Goal: Book appointment/travel/reservation: Book appointment/travel/reservation

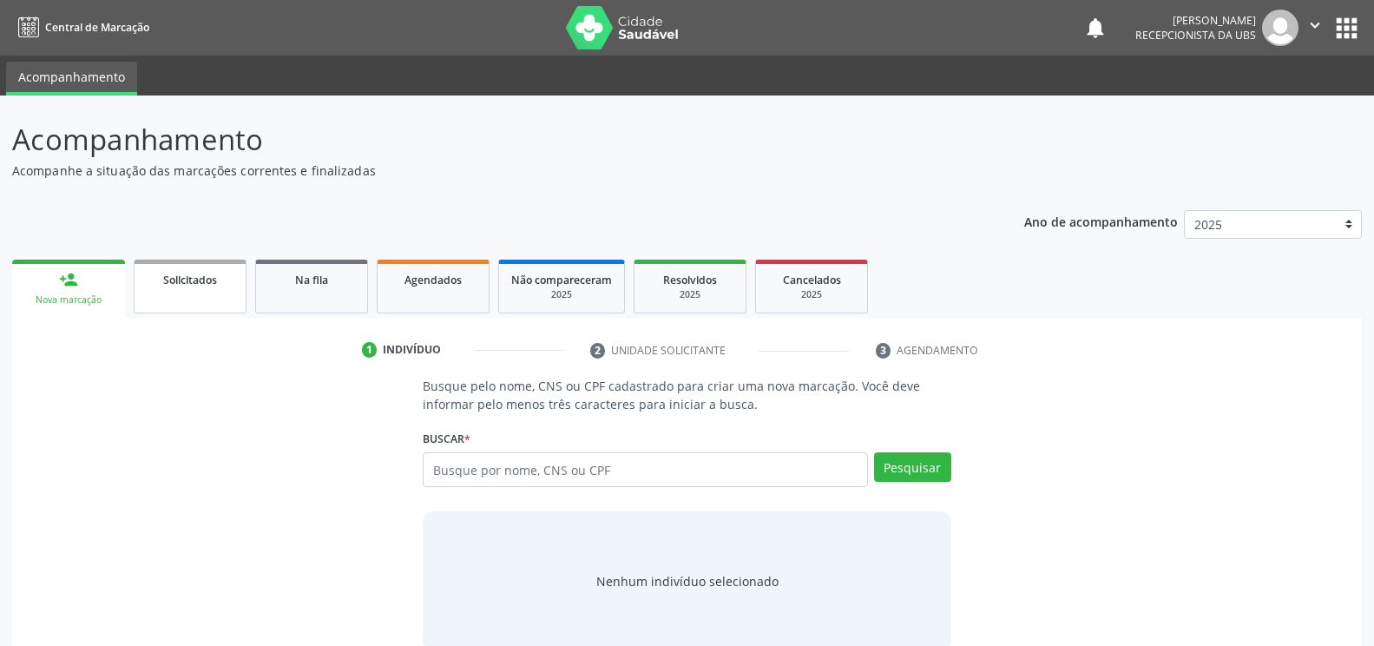
click at [182, 299] on link "Solicitados" at bounding box center [190, 287] width 113 height 54
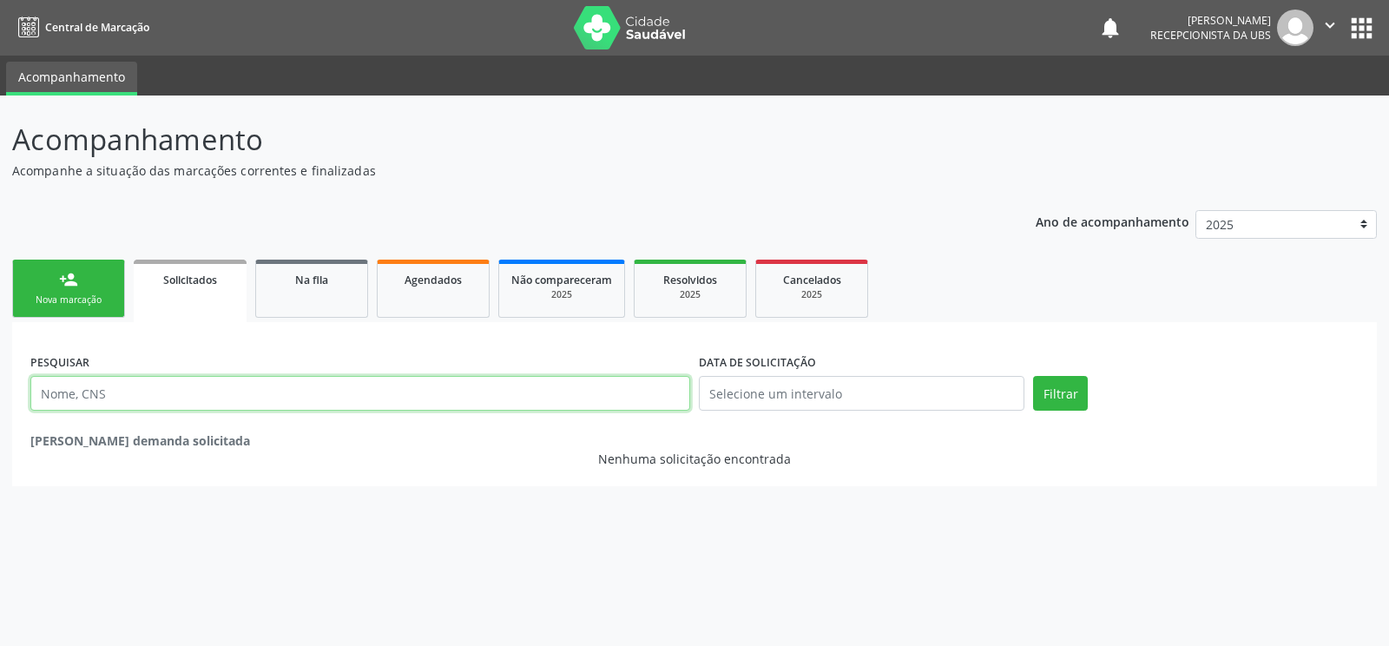
click at [422, 386] on input "text" at bounding box center [360, 393] width 660 height 35
type input "[PERSON_NAME]"
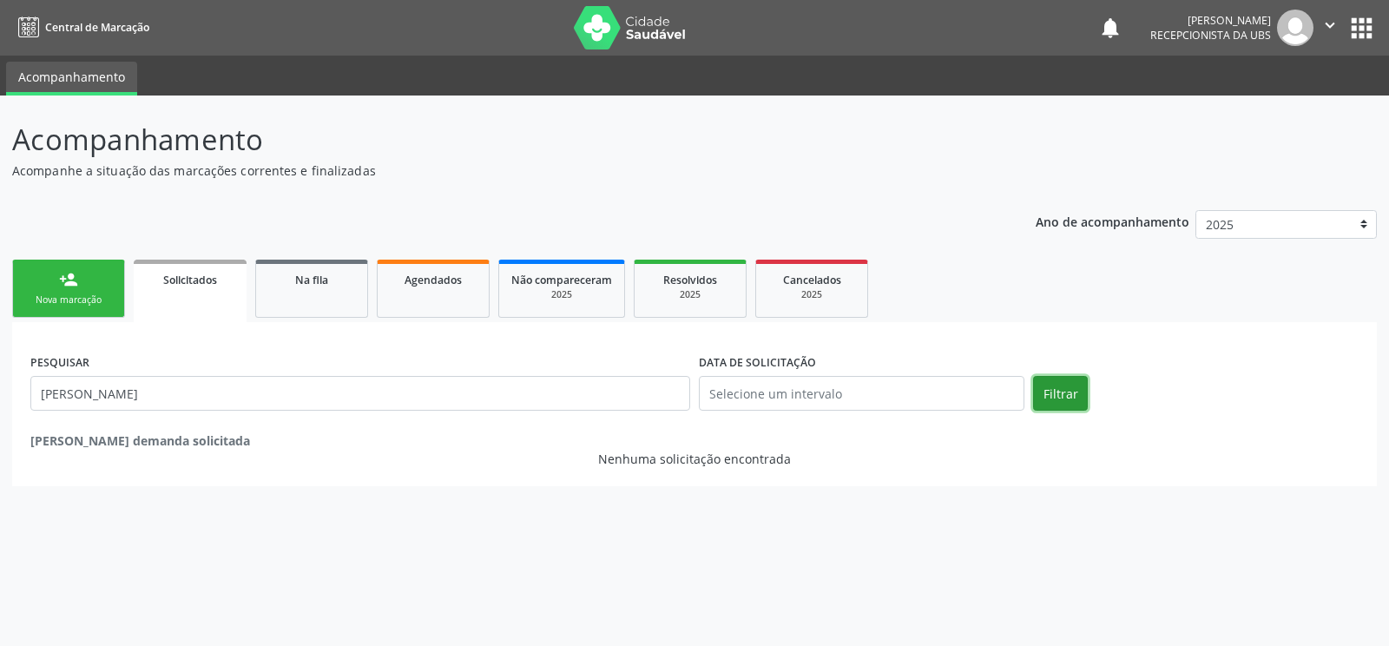
click at [1070, 391] on button "Filtrar" at bounding box center [1060, 393] width 55 height 35
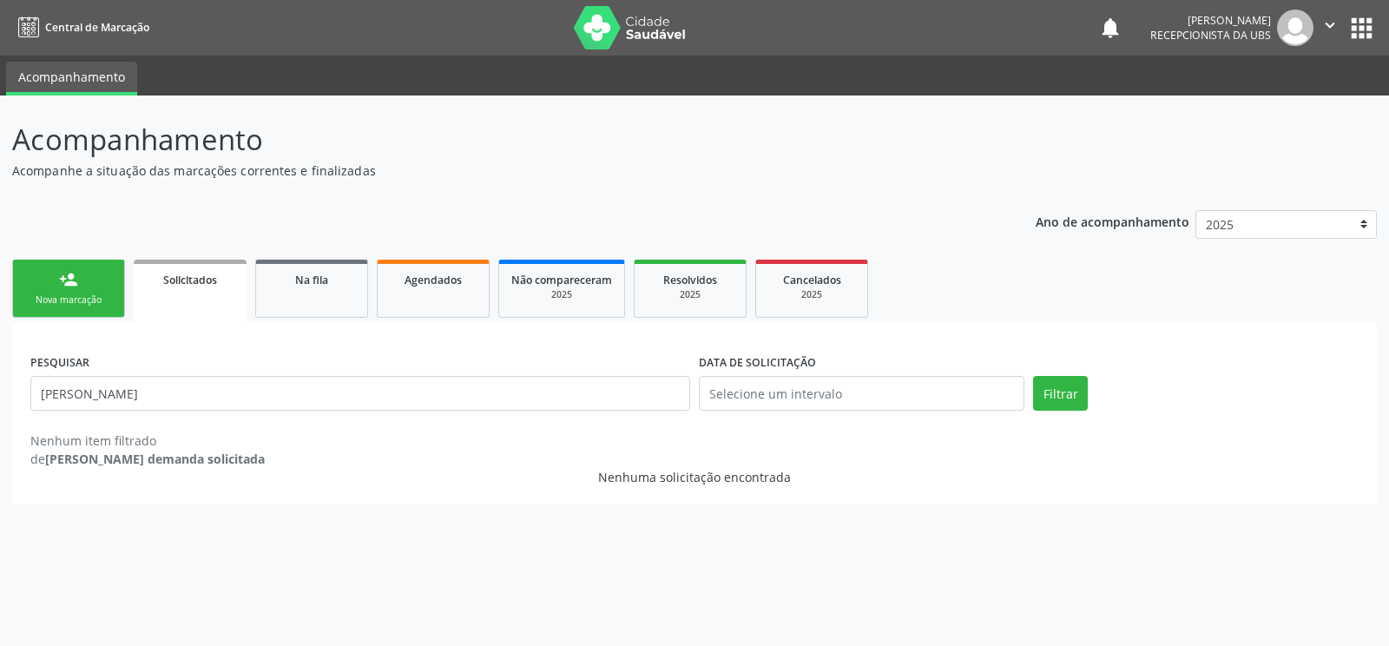
click at [55, 305] on div "Nova marcação" at bounding box center [68, 299] width 87 height 13
click at [55, 300] on div "Nova marcação" at bounding box center [68, 299] width 87 height 13
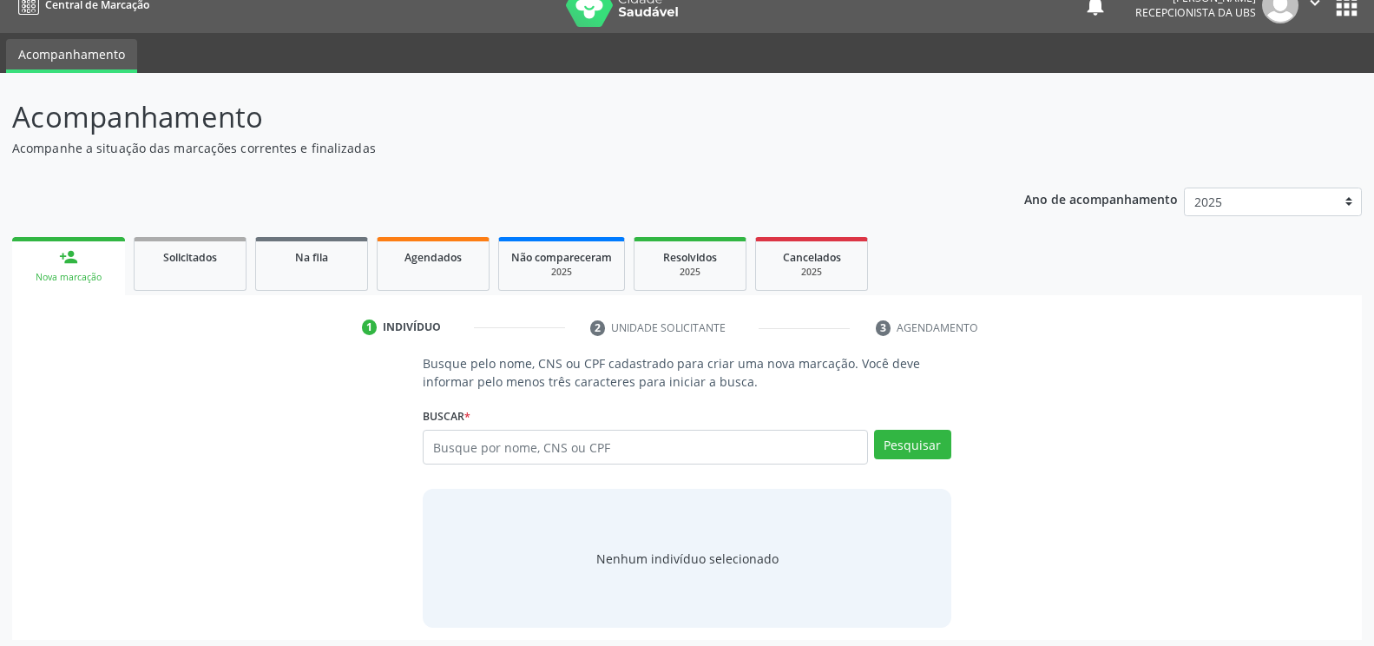
scroll to position [29, 0]
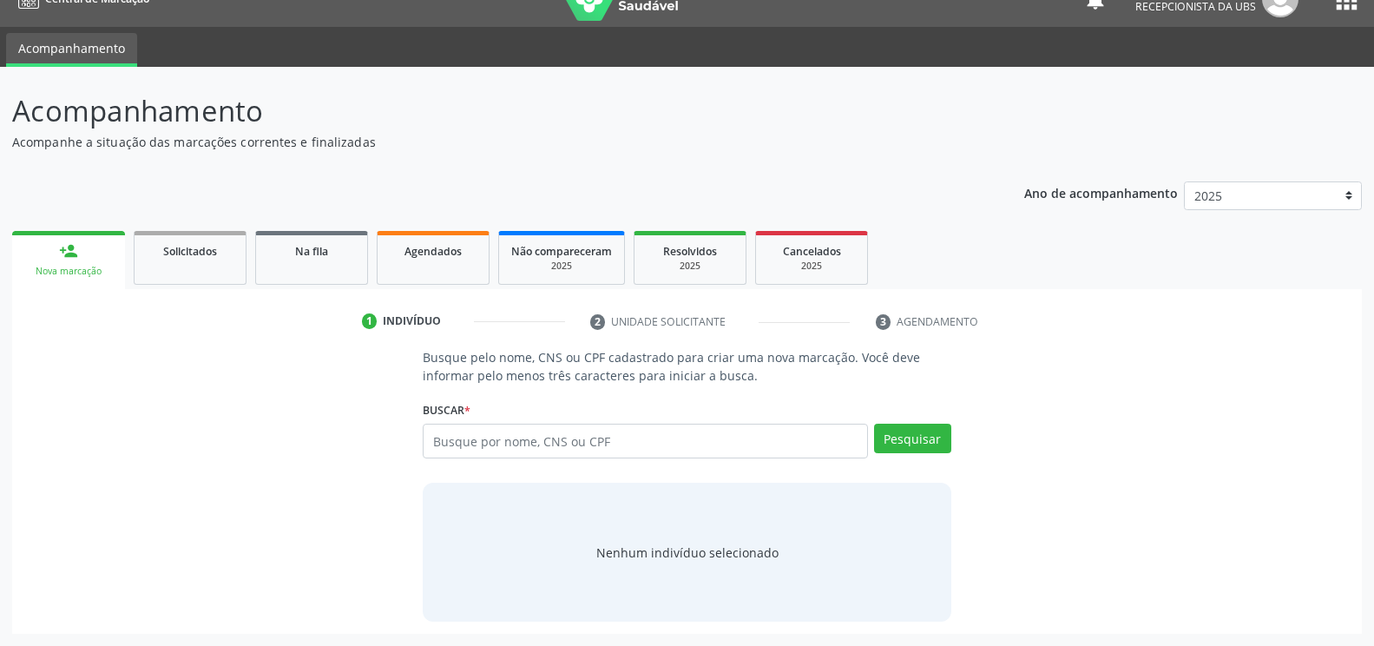
drag, startPoint x: 54, startPoint y: 267, endPoint x: 37, endPoint y: 267, distance: 16.5
click at [53, 267] on div "Nova marcação" at bounding box center [68, 271] width 89 height 13
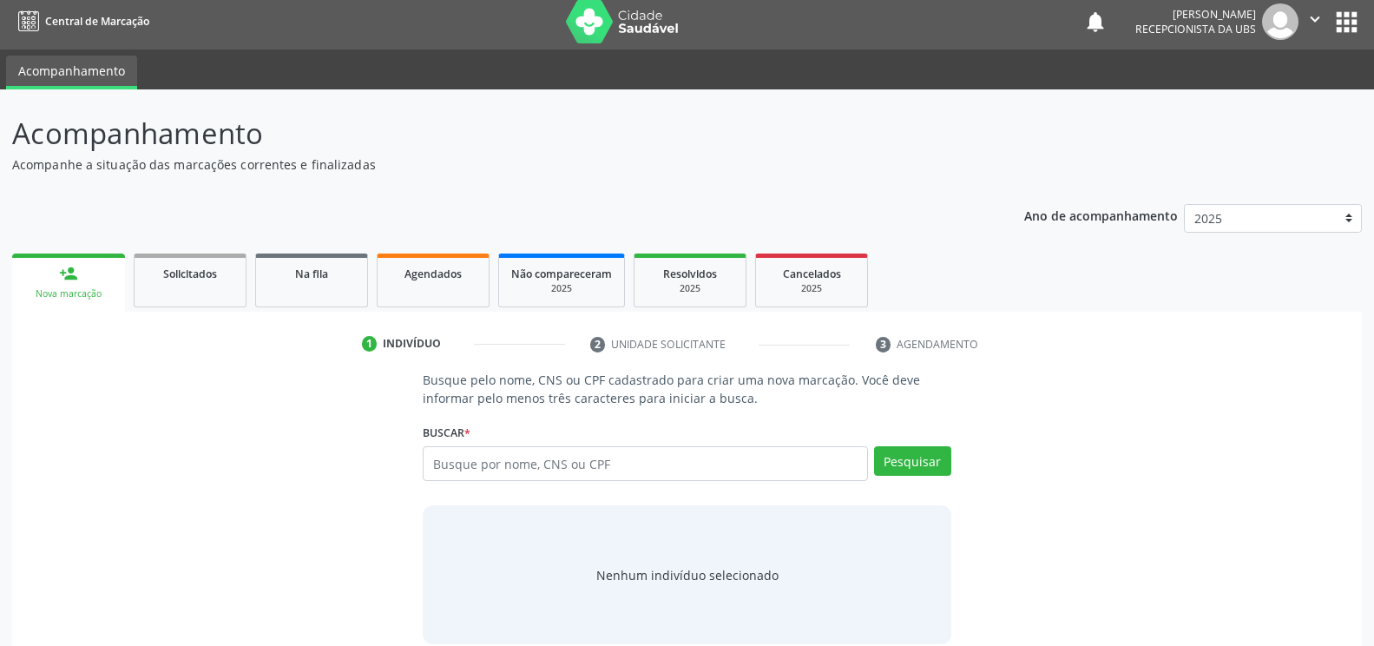
scroll to position [0, 0]
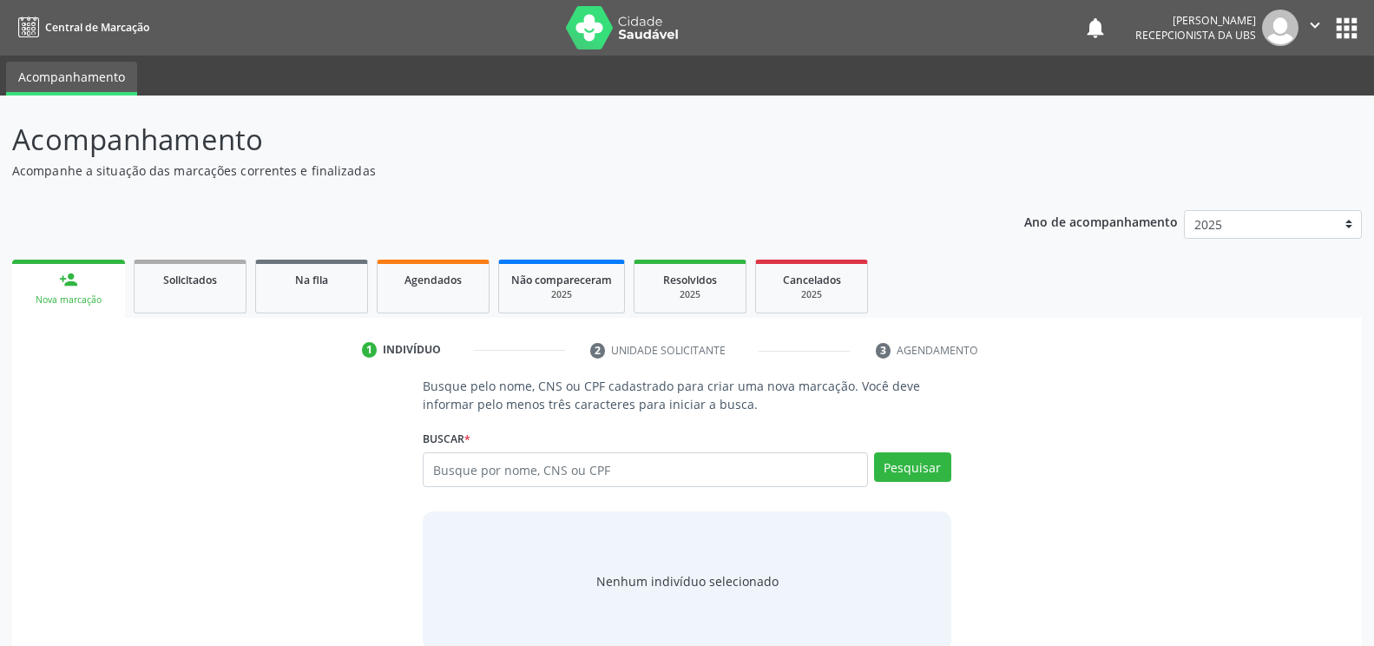
click at [63, 290] on link "person_add Nova marcação" at bounding box center [68, 289] width 113 height 58
drag, startPoint x: 63, startPoint y: 290, endPoint x: 78, endPoint y: 286, distance: 15.4
click at [73, 288] on link "person_add Nova marcação" at bounding box center [68, 289] width 113 height 58
click at [78, 286] on link "person_add Nova marcação" at bounding box center [68, 289] width 113 height 58
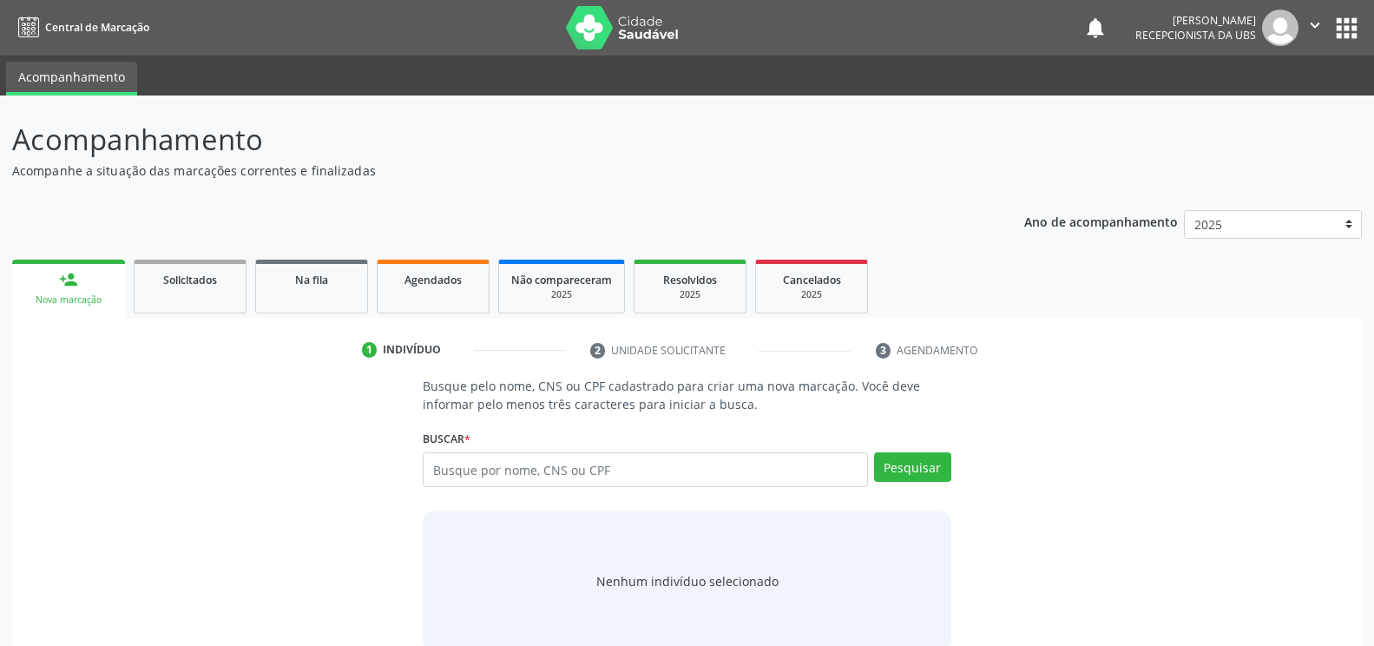
click at [78, 286] on link "person_add Nova marcação" at bounding box center [68, 289] width 113 height 58
click at [57, 296] on div "Nova marcação" at bounding box center [68, 299] width 89 height 13
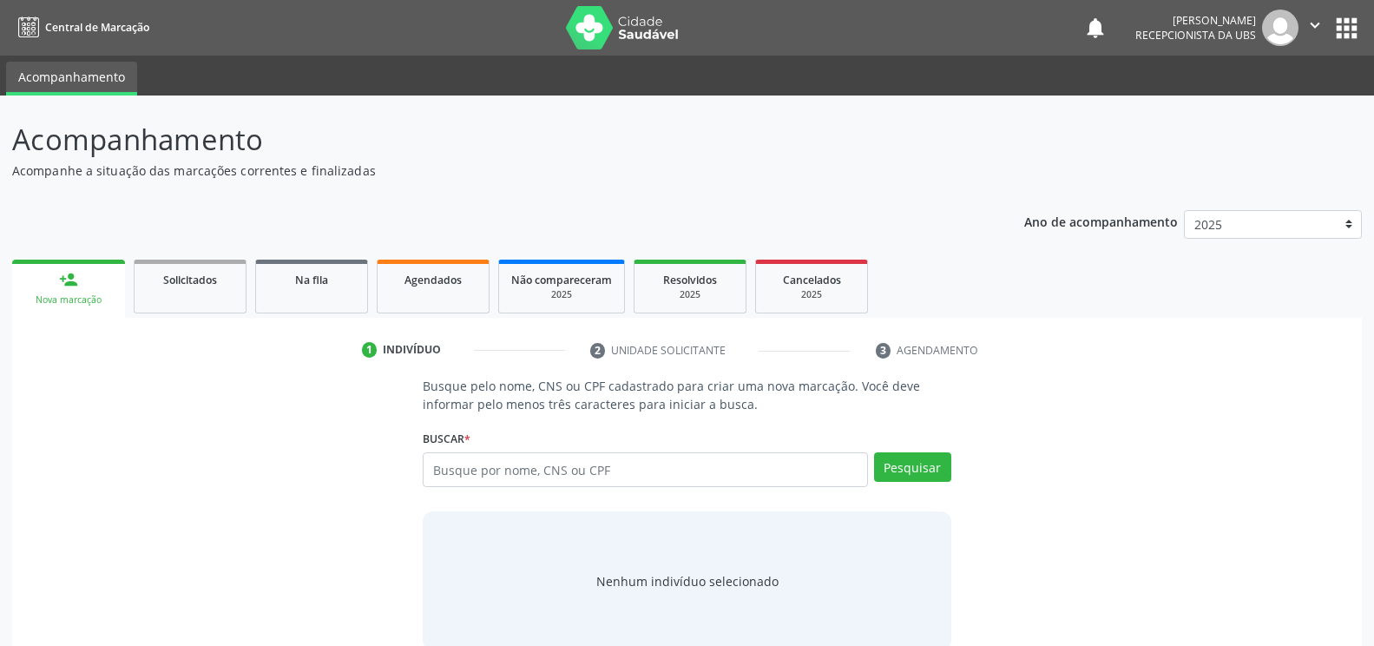
click at [57, 296] on div "Nova marcação" at bounding box center [68, 299] width 89 height 13
click at [55, 281] on link "person_add Nova marcação" at bounding box center [68, 289] width 113 height 58
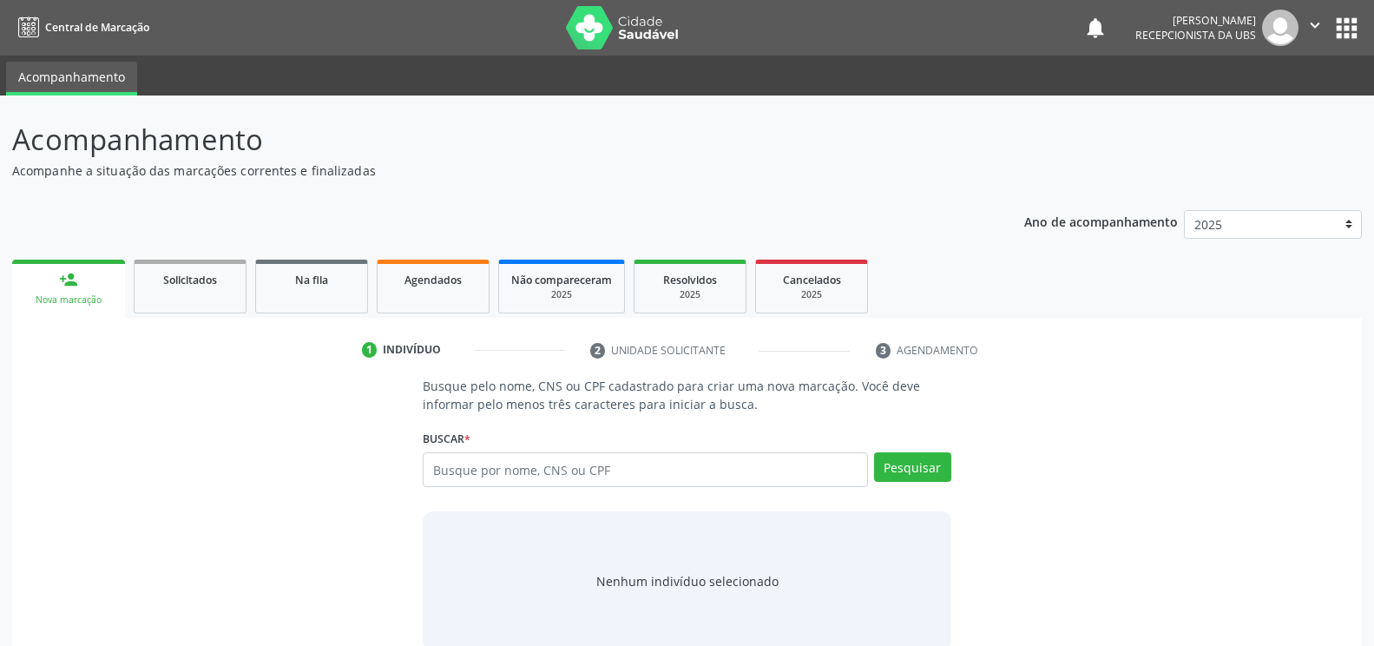
click at [55, 281] on link "person_add Nova marcação" at bounding box center [68, 289] width 113 height 58
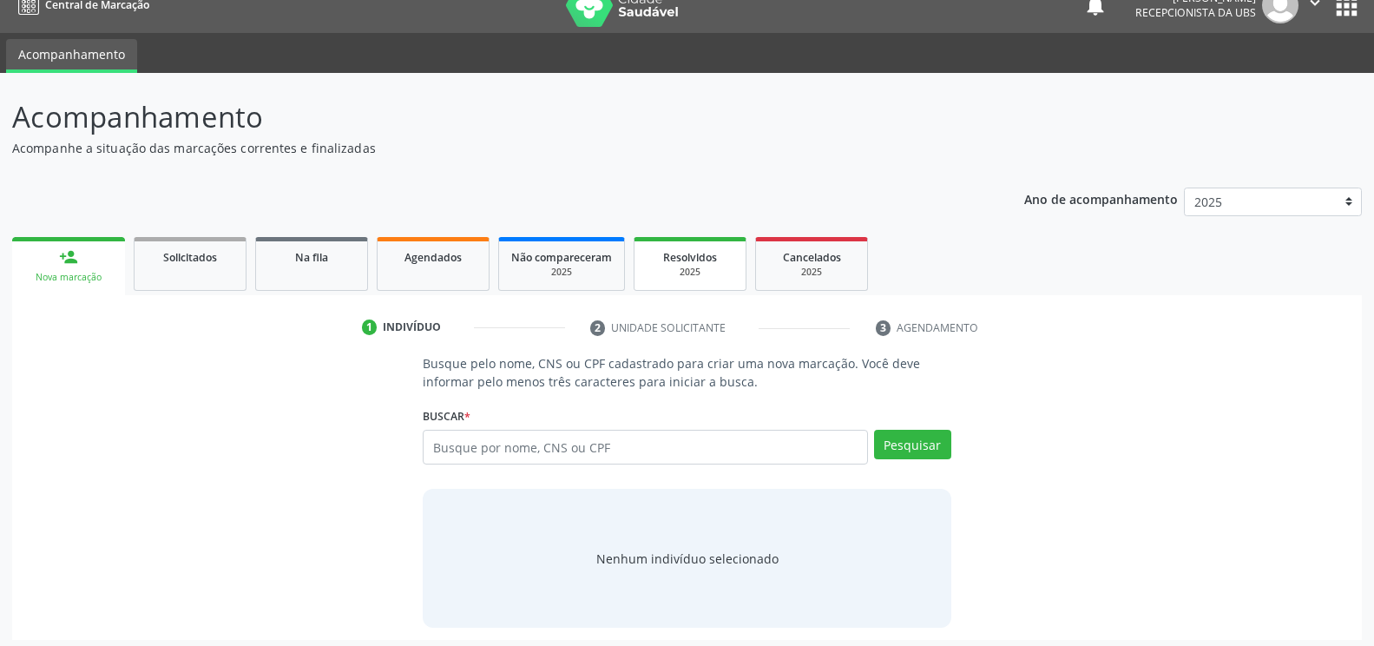
scroll to position [29, 0]
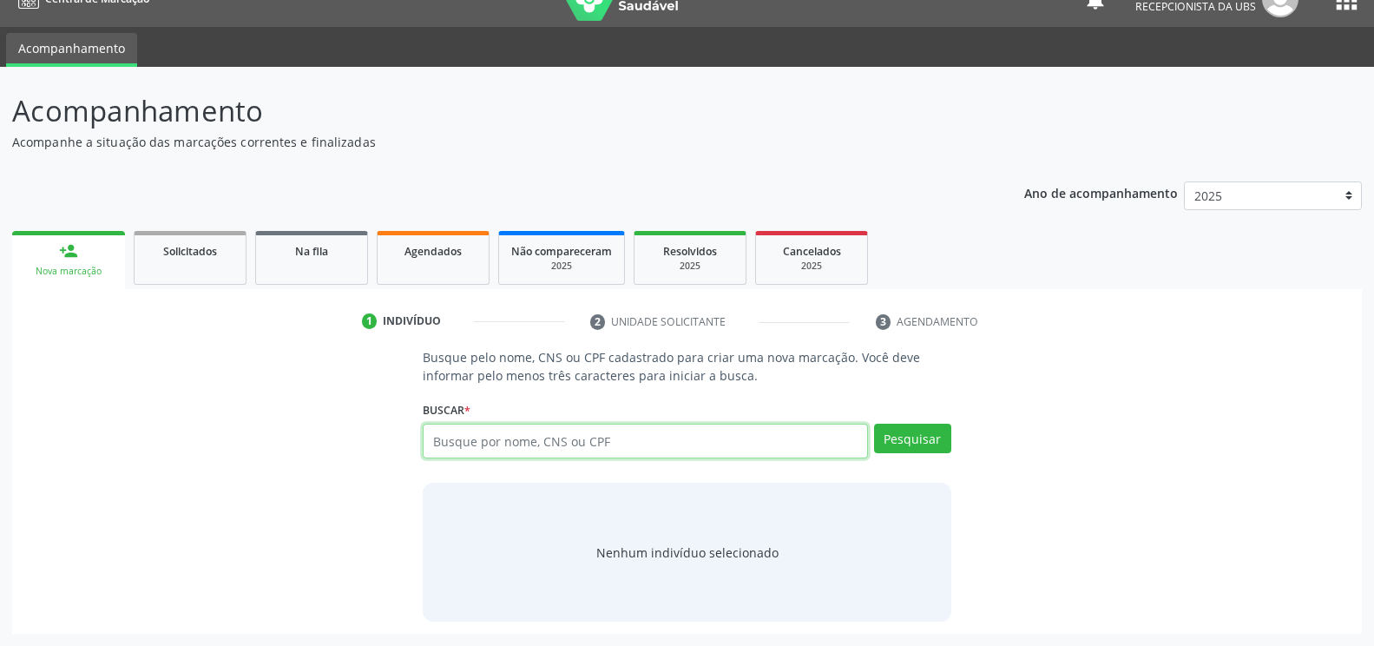
click at [601, 434] on input "text" at bounding box center [645, 441] width 445 height 35
click at [49, 267] on div "Nova marcação" at bounding box center [68, 271] width 89 height 13
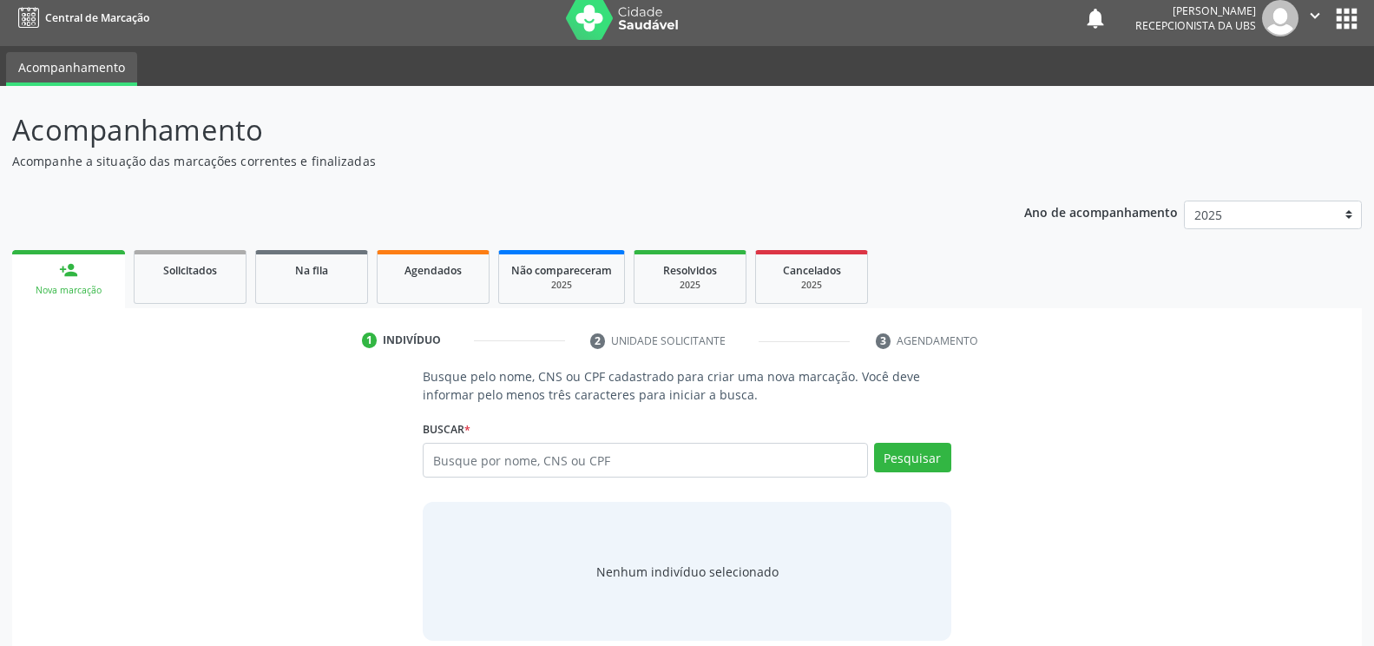
scroll to position [0, 0]
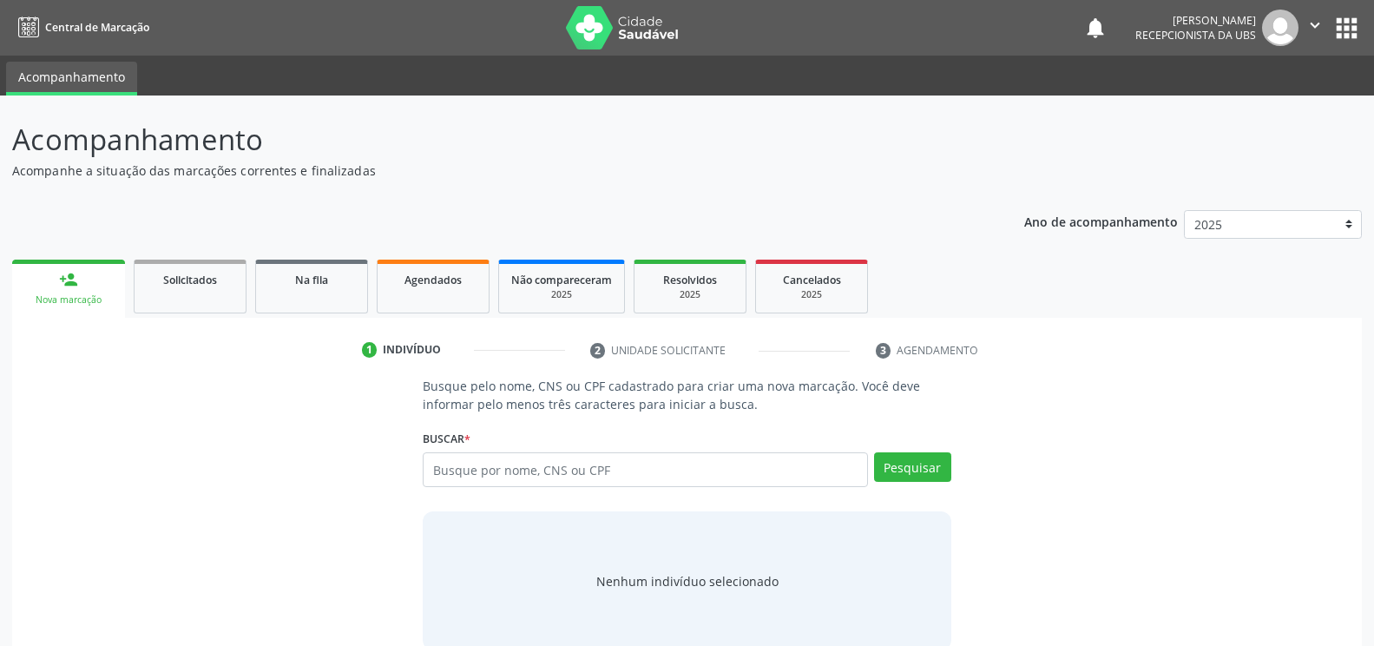
click at [1339, 21] on button "apps" at bounding box center [1347, 28] width 30 height 30
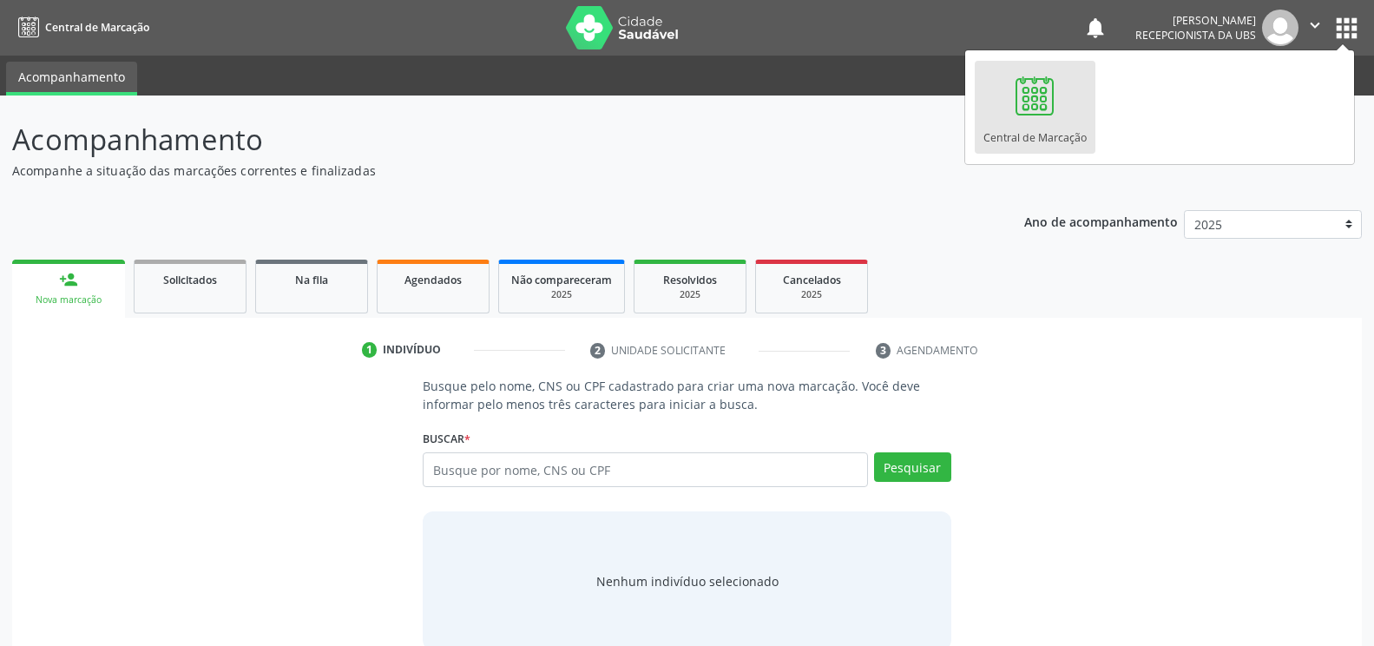
click at [1068, 123] on div "Central de Marcação" at bounding box center [1035, 133] width 103 height 23
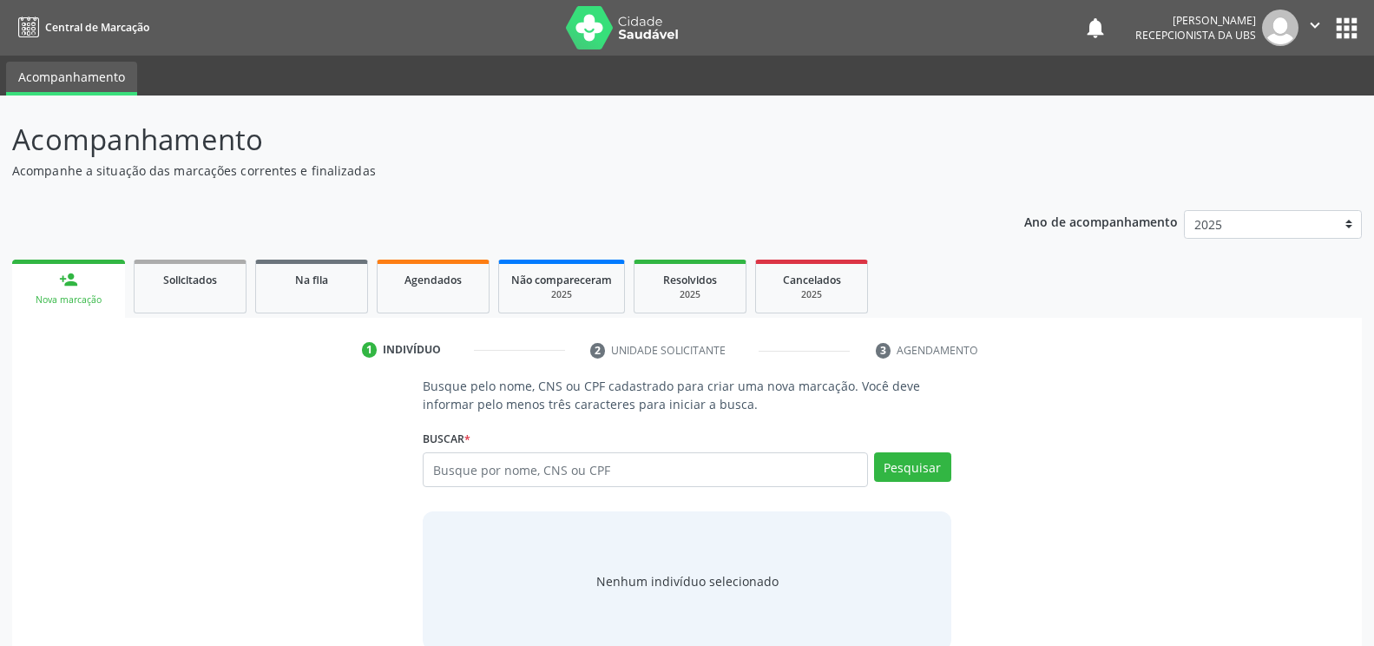
click at [40, 283] on link "person_add Nova marcação" at bounding box center [68, 289] width 113 height 58
click at [96, 278] on link "person_add Nova marcação" at bounding box center [68, 289] width 113 height 58
click at [610, 463] on input "text" at bounding box center [645, 469] width 445 height 35
type input "[PERSON_NAME]"
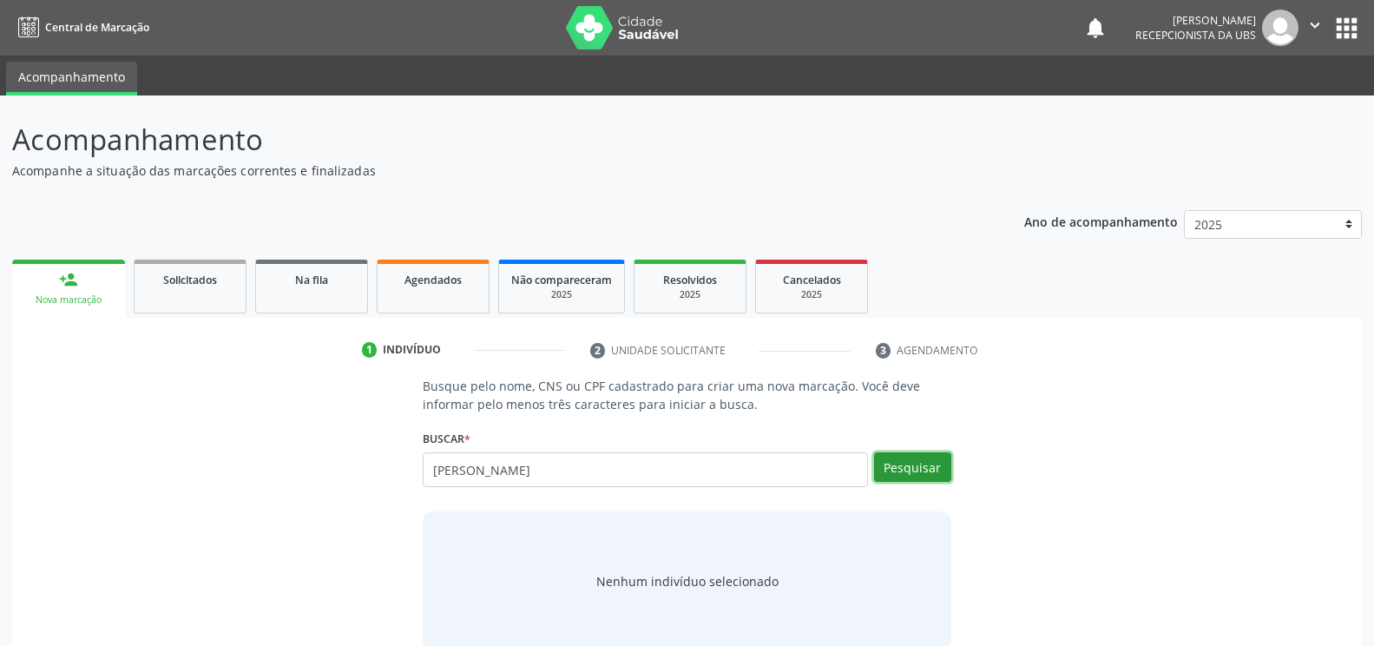
click at [906, 463] on button "Pesquisar" at bounding box center [912, 467] width 77 height 30
type input "[PERSON_NAME]"
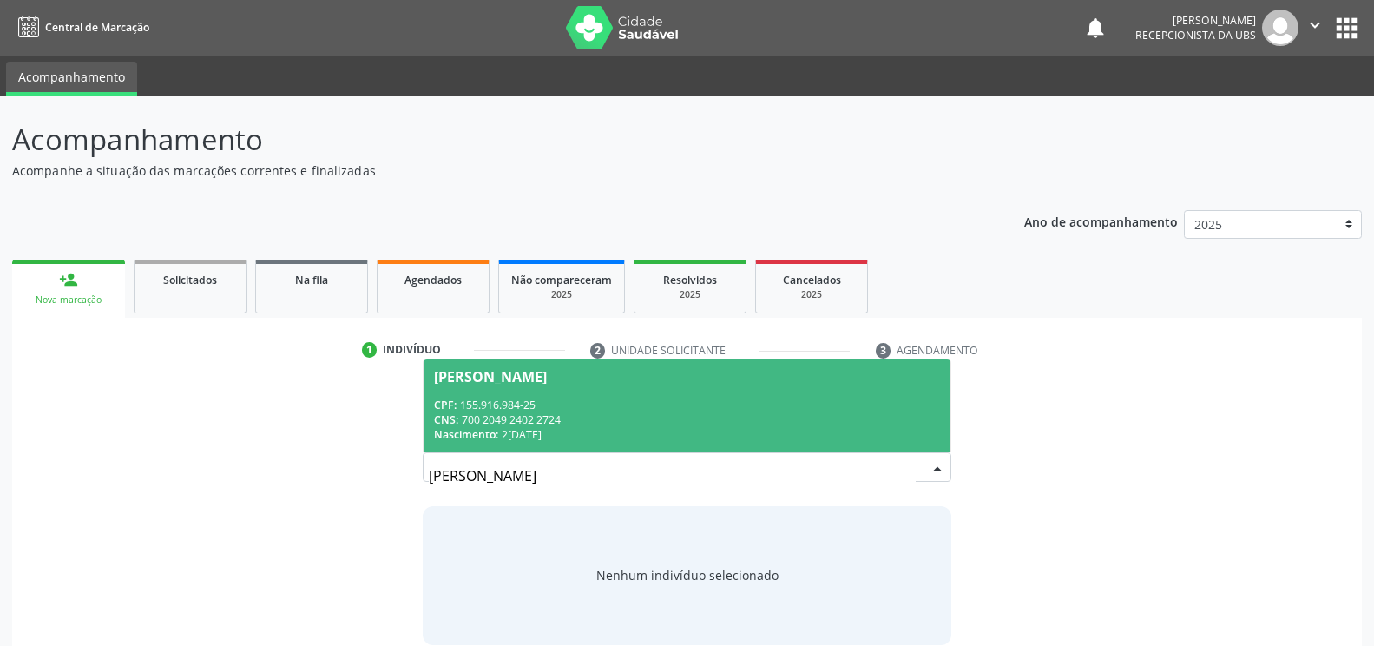
scroll to position [23, 0]
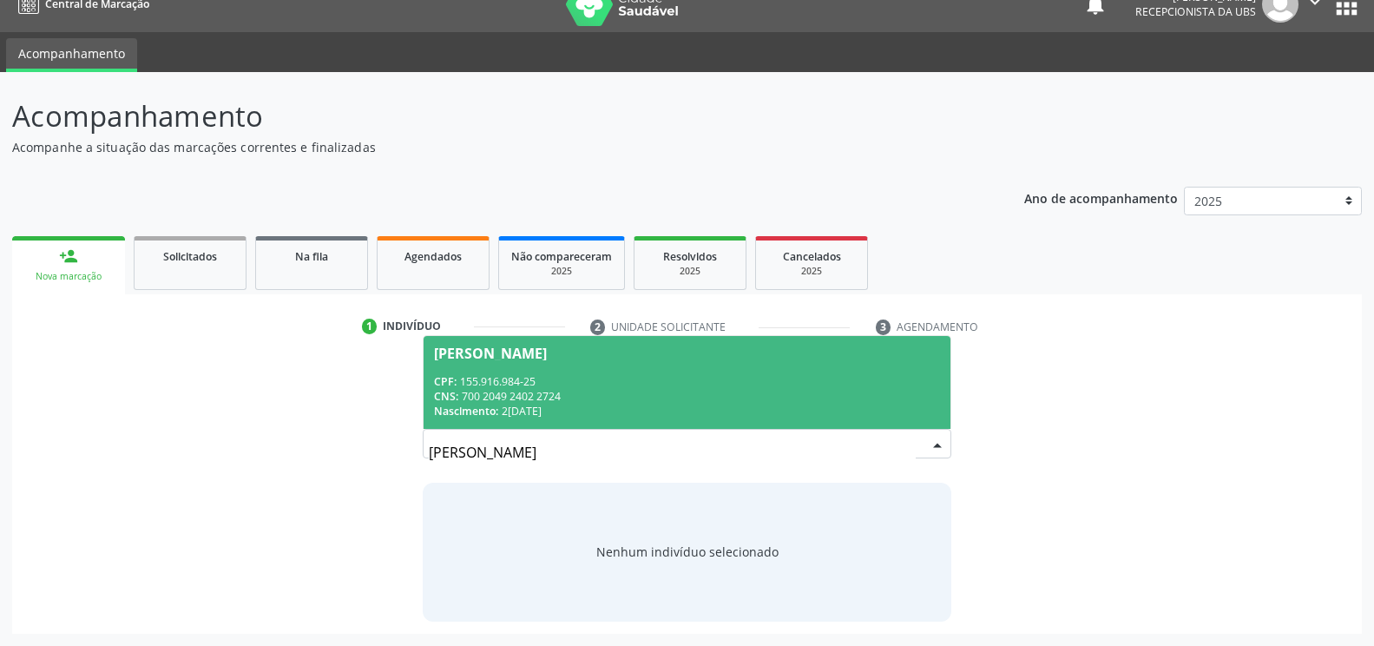
click at [711, 394] on div "CNS: 700 2049 2402 2724" at bounding box center [686, 396] width 505 height 15
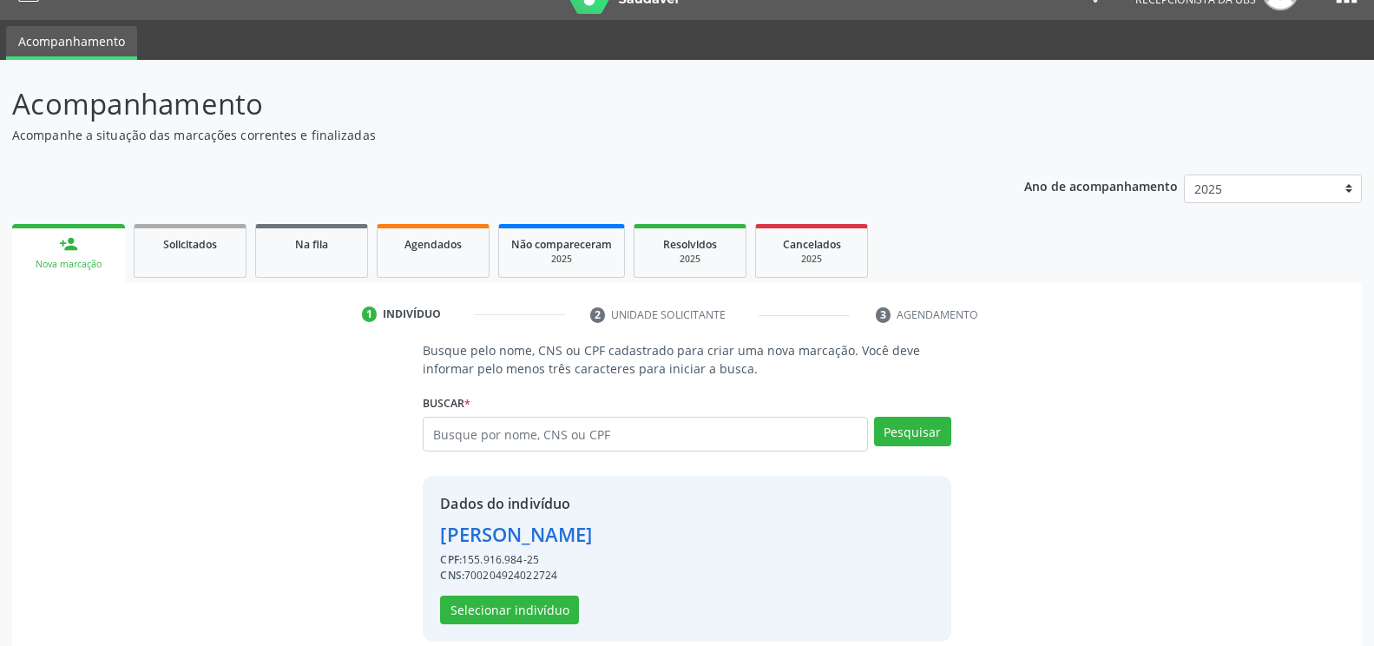
scroll to position [56, 0]
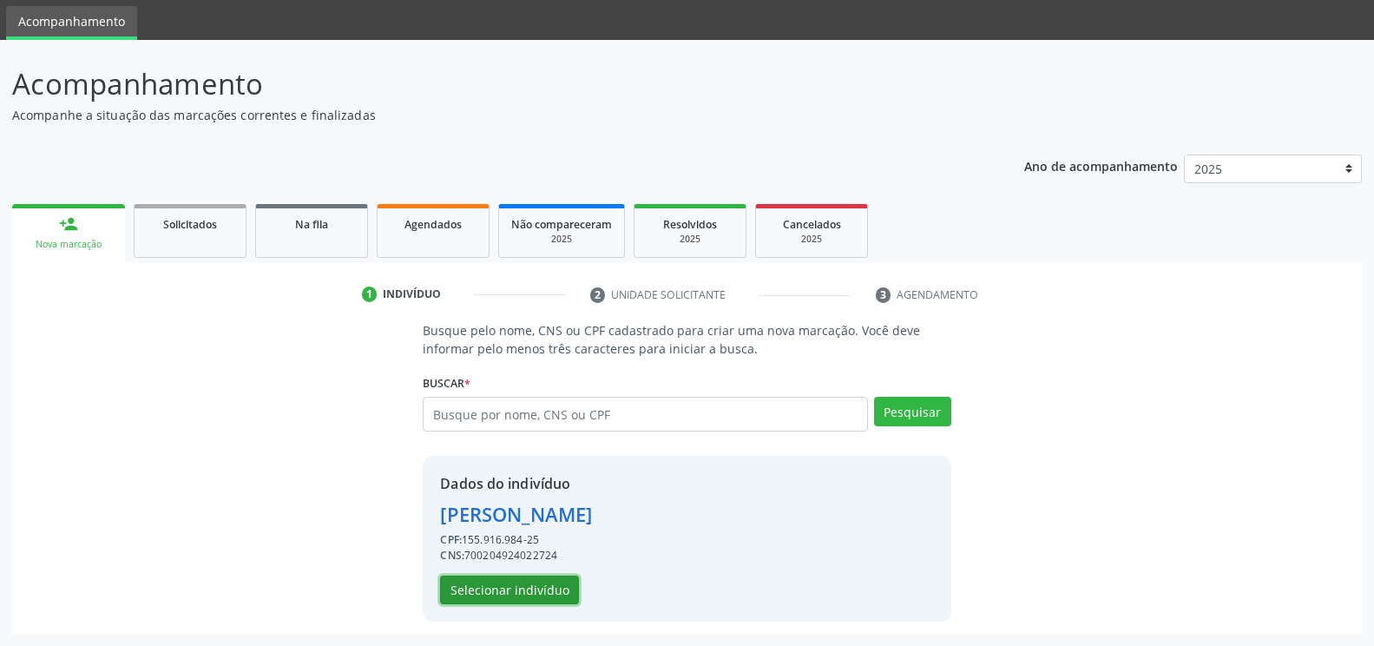
click at [499, 589] on button "Selecionar indivíduo" at bounding box center [509, 591] width 139 height 30
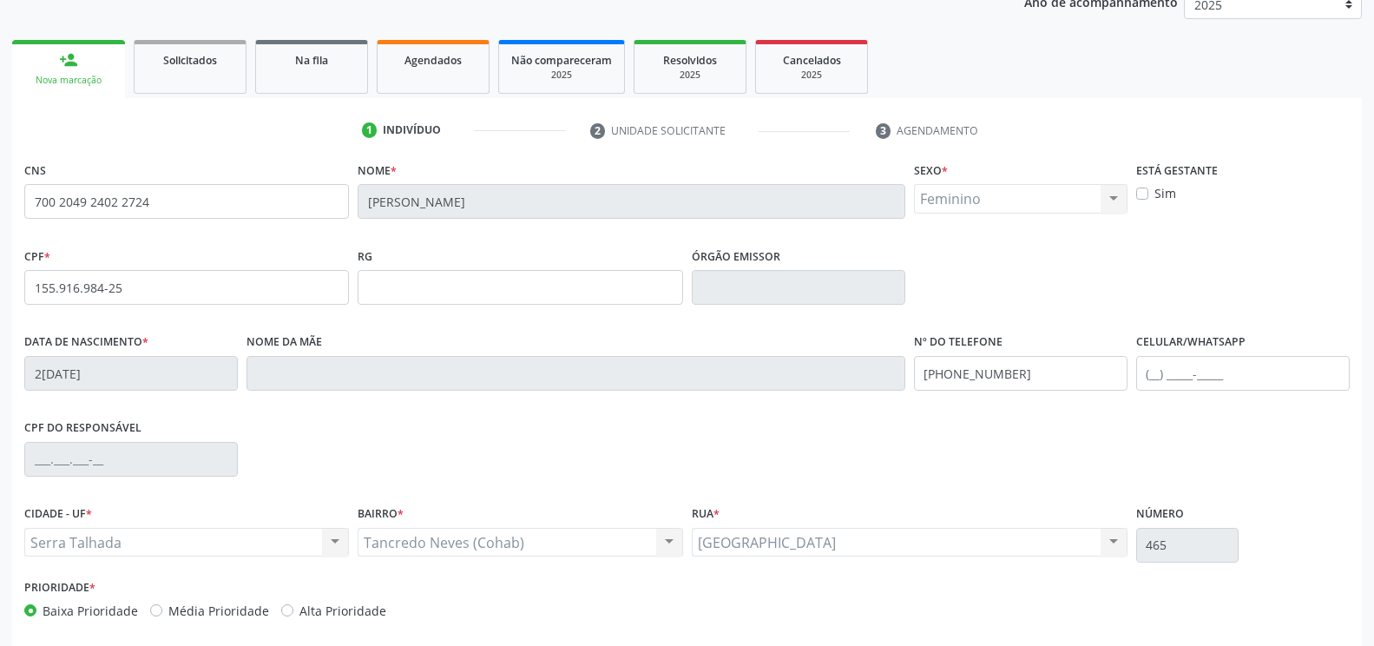
scroll to position [295, 0]
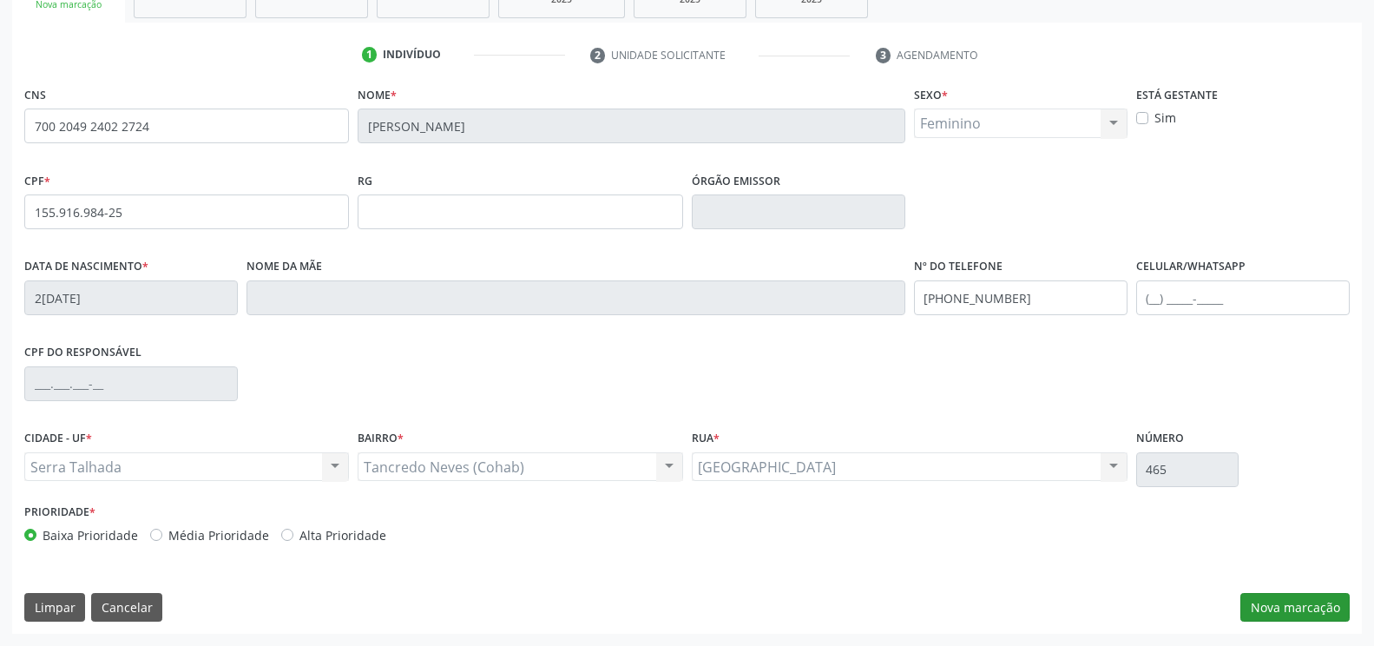
click at [1287, 593] on div "CNS 700 2049 2402 2724 Nome * Ana Monica Felix Loureiro Almeida Sexo * Feminino…" at bounding box center [687, 358] width 1350 height 552
click at [1285, 605] on button "Nova marcação" at bounding box center [1295, 608] width 109 height 30
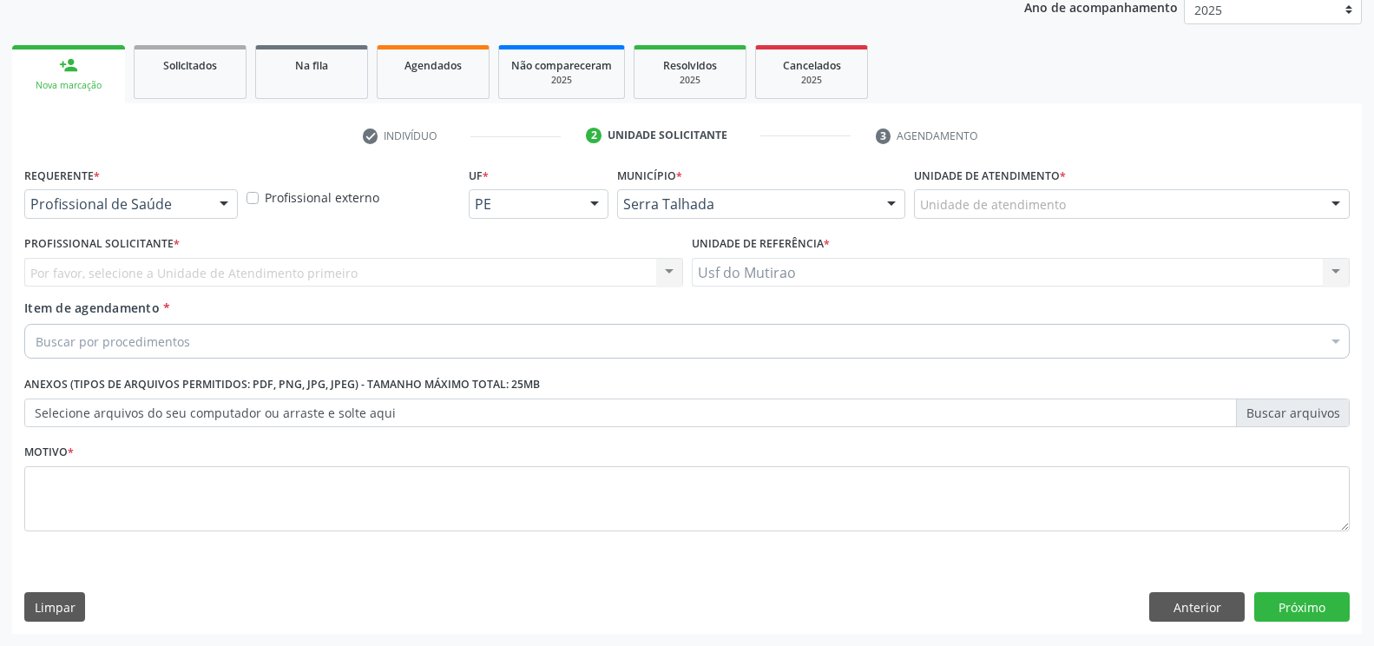
scroll to position [214, 0]
click at [293, 333] on div "Buscar por procedimentos" at bounding box center [687, 341] width 1326 height 35
click at [36, 339] on input "Item de agendamento *" at bounding box center [36, 341] width 0 height 35
click at [220, 207] on div at bounding box center [224, 205] width 26 height 30
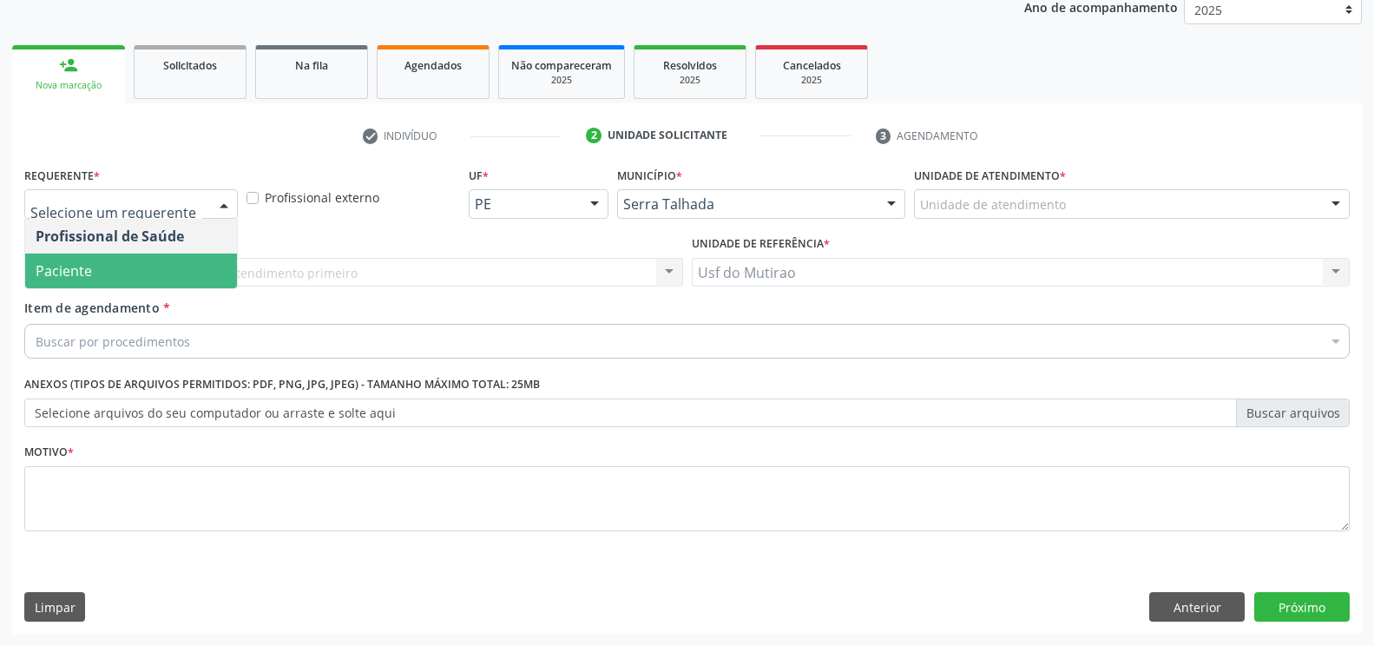
click at [181, 267] on span "Paciente" at bounding box center [131, 271] width 212 height 35
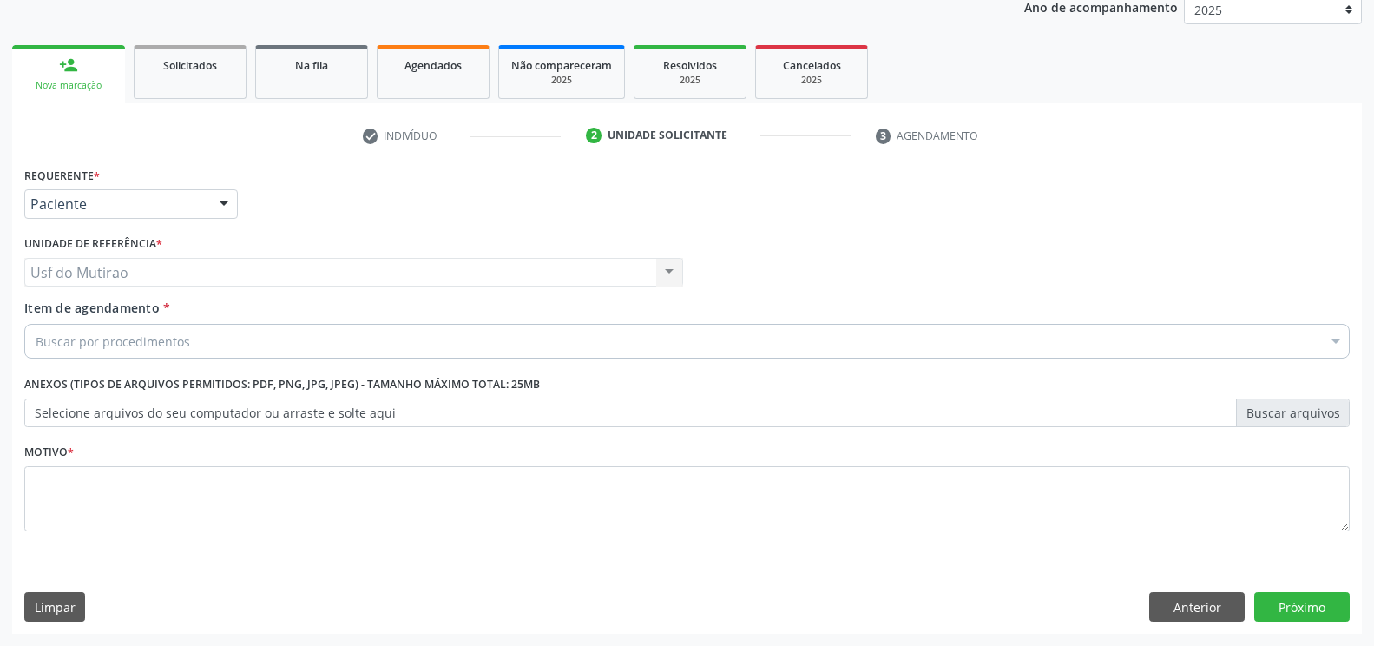
click at [275, 346] on div "Buscar por procedimentos" at bounding box center [687, 341] width 1326 height 35
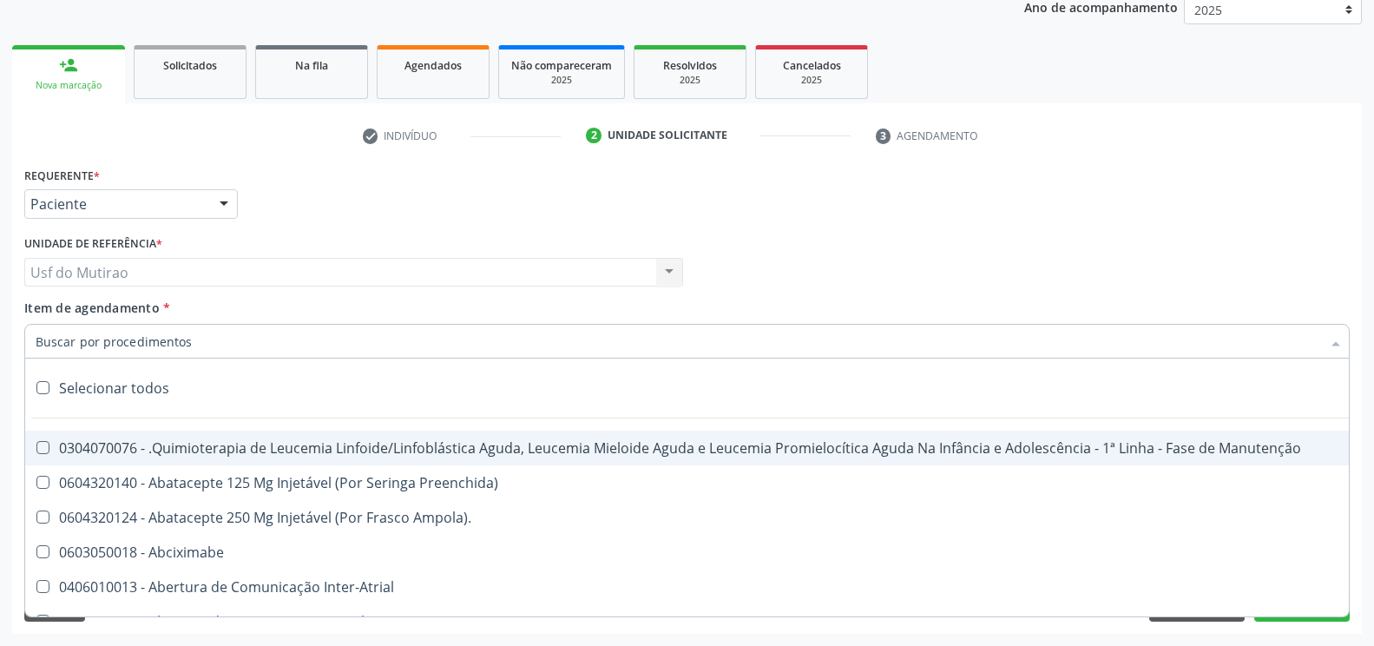
click at [275, 346] on input "Item de agendamento *" at bounding box center [679, 341] width 1286 height 35
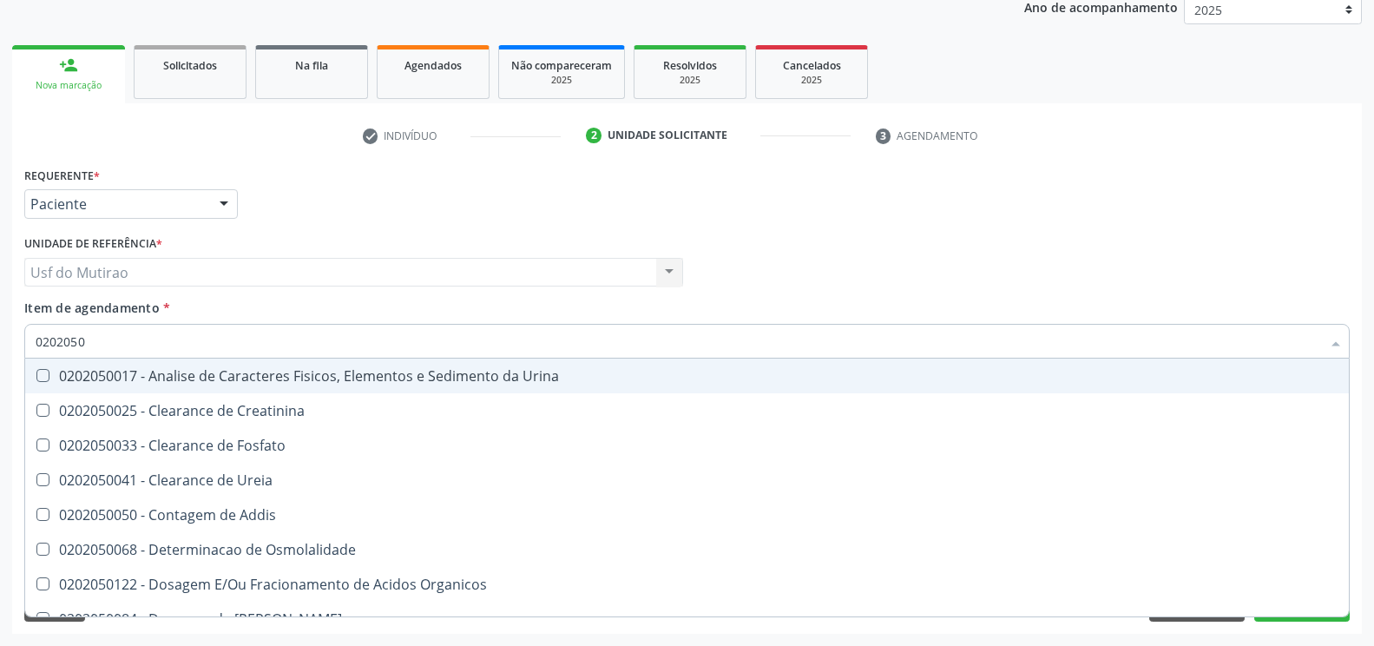
type input "02020500"
click at [210, 382] on div "0202050017 - Analise de Caracteres Fisicos, Elementos e Sedimento da Urina" at bounding box center [687, 376] width 1303 height 14
checkbox Urina "true"
type input "02020"
checkbox Urina "false"
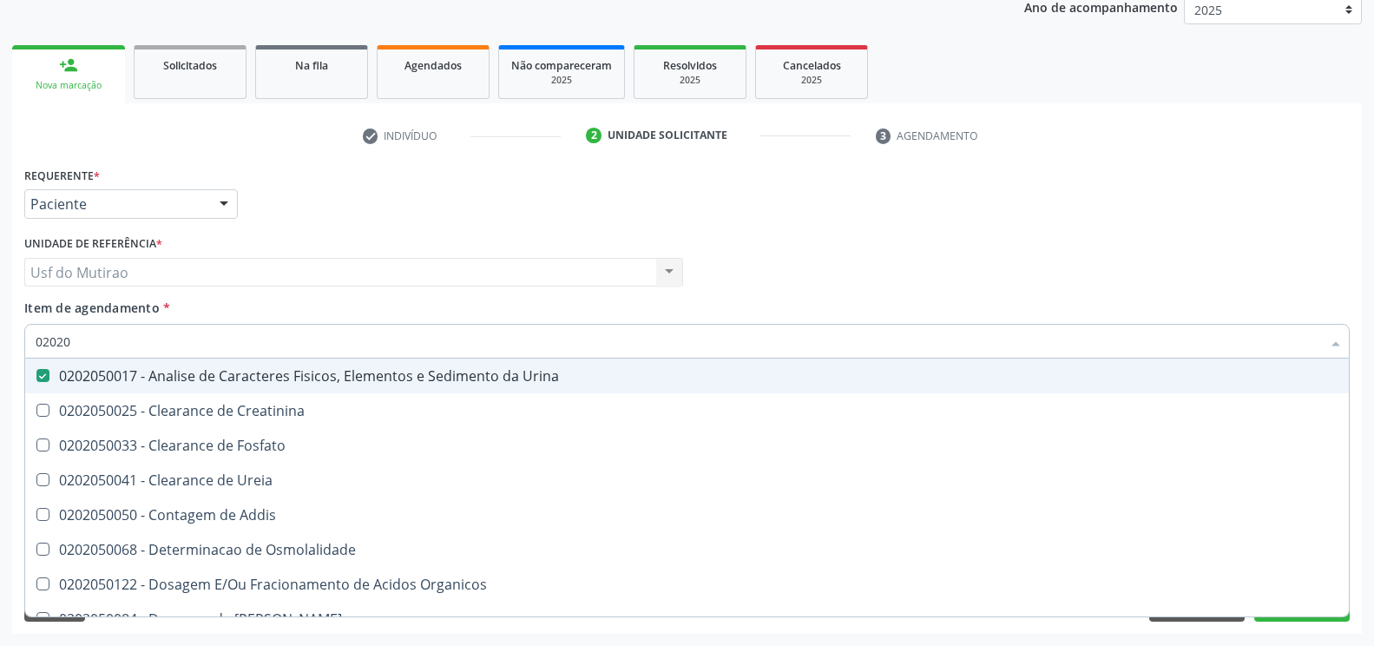
checkbox Fosfato "true"
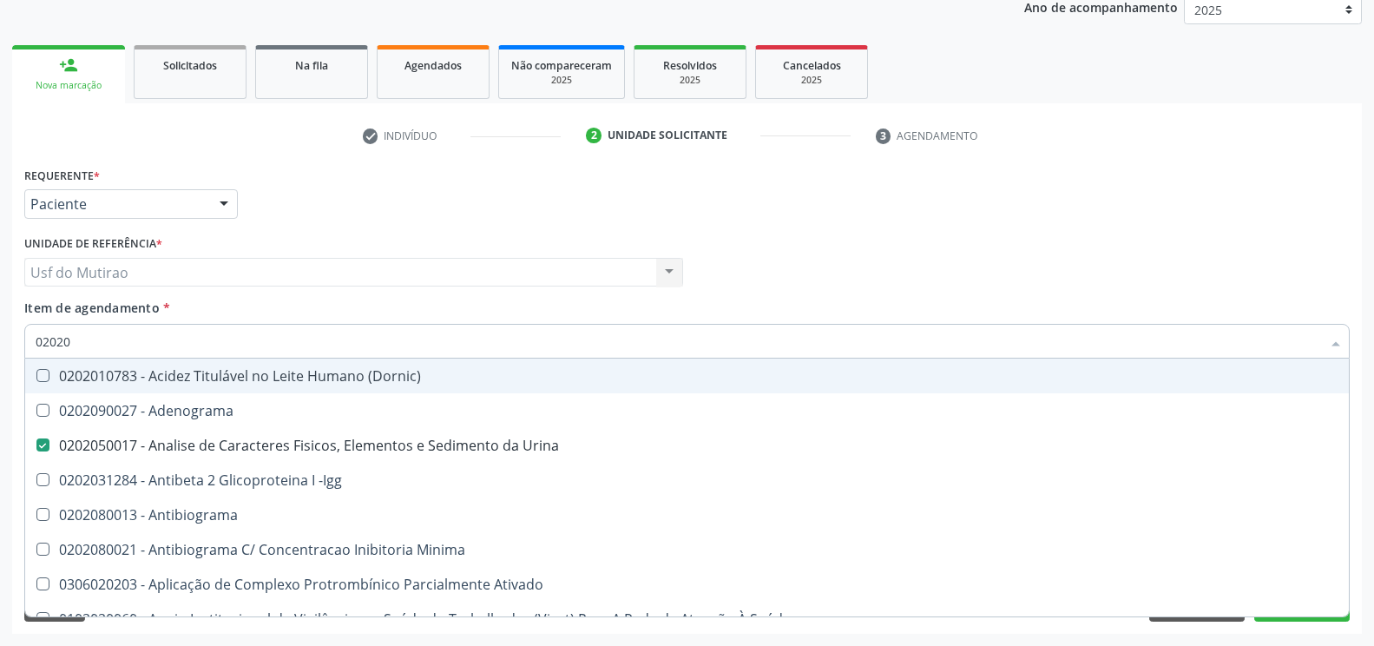
type input "020201"
checkbox Urina "false"
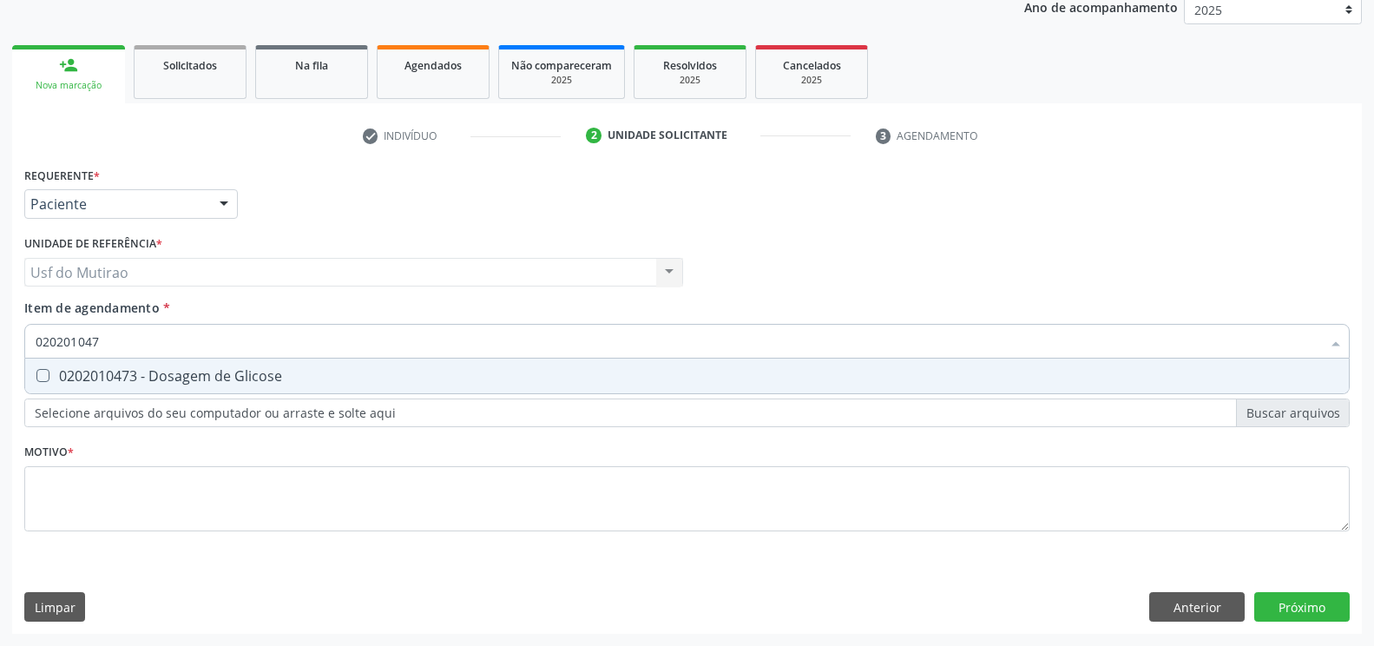
type input "0202010473"
click at [291, 381] on div "0202010473 - Dosagem de Glicose" at bounding box center [687, 376] width 1303 height 14
checkbox Glicose "true"
type input "02020104"
checkbox Glicose "false"
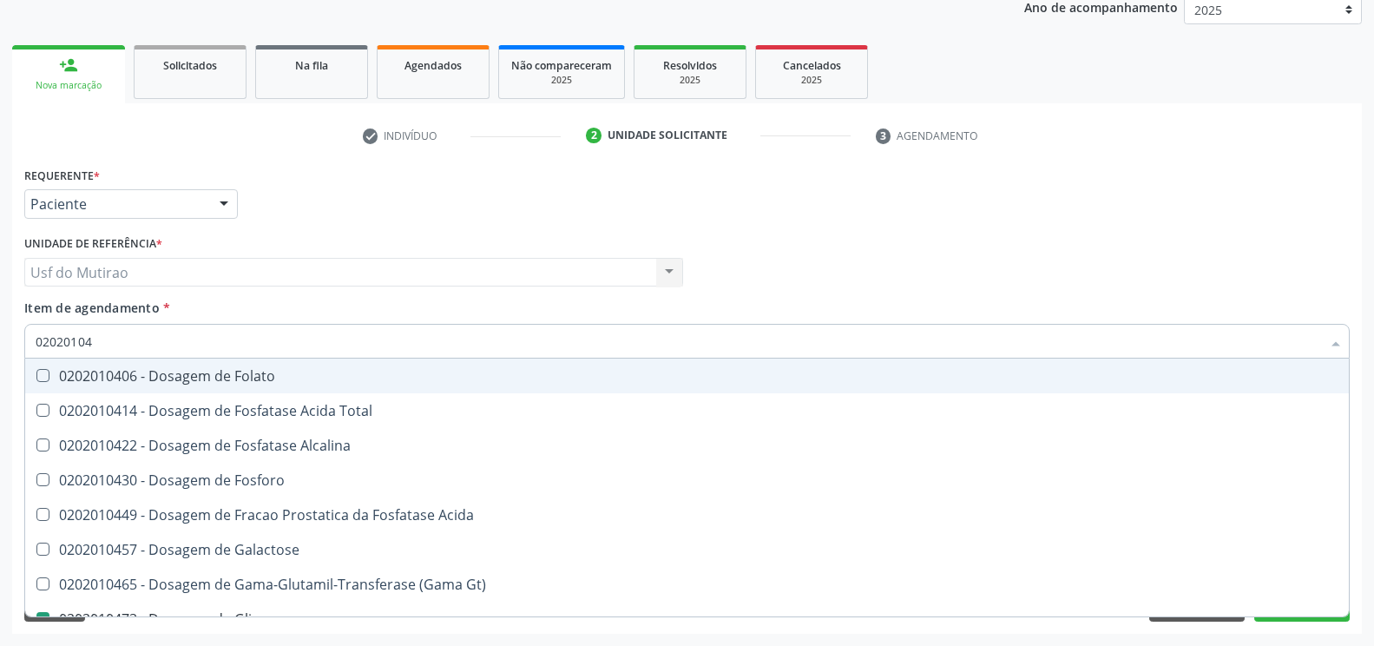
type input "0202010"
checkbox Glicose "false"
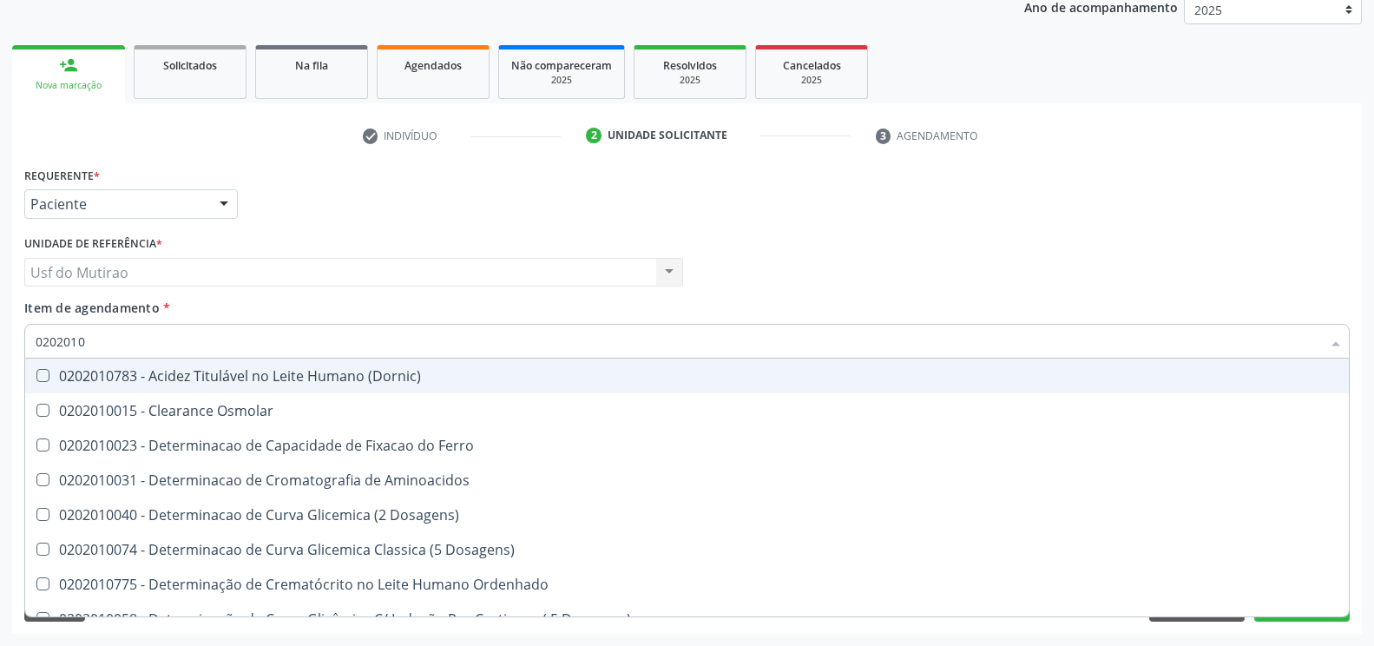
type input "020201"
checkbox Glicose "false"
checkbox Nt-Probnp\) "true"
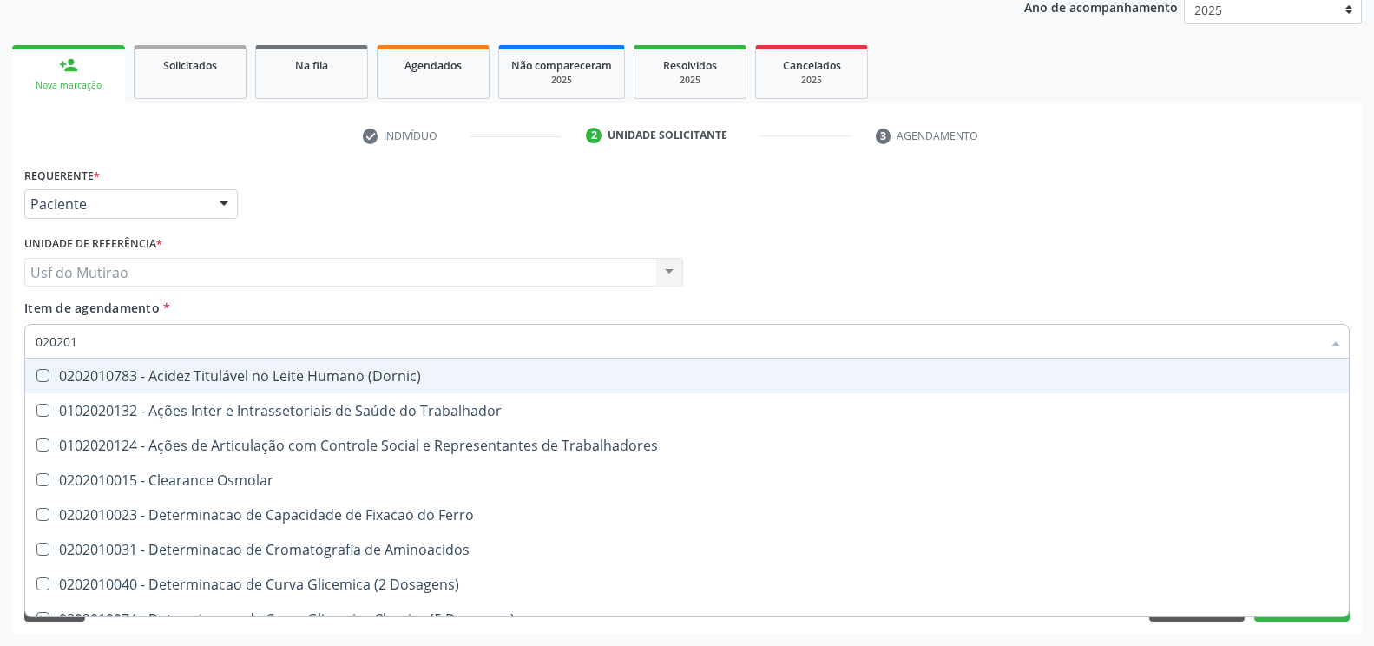
type input "02020"
checkbox Trabalhadores "true"
checkbox Glicose "false"
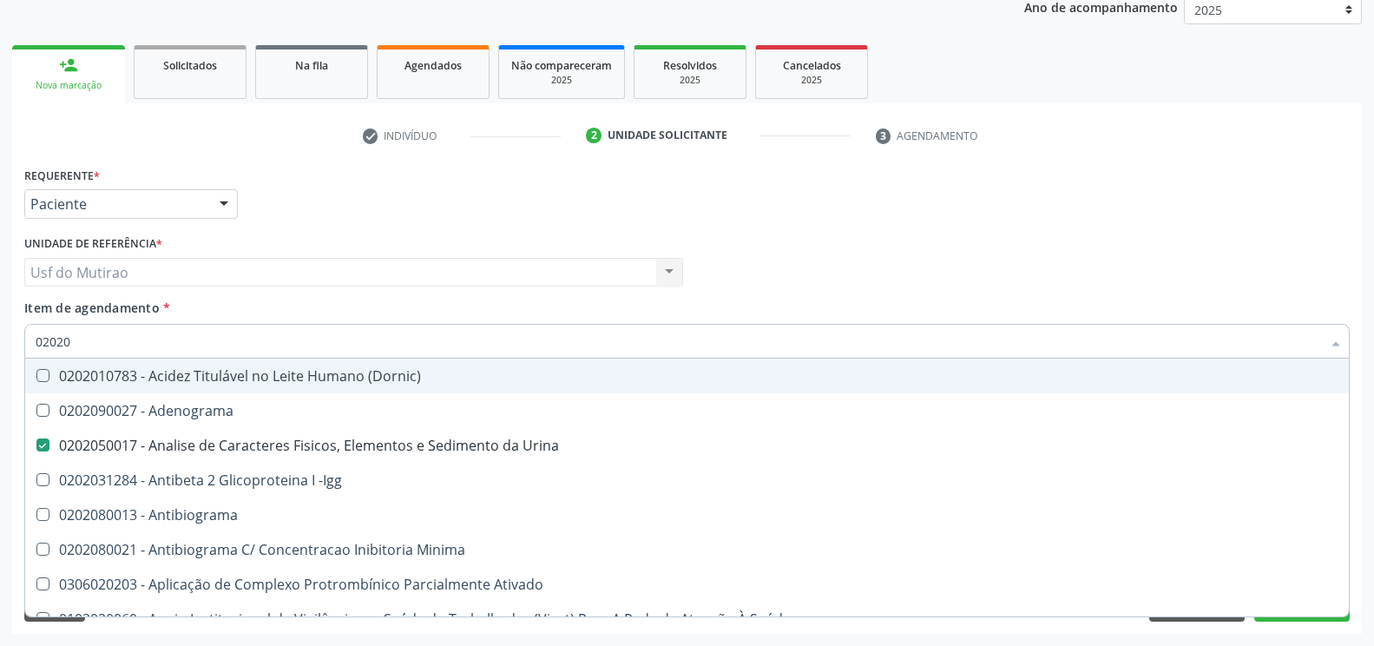
type input "020202"
checkbox Urina "false"
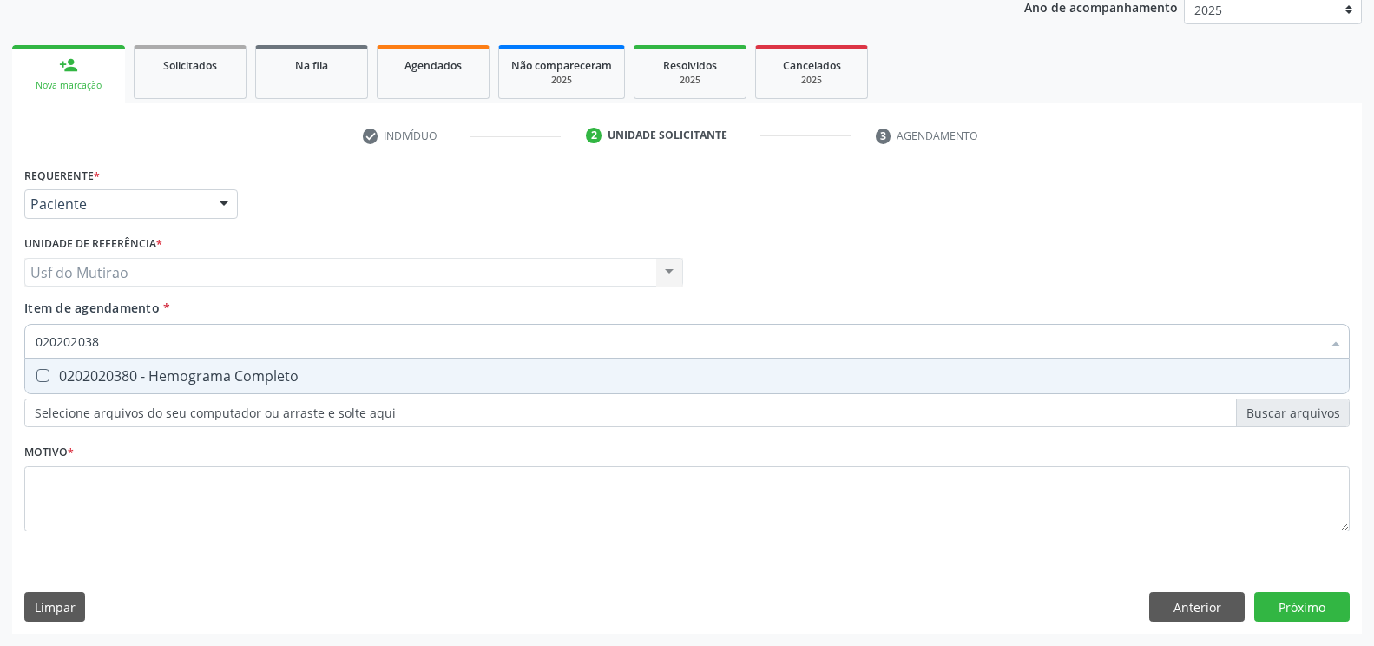
type input "0202020380"
click at [163, 382] on div "0202020380 - Hemograma Completo" at bounding box center [687, 376] width 1303 height 14
checkbox Completo "true"
type input "02020203"
checkbox Completo "false"
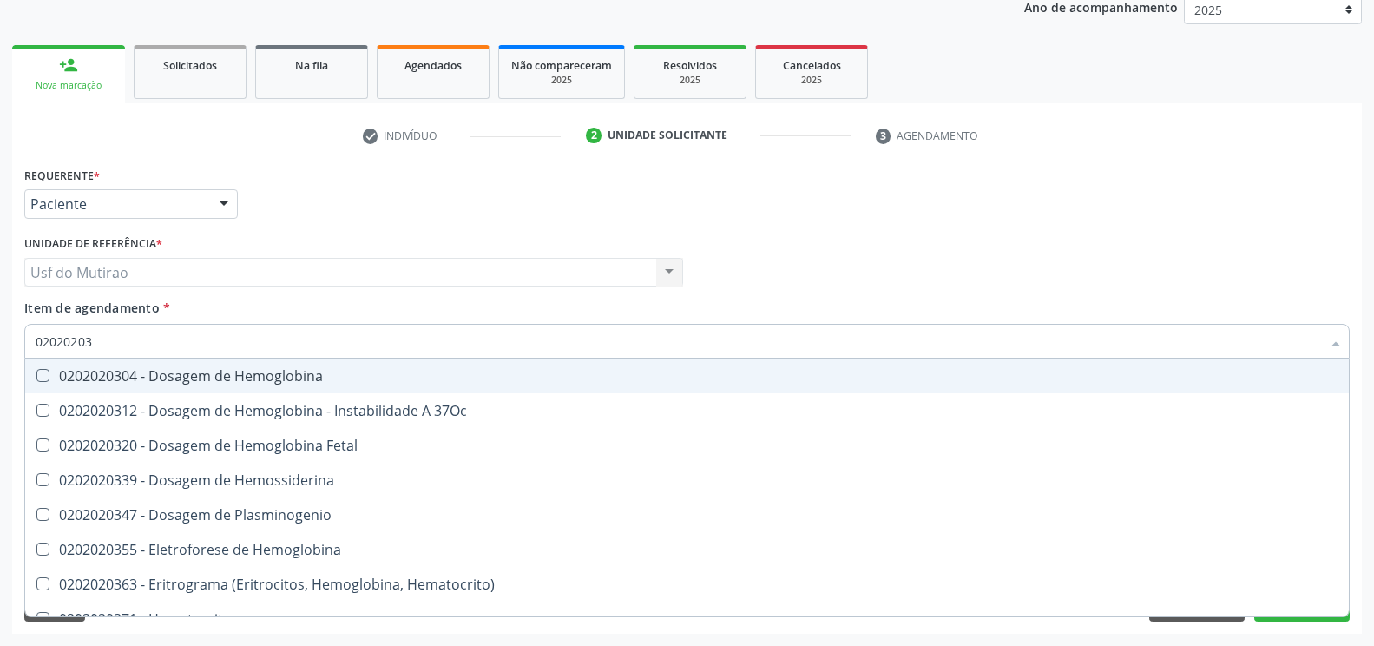
type input "0202020"
checkbox Completo "false"
type input "020202"
checkbox Completo "false"
checkbox Leucograma "true"
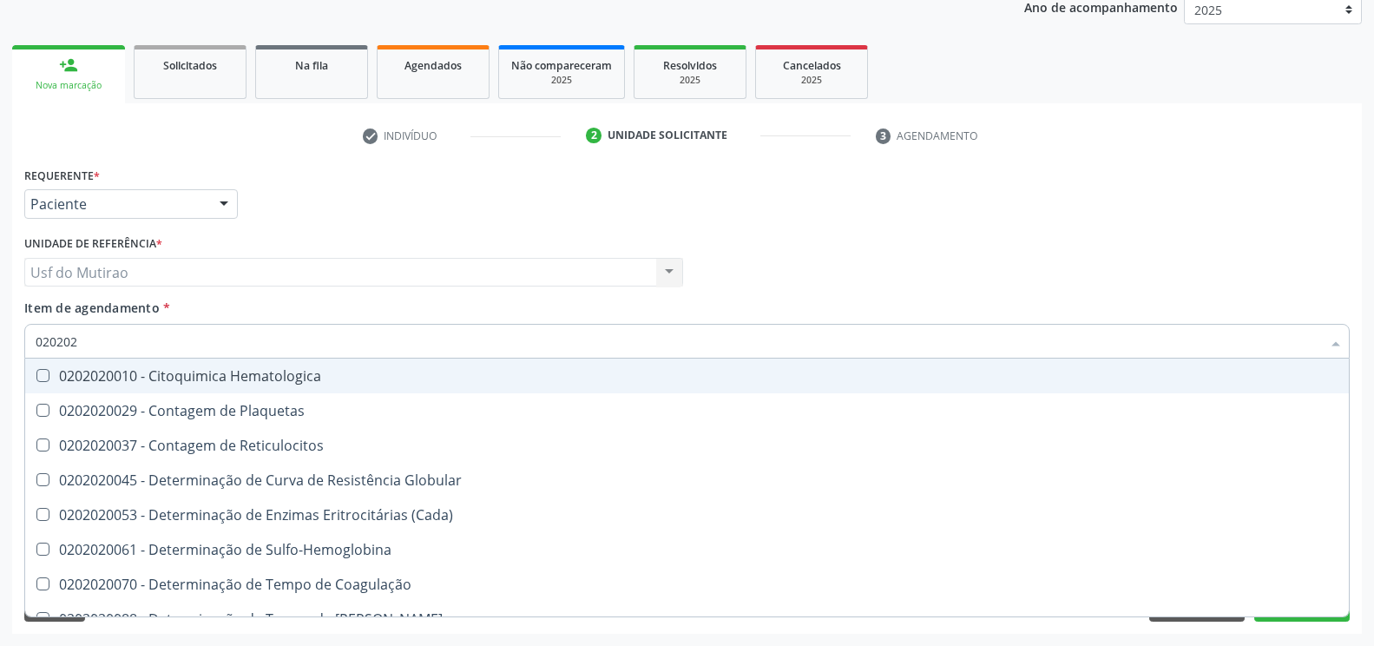
type input "02020"
checkbox Reticulocitos "true"
checkbox Completo "false"
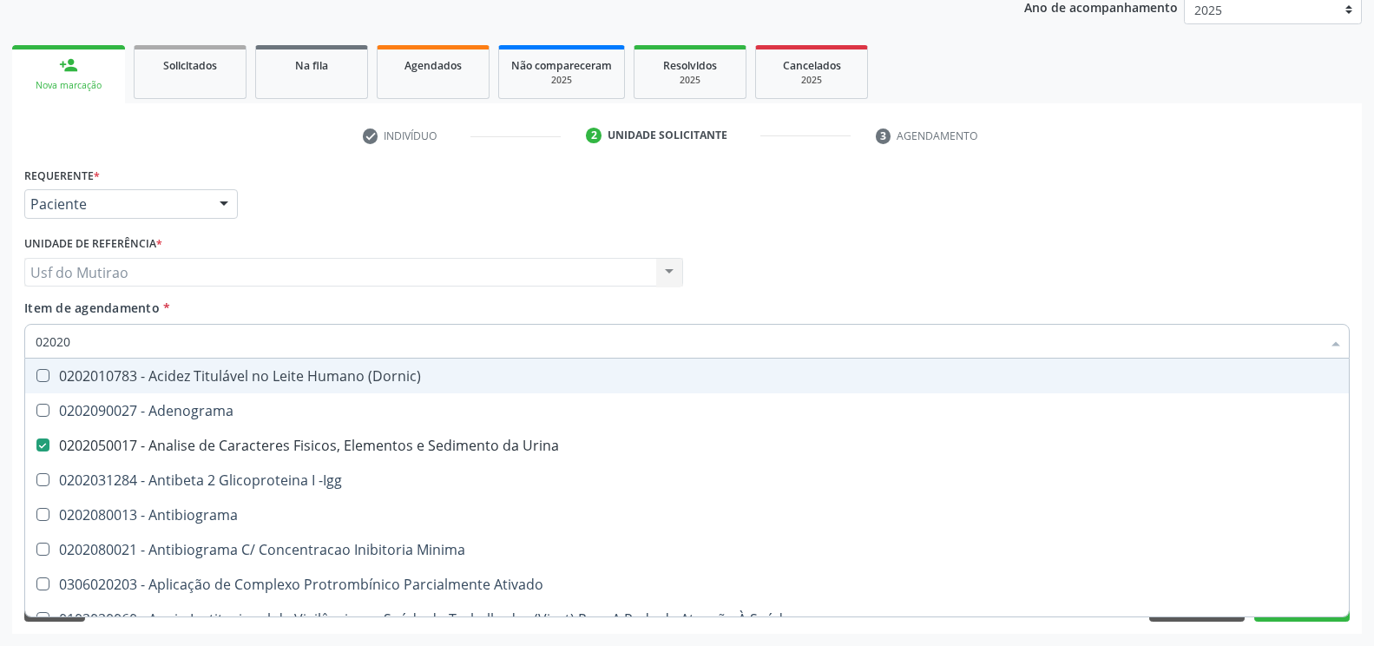
type input "020203"
checkbox Urina "false"
checkbox Aminoacidos "true"
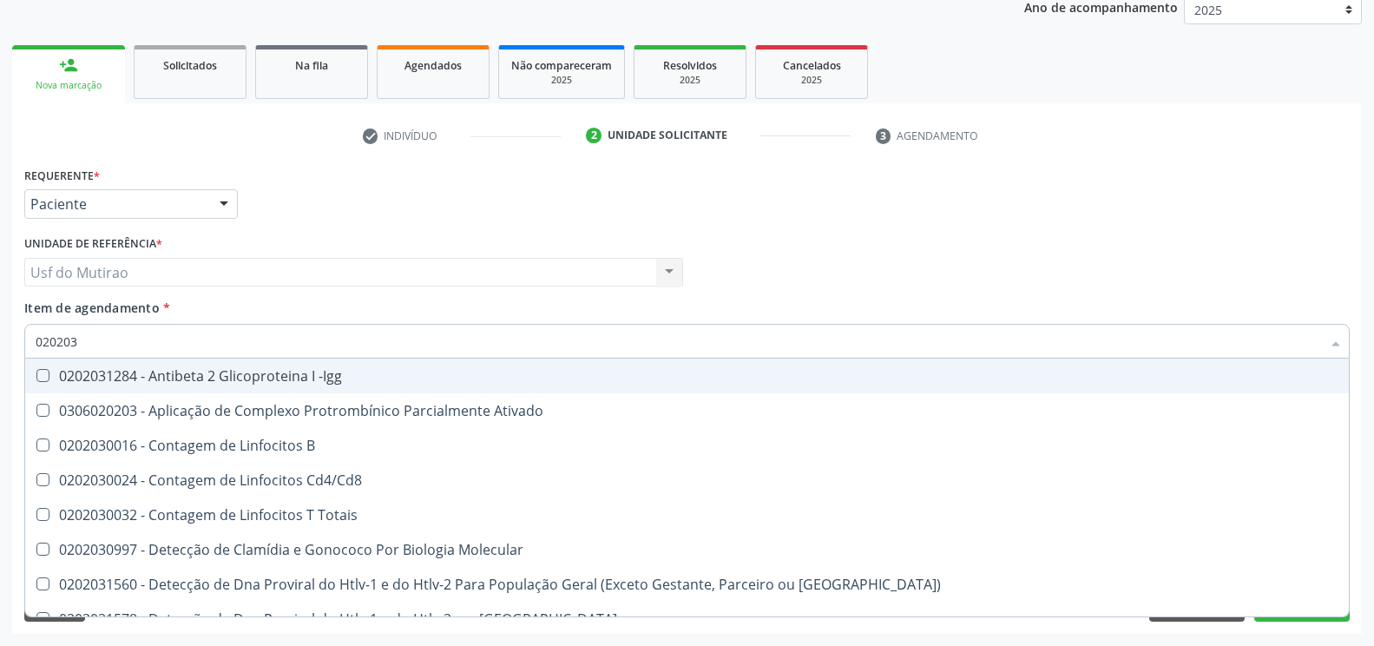
type input "0202030"
checkbox Completo "false"
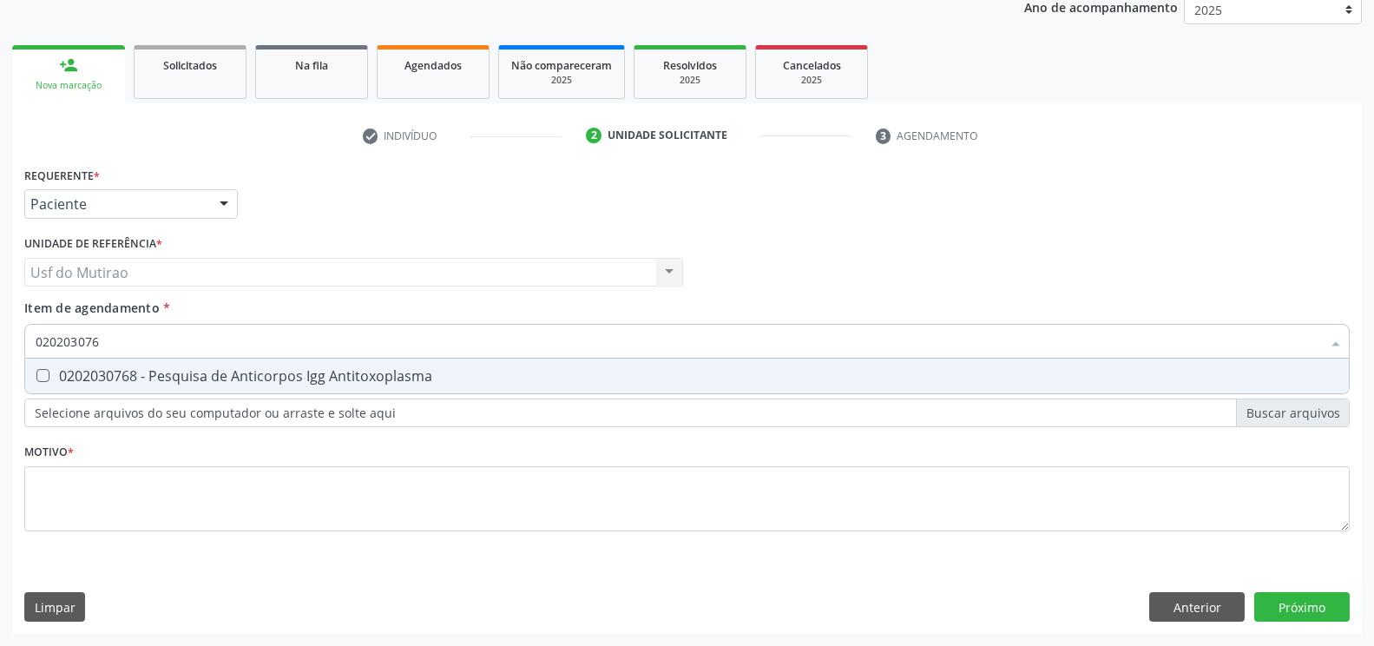
type input "0202030768"
click at [167, 374] on div "0202030768 - Pesquisa de Anticorpos Igg Antitoxoplasma" at bounding box center [687, 376] width 1303 height 14
checkbox Antitoxoplasma "true"
type input "02020307"
checkbox Antitoxoplasma "false"
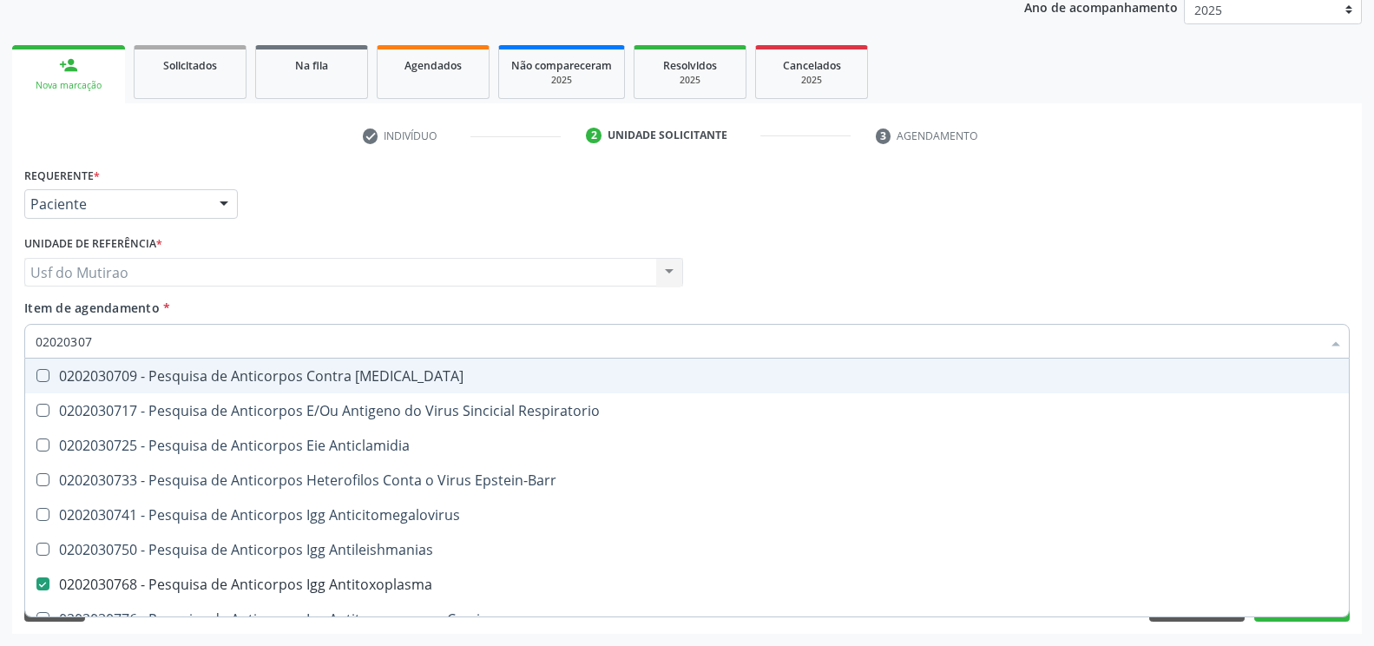
type input "0202030"
checkbox Antitoxoplasma "false"
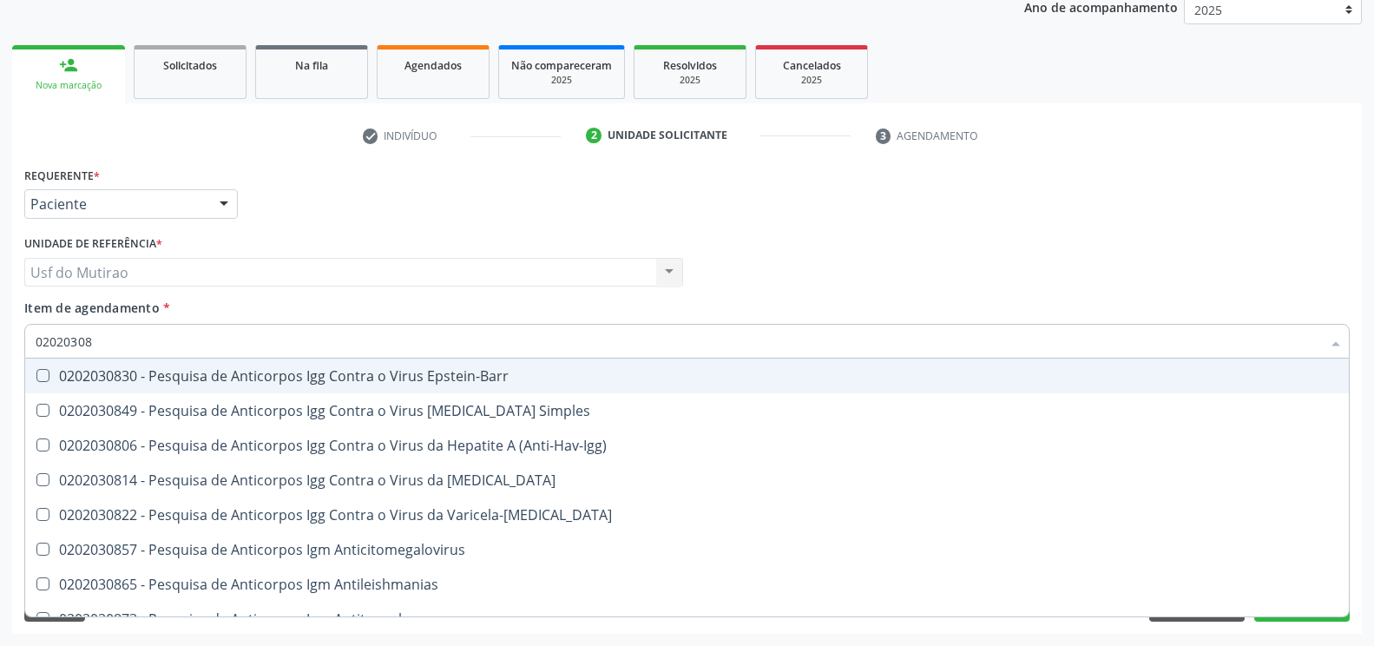
type input "020203087"
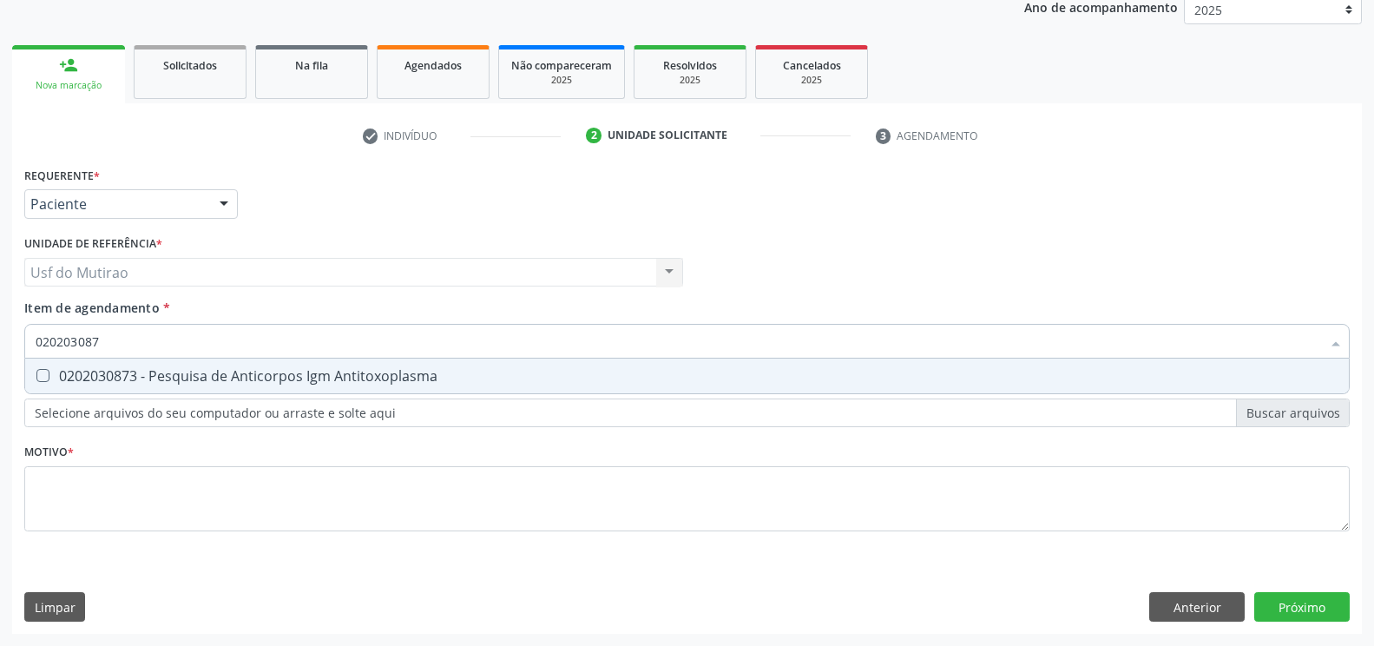
click at [123, 390] on span "0202030873 - Pesquisa de Anticorpos Igm Antitoxoplasma" at bounding box center [687, 376] width 1324 height 35
checkbox Antitoxoplasma "true"
type input "02020308"
checkbox Antitoxoplasma "false"
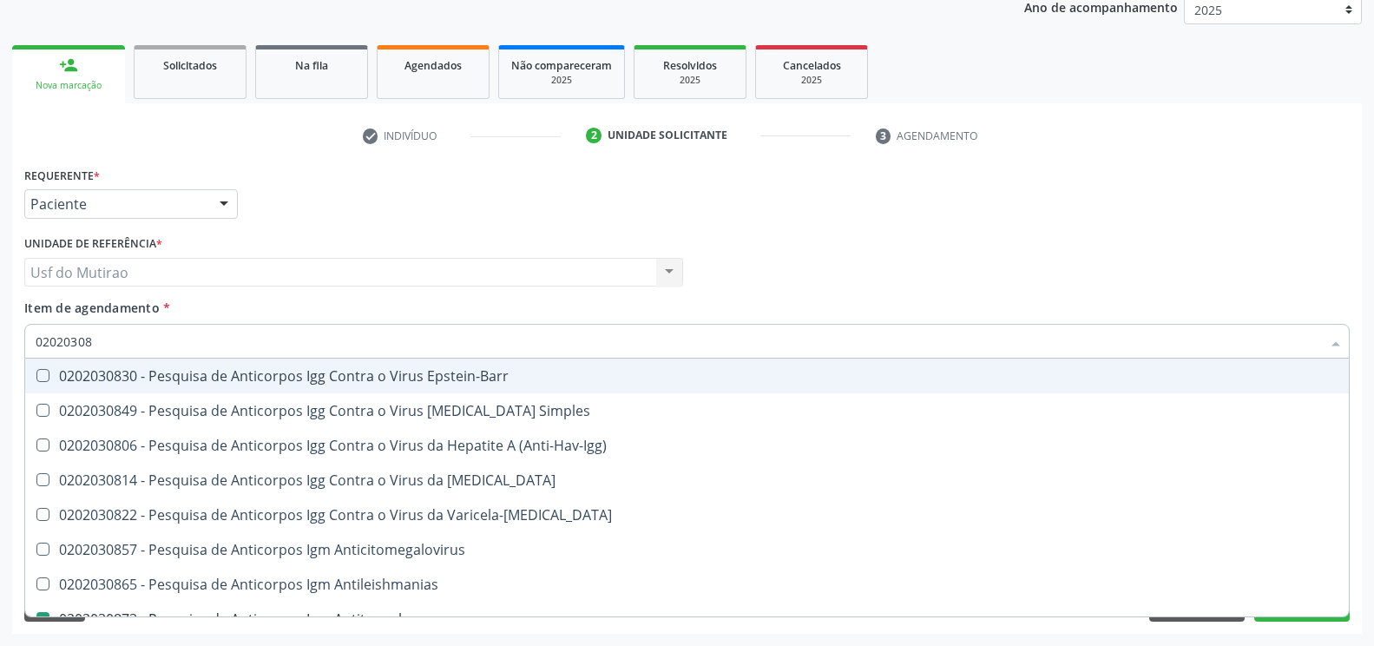
type input "0202030"
checkbox Antitoxoplasma "false"
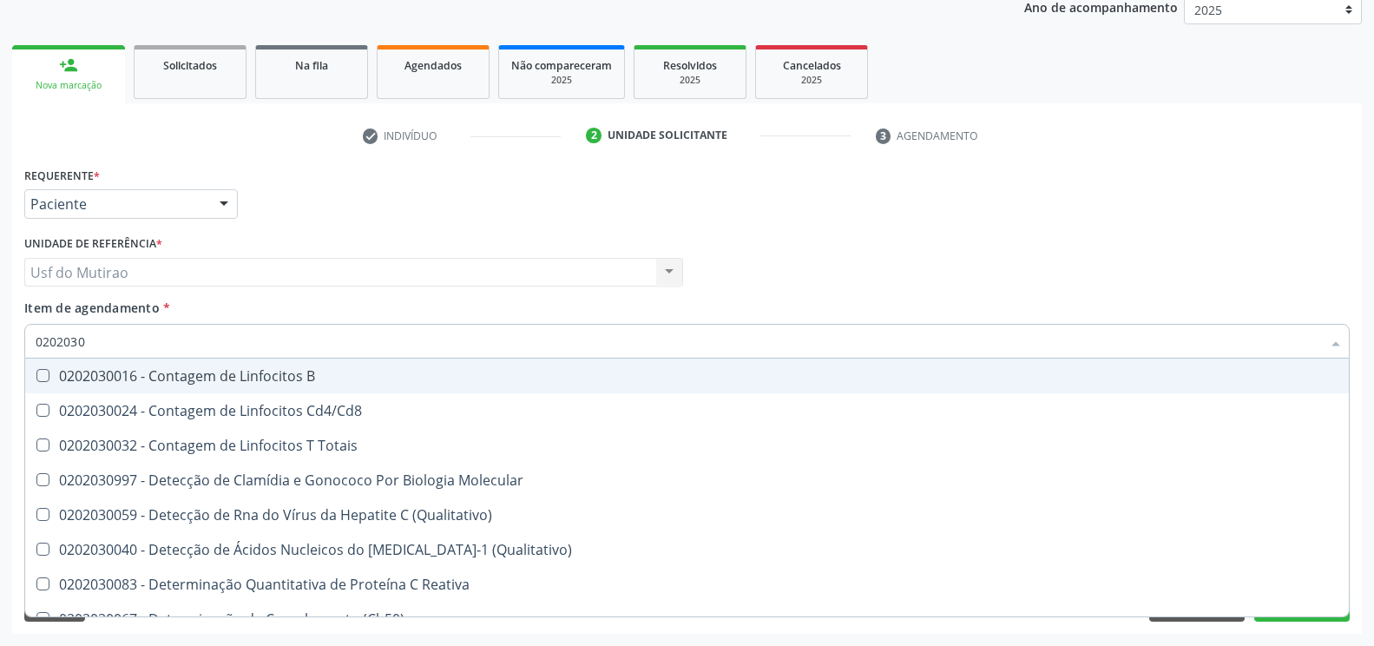
type input "020203"
checkbox Antiglomerulo "true"
checkbox Antitoxoplasma "false"
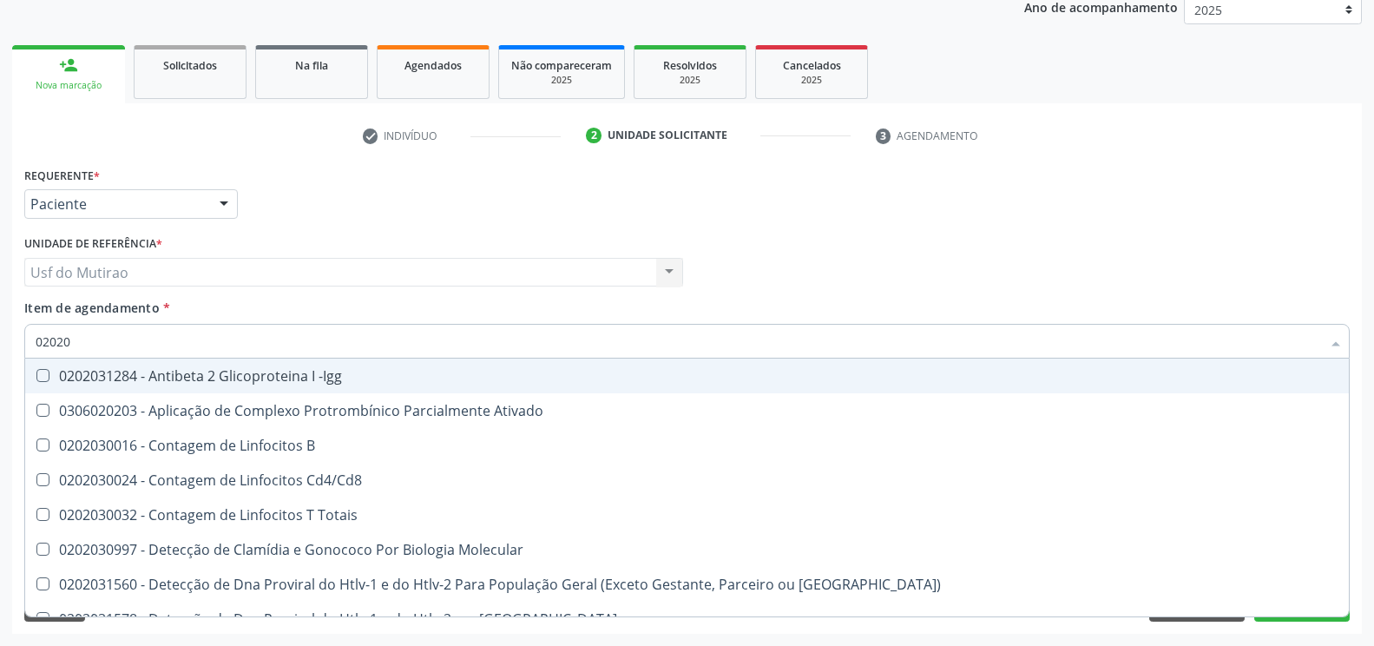
type input "0202"
checkbox B "true"
checkbox Completo "false"
checkbox Antitoxoplasma "false"
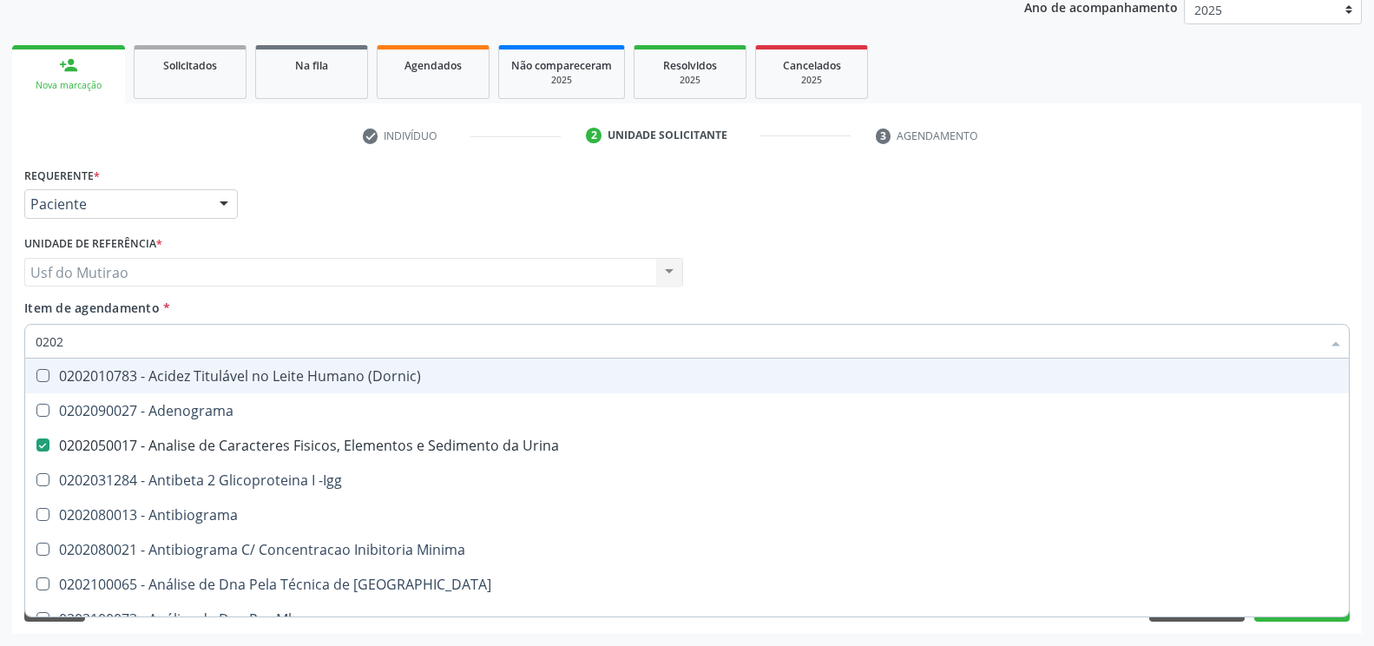
type input "020"
checkbox Urina "false"
checkbox Creatinina "true"
checkbox Glicose "false"
checkbox Completo "false"
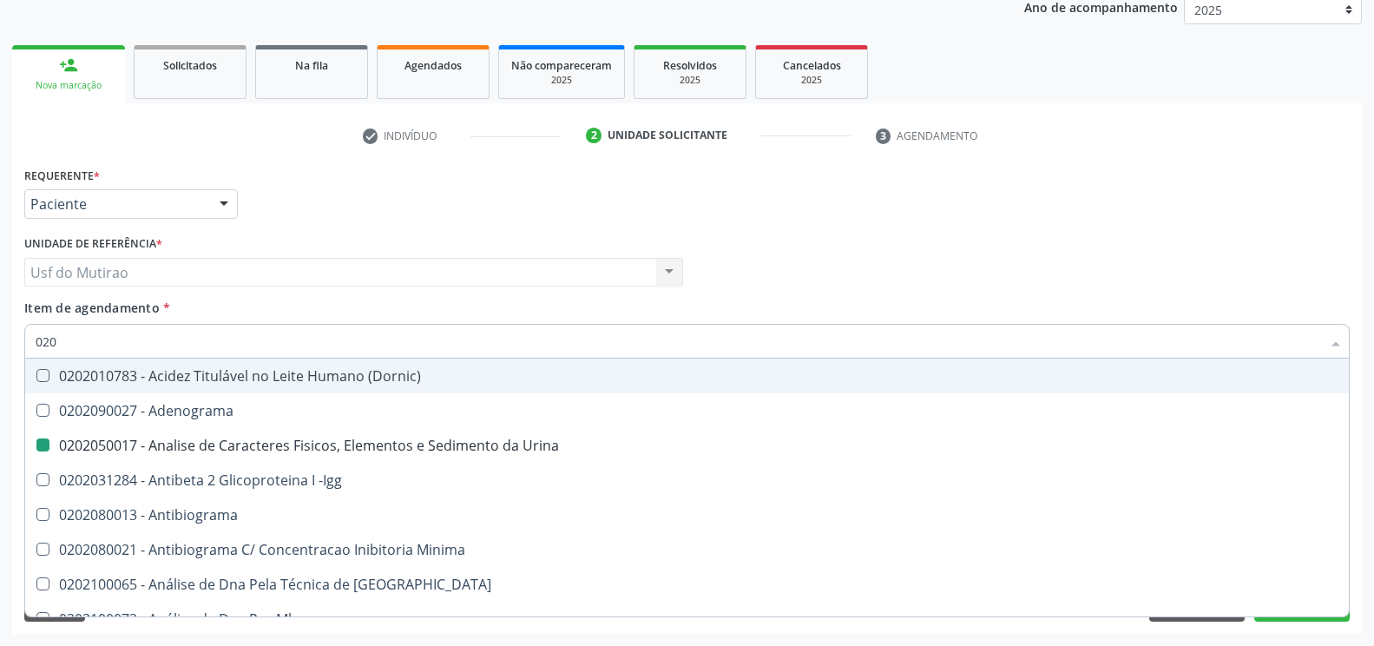
checkbox Antitoxoplasma "false"
checkbox Boston "true"
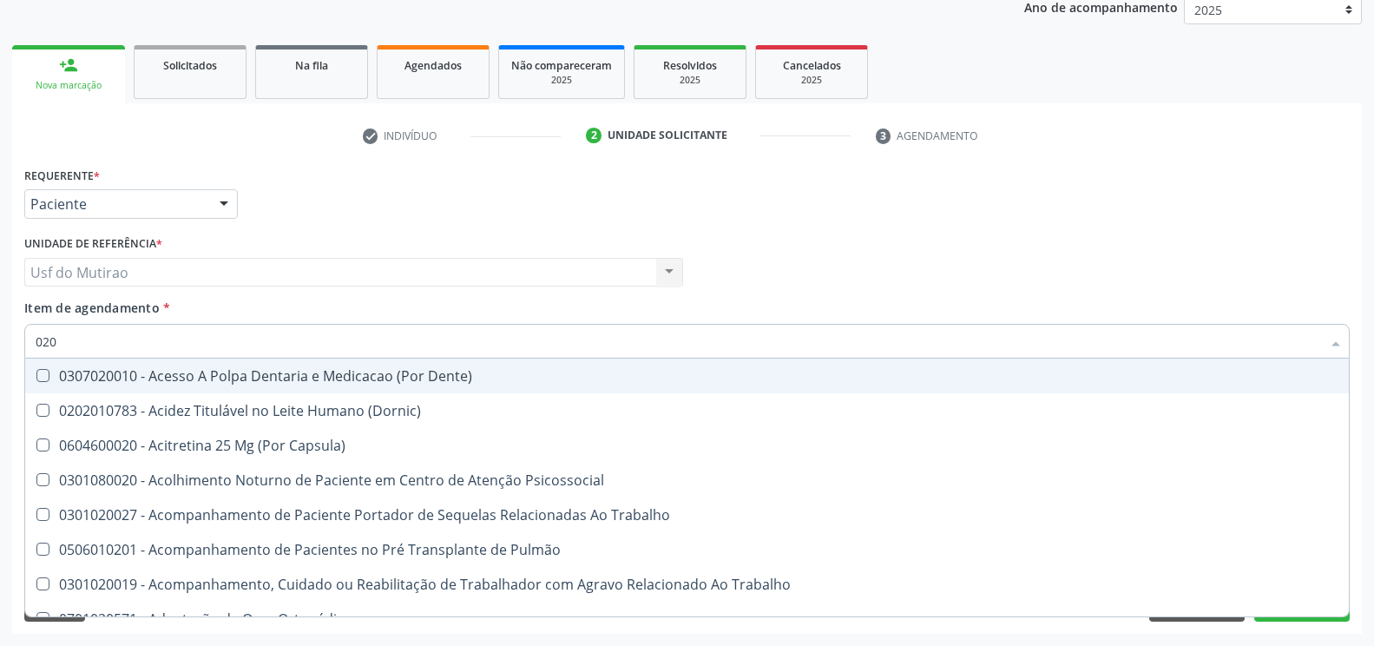
type input "0202"
checkbox Capsula\) "true"
checkbox Urina "false"
checkbox Laser "true"
checkbox Biologica "true"
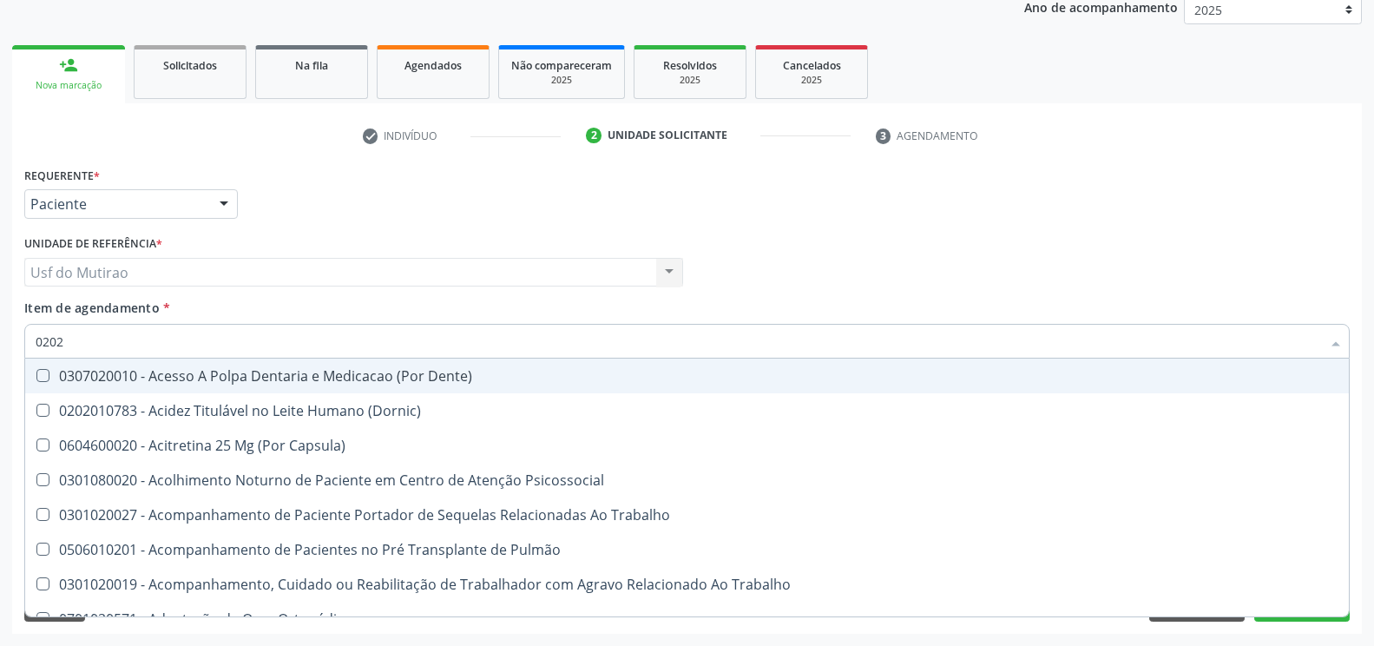
checkbox Dosagens\) "true"
checkbox Euglobulina "true"
checkbox Glicose "false"
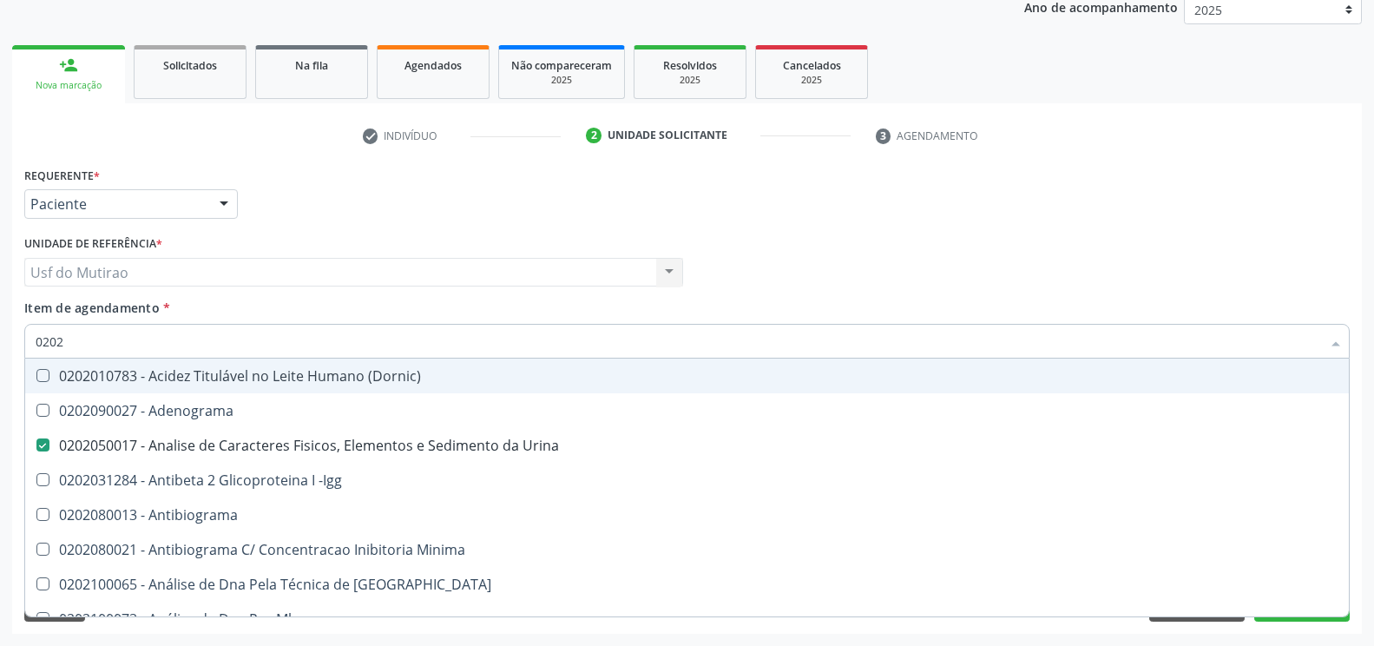
type input "02021"
checkbox Urina "false"
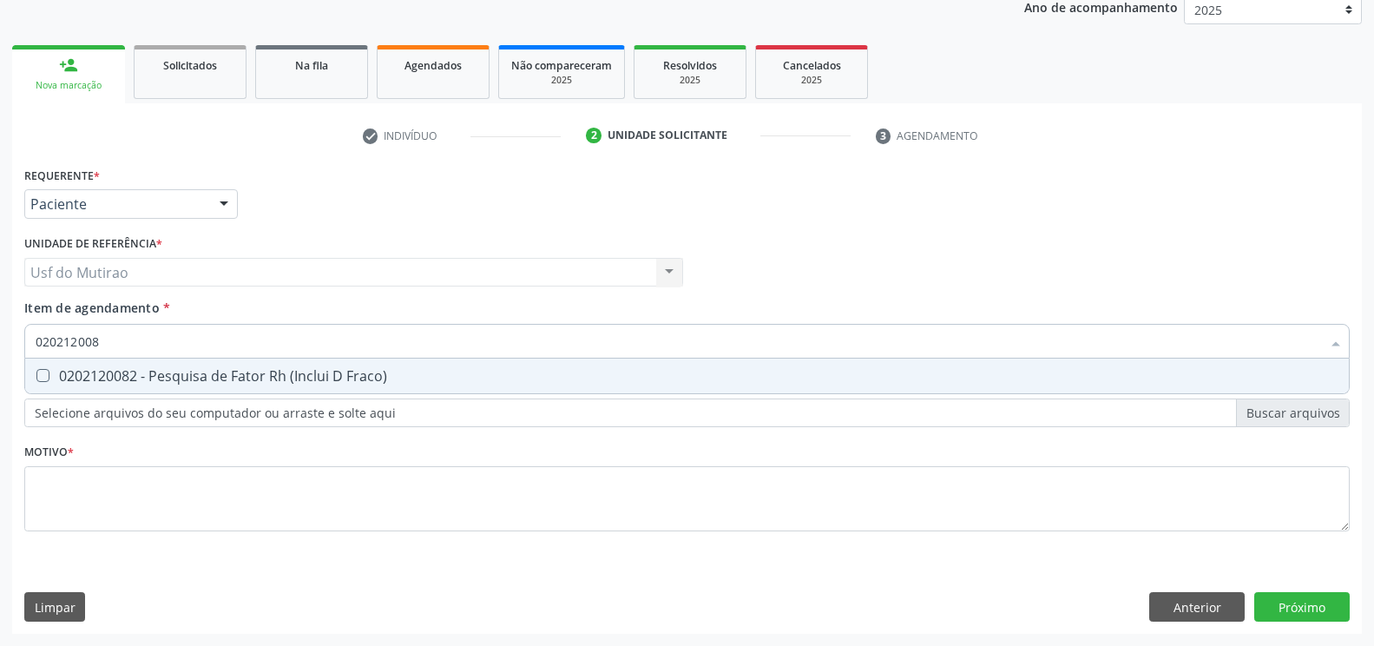
type input "0202120082"
click at [186, 380] on div "0202120082 - Pesquisa de Fator Rh (Inclui D Fraco)" at bounding box center [687, 376] width 1303 height 14
checkbox Fraco\) "true"
type input "02021200"
checkbox Fraco\) "false"
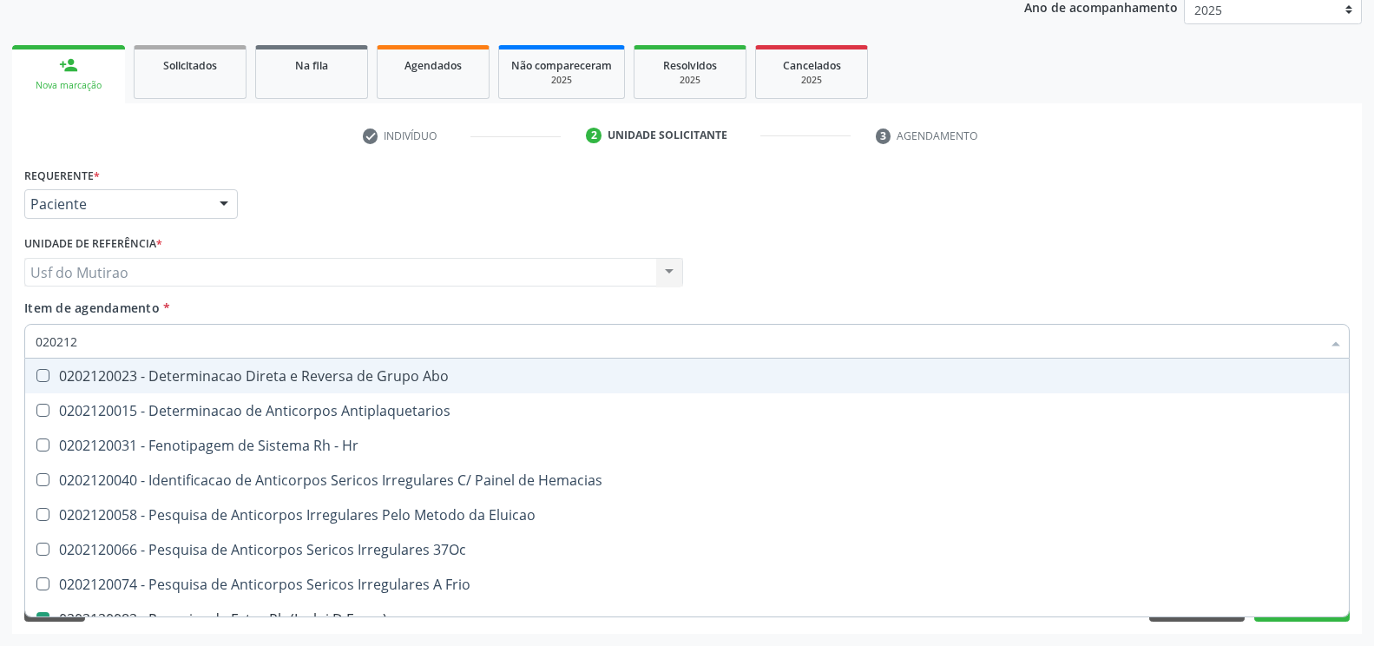
type input "02021"
checkbox Fraco\) "false"
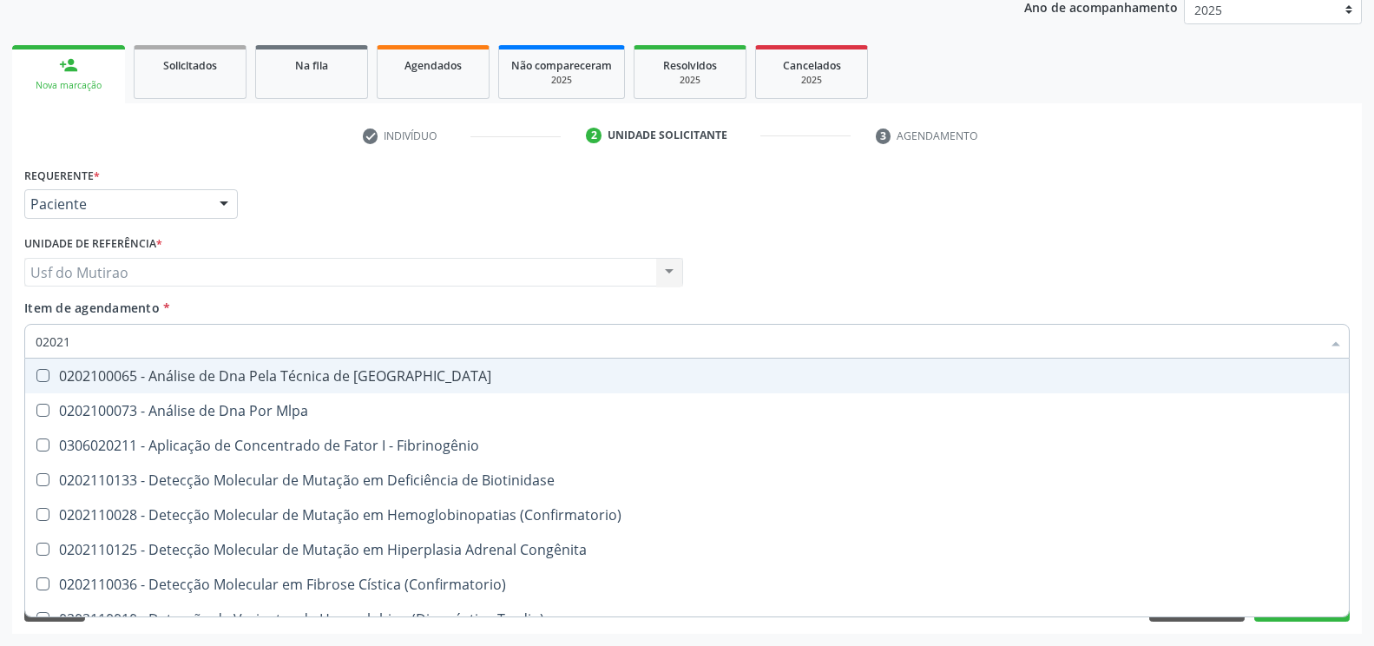
type input "0202"
checkbox Fibrinogênio "true"
checkbox Fraco\) "false"
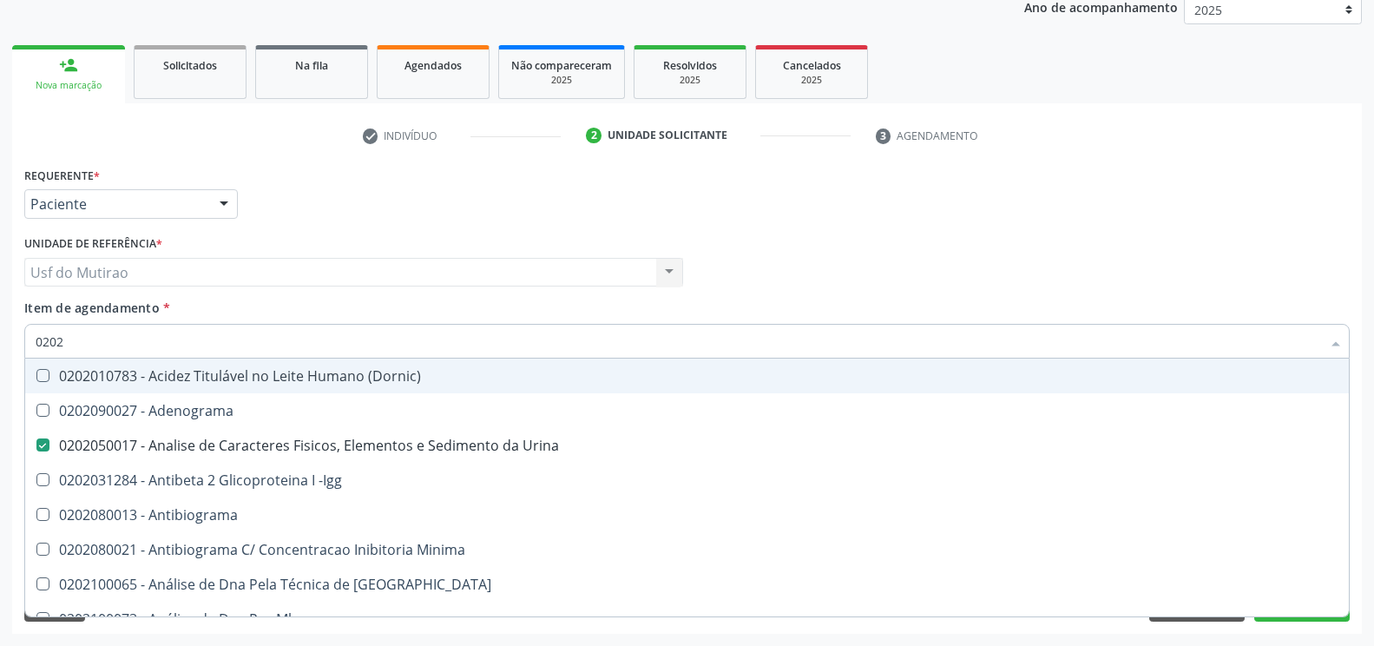
type input "02021"
checkbox Urina "false"
checkbox Molecular "true"
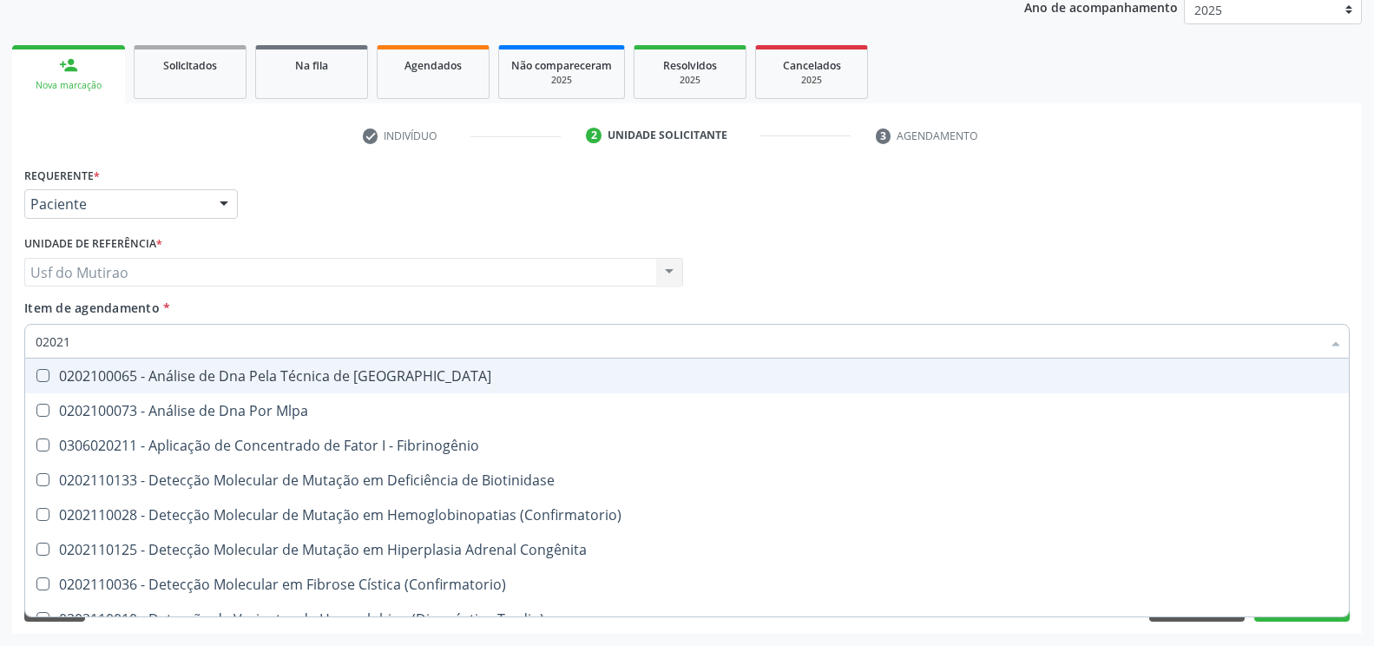
type input "020212"
checkbox Tardio\) "true"
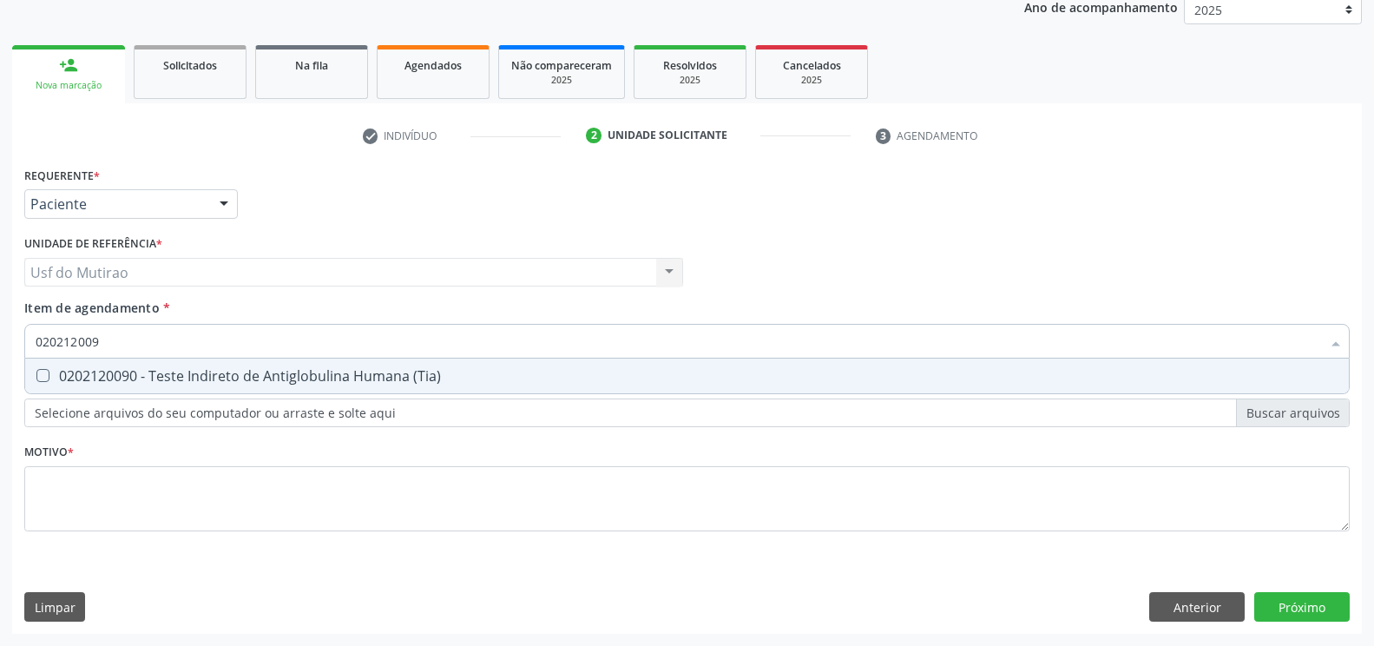
type input "0202120090"
click at [247, 373] on div "0202120090 - Teste Indireto de Antiglobulina Humana (Tia)" at bounding box center [687, 376] width 1303 height 14
checkbox \(Tia\) "true"
type input "02021200"
checkbox \(Tia\) "false"
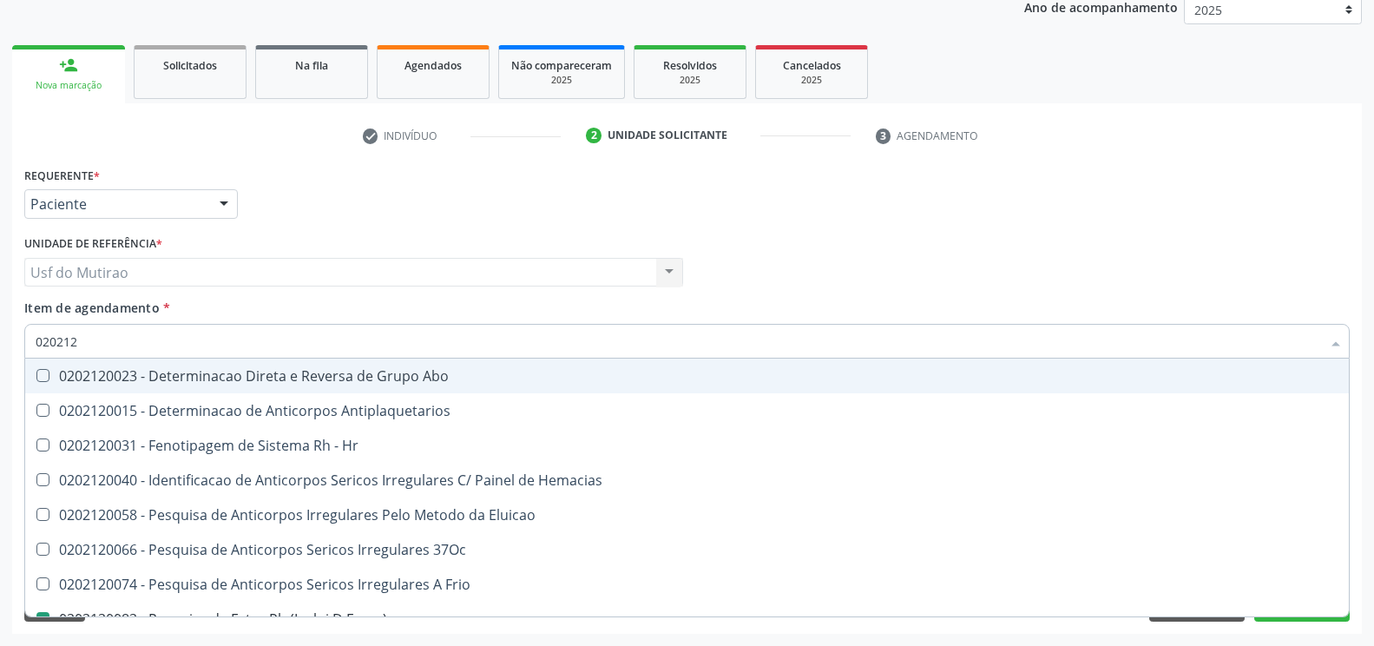
type input "02021"
checkbox Fraco\) "false"
checkbox \(Tia\) "false"
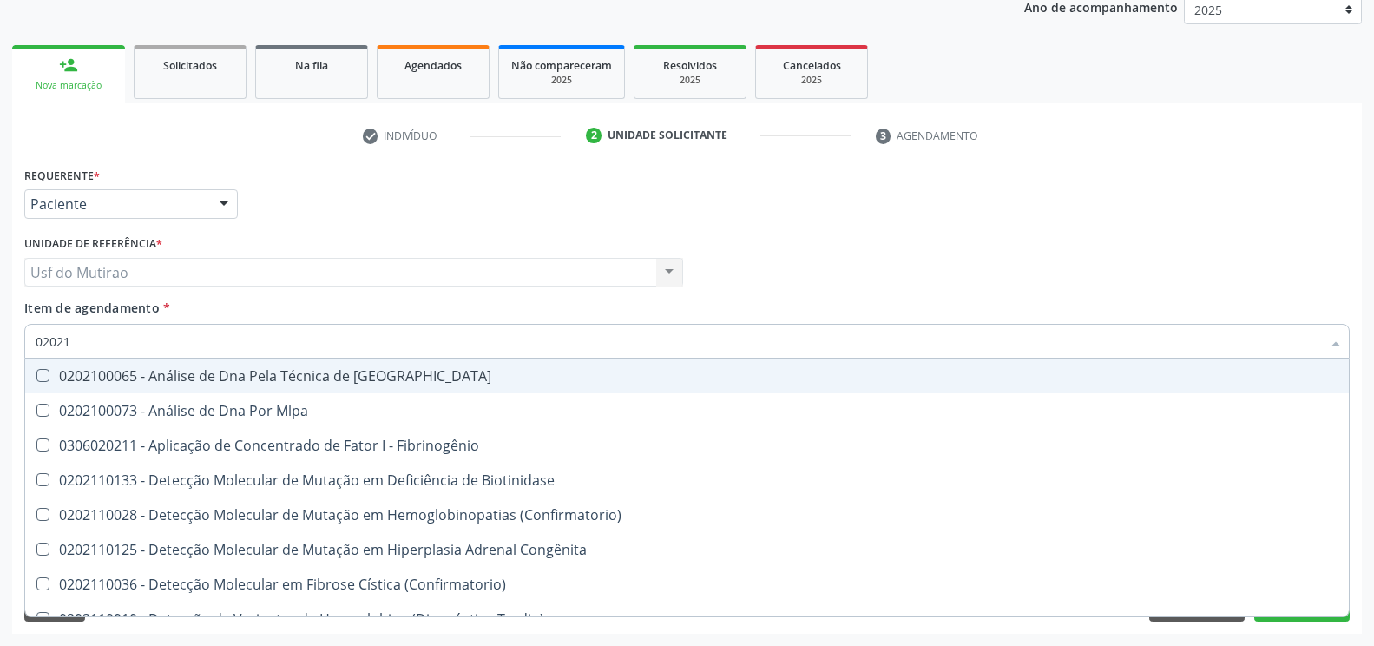
type input "0202"
checkbox Fibrinogênio "true"
checkbox Fraco\) "false"
checkbox \(Tia\) "false"
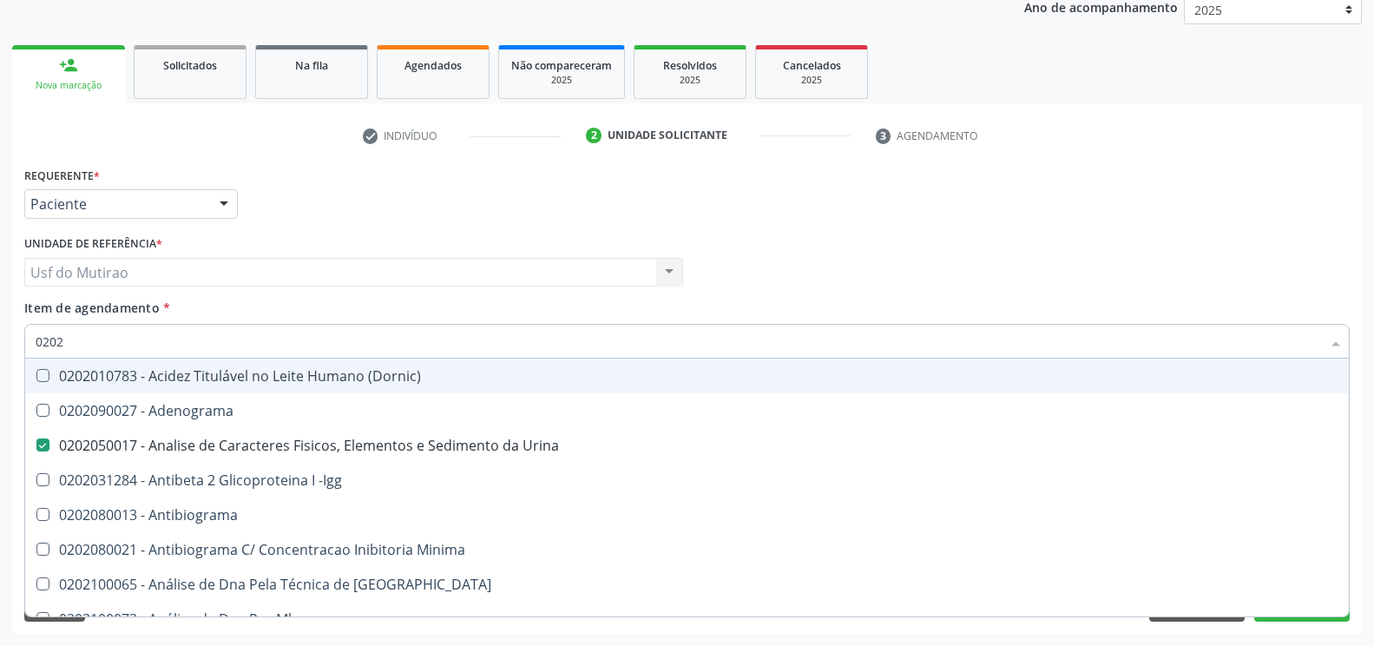
type input "02020"
checkbox Xi "true"
checkbox Glicose "false"
checkbox Zinco "true"
checkbox Completo "false"
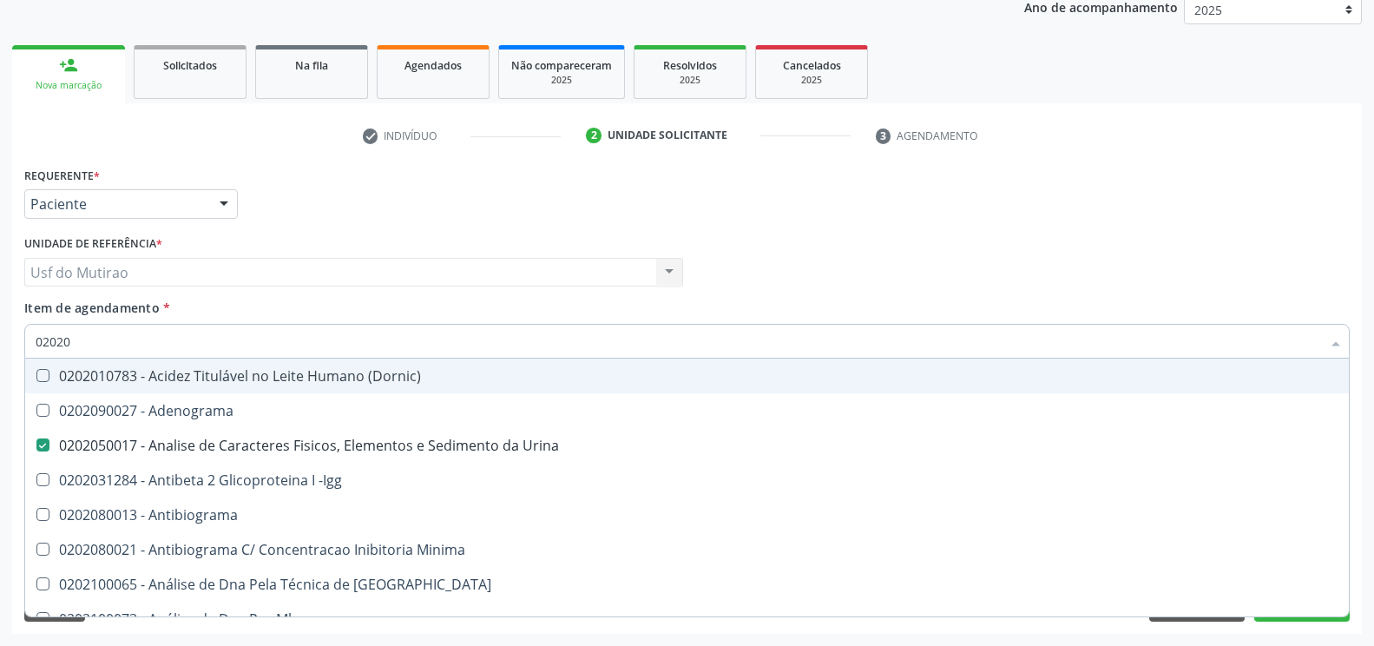
checkbox Carini "true"
checkbox Parceria\) "true"
checkbox Antitoxoplasma "false"
checkbox Fraco\) "false"
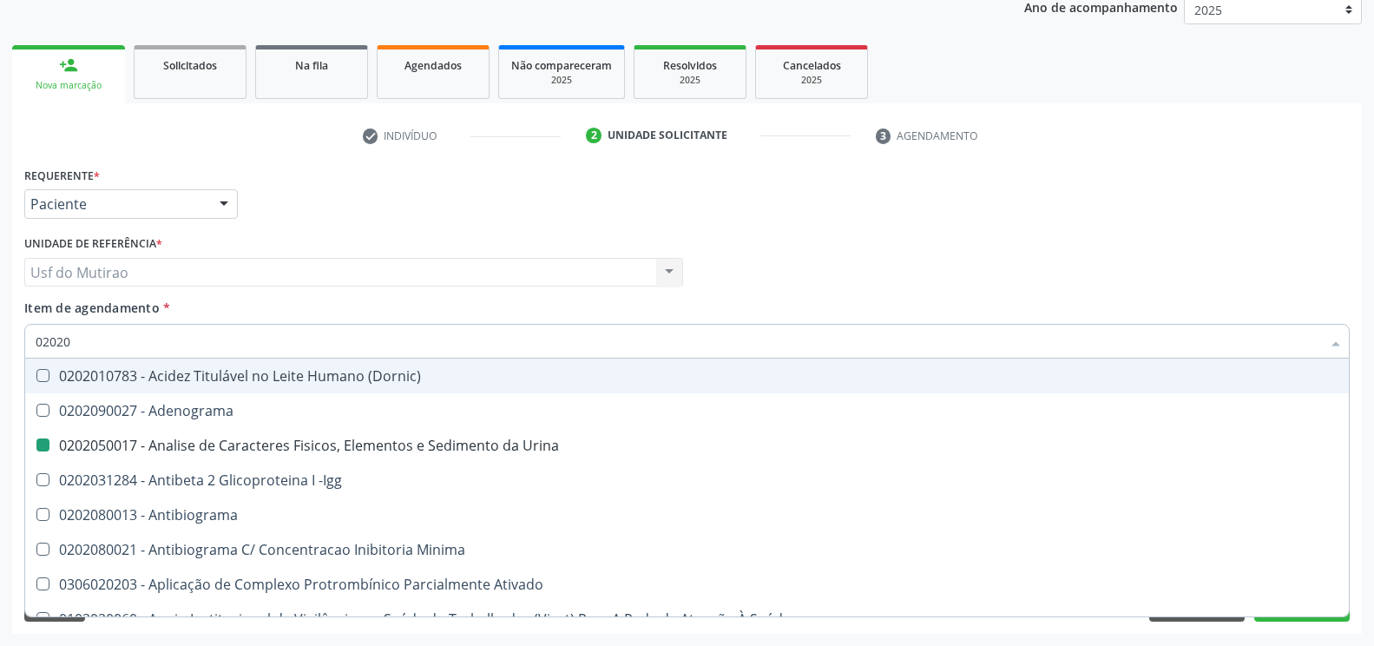
type input "020208"
checkbox Urina "false"
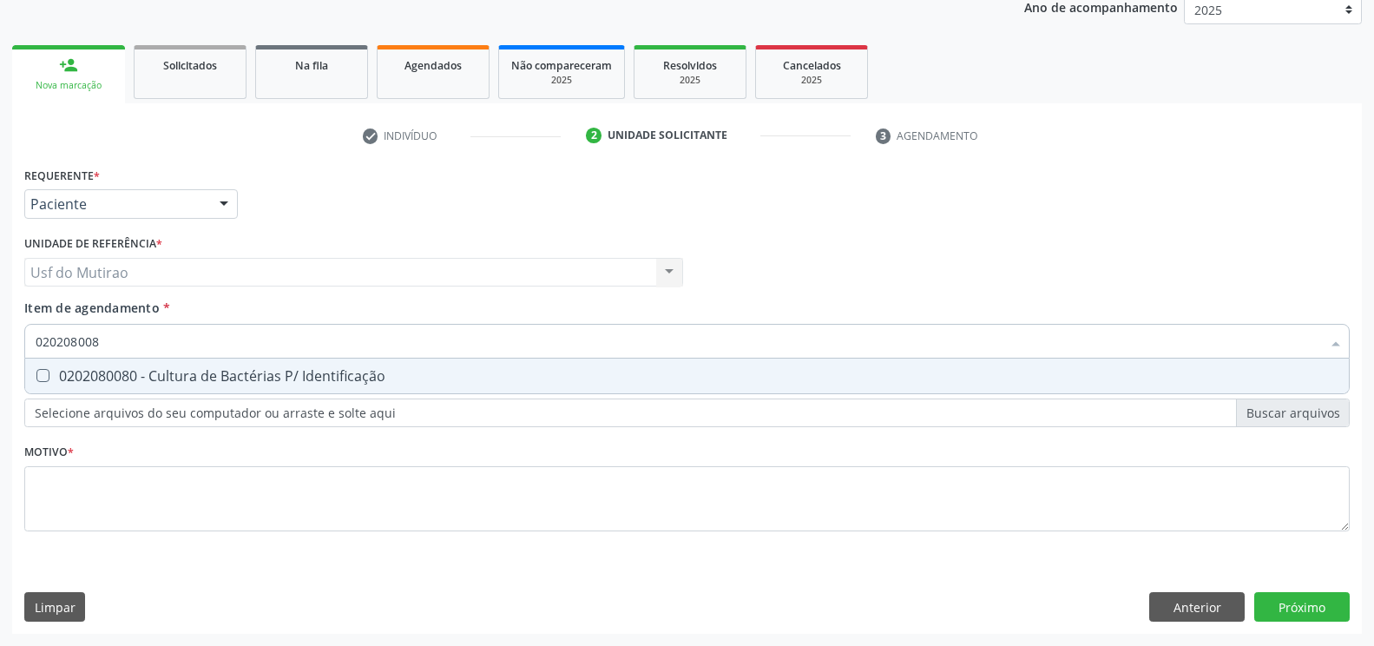
type input "0202080080"
click at [366, 386] on span "0202080080 - Cultura de Bactérias P/ Identificação" at bounding box center [687, 376] width 1324 height 35
checkbox Identificação "true"
type input "02020800"
checkbox Identificação "false"
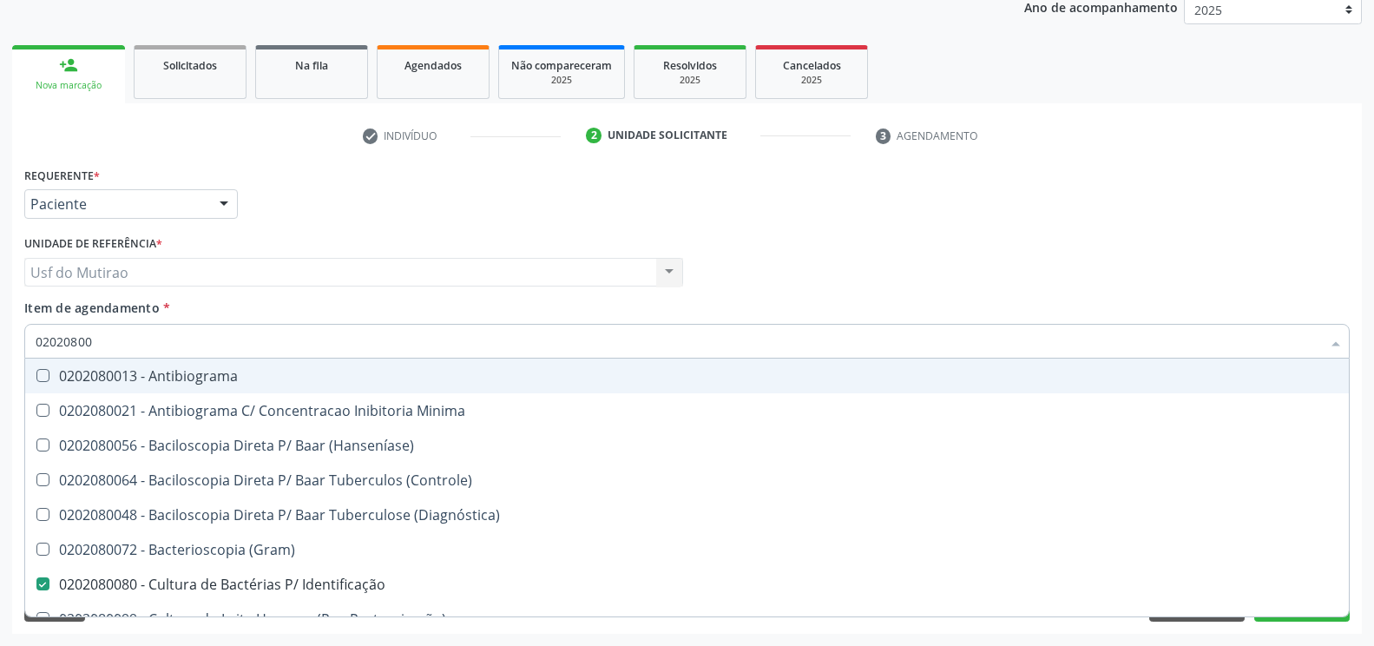
type input "0202080"
checkbox Identificação "false"
type input "02020"
checkbox \(Hanseníase\) "true"
checkbox Identificação "false"
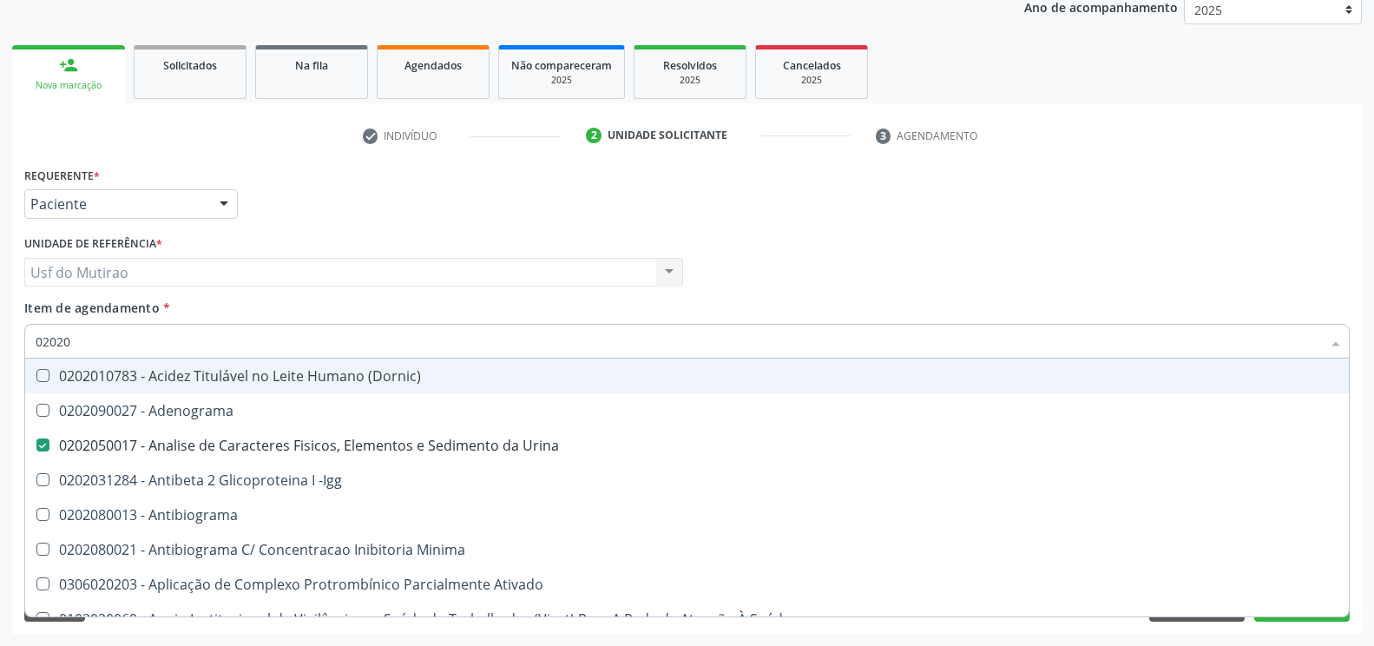
type input "020202"
checkbox Urina "false"
checkbox Identificação "false"
checkbox Molecular "true"
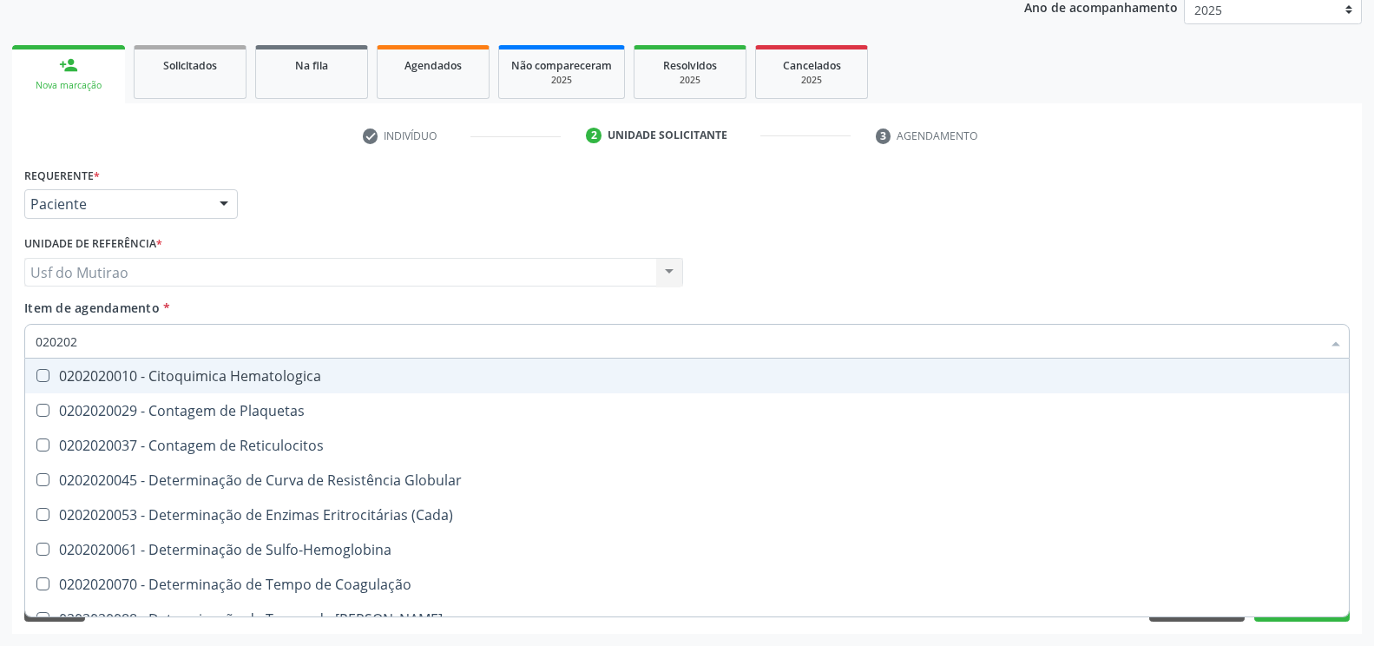
type input "0202020"
checkbox Hematocrito "true"
checkbox Completo "false"
type input "02020203"
checkbox -Duke "true"
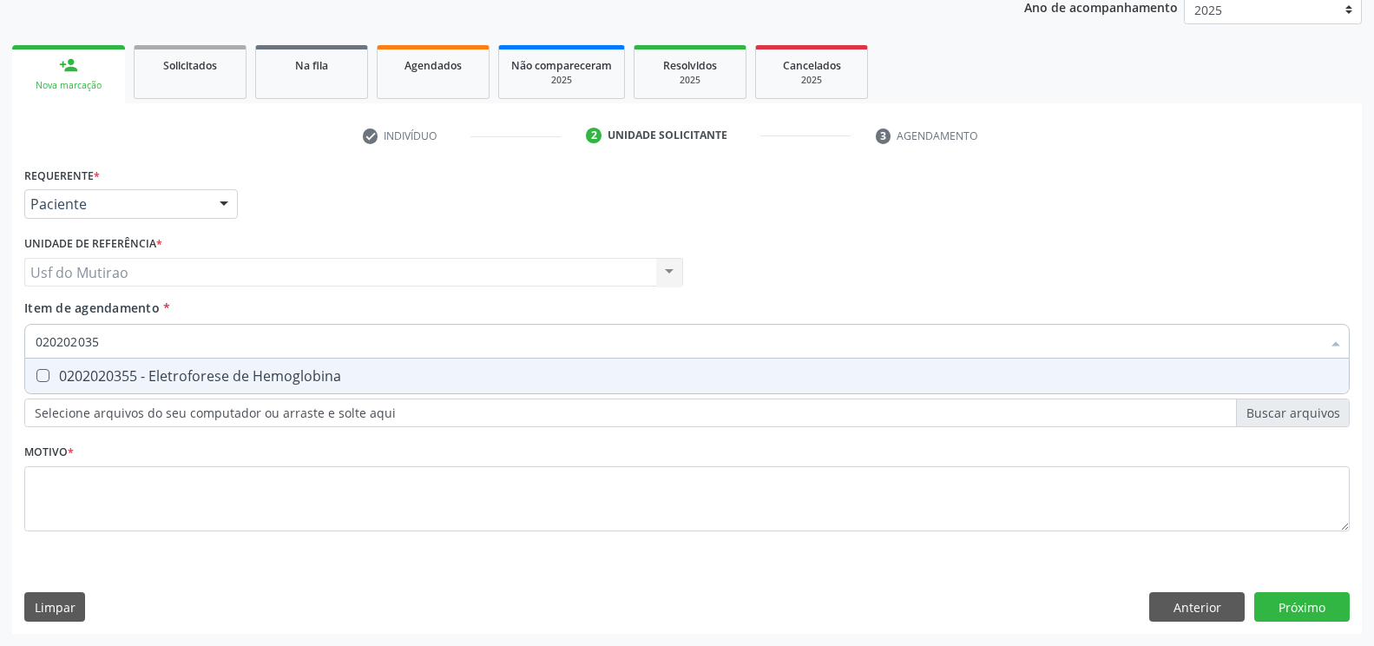
type input "0202020355"
click at [366, 386] on span "0202020355 - Eletroforese de Hemoglobina" at bounding box center [687, 376] width 1324 height 35
checkbox Hemoglobina "true"
type input "02020203"
checkbox Hemoglobina "false"
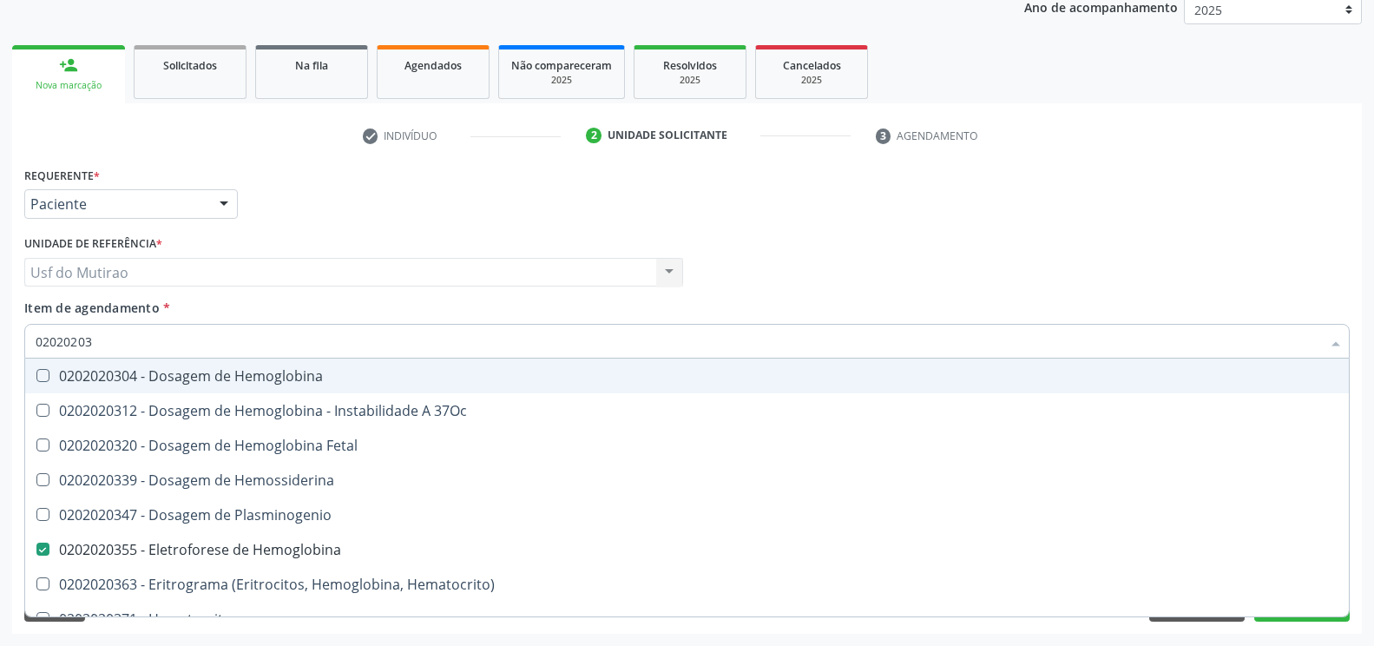
type input "0202020"
checkbox Hemoglobina "false"
checkbox Completo "false"
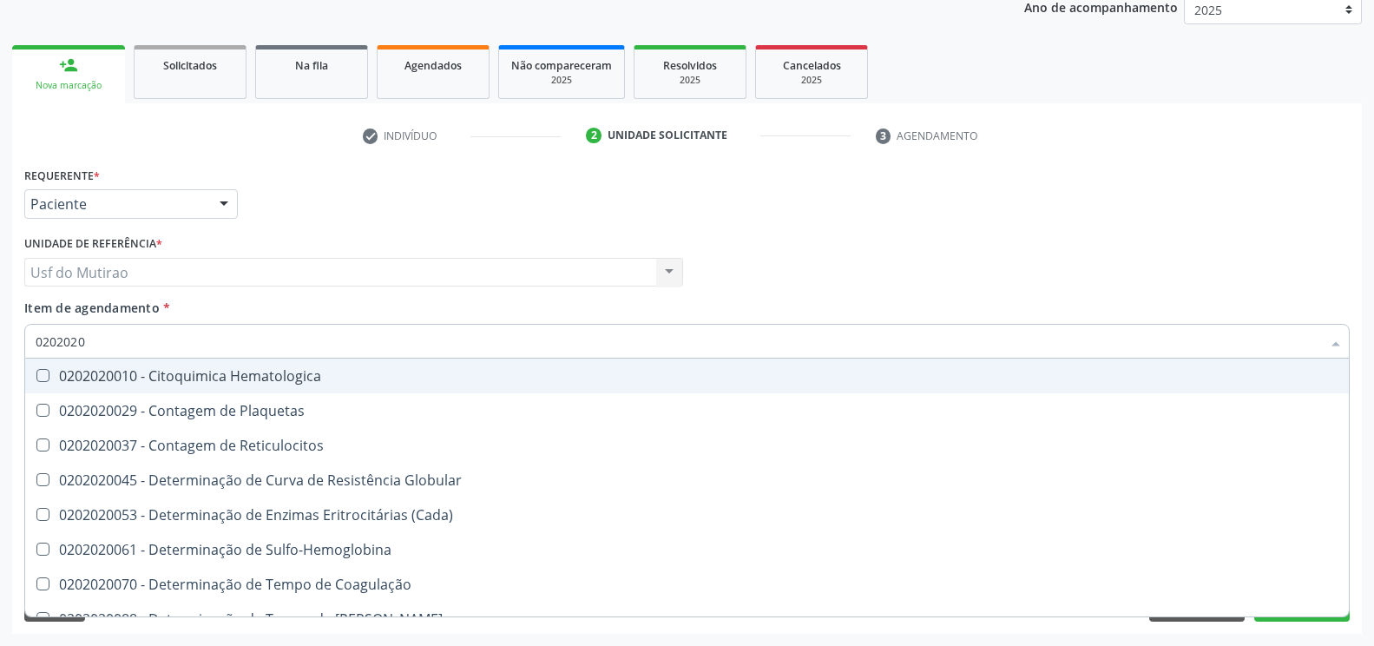
type input "020202"
checkbox Completo "false"
checkbox Leucograma "true"
type input "02020"
checkbox Reticulocitos "true"
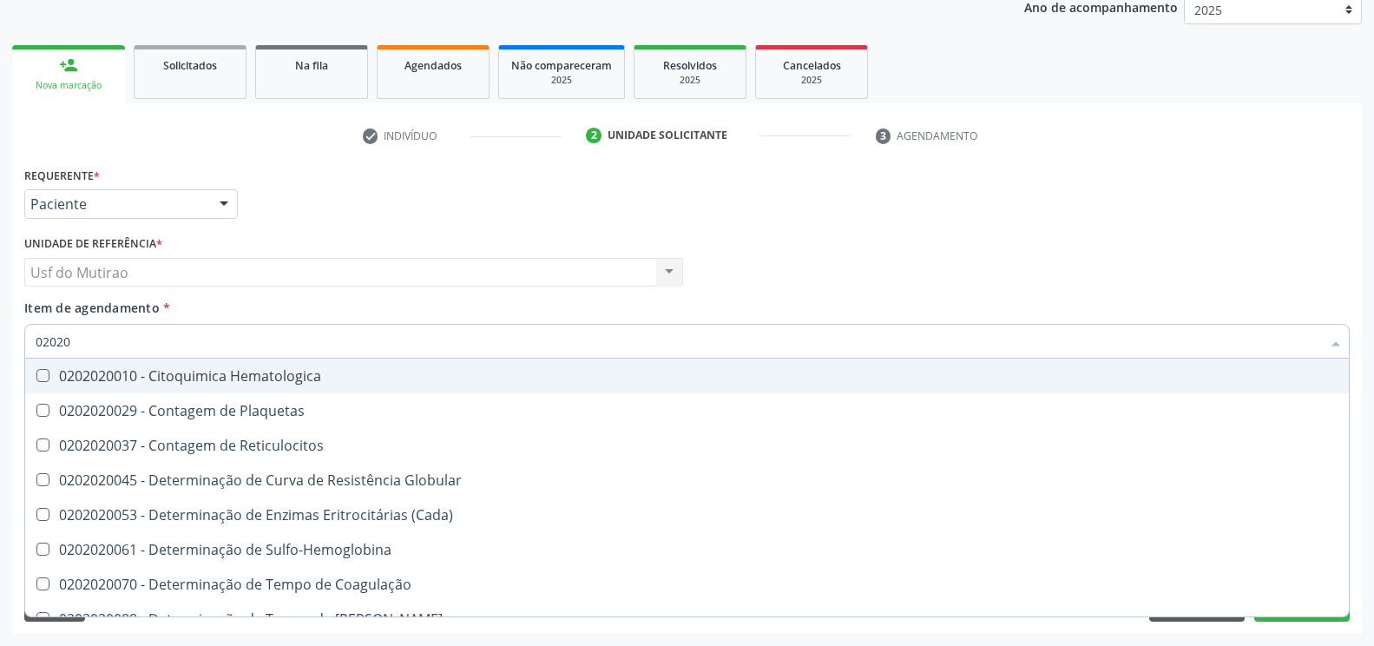
checkbox Hemoglobina "false"
checkbox Mandíbula "true"
checkbox Completo "false"
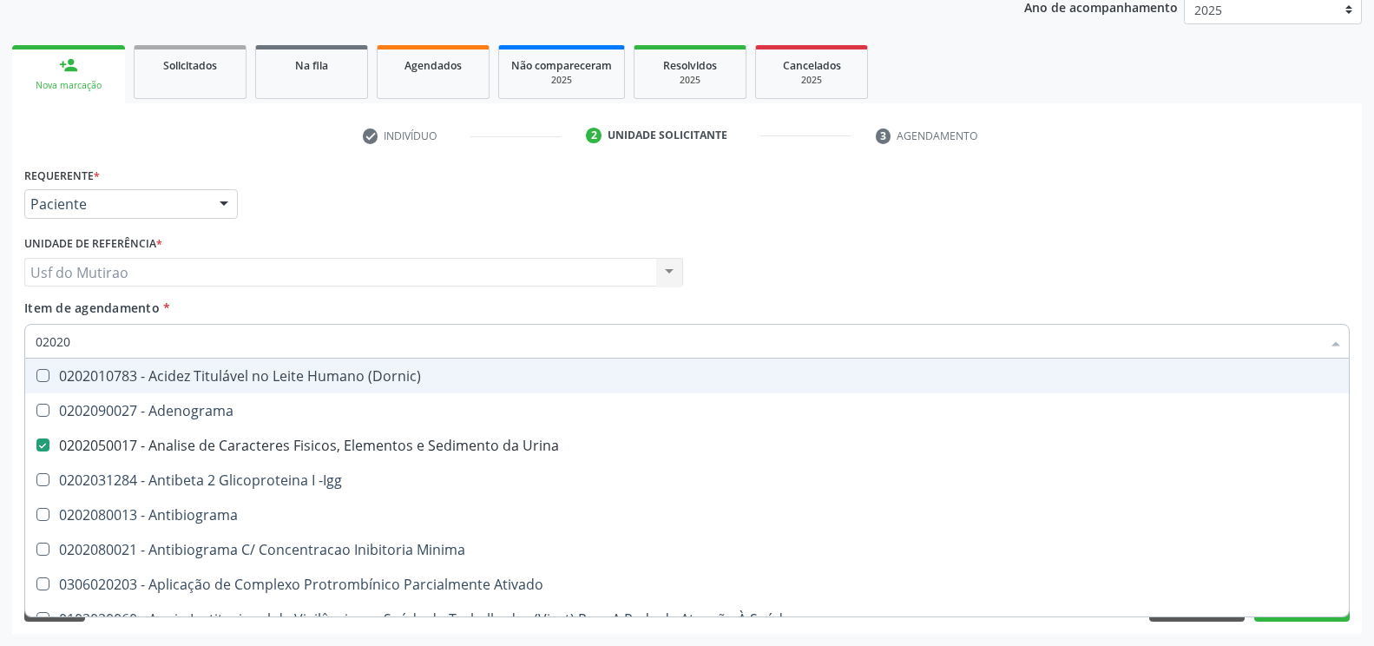
type input "0202"
checkbox Anaerobicas "false"
checkbox Identificação "true"
checkbox Xi "false"
checkbox Glicose "true"
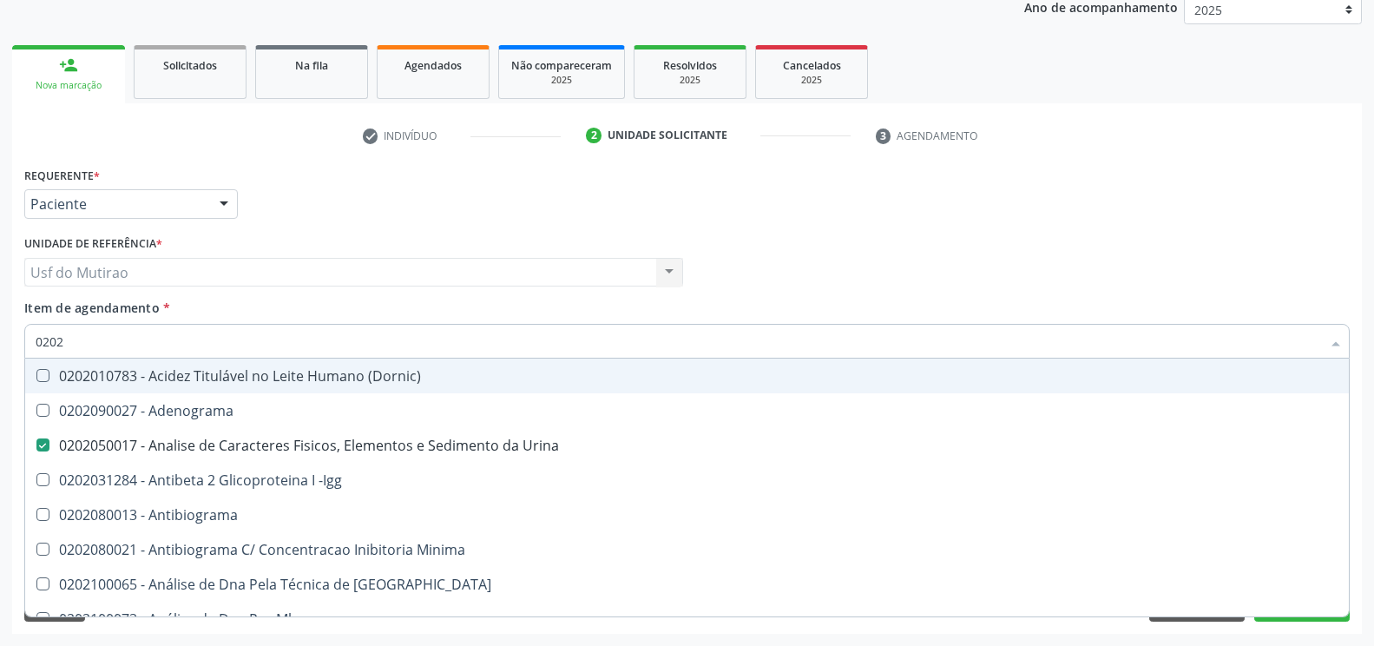
checkbox Sirolimo "false"
checkbox Zinco "false"
checkbox Hemoglobina "true"
checkbox Completo "true"
checkbox Carini "false"
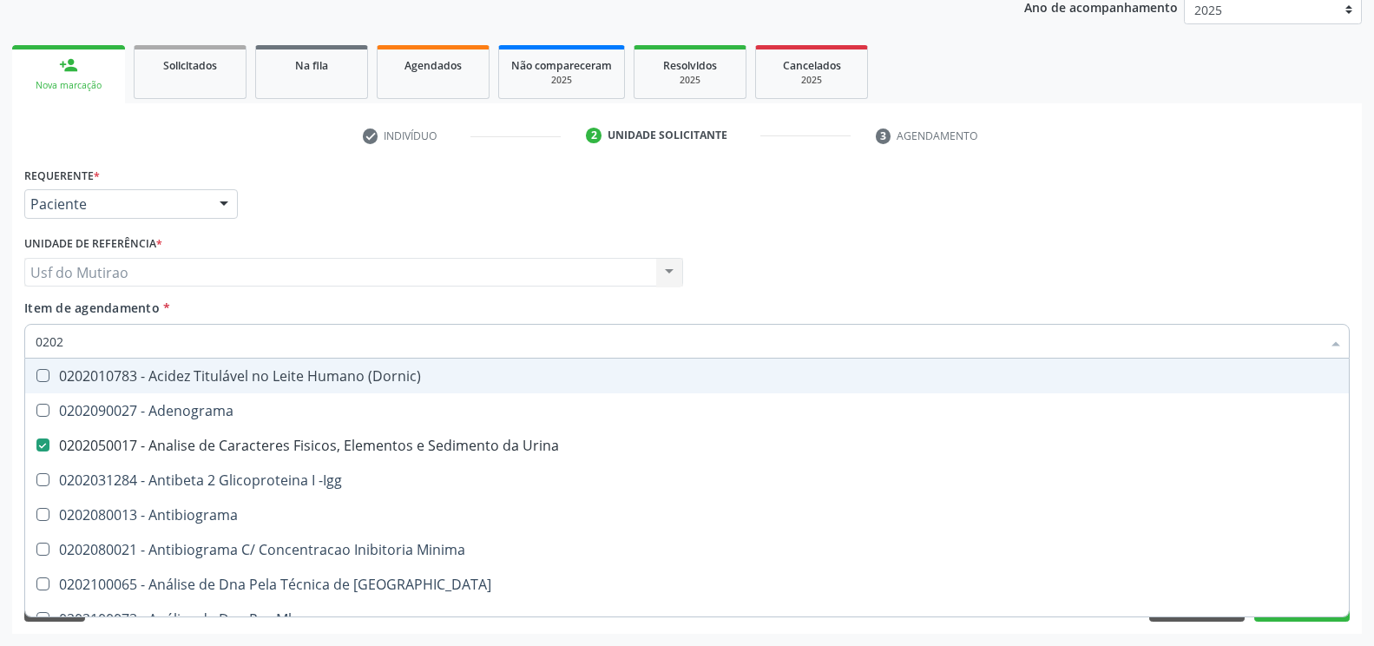
checkbox Parceria\) "false"
checkbox Antitoxoplasma "true"
checkbox Fraco\) "true"
type input "02021"
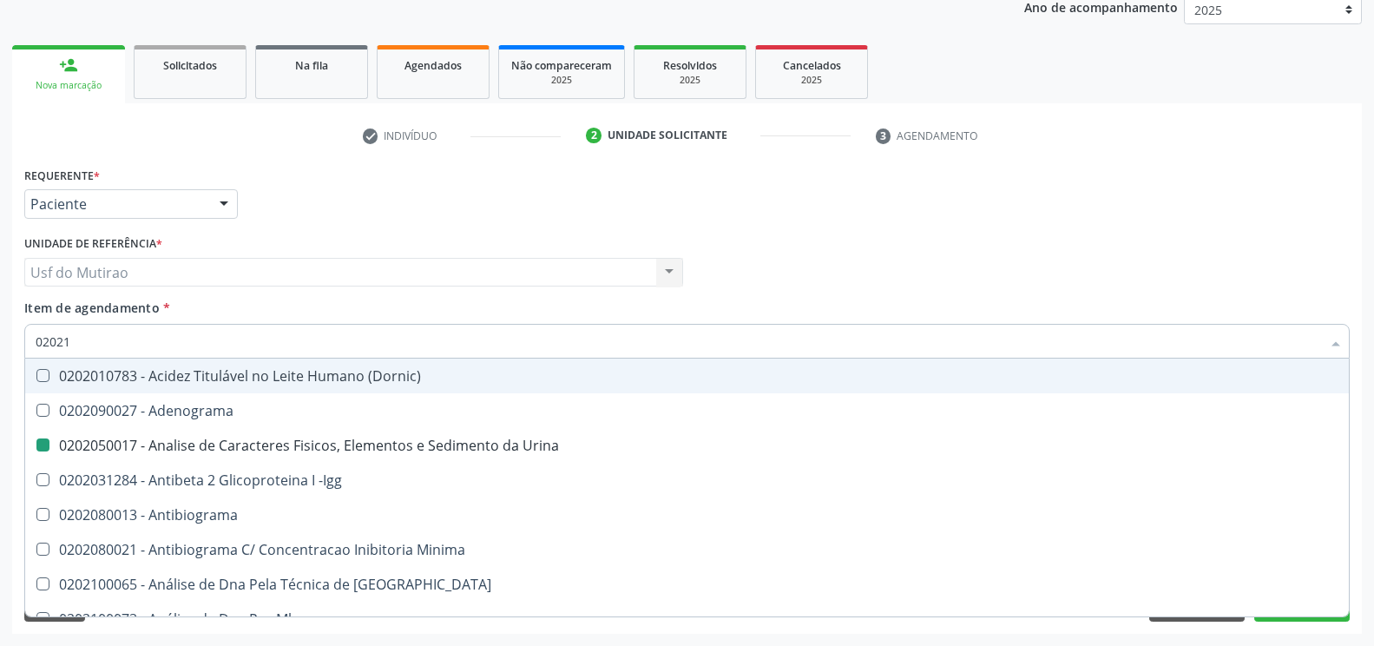
checkbox Urina "false"
checkbox Identificação "false"
checkbox Molecular "true"
checkbox Ferro "true"
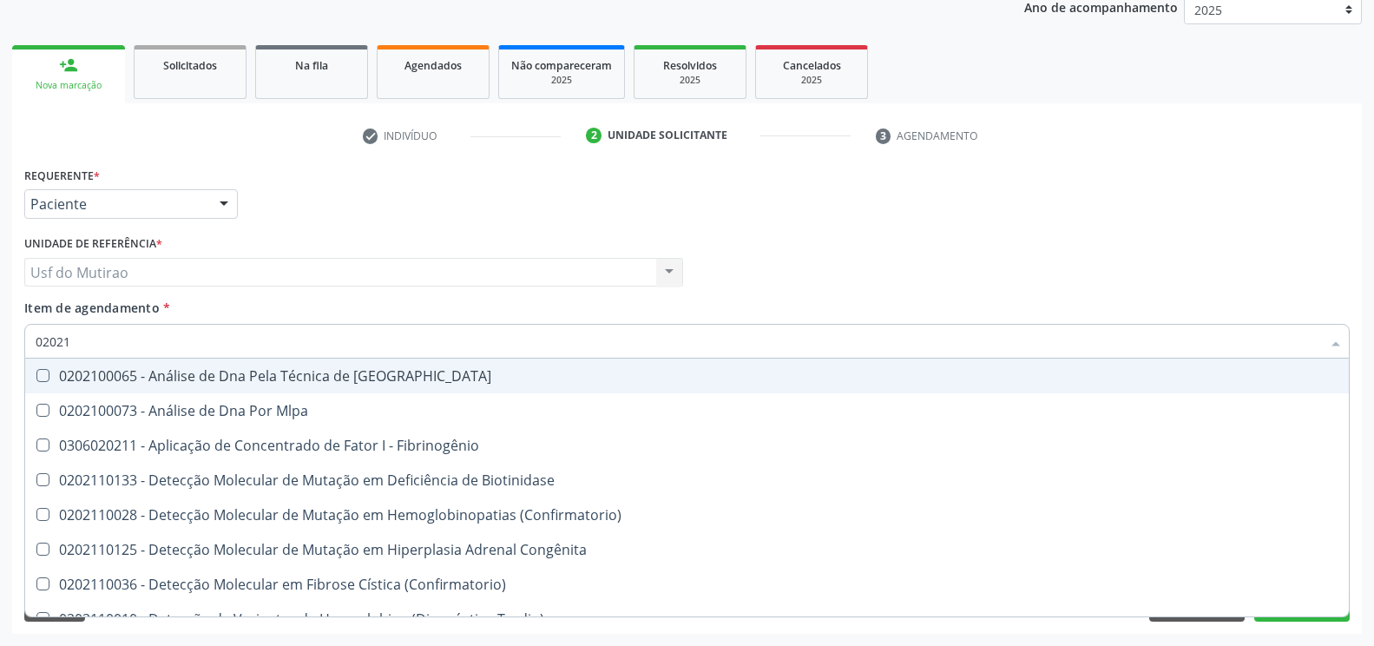
type input "020212"
checkbox Tardio\) "true"
checkbox Abo "true"
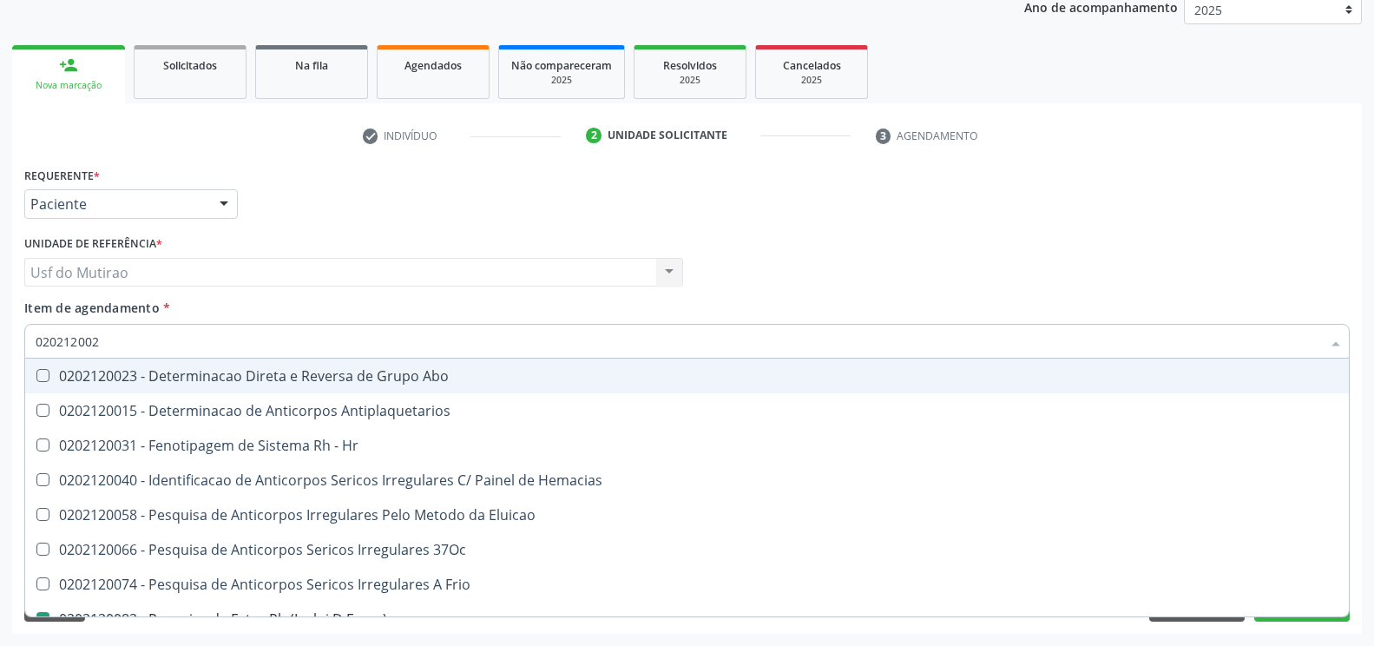
type input "0202120023"
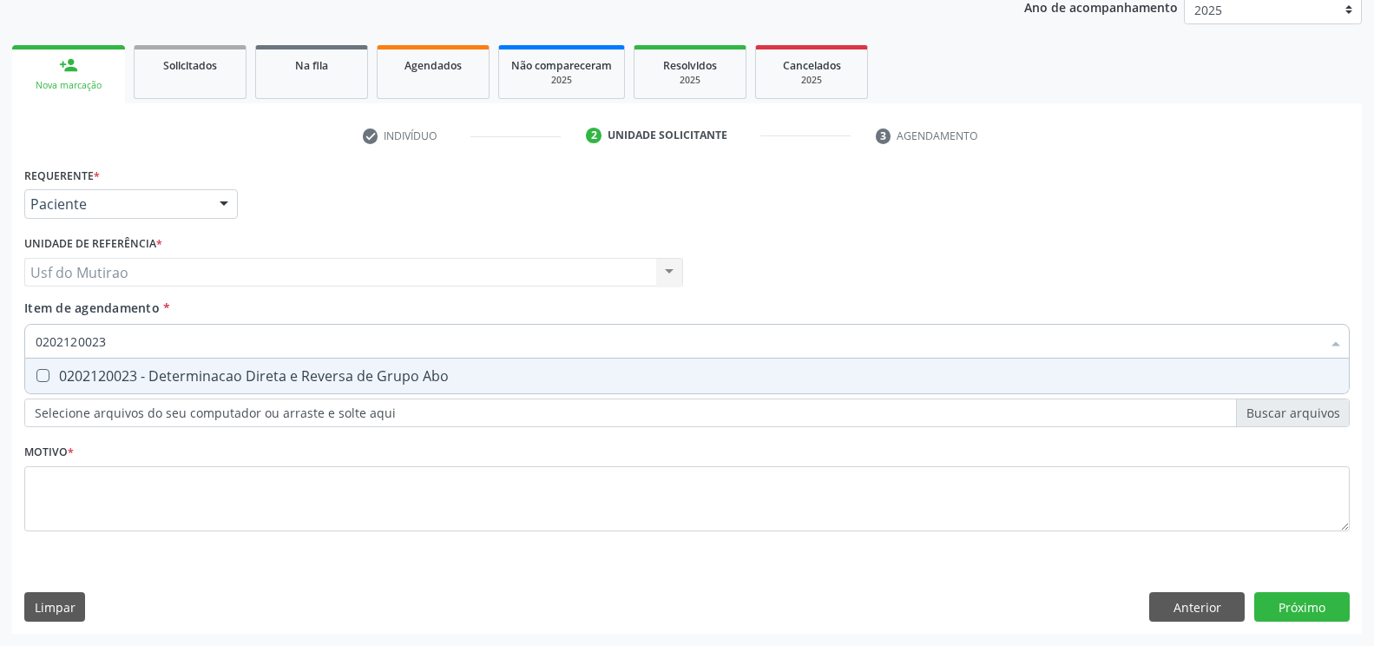
click at [426, 383] on div "0202120023 - Determinacao Direta e Reversa de Grupo Abo" at bounding box center [687, 376] width 1303 height 14
checkbox Abo "true"
click at [1310, 605] on div "Requerente * Paciente Profissional de Saúde Paciente Nenhum resultado encontrad…" at bounding box center [687, 397] width 1350 height 471
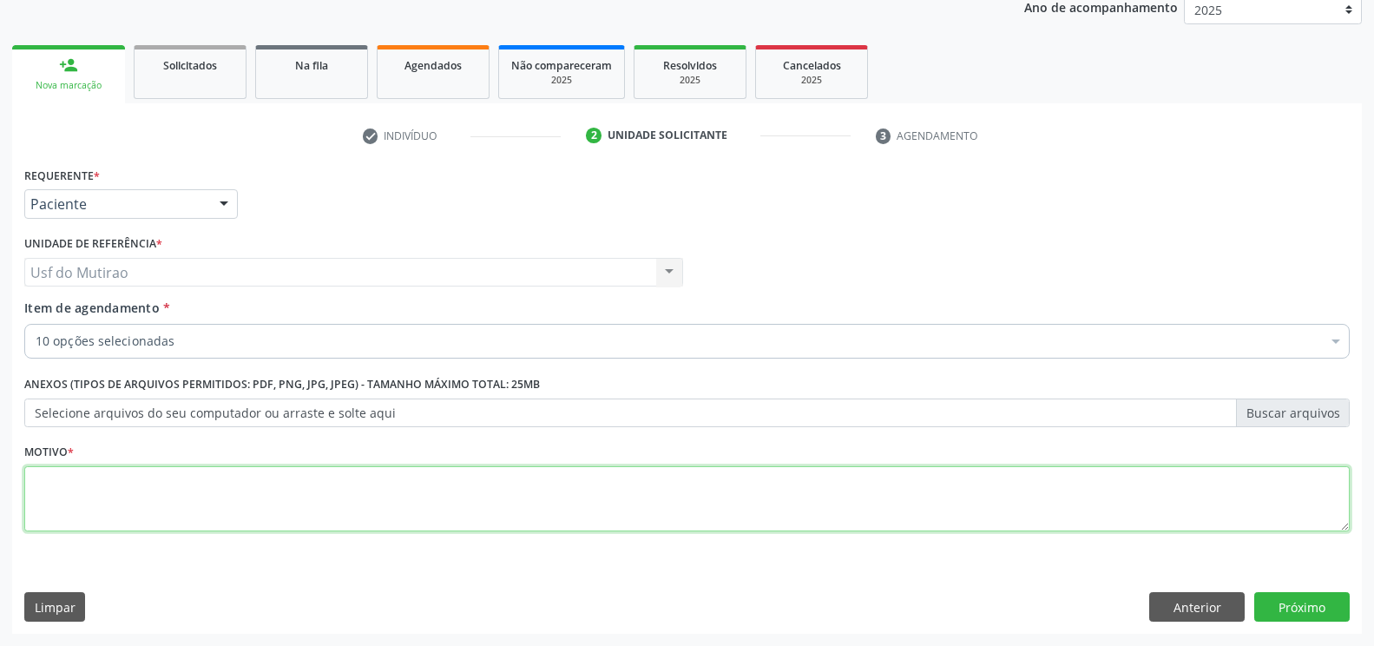
click at [635, 514] on textarea at bounding box center [687, 499] width 1326 height 66
type textarea "."
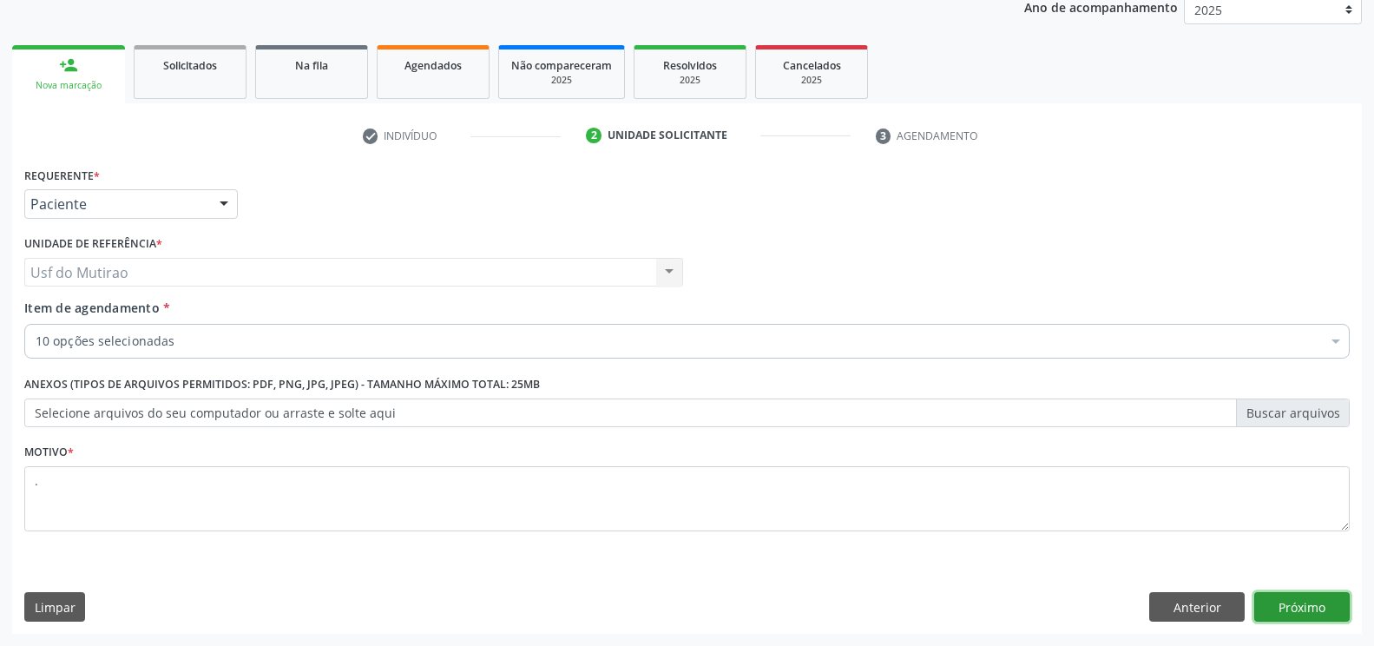
click at [1332, 608] on button "Próximo" at bounding box center [1303, 607] width 96 height 30
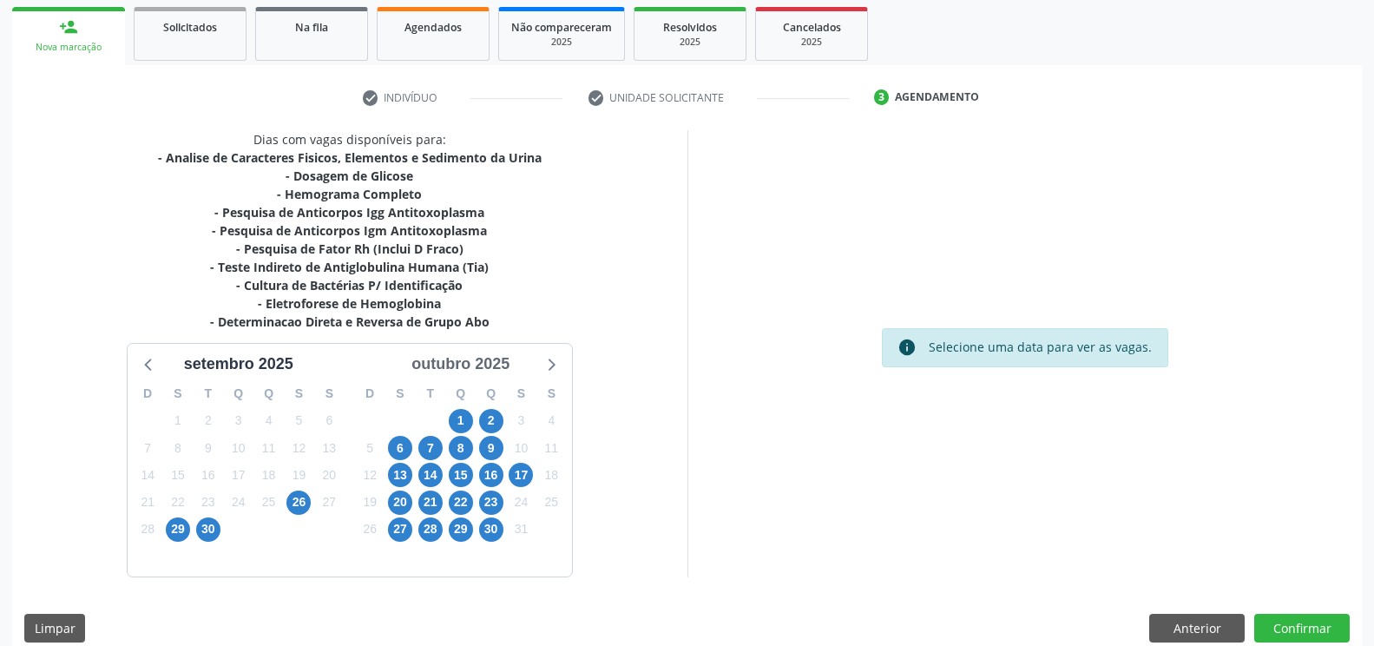
scroll to position [274, 0]
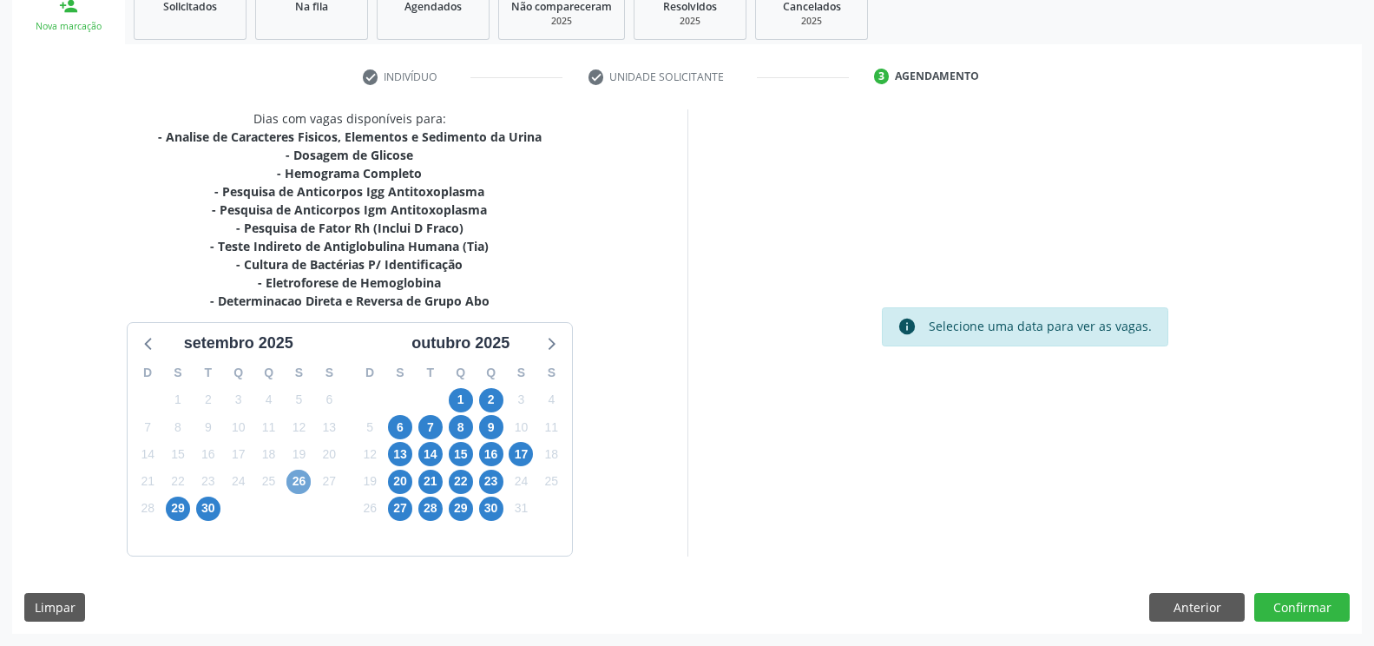
click at [302, 477] on span "26" at bounding box center [299, 482] width 24 height 24
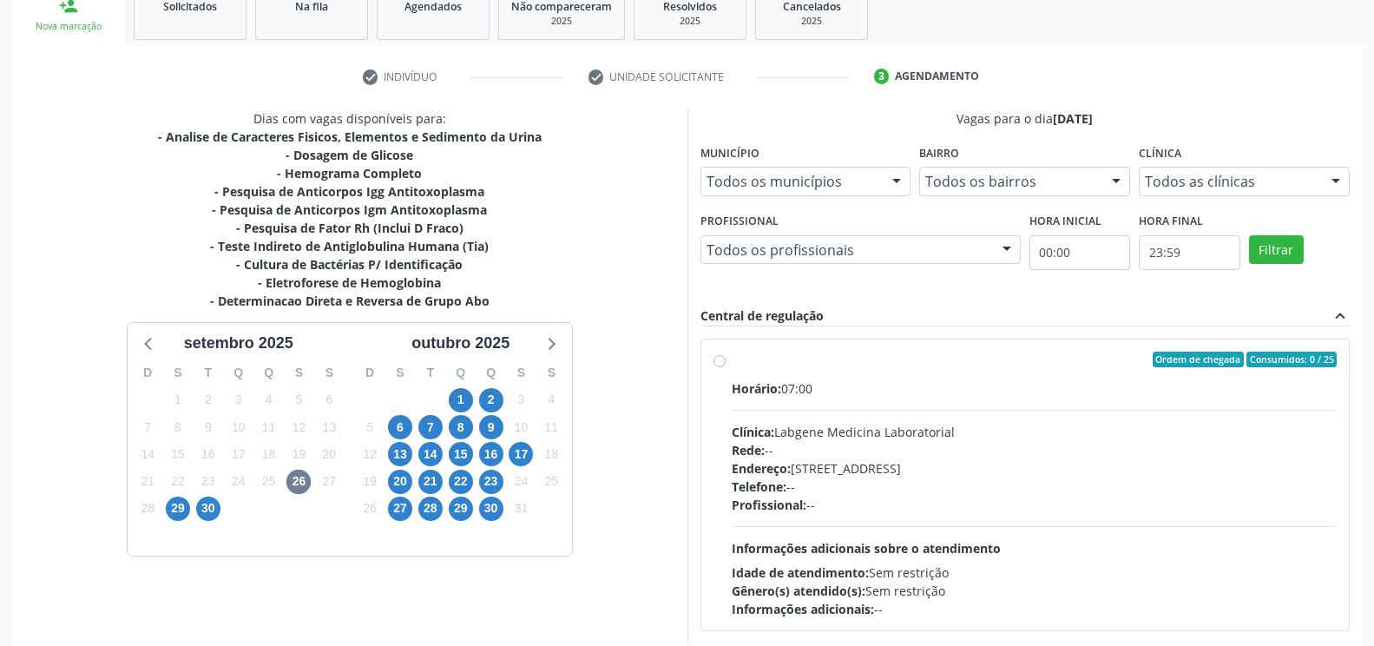
click at [992, 453] on div "Rede: --" at bounding box center [1035, 450] width 606 height 18
click at [726, 367] on input "Ordem de chegada Consumidos: 0 / 25 Horário: 07:00 Clínica: Labgene Medicina La…" at bounding box center [720, 360] width 12 height 16
radio input "true"
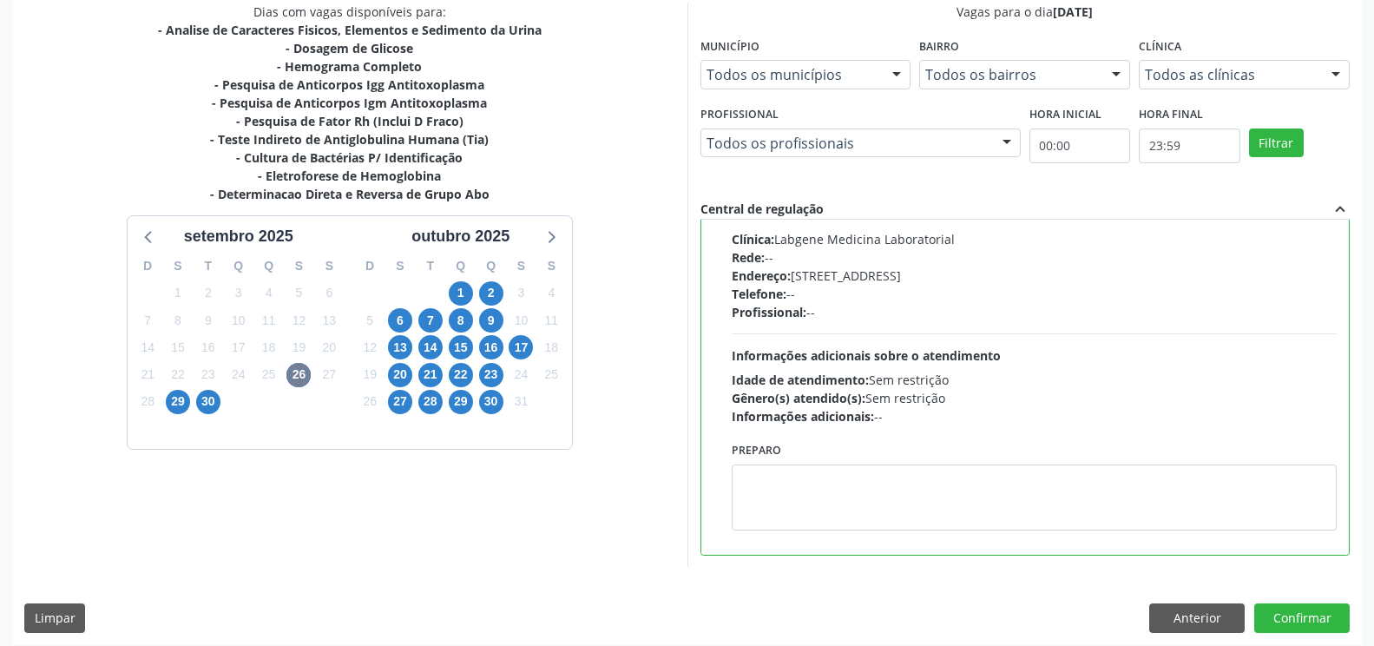
scroll to position [392, 0]
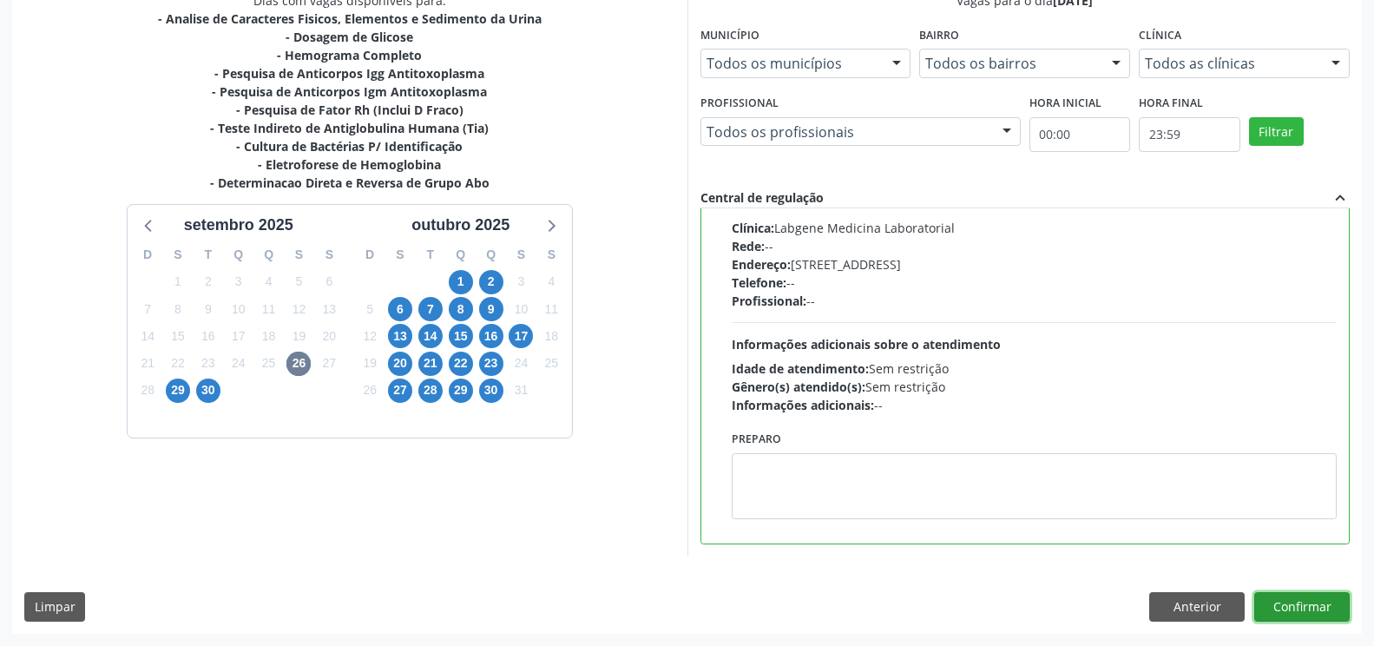
click at [1328, 593] on button "Confirmar" at bounding box center [1303, 607] width 96 height 30
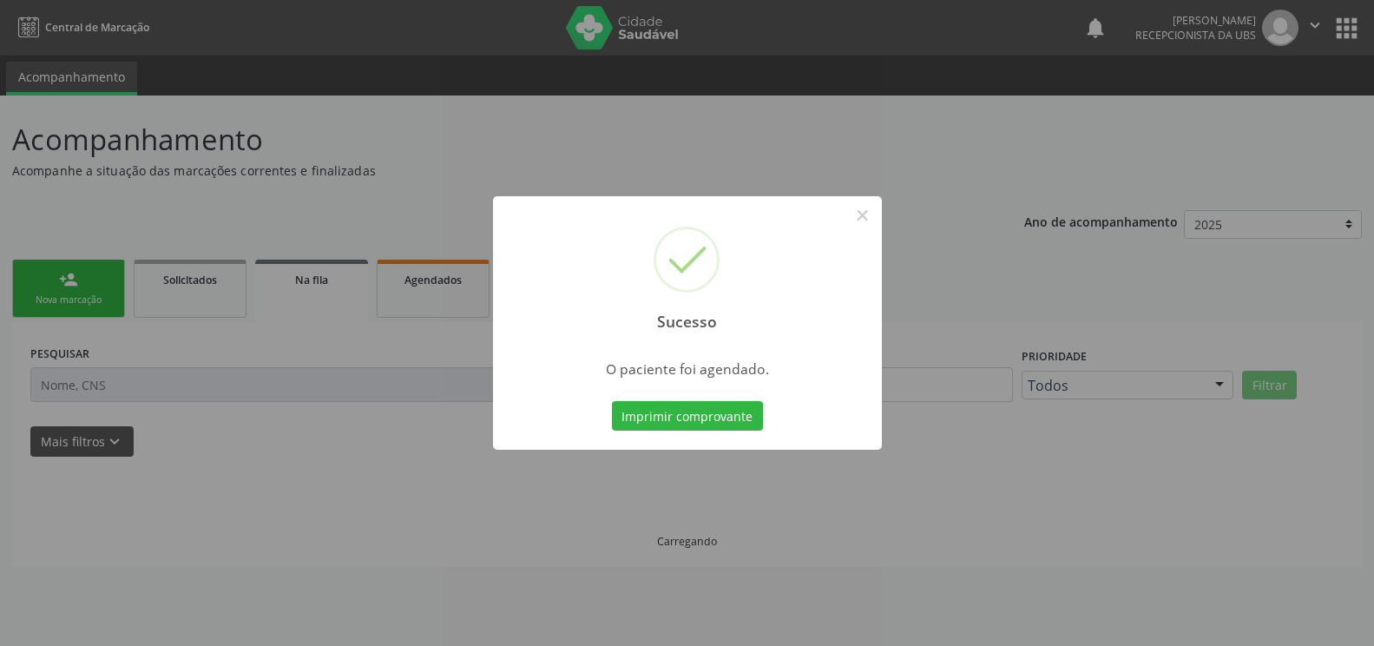
scroll to position [0, 0]
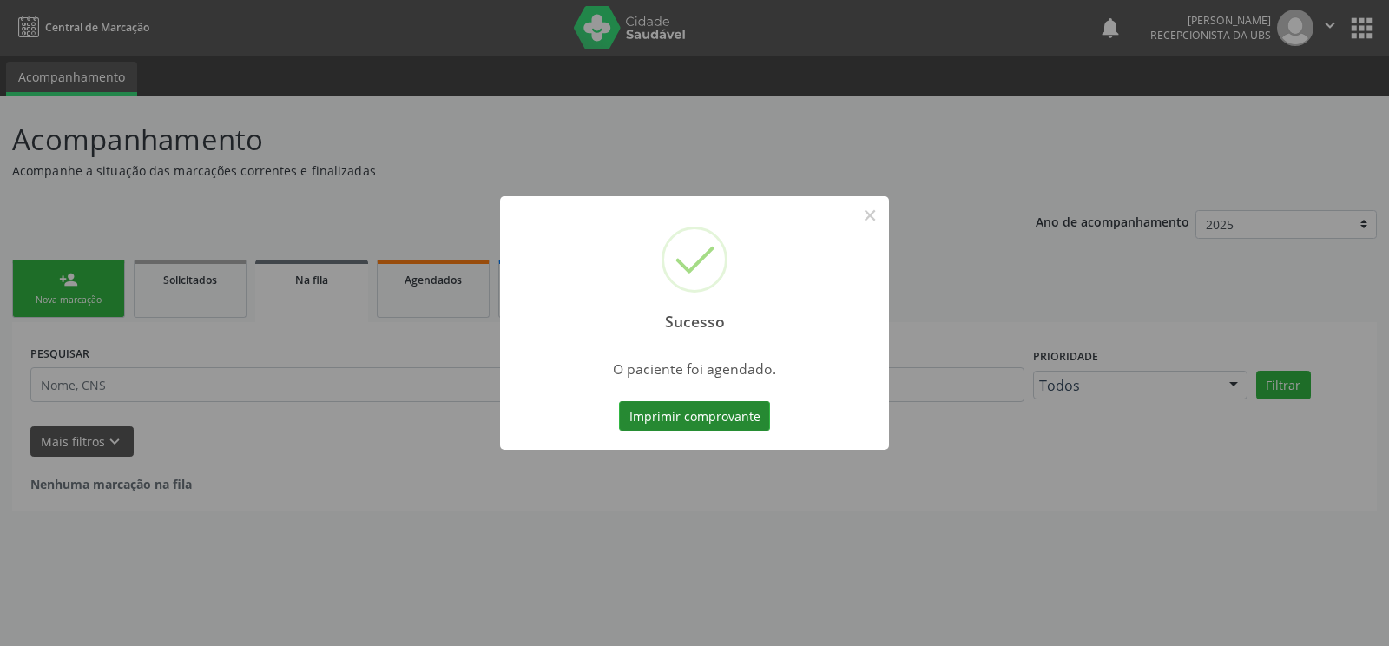
click at [693, 417] on button "Imprimir comprovante" at bounding box center [694, 416] width 151 height 30
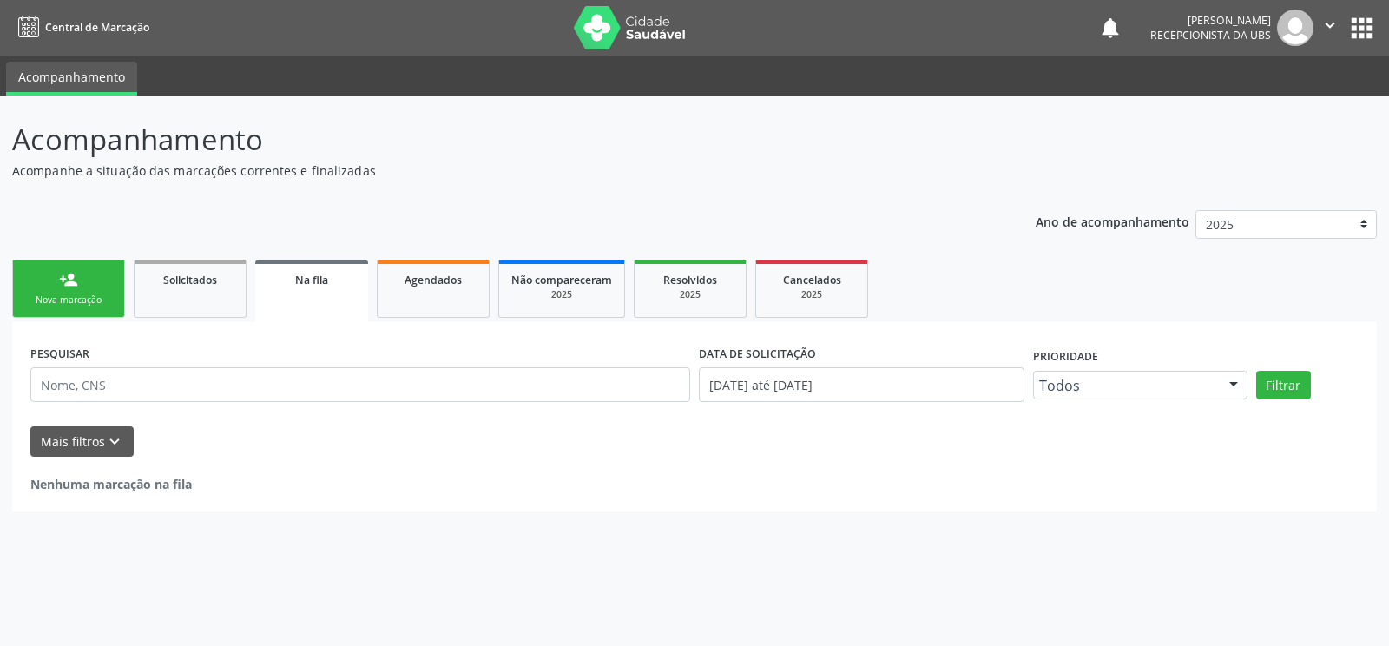
click at [88, 296] on div "Nova marcação" at bounding box center [68, 299] width 87 height 13
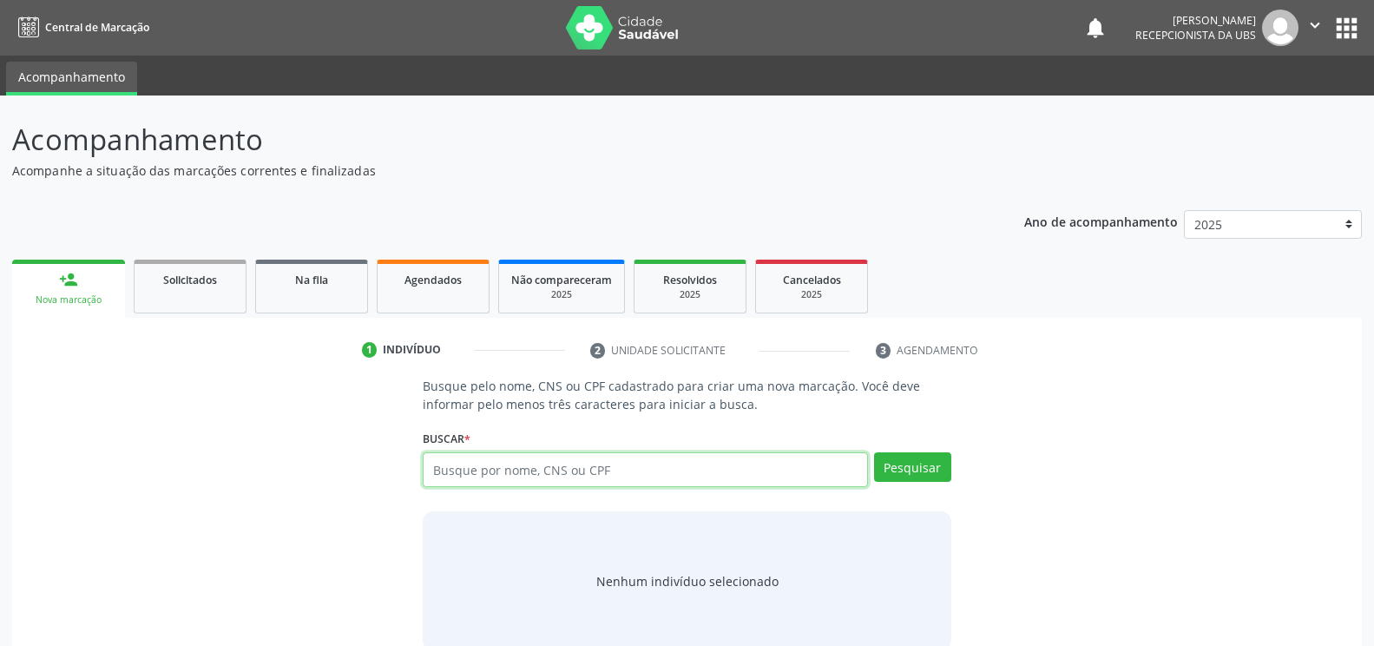
click at [571, 476] on input "text" at bounding box center [645, 469] width 445 height 35
type input "703609070638839"
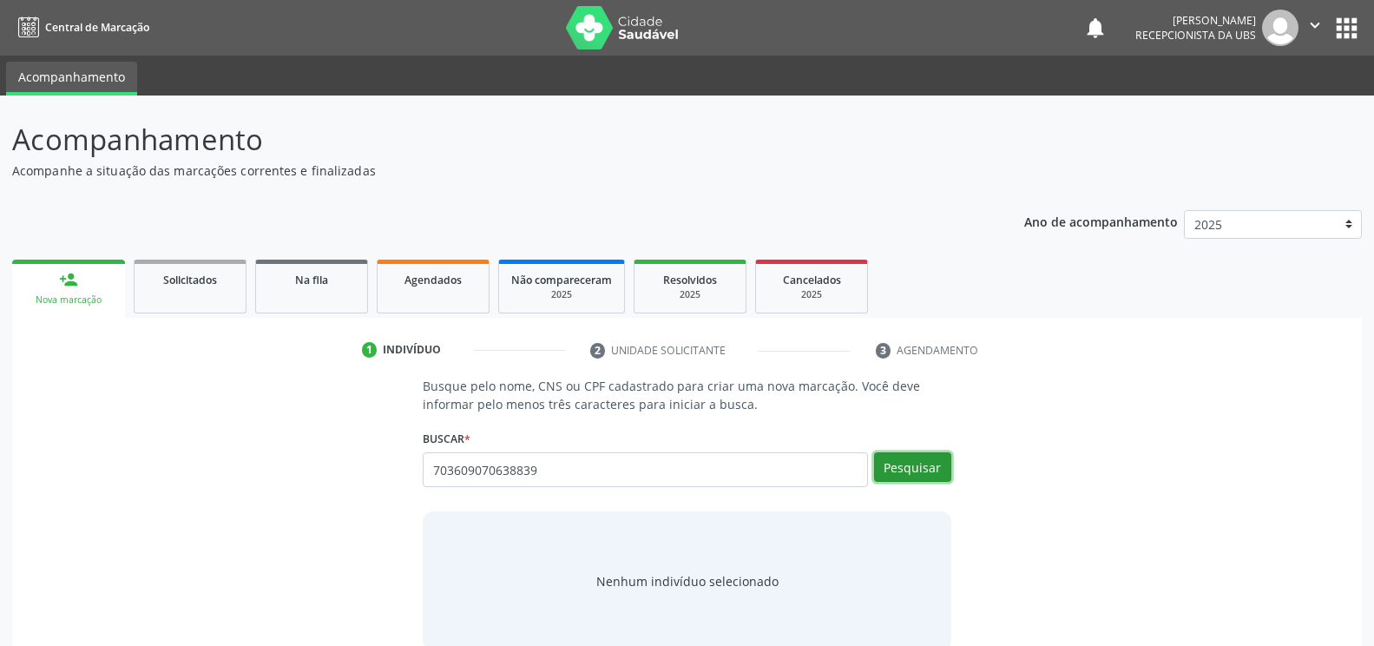
click at [939, 456] on button "Pesquisar" at bounding box center [912, 467] width 77 height 30
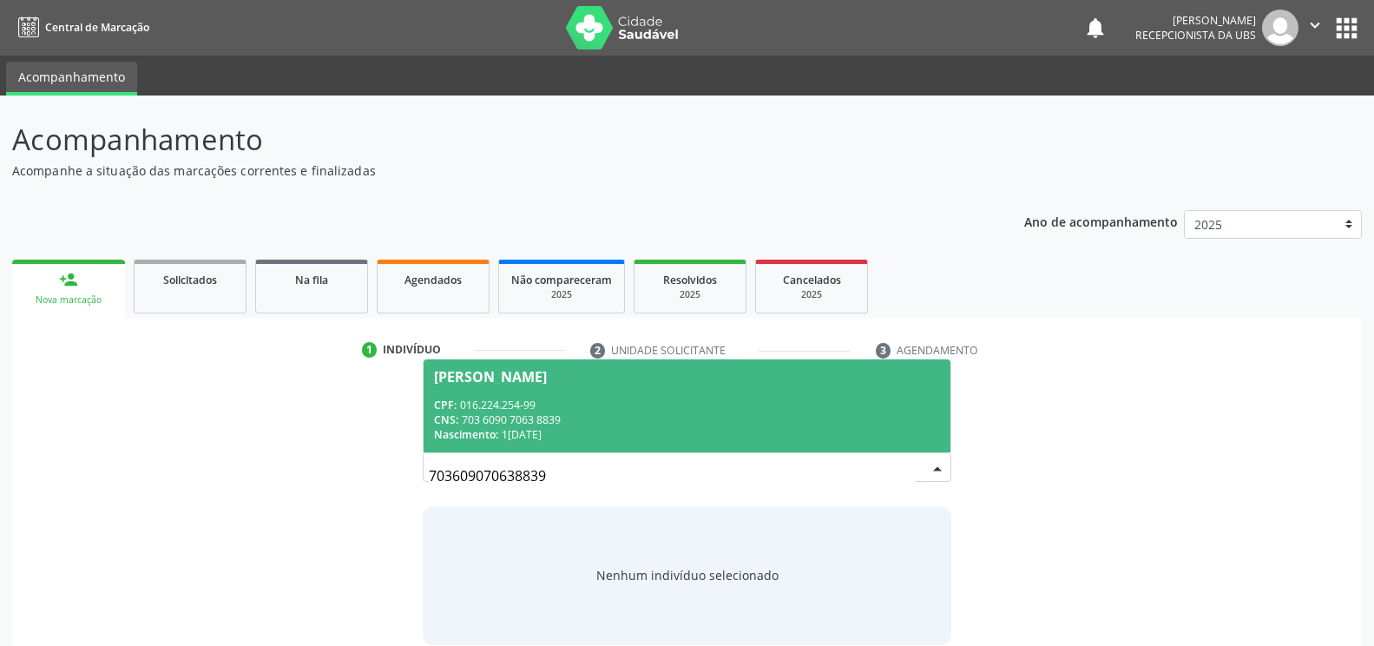
click at [678, 412] on div "CNS: 703 6090 7063 8839" at bounding box center [686, 419] width 505 height 15
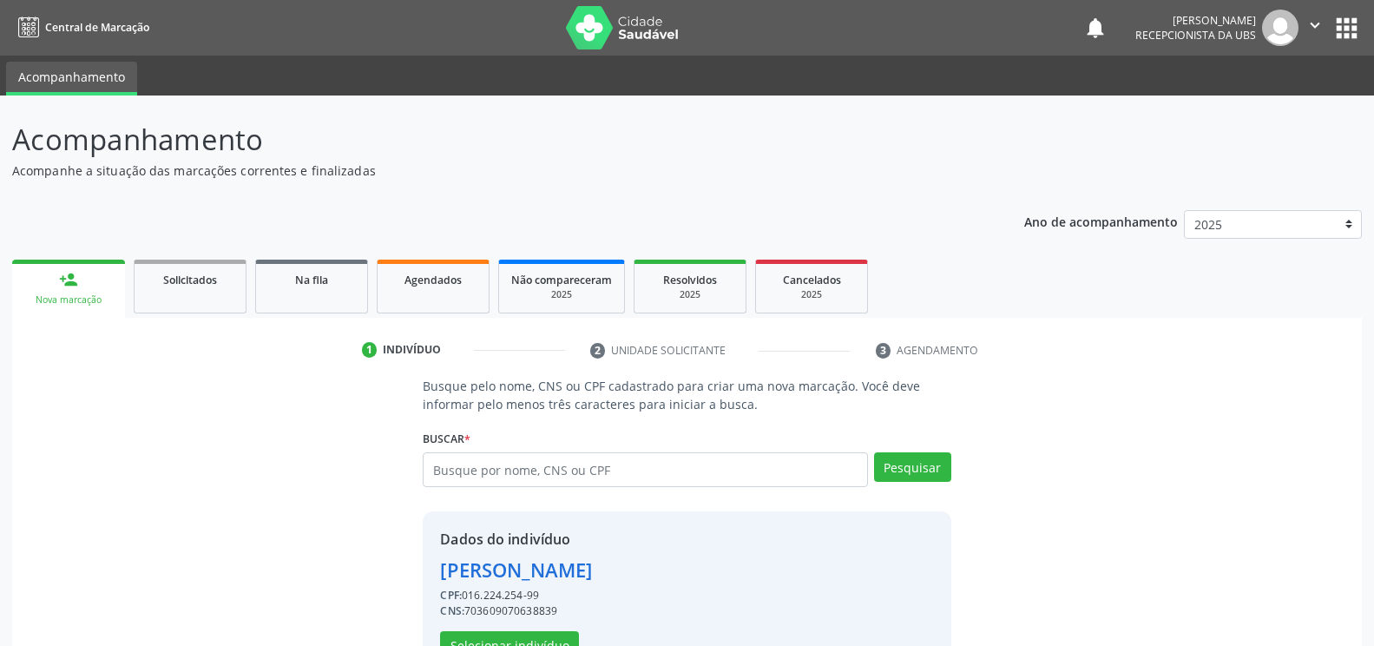
scroll to position [56, 0]
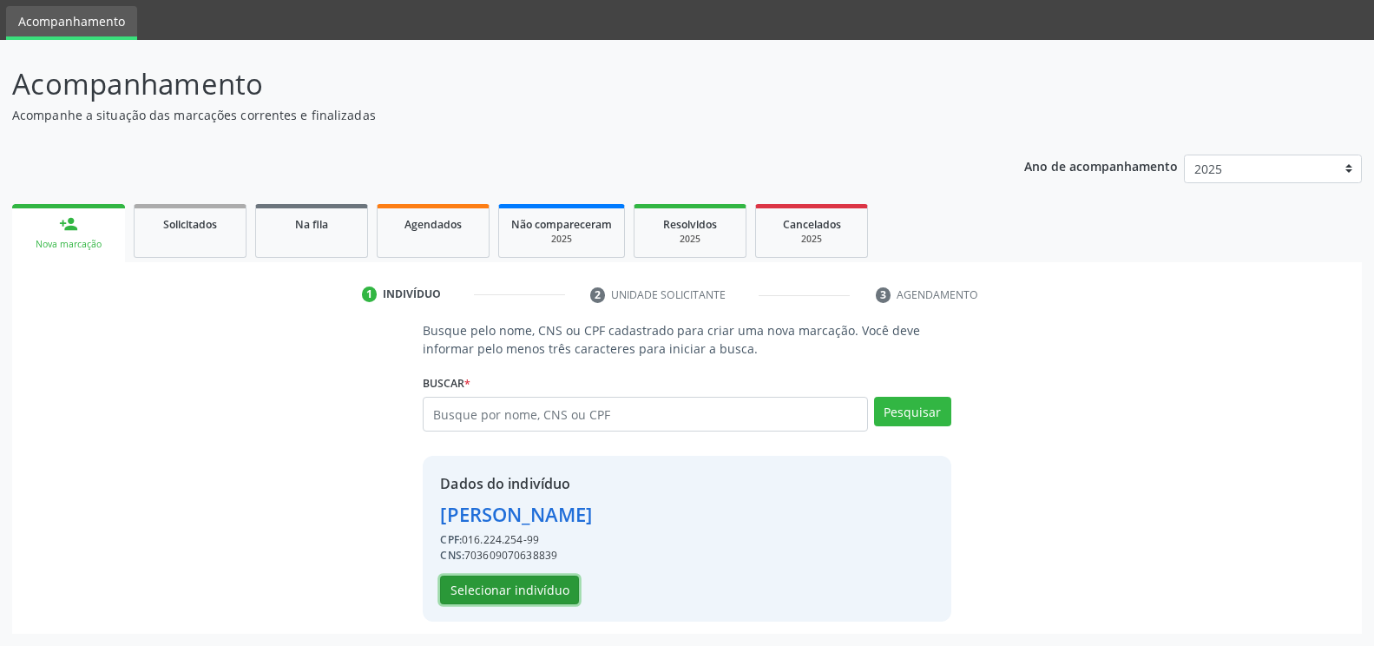
click at [503, 597] on button "Selecionar indivíduo" at bounding box center [509, 591] width 139 height 30
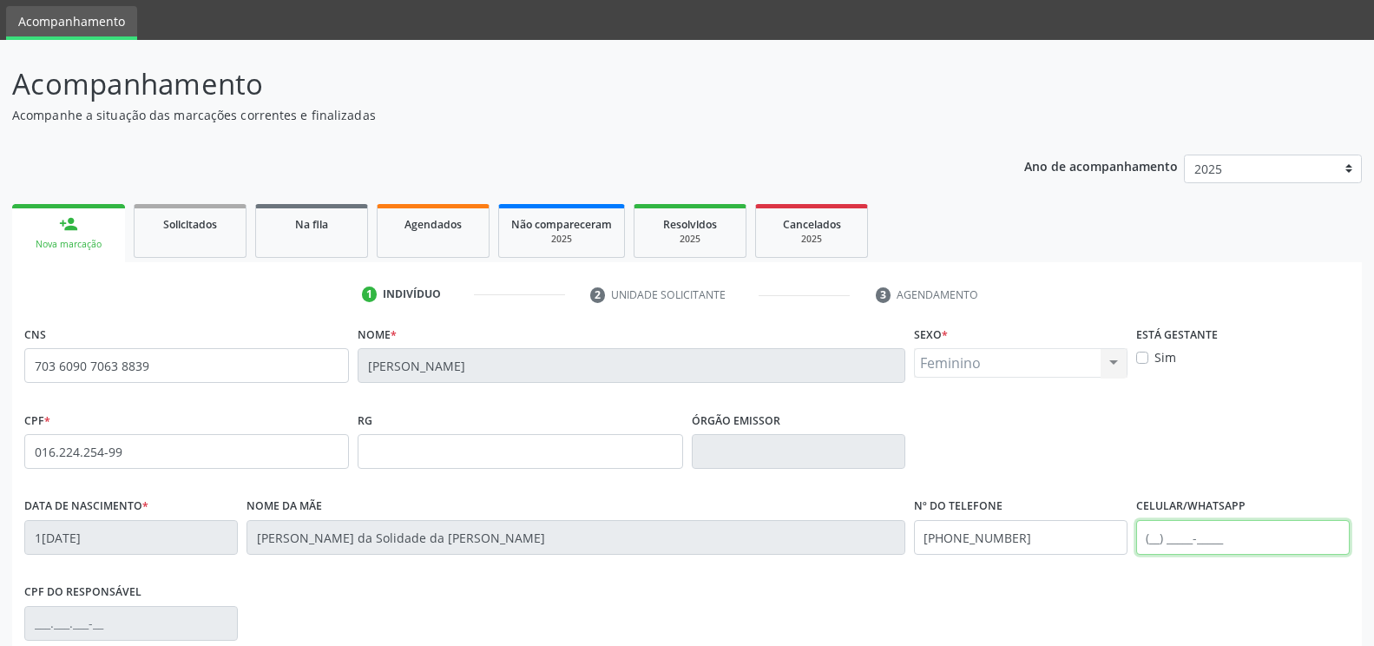
click at [1248, 543] on input "text" at bounding box center [1244, 537] width 214 height 35
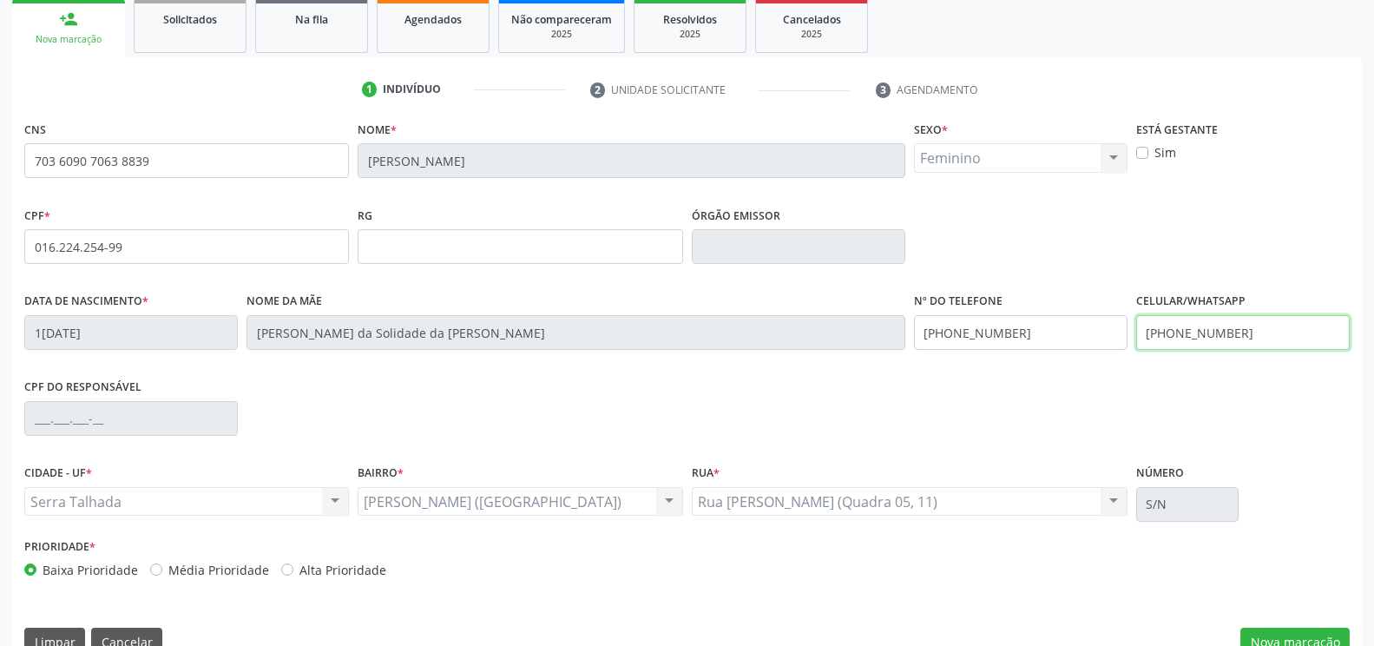
scroll to position [295, 0]
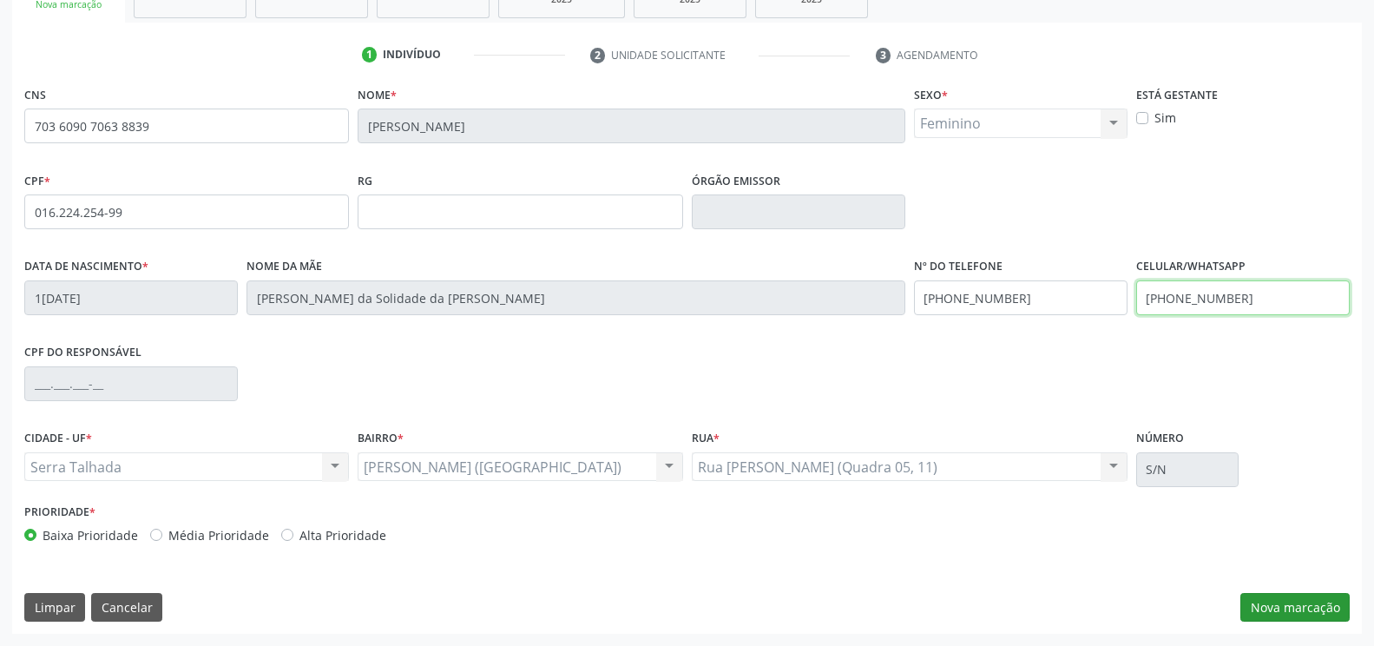
type input "(87) 99643-6025"
click at [1329, 610] on button "Nova marcação" at bounding box center [1295, 608] width 109 height 30
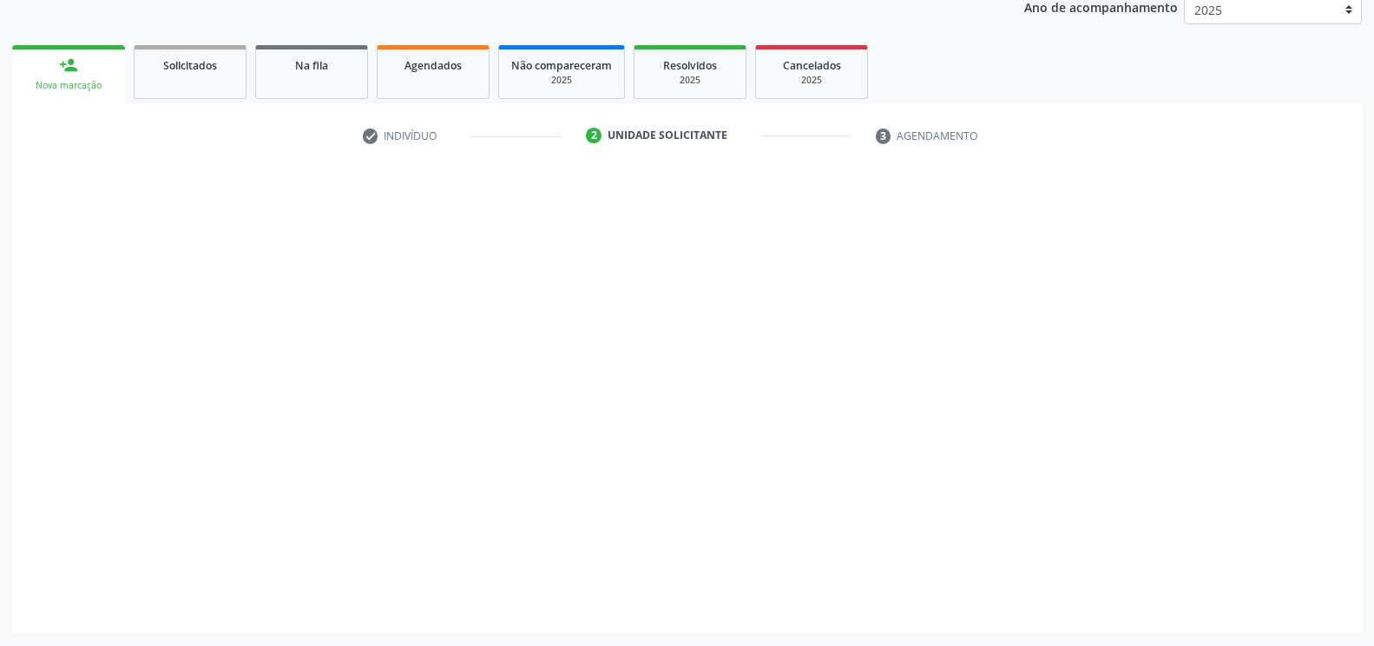
scroll to position [214, 0]
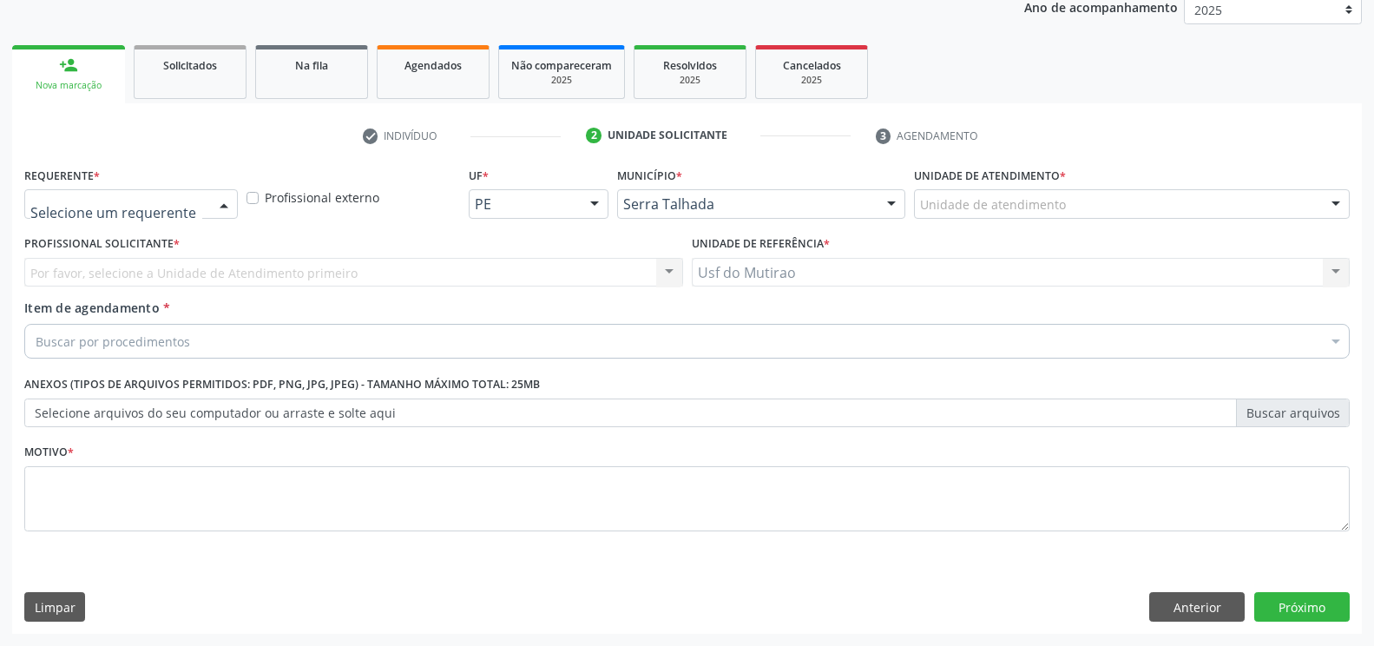
click at [220, 210] on div at bounding box center [224, 205] width 26 height 30
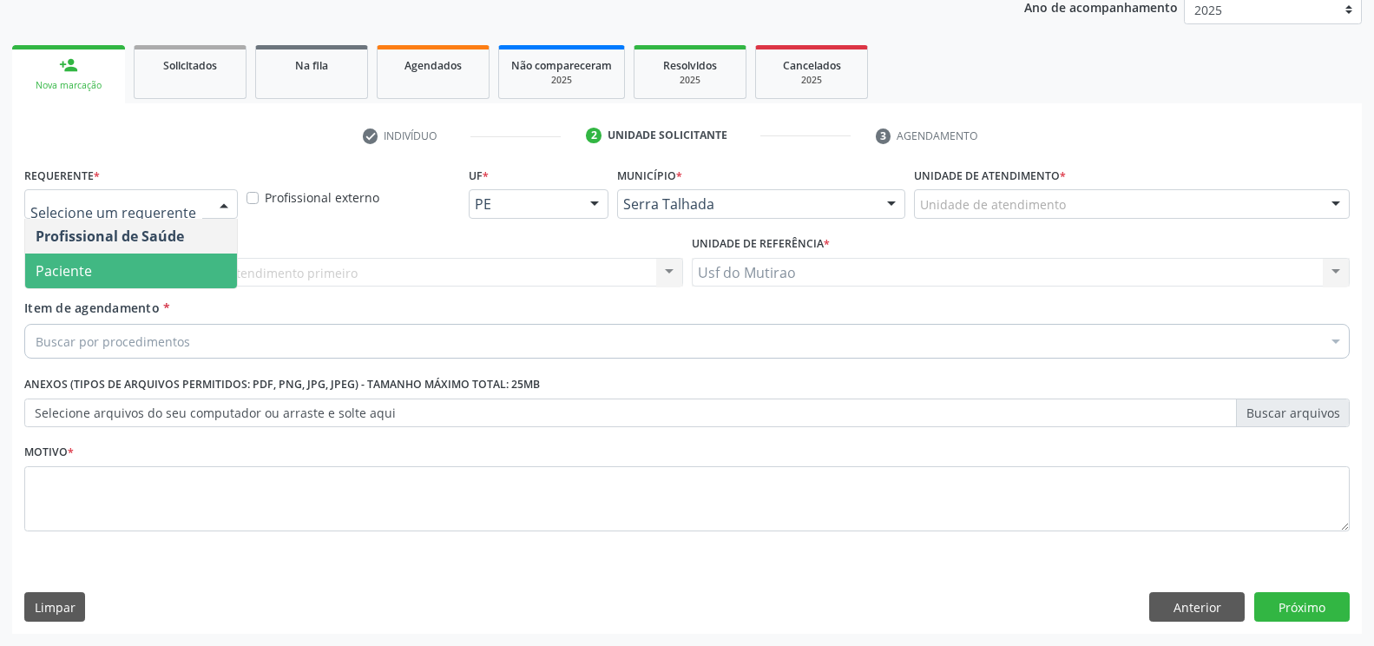
click at [135, 274] on span "Paciente" at bounding box center [131, 271] width 212 height 35
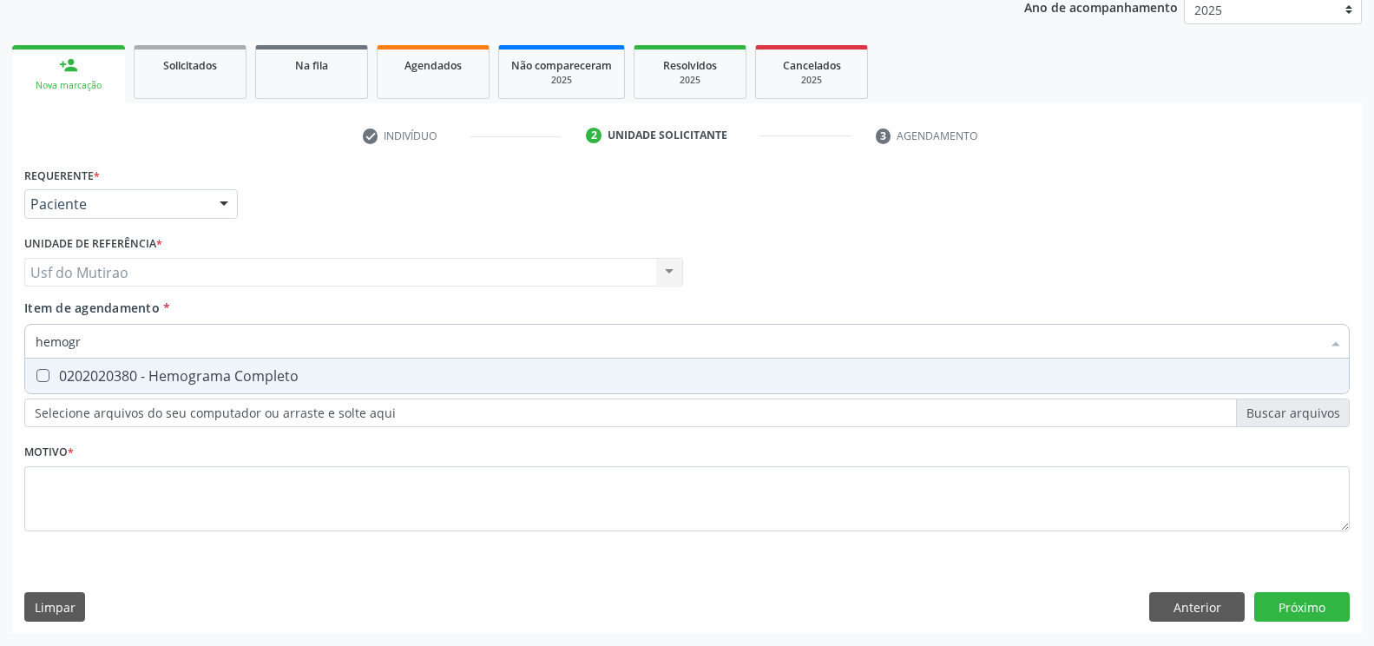
type input "hemogra"
click at [159, 372] on div "0202020380 - Hemograma Completo" at bounding box center [687, 376] width 1303 height 14
checkbox Completo "true"
drag, startPoint x: 165, startPoint y: 357, endPoint x: 7, endPoint y: 342, distance: 158.7
click at [7, 342] on div "Acompanhamento Acompanhe a situação das marcações correntes e finalizadas Relat…" at bounding box center [687, 263] width 1374 height 765
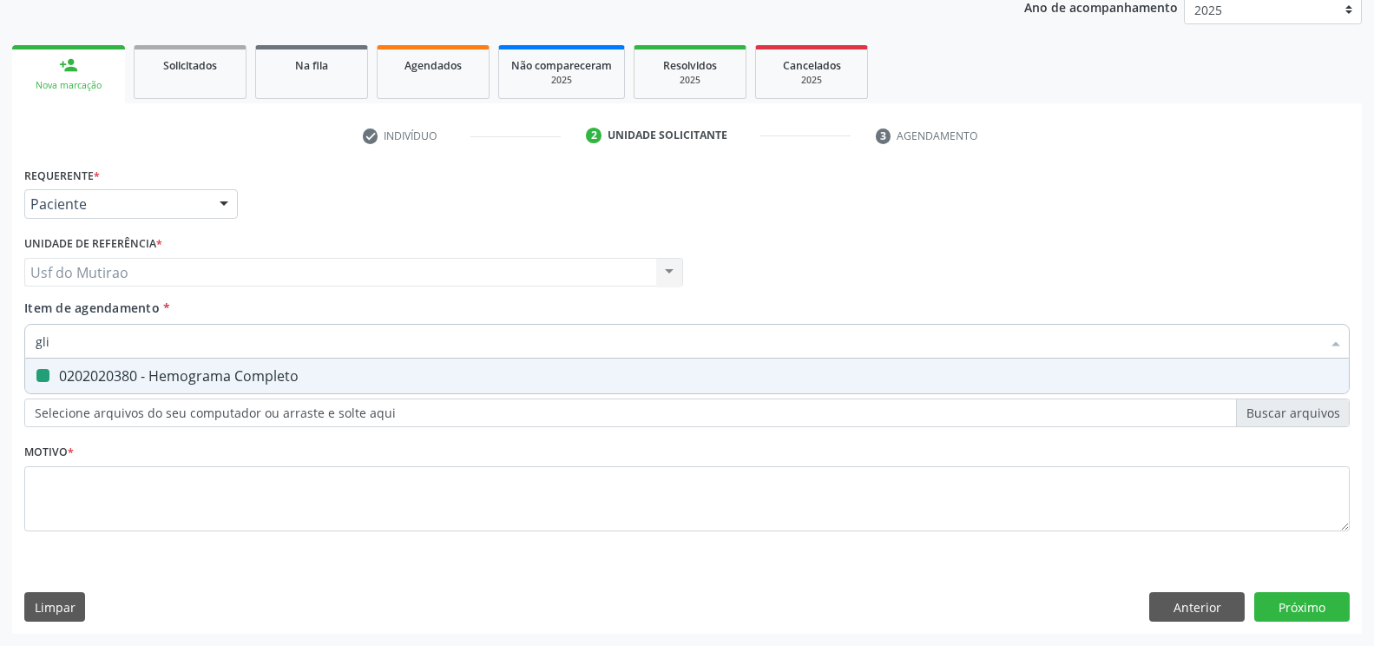
type input "glic"
checkbox Completo "false"
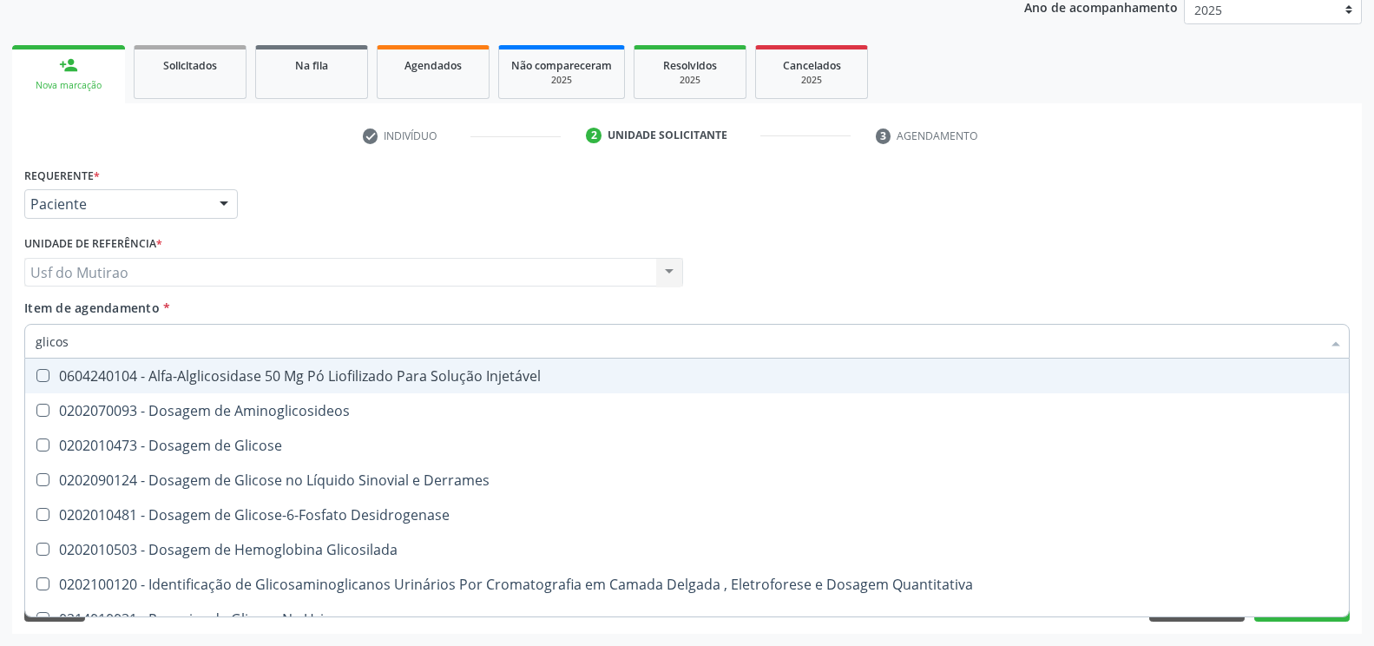
type input "glicose"
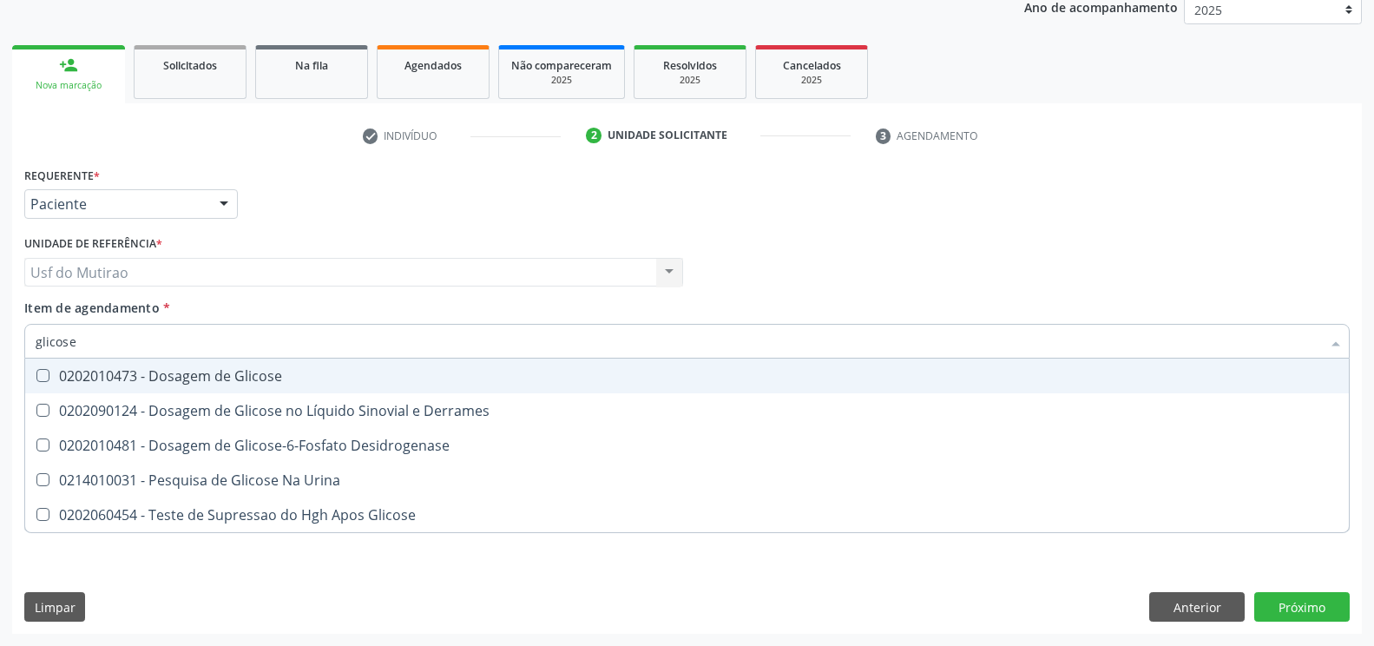
click at [133, 369] on div "0202010473 - Dosagem de Glicose" at bounding box center [687, 376] width 1303 height 14
checkbox Glicose "true"
click at [144, 333] on input "glicose" at bounding box center [679, 341] width 1286 height 35
type input "glicos"
checkbox Glicose "false"
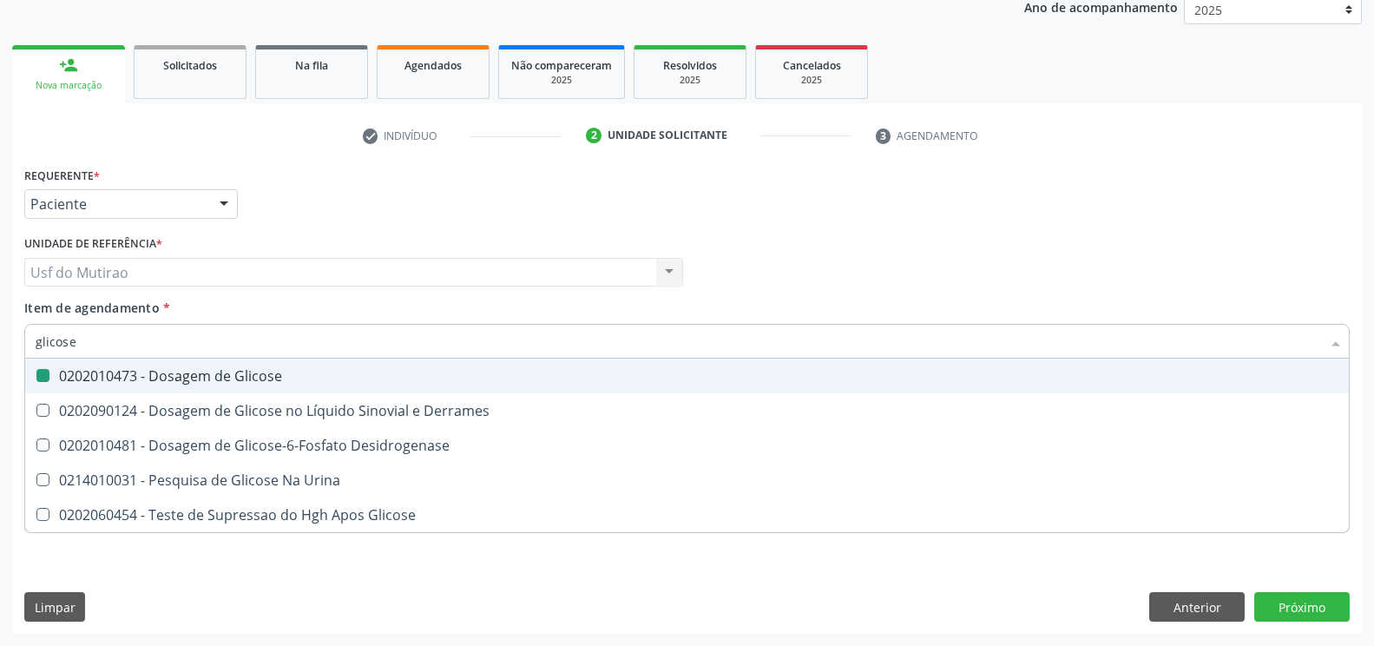
checkbox Desidrogenase "true"
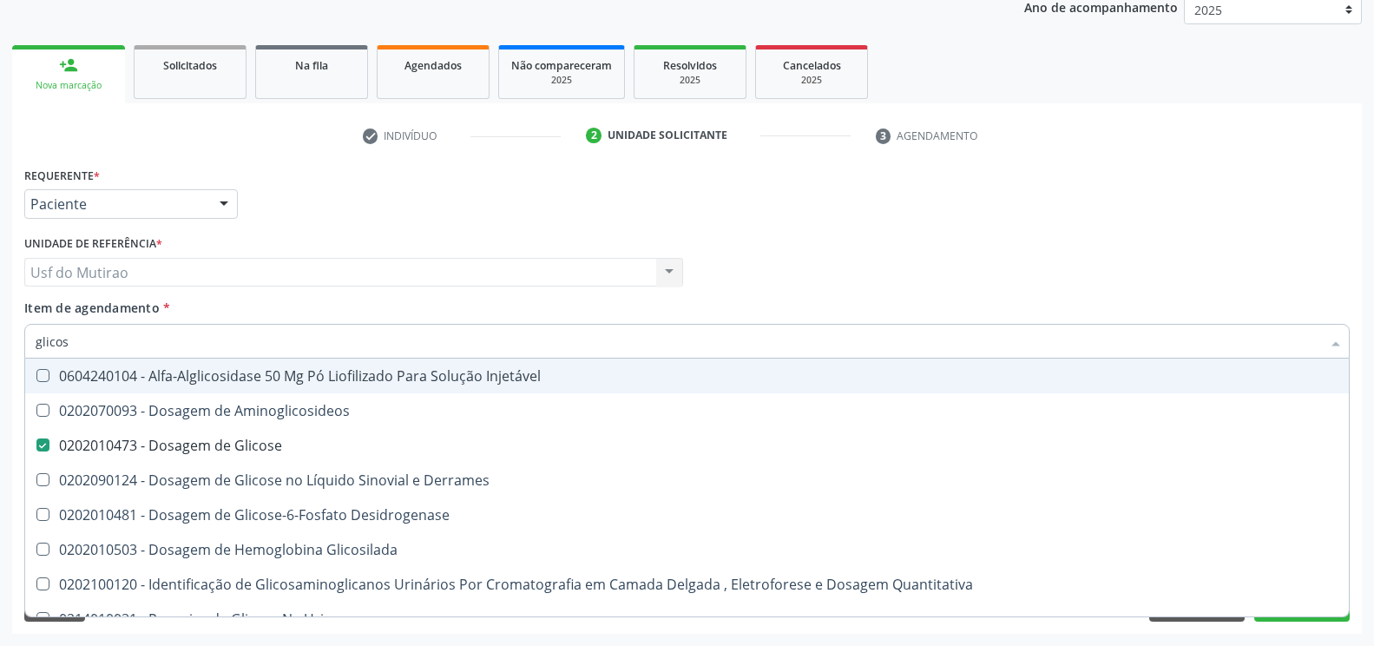
type input "glico"
checkbox Glicose "false"
checkbox Glicosilada "true"
type input "glic"
checkbox Glicosilada "false"
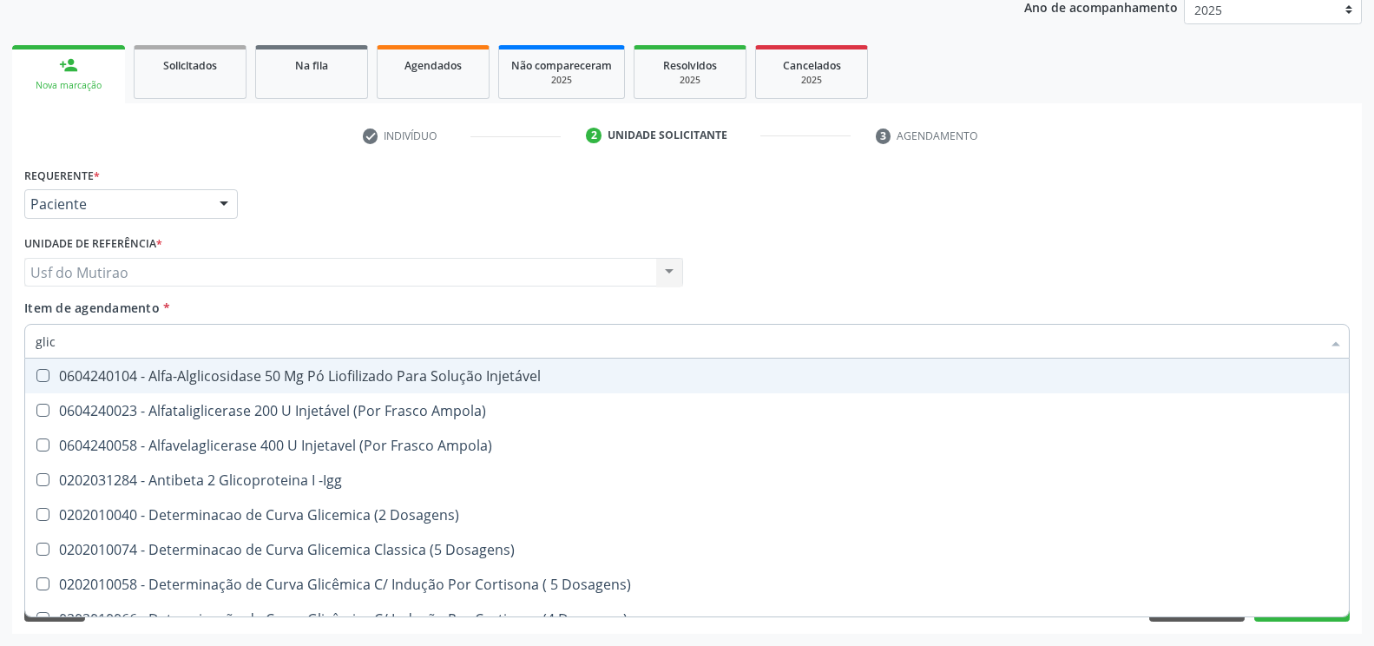
type input "gli"
checkbox Glicose "false"
checkbox Glicosilada "true"
type input "g"
checkbox Glicosilada "false"
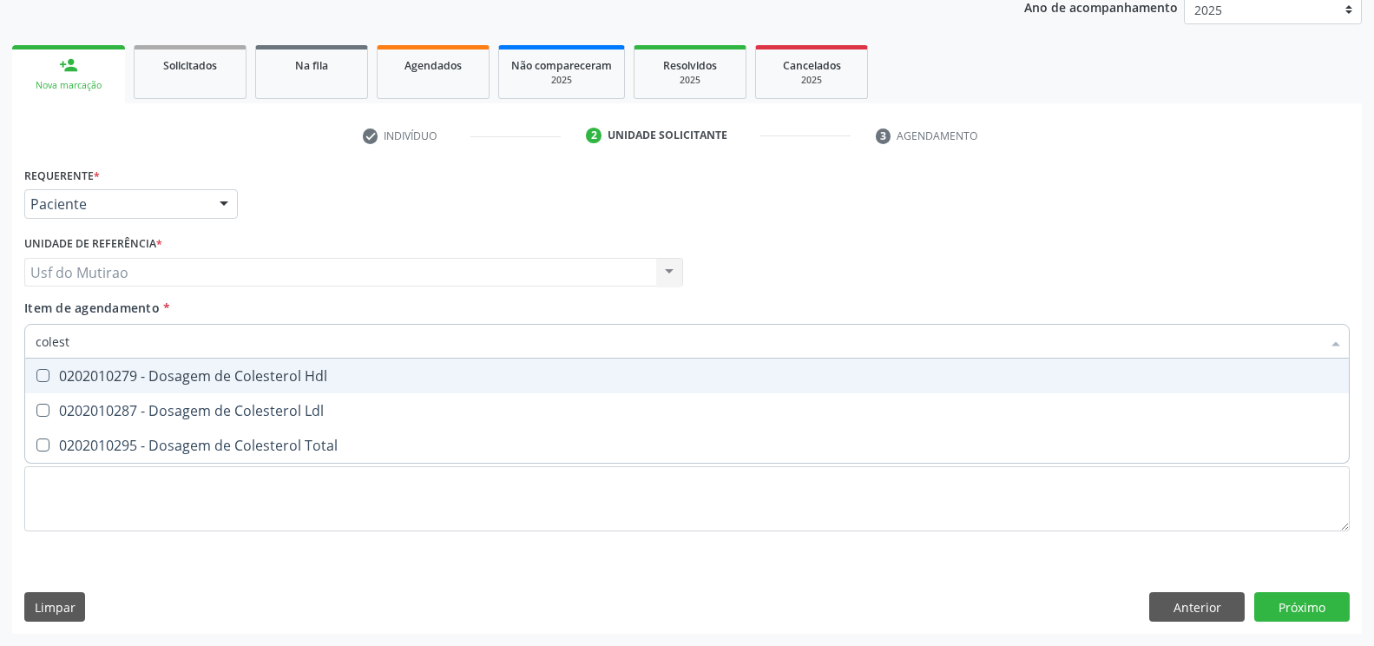
type input "coleste"
click at [143, 375] on div "0202010279 - Dosagem de Colesterol Hdl" at bounding box center [687, 376] width 1303 height 14
checkbox Hdl "true"
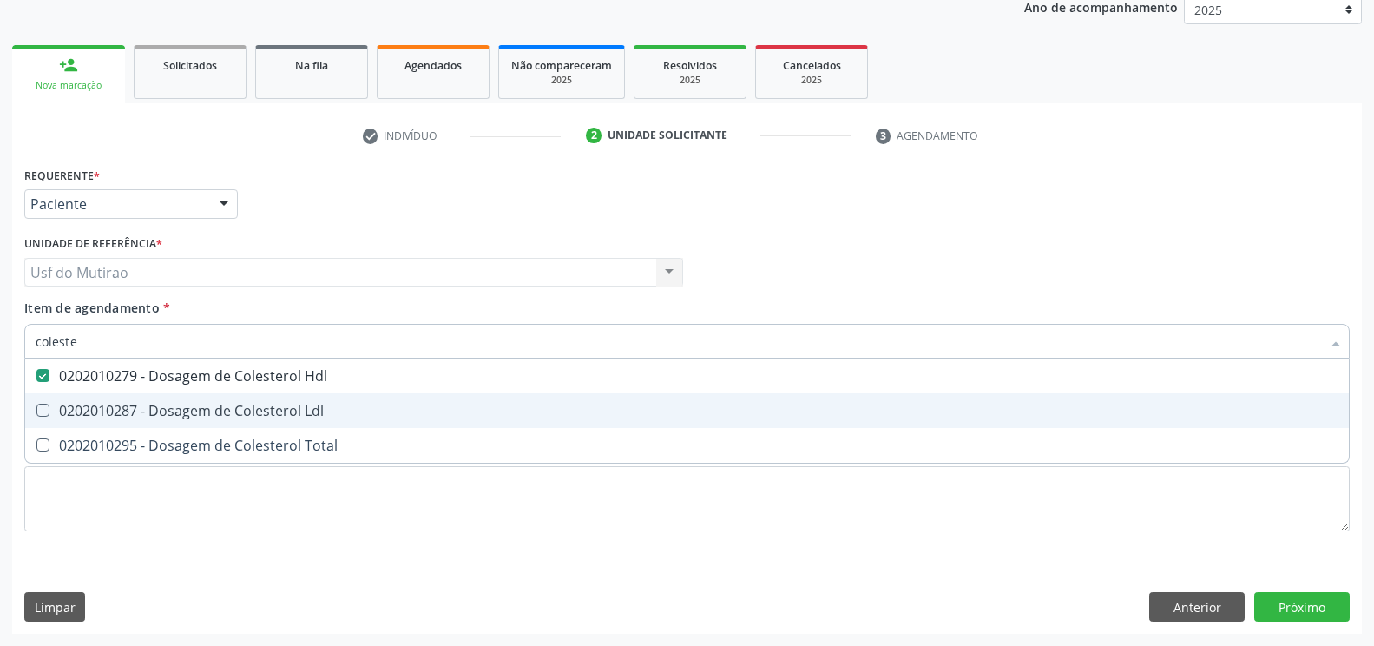
click at [141, 418] on div "0202010287 - Dosagem de Colesterol Ldl" at bounding box center [687, 411] width 1303 height 14
checkbox Ldl "true"
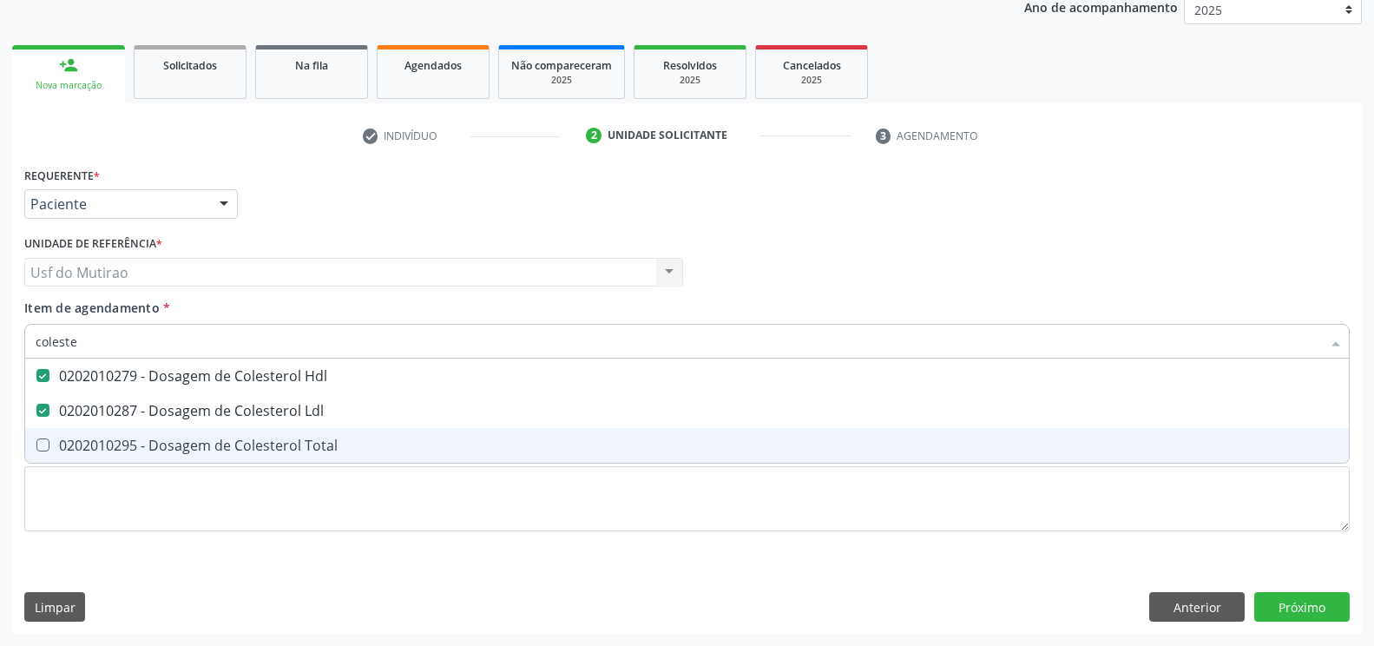
click at [139, 439] on div "0202010295 - Dosagem de Colesterol Total" at bounding box center [687, 445] width 1303 height 14
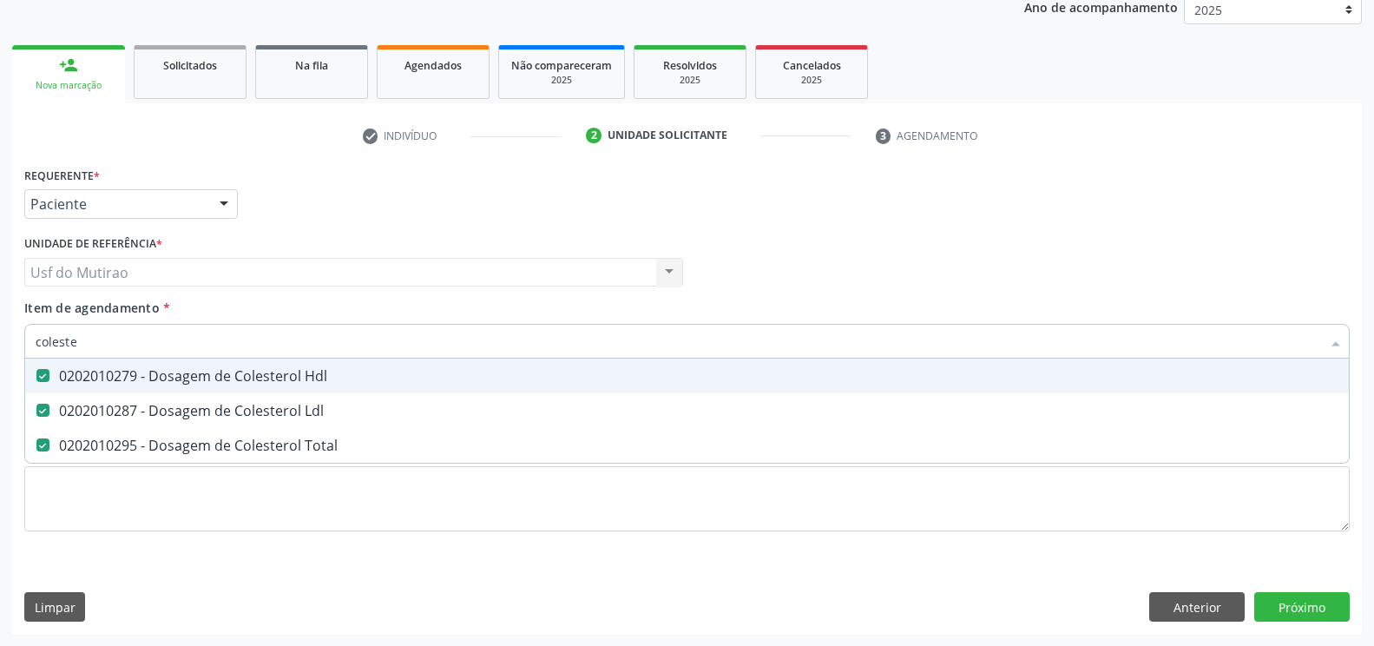
drag, startPoint x: 147, startPoint y: 343, endPoint x: 0, endPoint y: 325, distance: 147.9
click at [0, 325] on div "Acompanhamento Acompanhe a situação das marcações correntes e finalizadas Relat…" at bounding box center [687, 263] width 1374 height 765
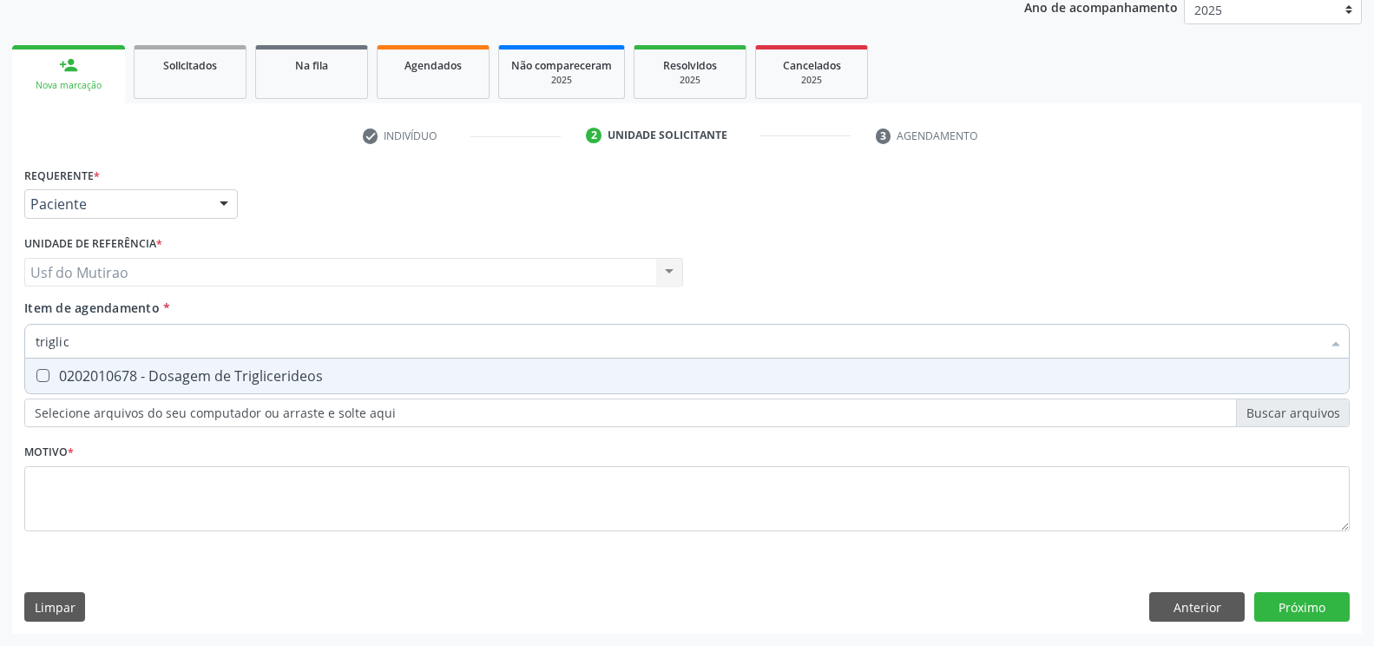
click at [70, 369] on div "0202010678 - Dosagem de Triglicerideos" at bounding box center [687, 376] width 1303 height 14
drag, startPoint x: 88, startPoint y: 349, endPoint x: 0, endPoint y: 332, distance: 89.4
click at [0, 332] on div "Acompanhamento Acompanhe a situação das marcações correntes e finalizadas Relat…" at bounding box center [687, 263] width 1374 height 765
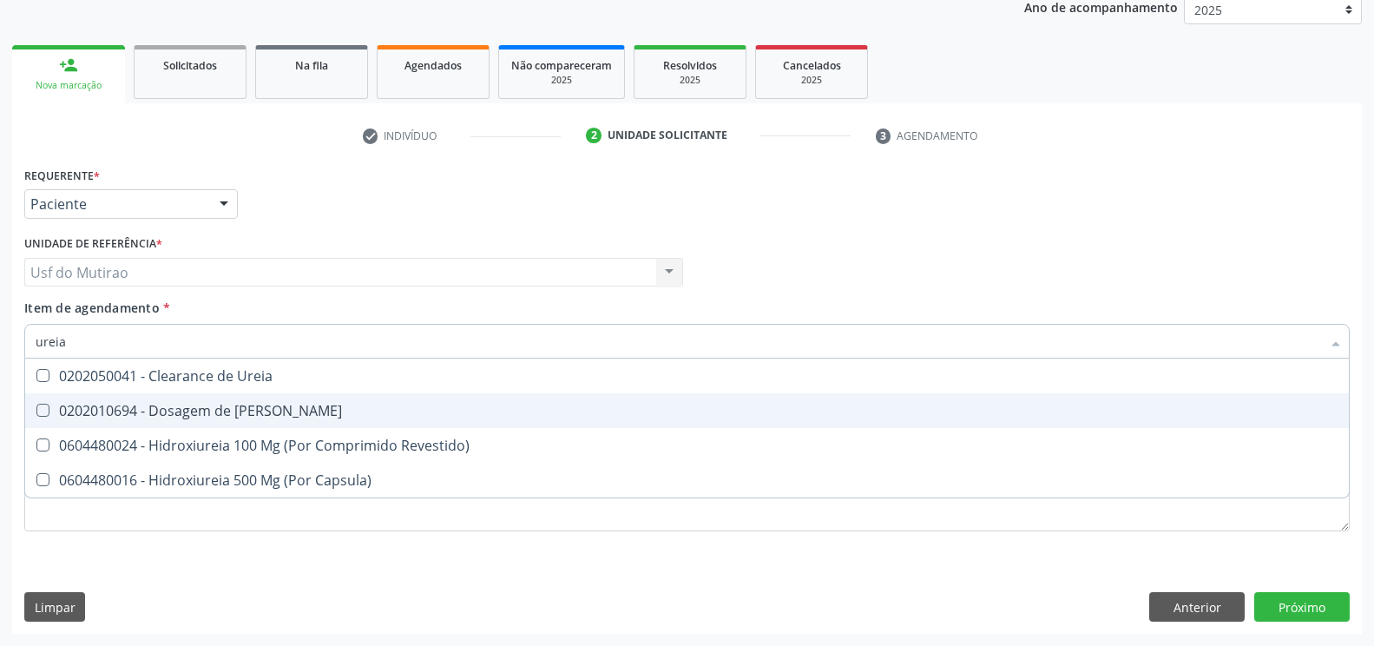
click at [123, 416] on div "0202010694 - Dosagem de Ureia" at bounding box center [687, 411] width 1303 height 14
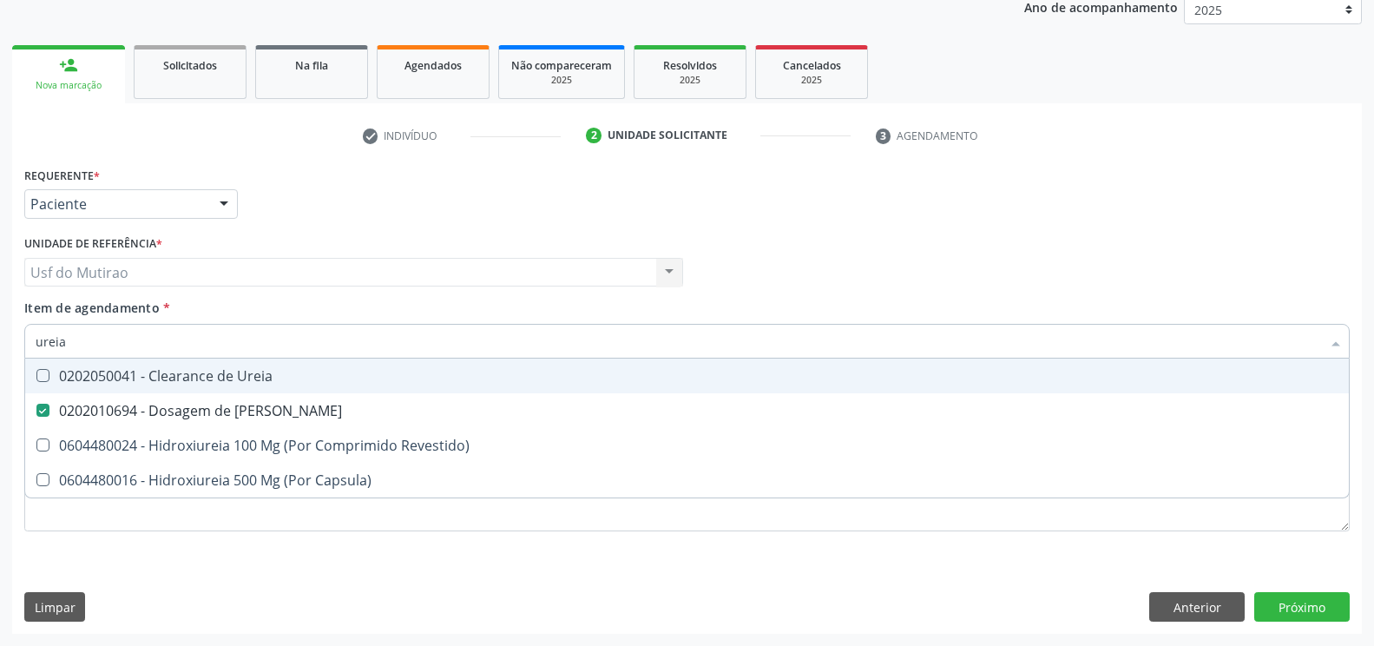
drag, startPoint x: 147, startPoint y: 340, endPoint x: 0, endPoint y: 334, distance: 146.9
click at [0, 334] on div "Acompanhamento Acompanhe a situação das marcações correntes e finalizadas Relat…" at bounding box center [687, 263] width 1374 height 765
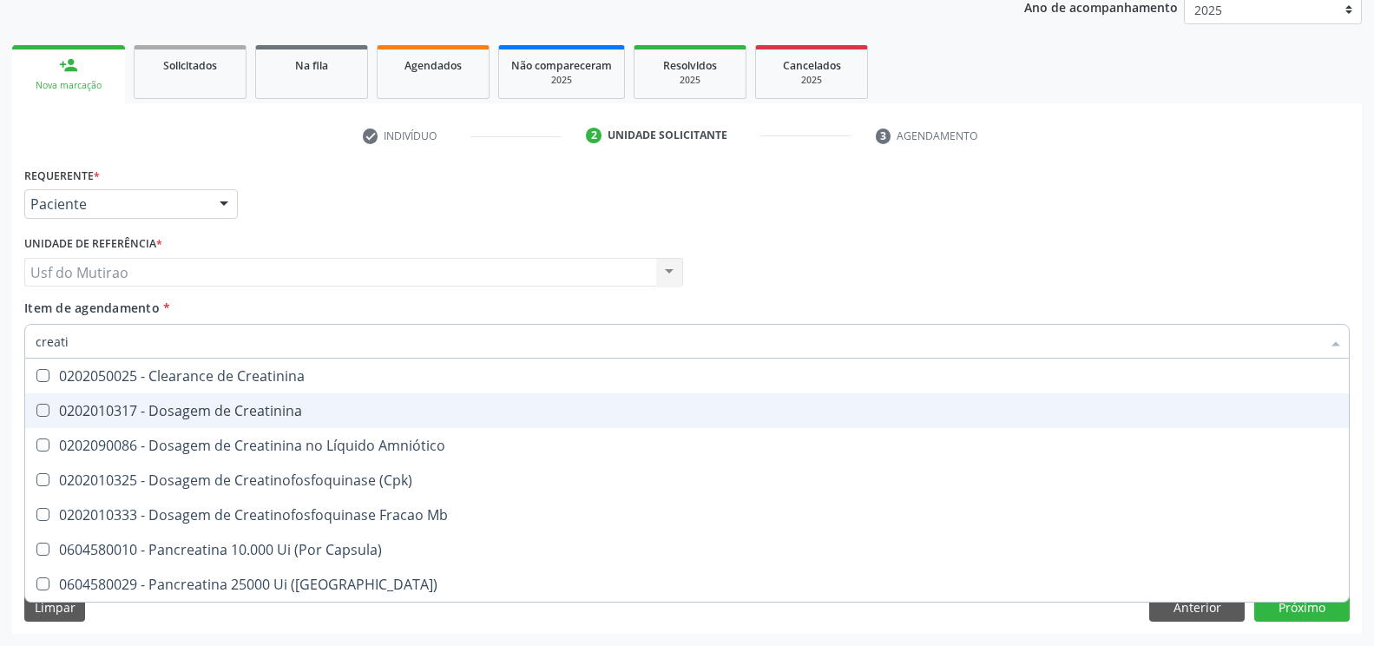
click at [161, 407] on div "0202010317 - Dosagem de Creatinina" at bounding box center [687, 411] width 1303 height 14
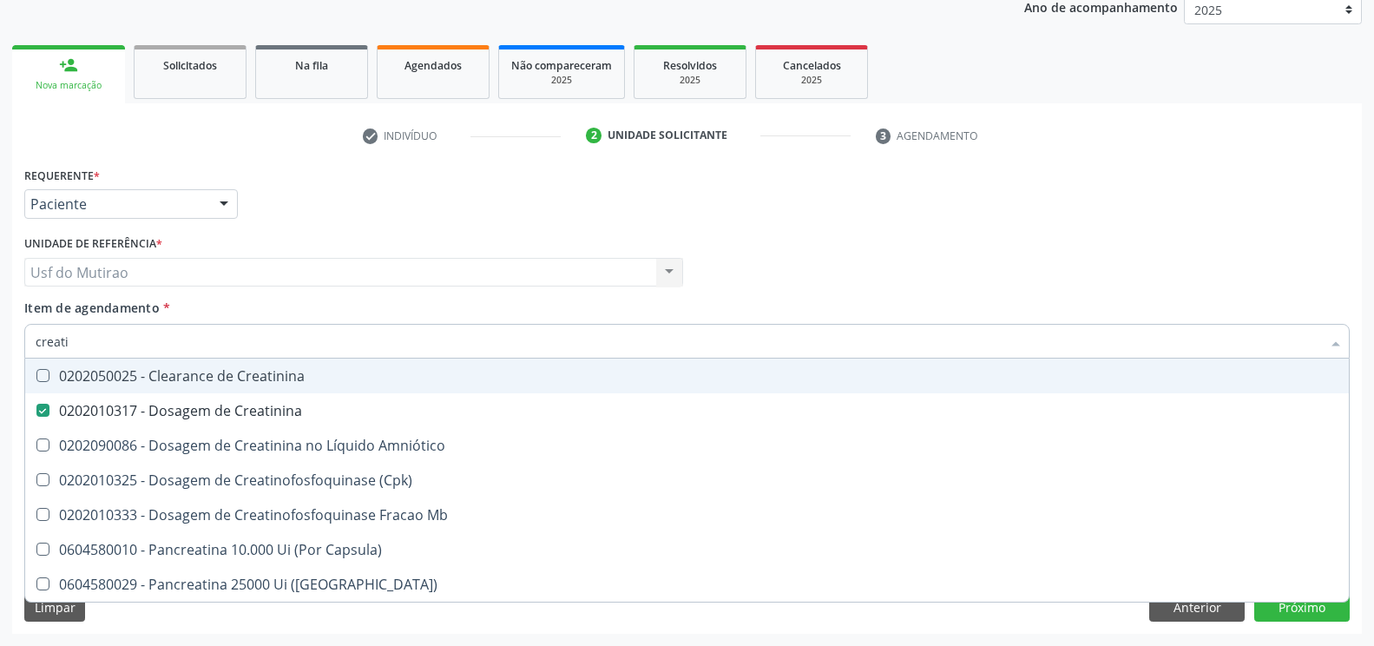
drag, startPoint x: 180, startPoint y: 340, endPoint x: 0, endPoint y: 333, distance: 179.9
click at [0, 333] on div "Acompanhamento Acompanhe a situação das marcações correntes e finalizadas Relat…" at bounding box center [687, 263] width 1374 height 765
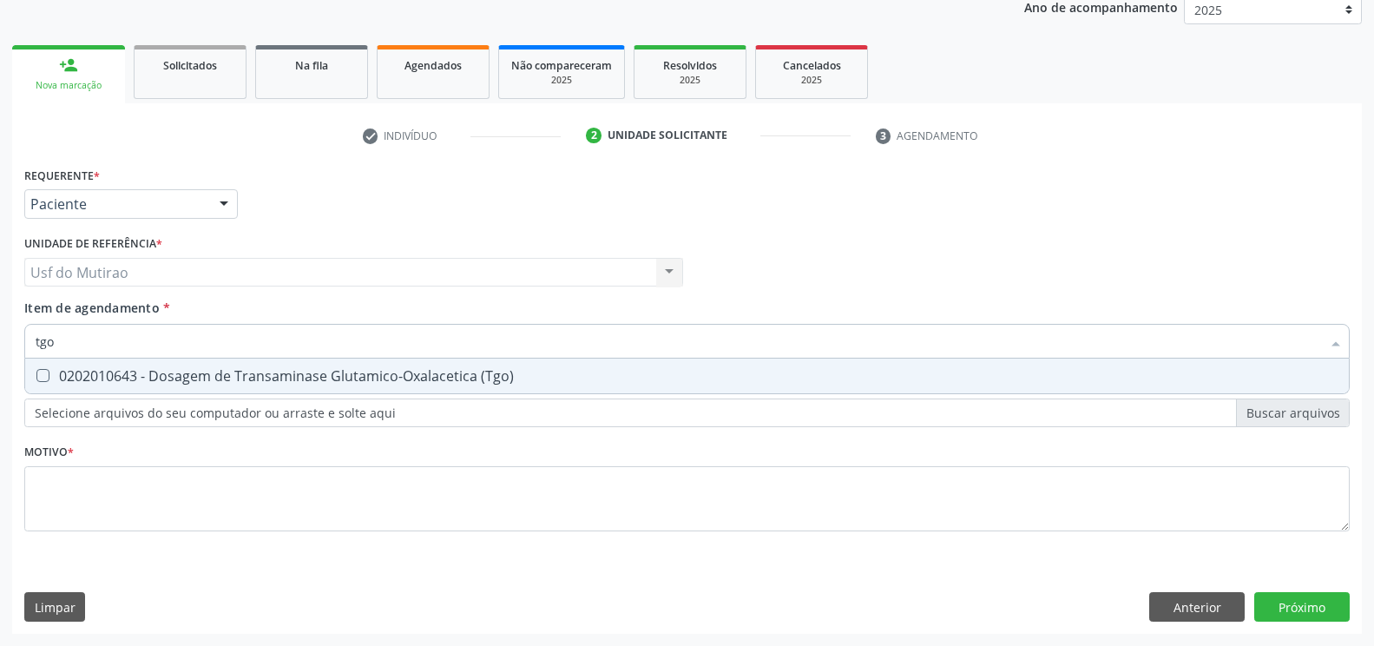
click at [78, 376] on div "0202010643 - Dosagem de Transaminase Glutamico-Oxalacetica (Tgo)" at bounding box center [687, 376] width 1303 height 14
drag, startPoint x: 113, startPoint y: 349, endPoint x: 0, endPoint y: 347, distance: 112.9
click at [0, 347] on div "Acompanhamento Acompanhe a situação das marcações correntes e finalizadas Relat…" at bounding box center [687, 263] width 1374 height 765
click at [115, 387] on span "0202010651 - Dosagem de Transaminase Glutamico-Piruvica (Tgp)" at bounding box center [687, 376] width 1324 height 35
drag, startPoint x: 151, startPoint y: 346, endPoint x: 0, endPoint y: 346, distance: 151.1
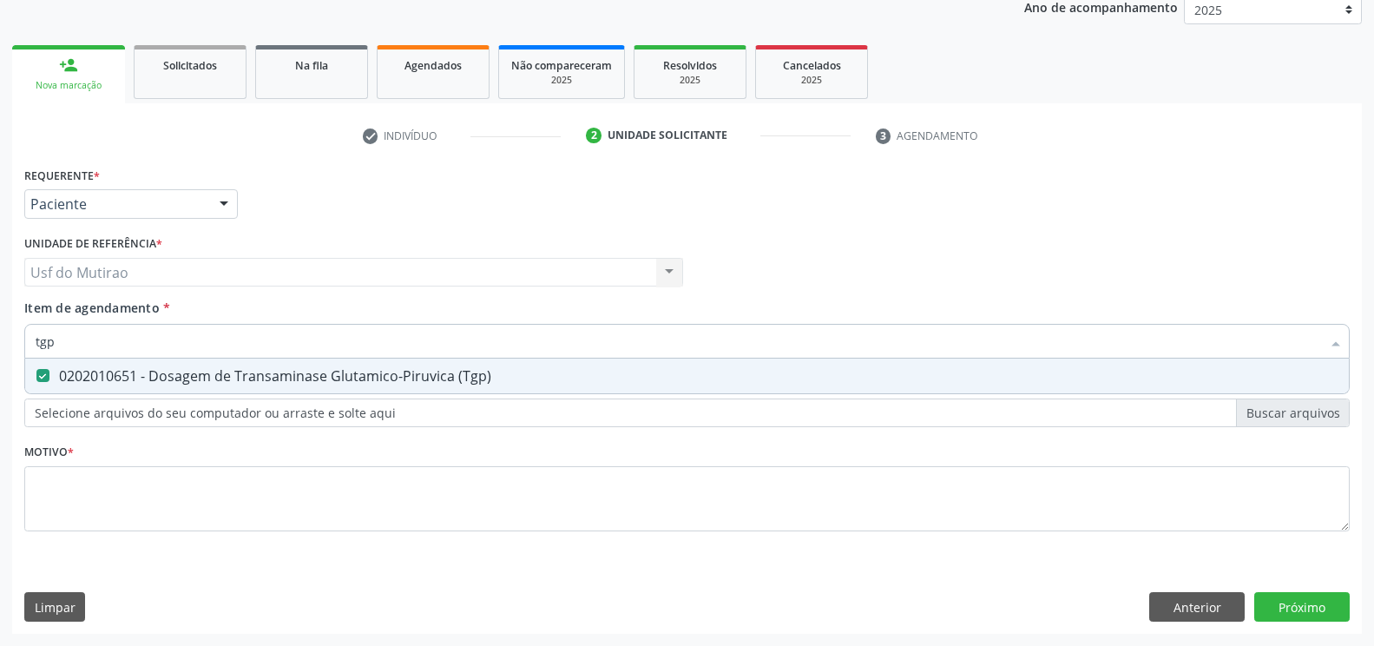
click at [0, 346] on div "Acompanhamento Acompanhe a situação das marcações correntes e finalizadas Relat…" at bounding box center [687, 263] width 1374 height 765
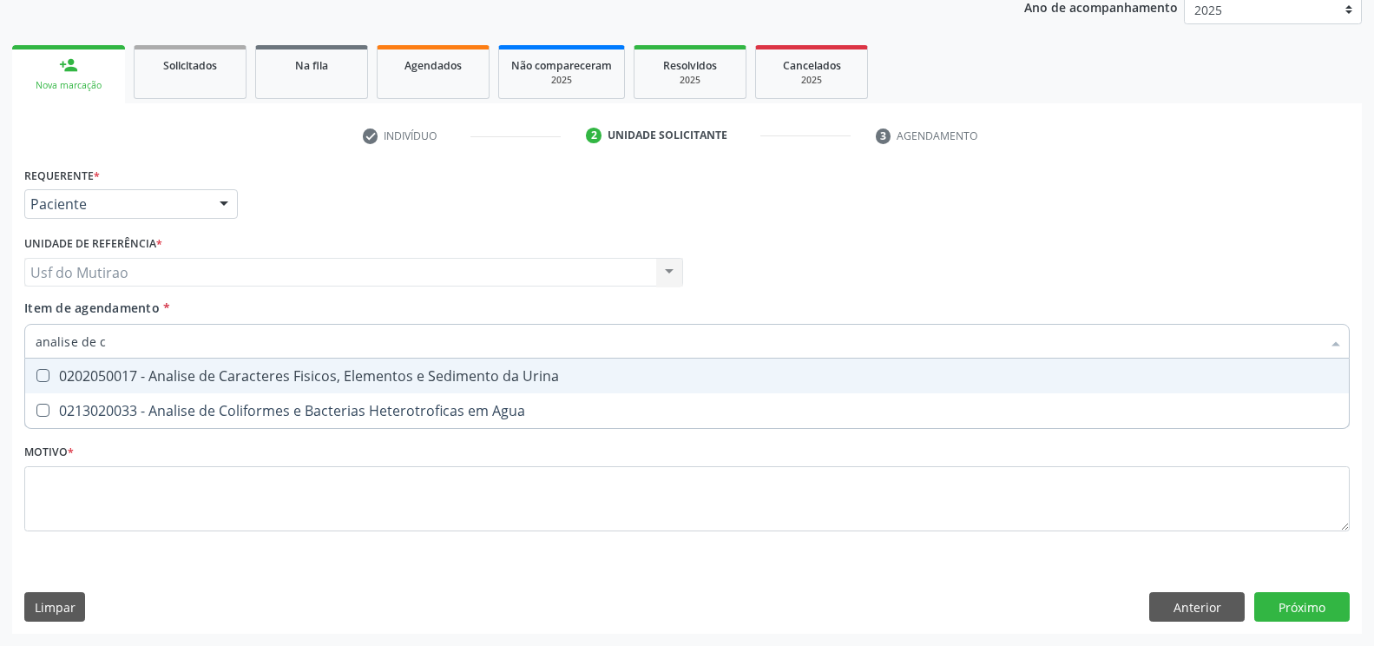
click at [216, 374] on div "0202050017 - Analise de Caracteres Fisicos, Elementos e Sedimento da Urina" at bounding box center [687, 376] width 1303 height 14
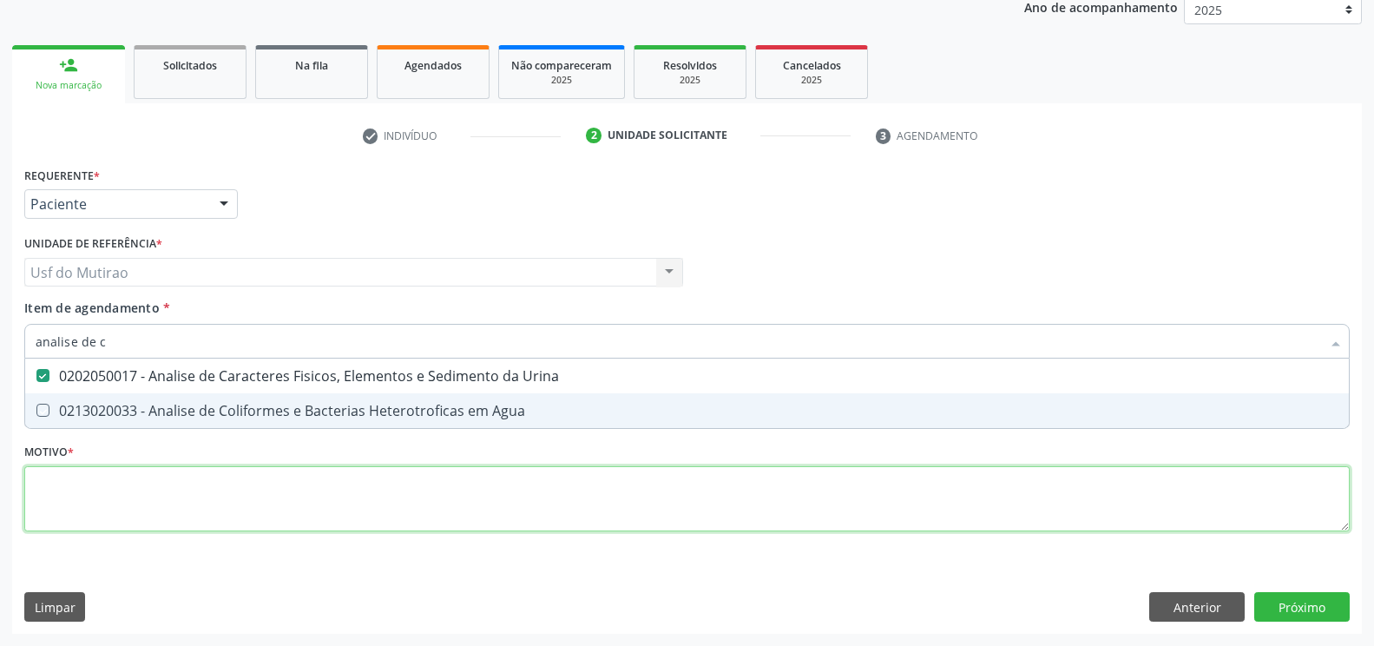
click at [215, 484] on div "Requerente * Paciente Profissional de Saúde Paciente Nenhum resultado encontrad…" at bounding box center [687, 358] width 1326 height 393
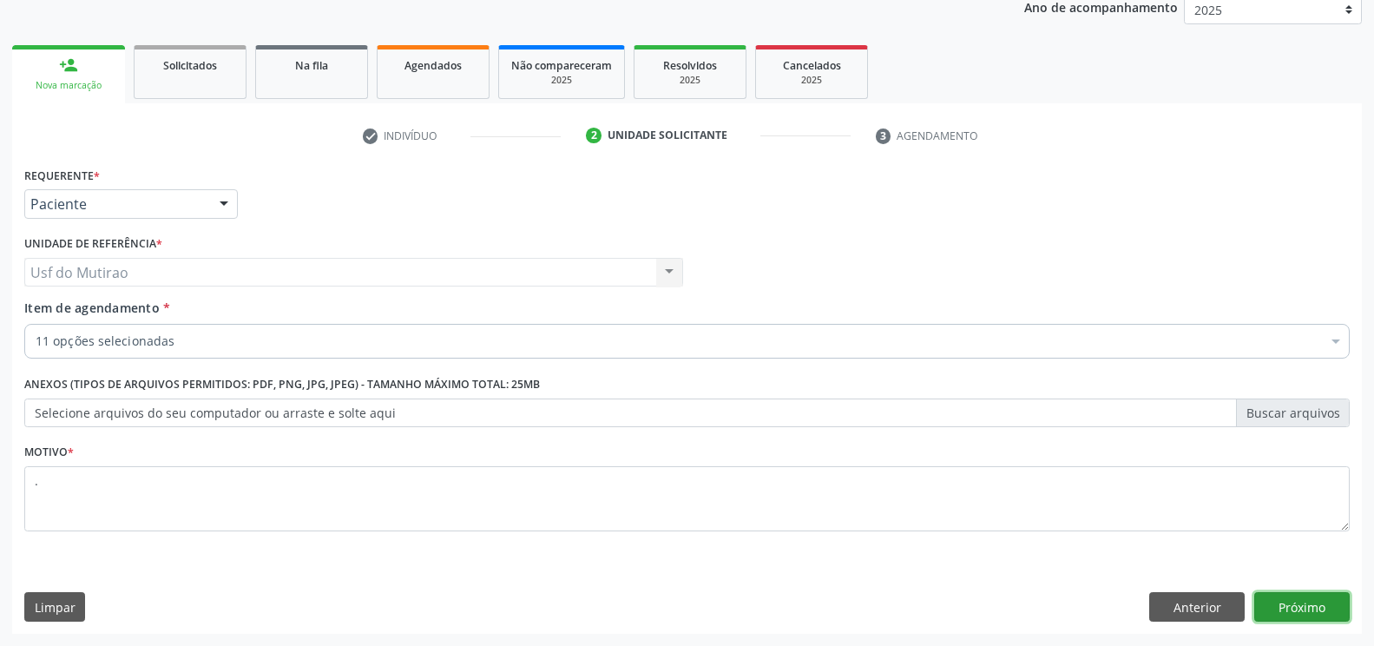
click at [1345, 604] on button "Próximo" at bounding box center [1303, 607] width 96 height 30
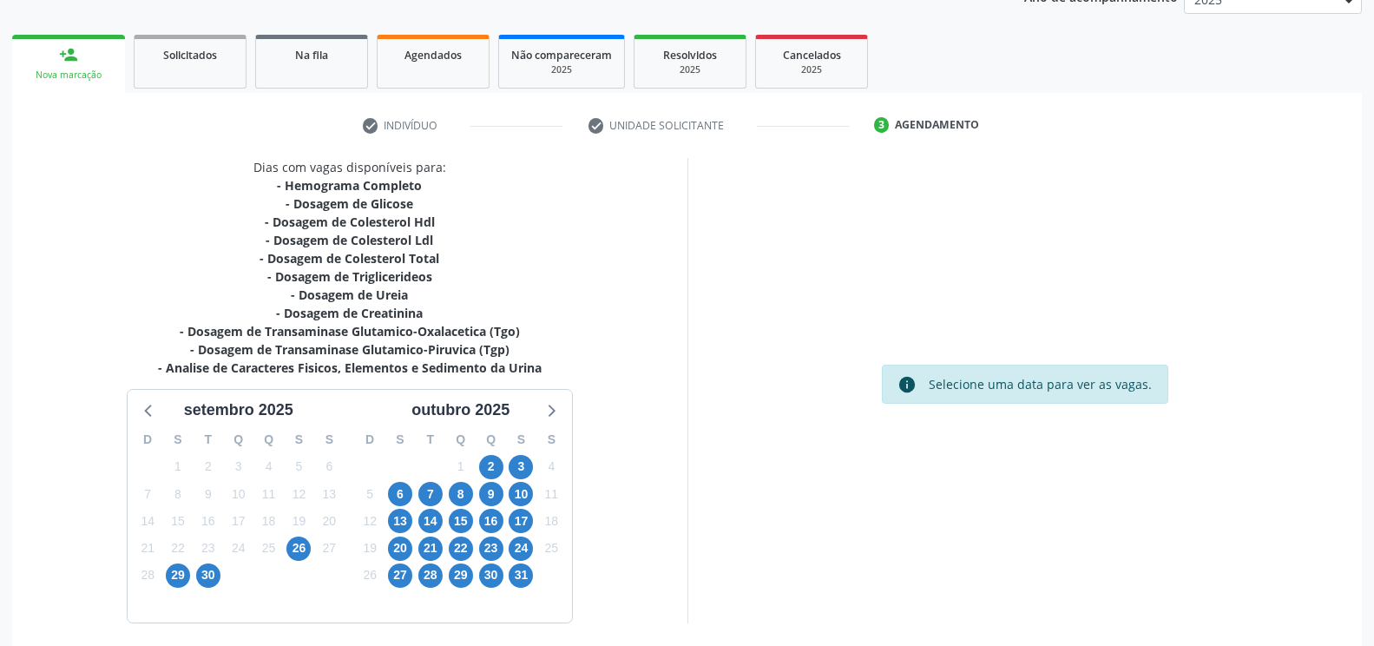
scroll to position [292, 0]
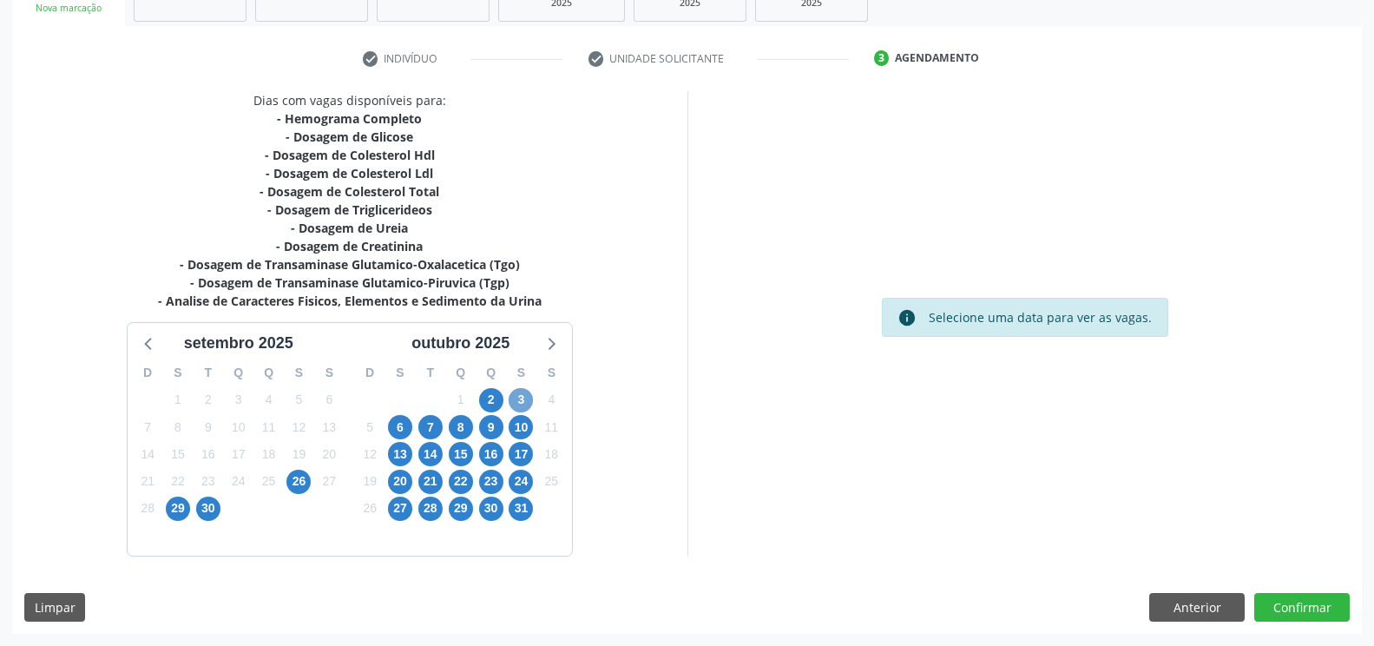
click at [519, 399] on span "3" at bounding box center [521, 400] width 24 height 24
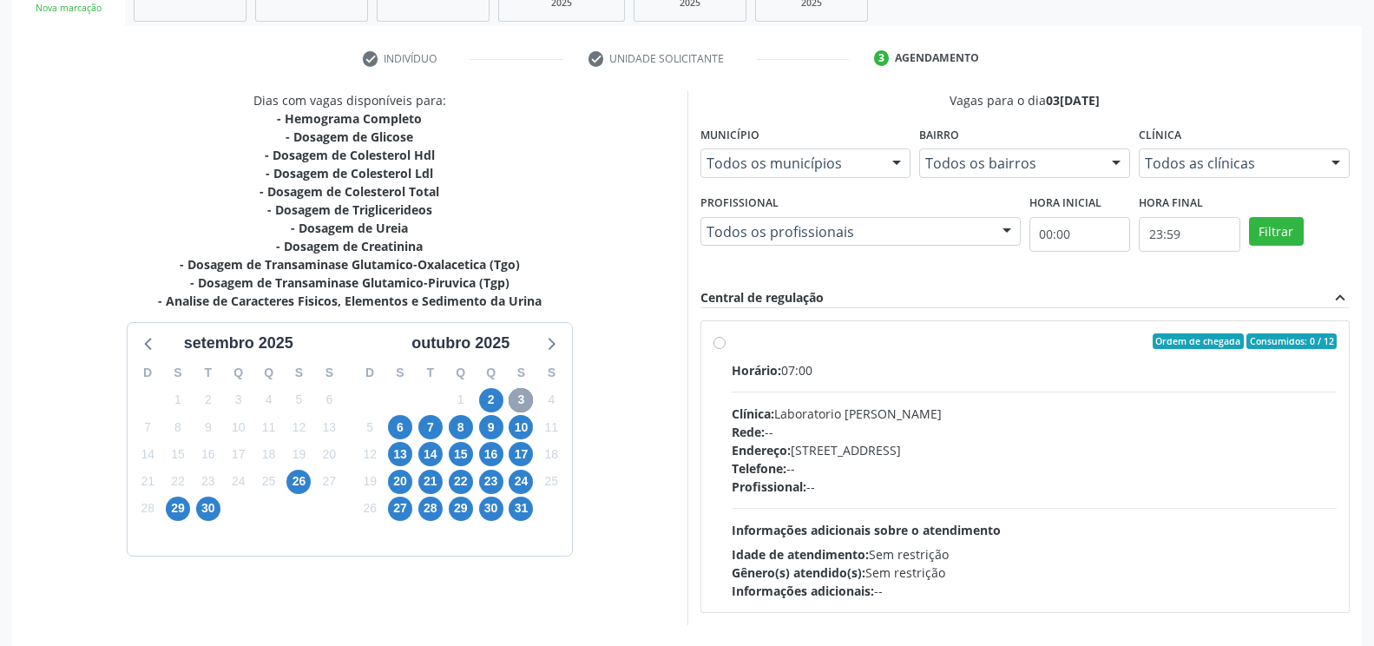
scroll to position [360, 0]
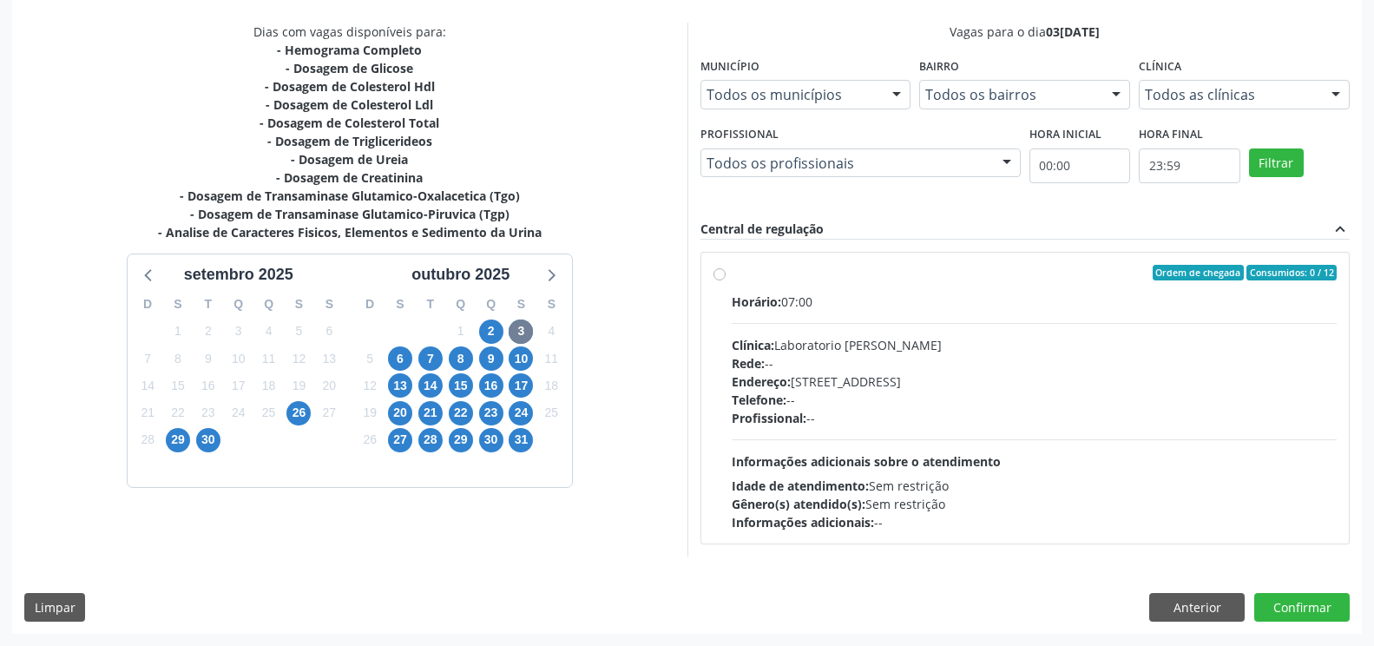
click at [777, 307] on span "Horário:" at bounding box center [756, 301] width 49 height 16
click at [726, 280] on input "Ordem de chegada Consumidos: 0 / 12 Horário: 07:00 Clínica: Laboratorio Jose Pa…" at bounding box center [720, 273] width 12 height 16
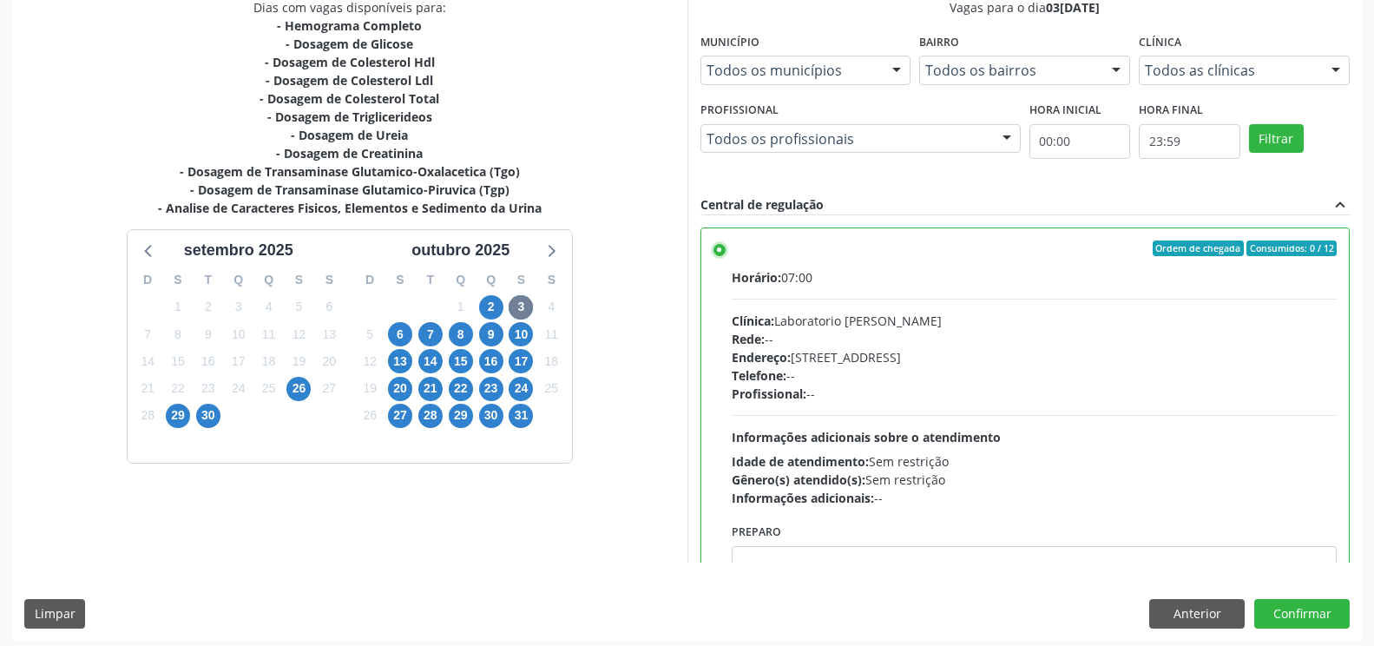
scroll to position [392, 0]
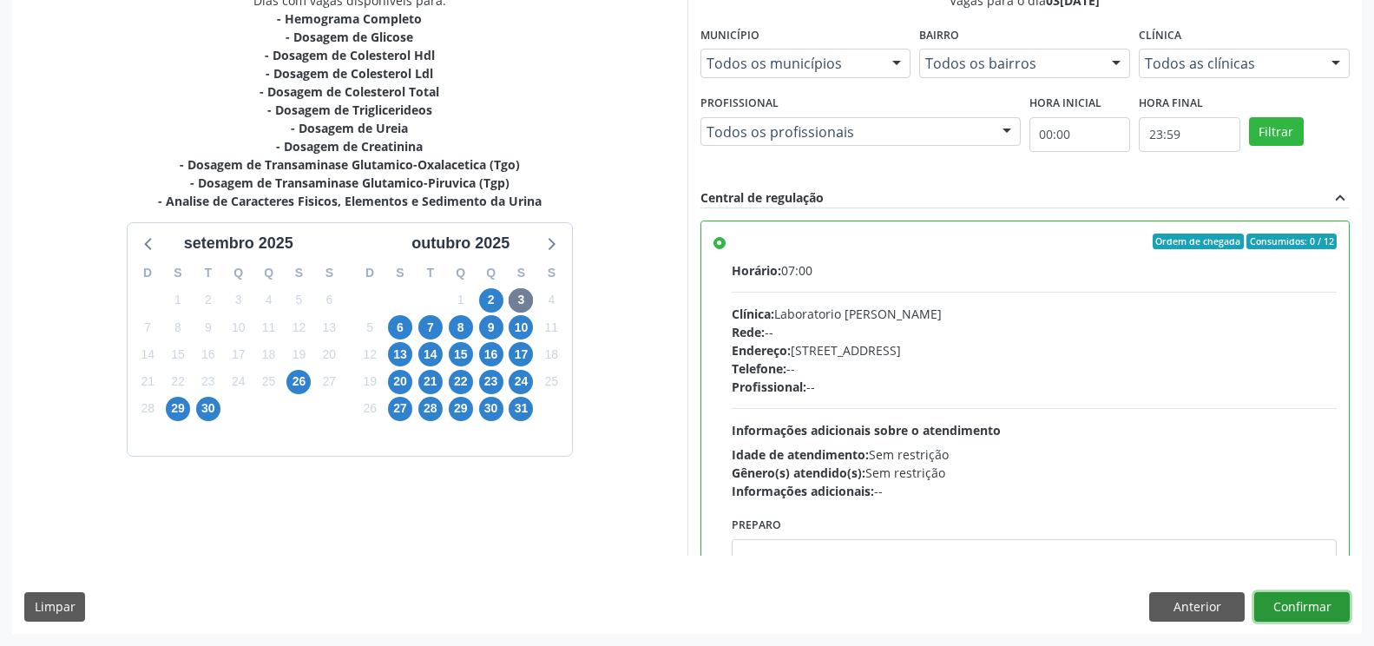
click at [1335, 605] on button "Confirmar" at bounding box center [1303, 607] width 96 height 30
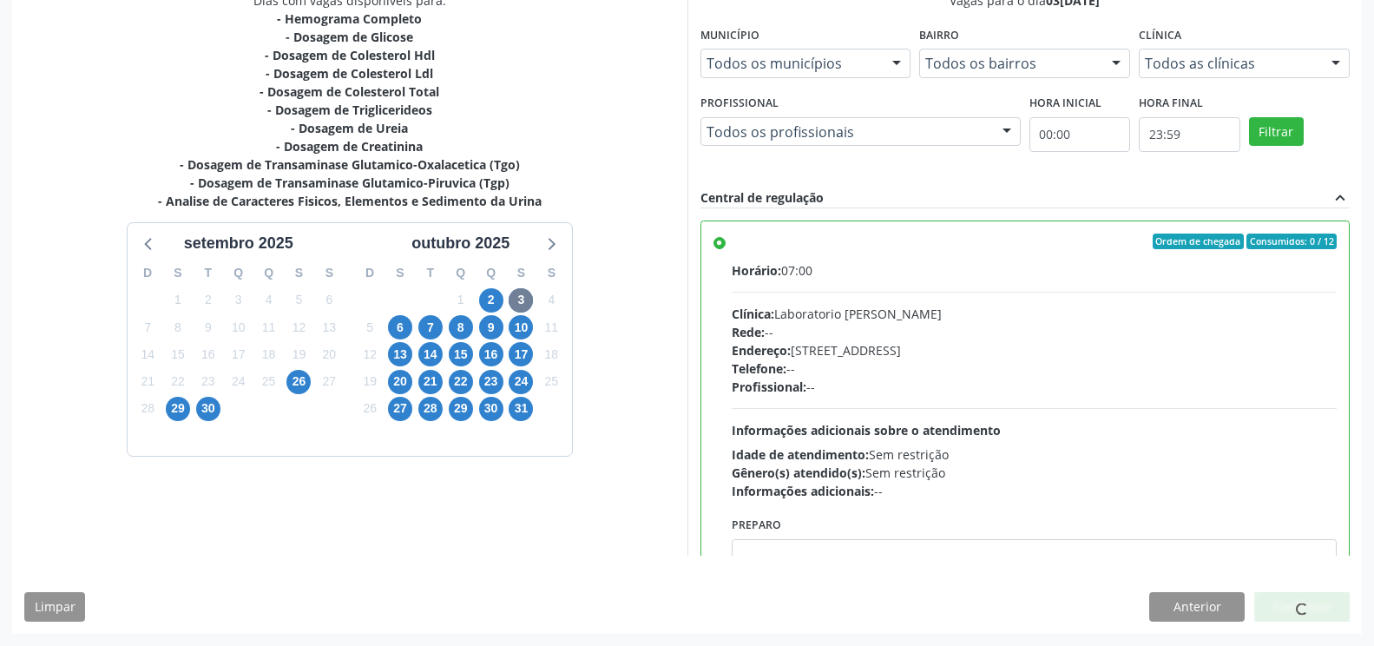
scroll to position [0, 0]
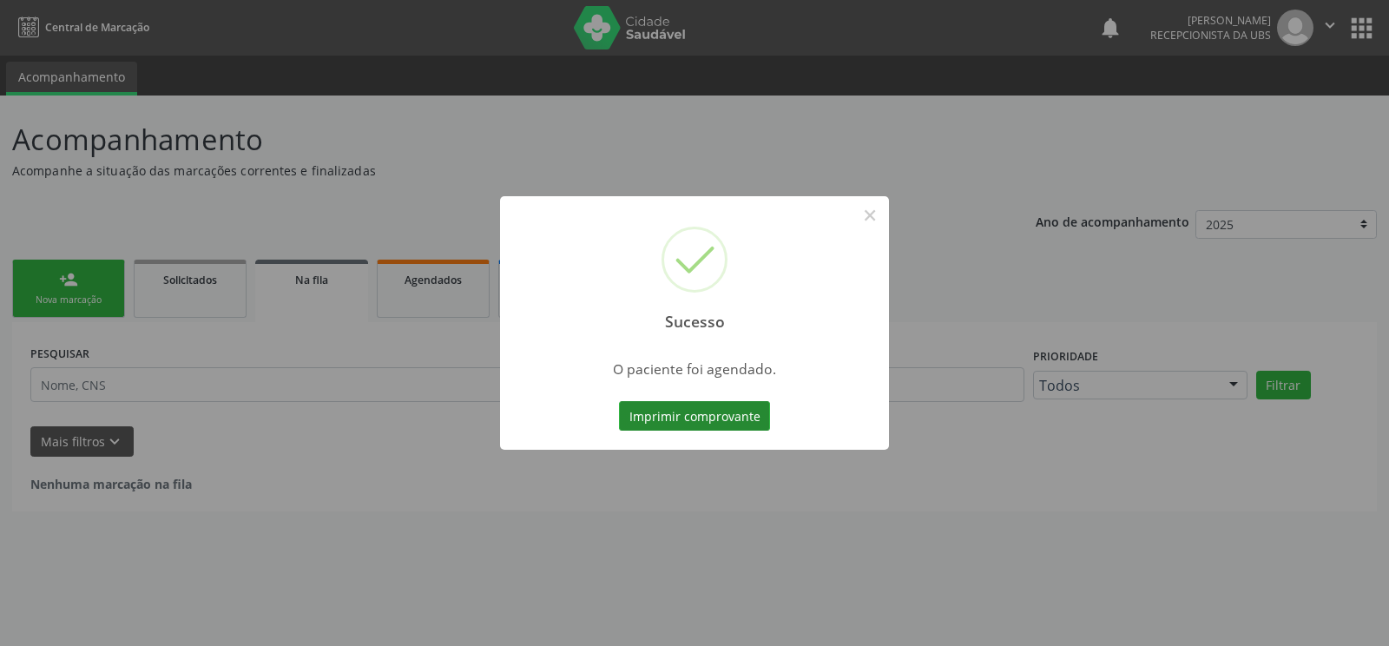
click at [681, 410] on button "Imprimir comprovante" at bounding box center [694, 416] width 151 height 30
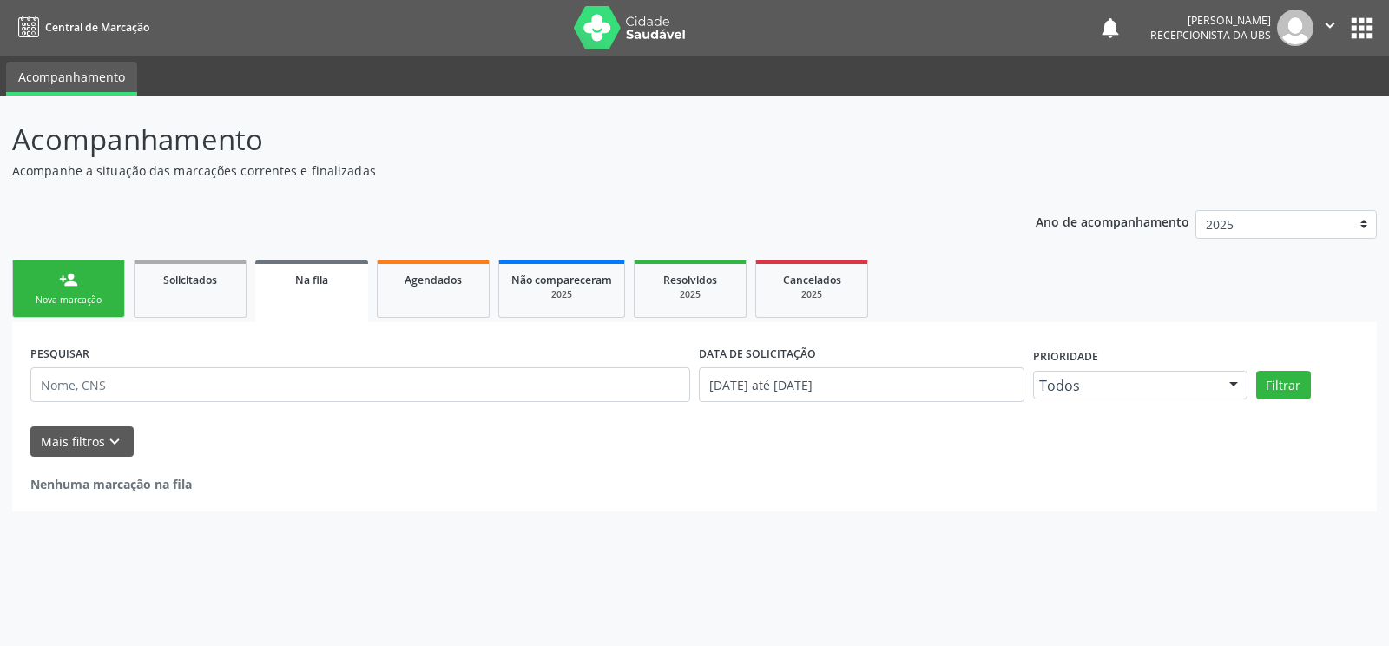
click at [87, 282] on link "person_add Nova marcação" at bounding box center [68, 289] width 113 height 58
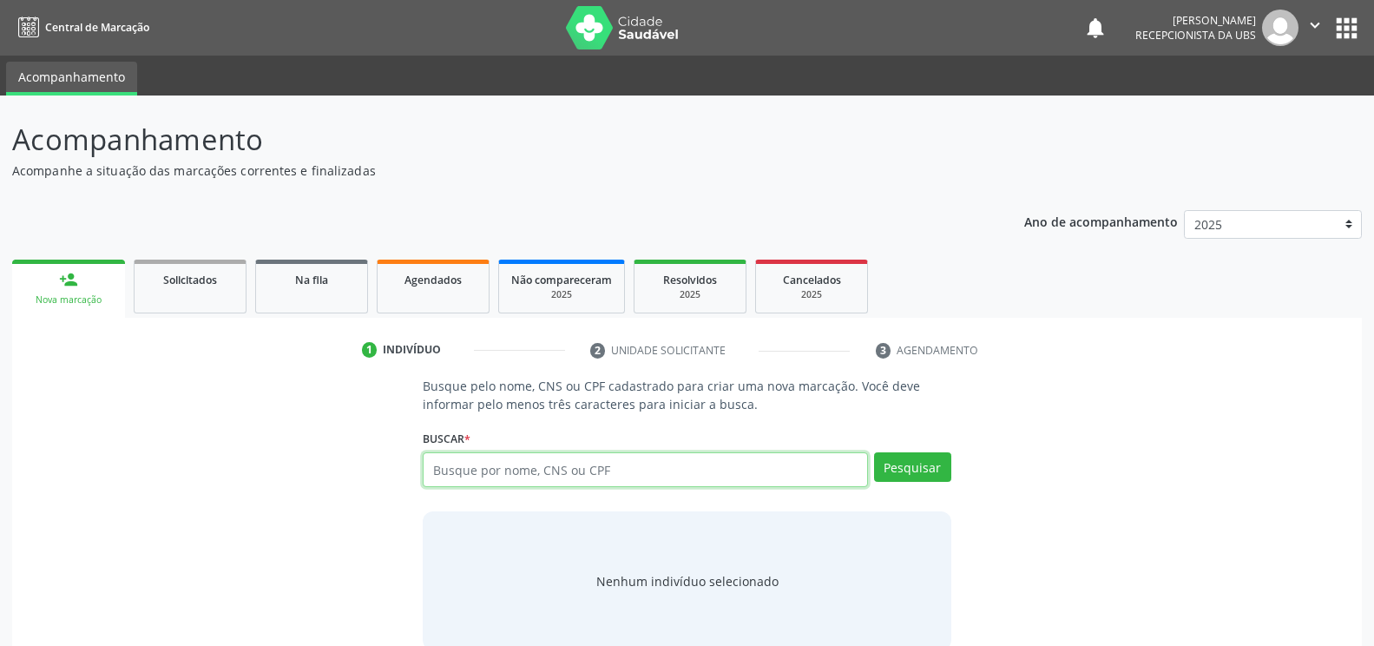
click at [606, 476] on input "text" at bounding box center [645, 469] width 445 height 35
paste input "703609070638839"
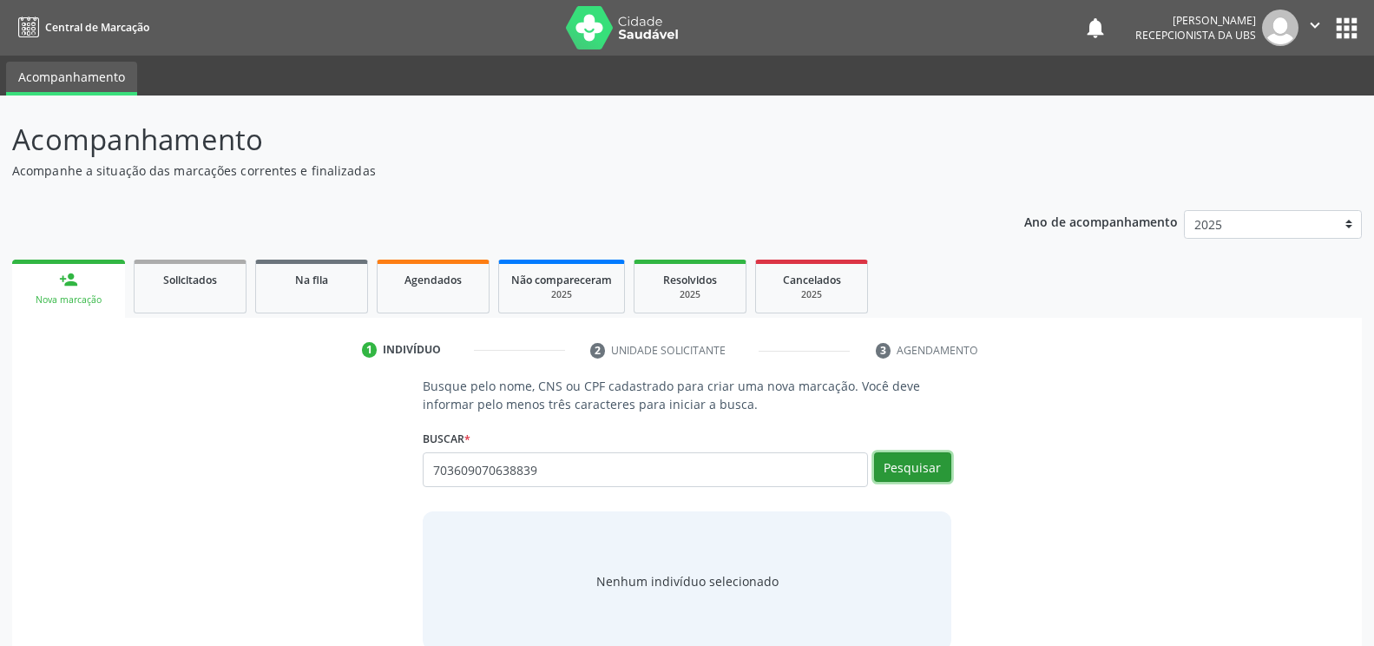
click at [918, 463] on button "Pesquisar" at bounding box center [912, 467] width 77 height 30
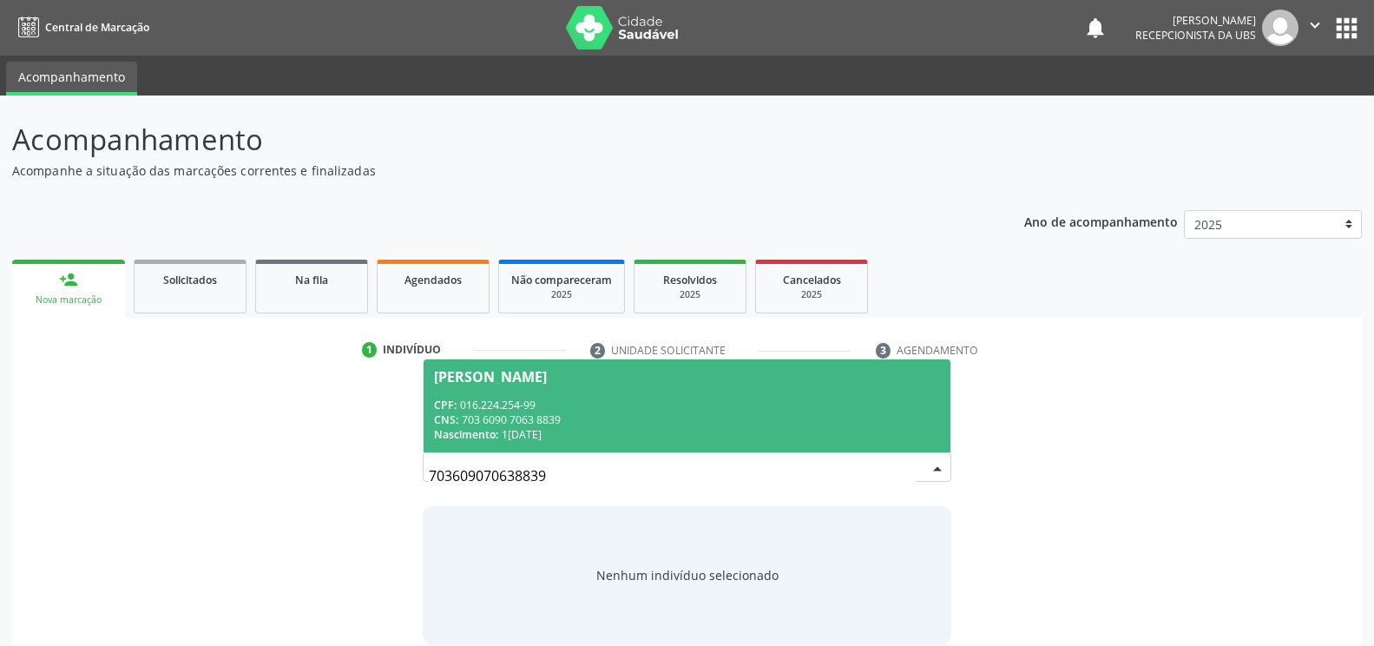
scroll to position [23, 0]
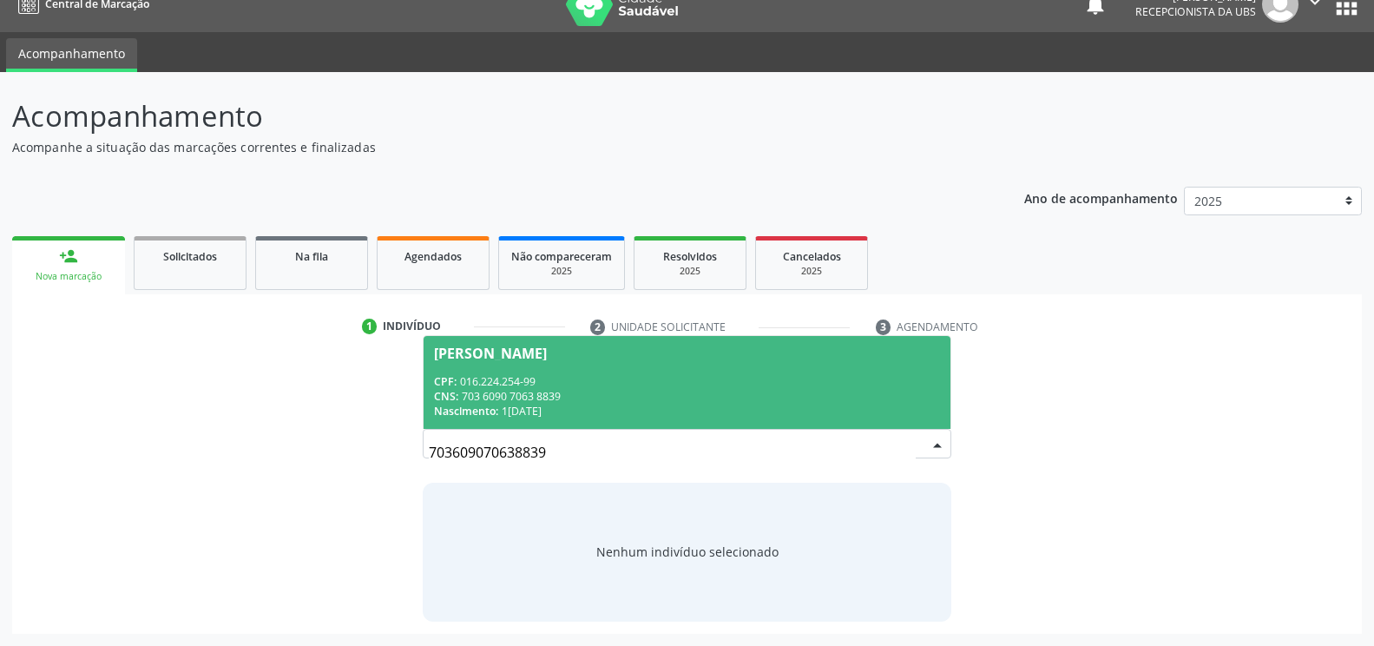
click at [654, 372] on span "Maria de Fatima da Silva CPF: 016.224.254-99 CNS: 703 6090 7063 8839 Nascimento…" at bounding box center [687, 382] width 526 height 93
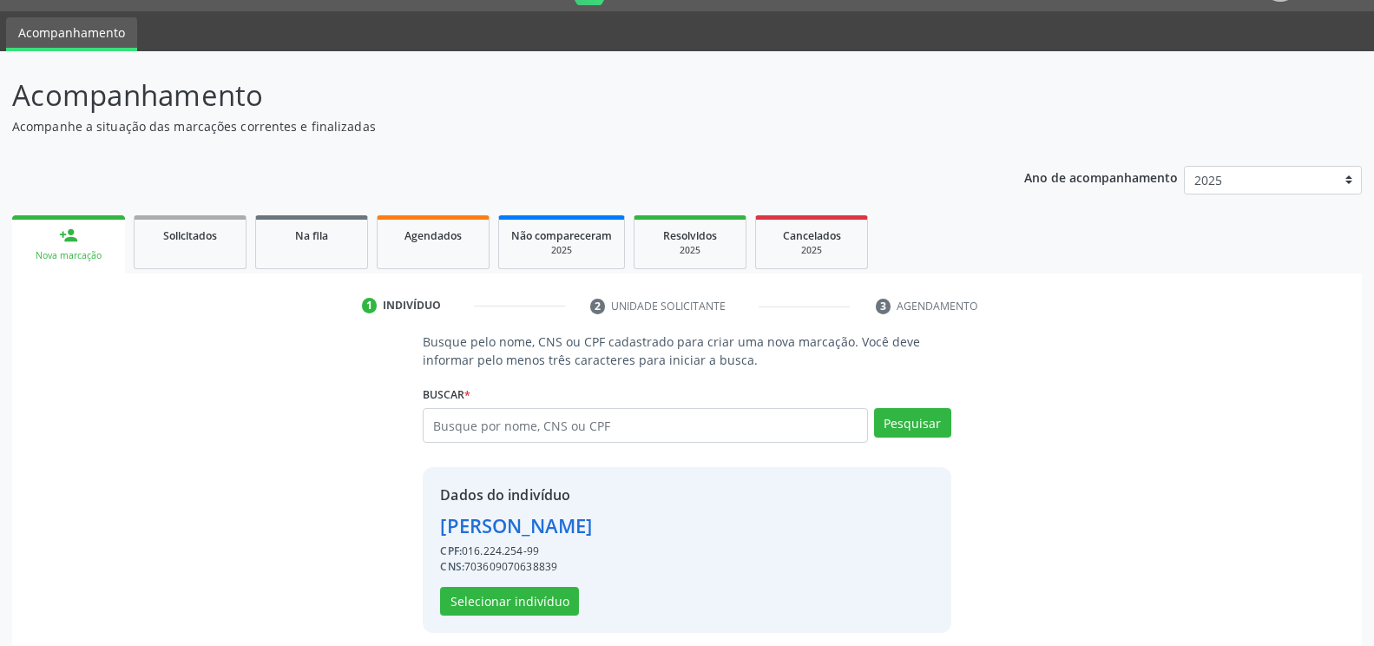
scroll to position [56, 0]
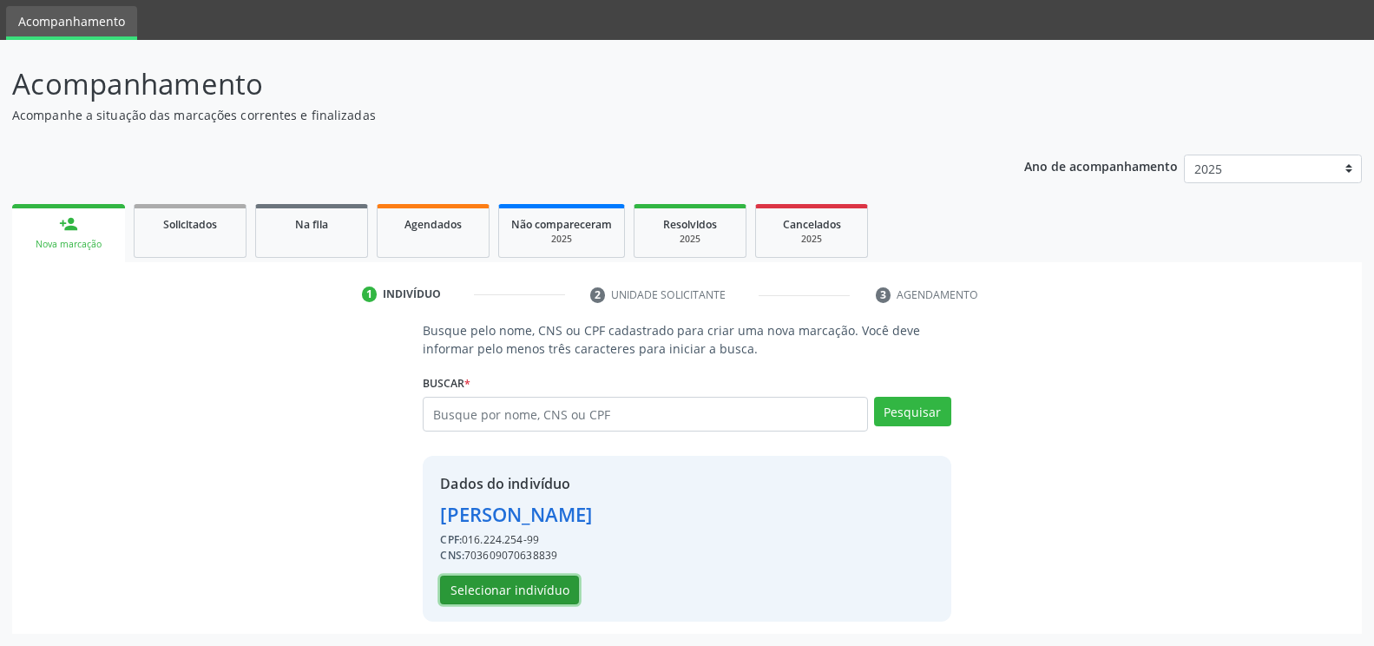
click at [507, 588] on button "Selecionar indivíduo" at bounding box center [509, 591] width 139 height 30
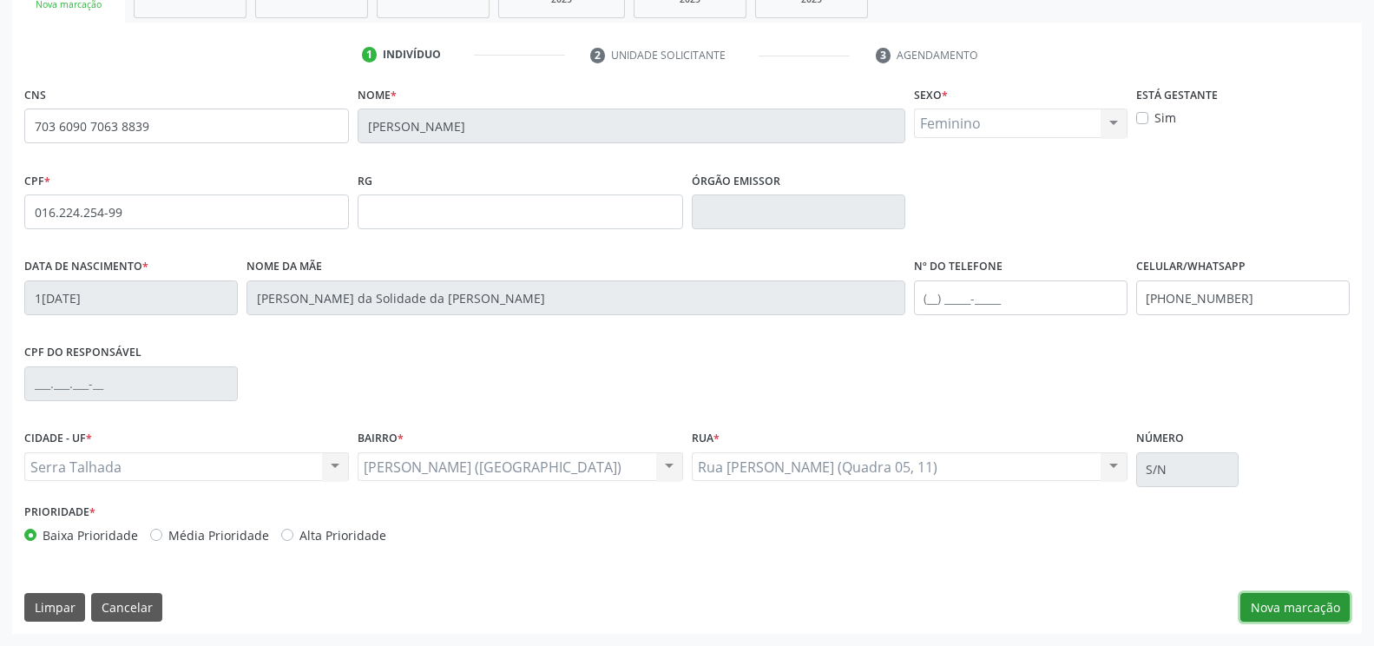
click at [1281, 613] on button "Nova marcação" at bounding box center [1295, 608] width 109 height 30
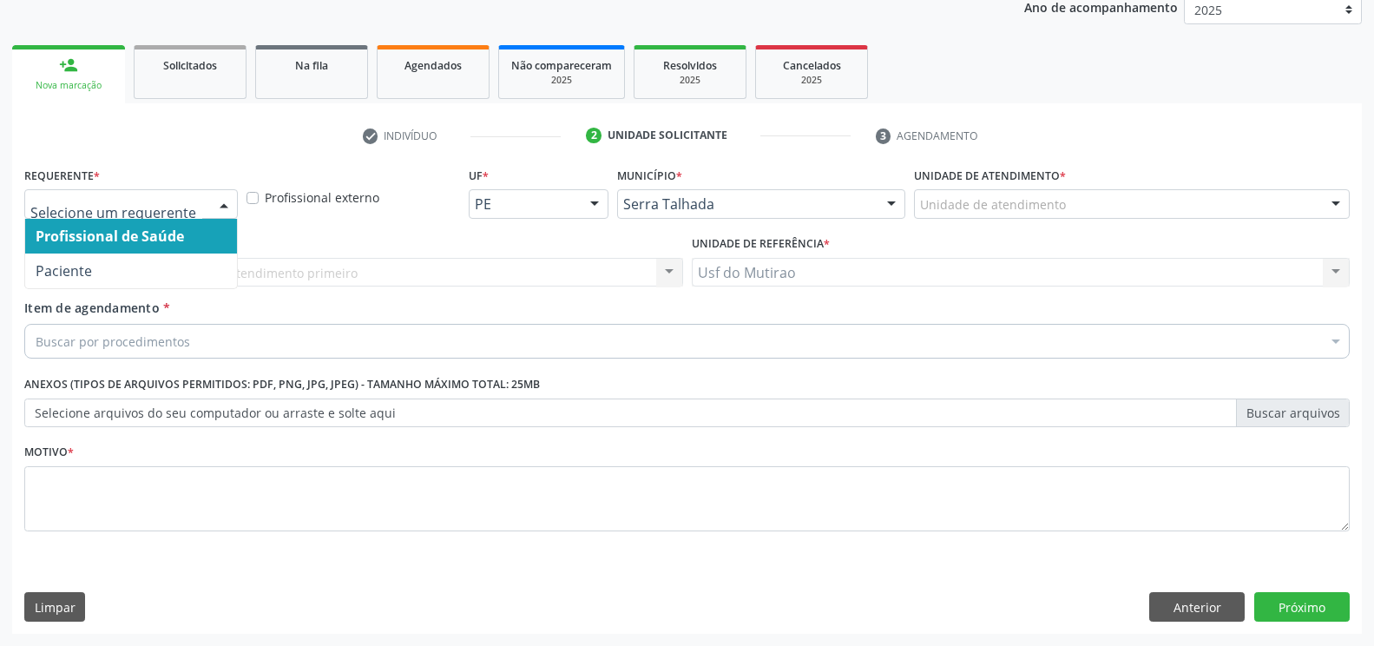
click at [209, 215] on div at bounding box center [131, 204] width 214 height 30
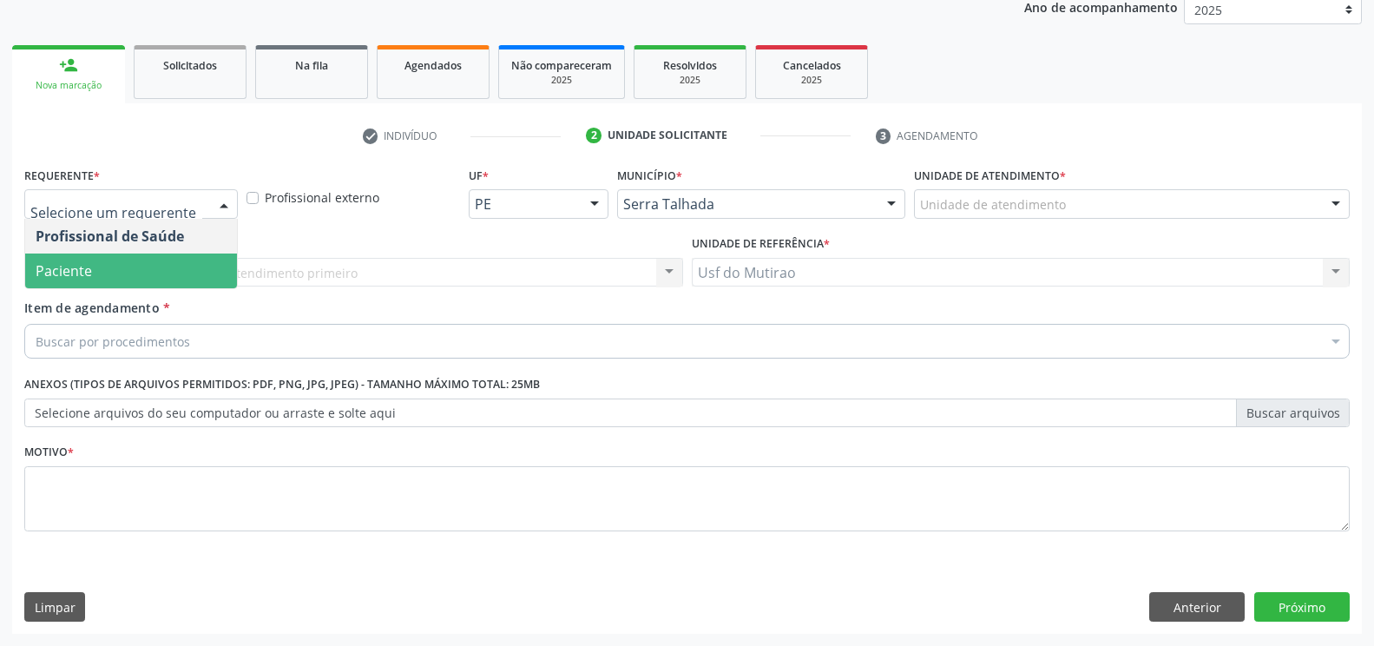
click at [96, 274] on span "Paciente" at bounding box center [131, 271] width 212 height 35
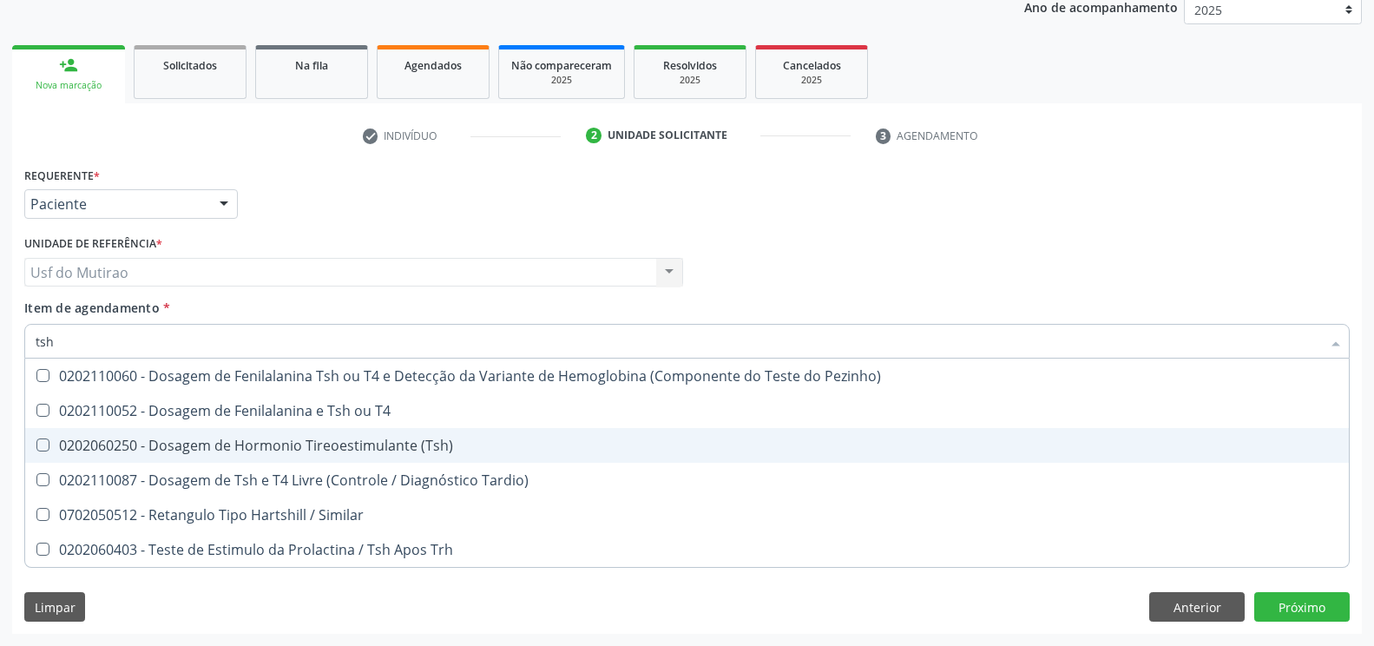
click at [208, 446] on div "0202060250 - Dosagem de Hormonio Tireoestimulante (Tsh)" at bounding box center [687, 445] width 1303 height 14
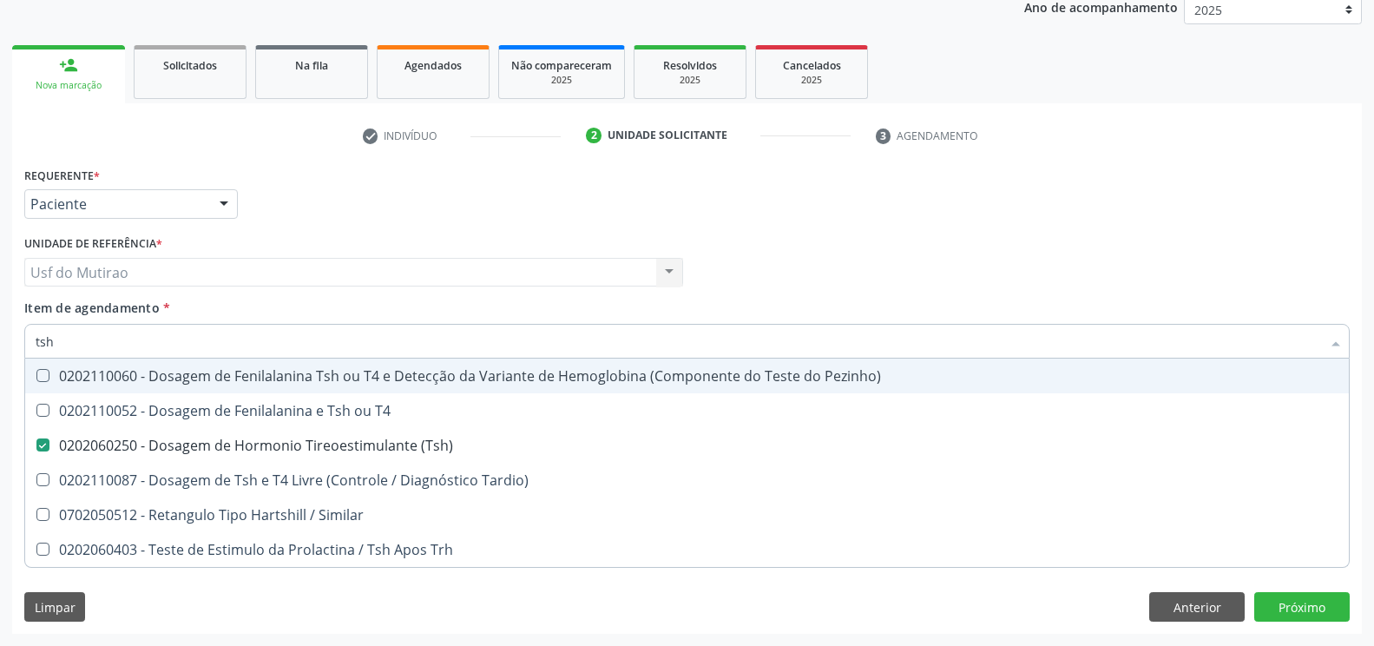
drag, startPoint x: 261, startPoint y: 346, endPoint x: 16, endPoint y: 357, distance: 245.1
click at [16, 357] on div "Requerente * Paciente Profissional de Saúde Paciente Nenhum resultado encontrad…" at bounding box center [687, 397] width 1350 height 471
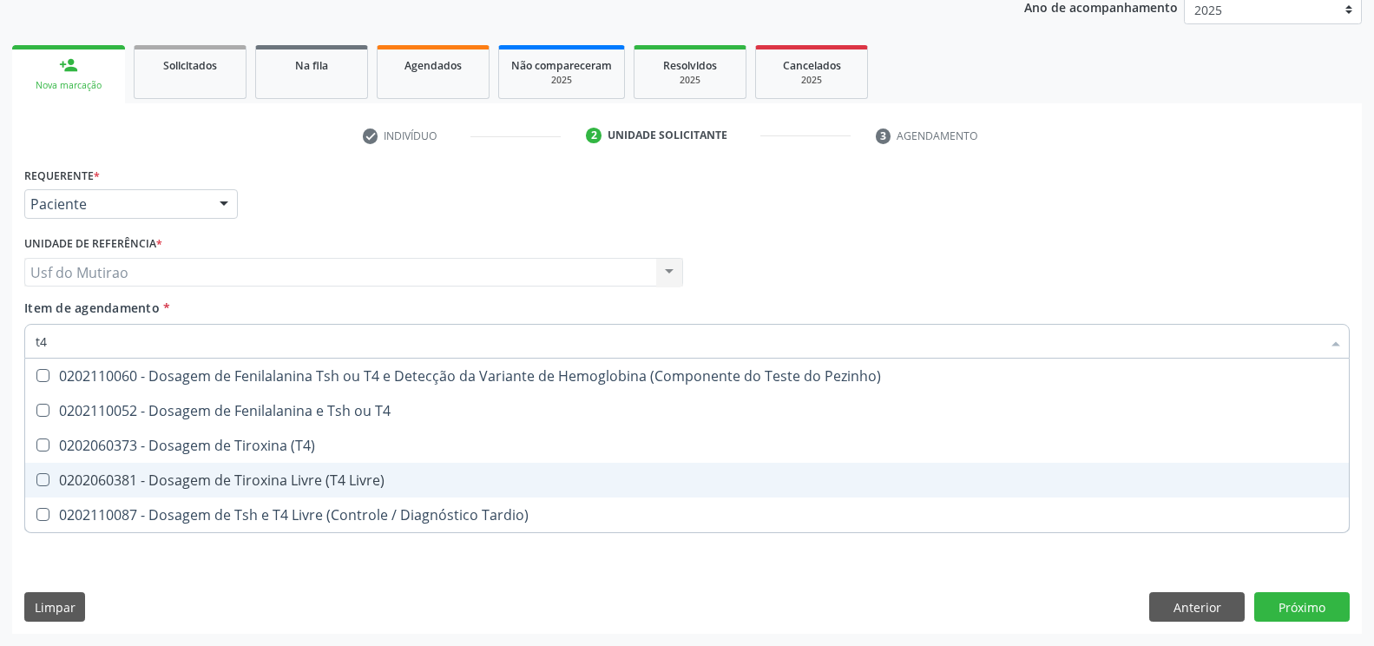
click at [277, 479] on div "0202060381 - Dosagem de Tiroxina Livre (T4 Livre)" at bounding box center [687, 480] width 1303 height 14
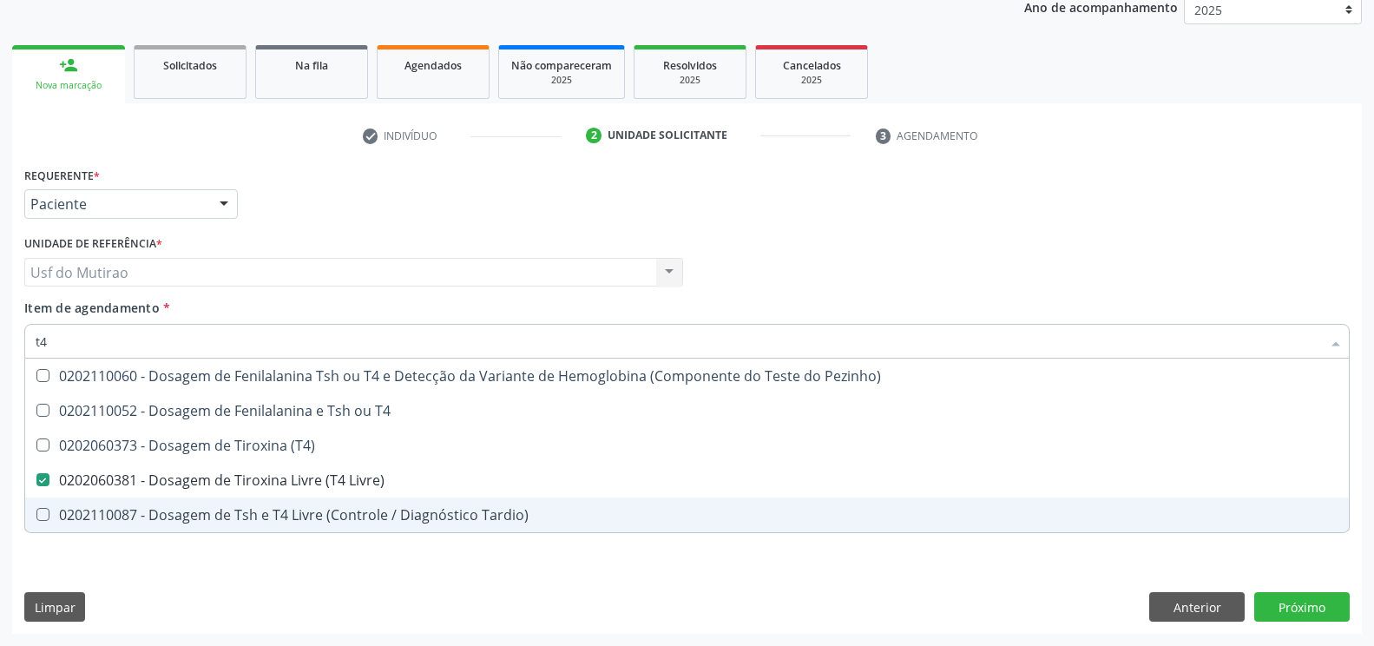
click at [556, 572] on div "Requerente * Paciente Profissional de Saúde Paciente Nenhum resultado encontrad…" at bounding box center [687, 397] width 1350 height 471
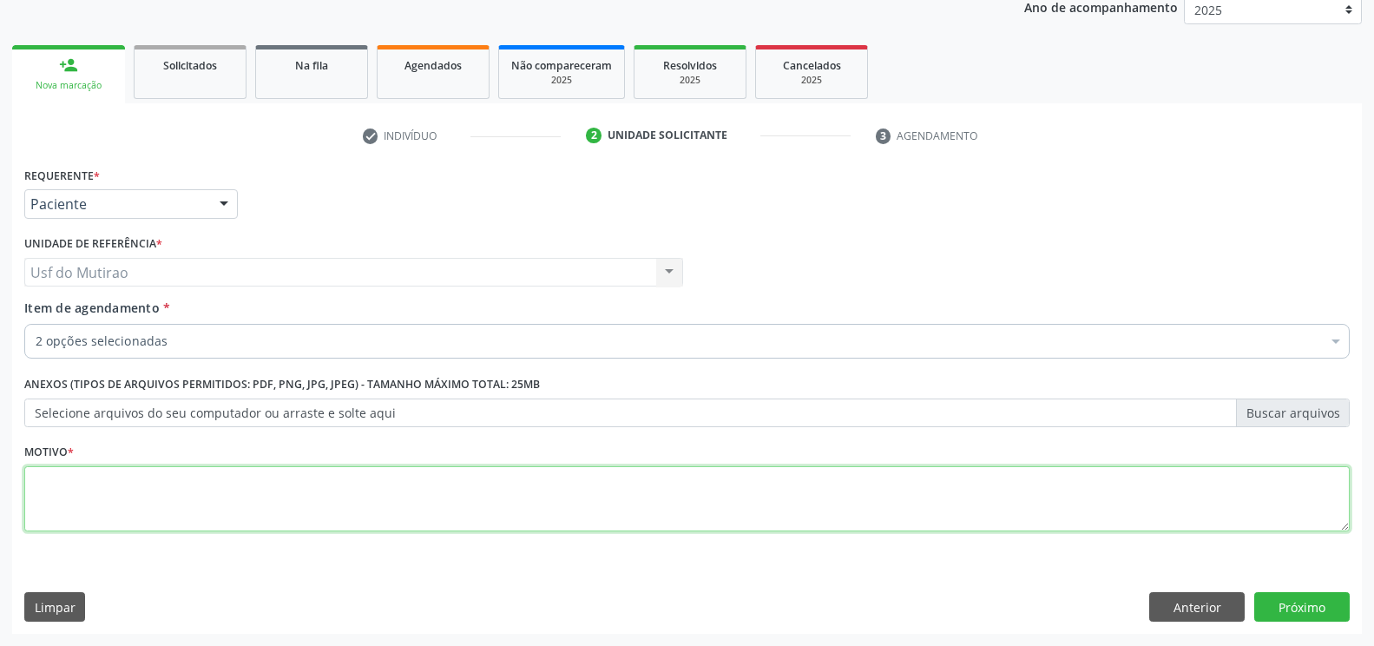
click at [562, 487] on textarea at bounding box center [687, 499] width 1326 height 66
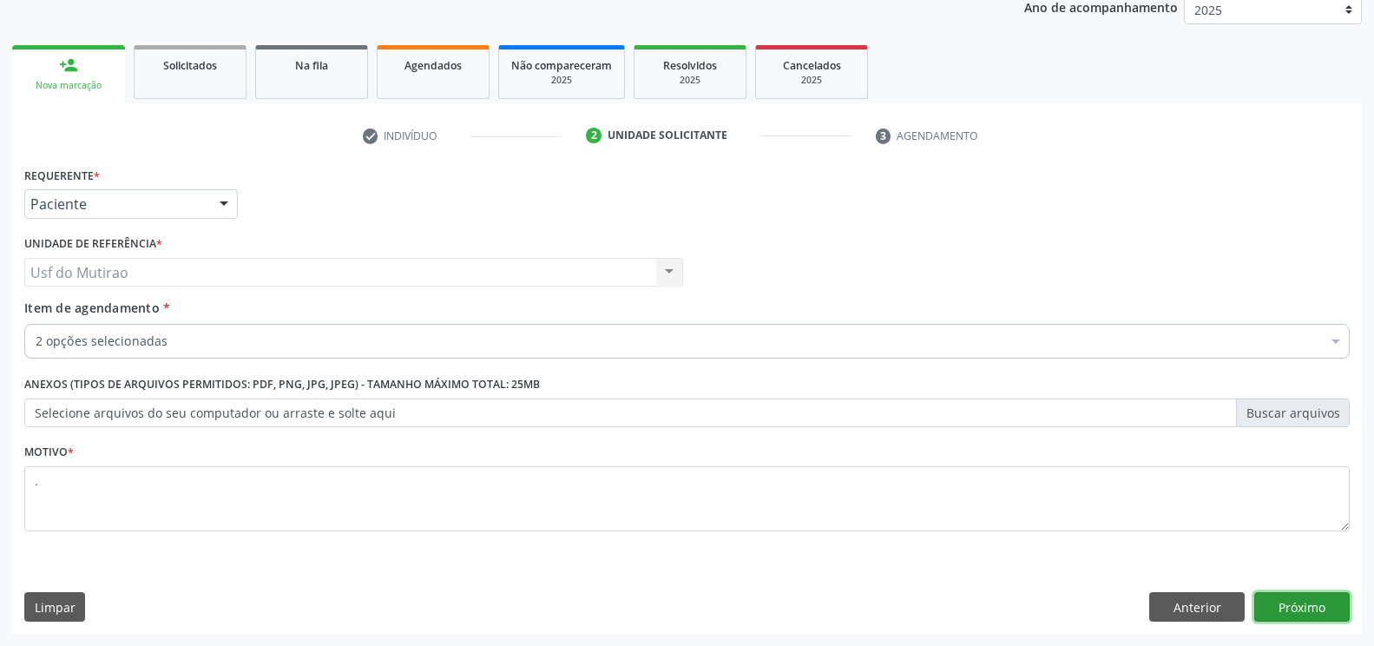
click at [1307, 611] on button "Próximo" at bounding box center [1303, 607] width 96 height 30
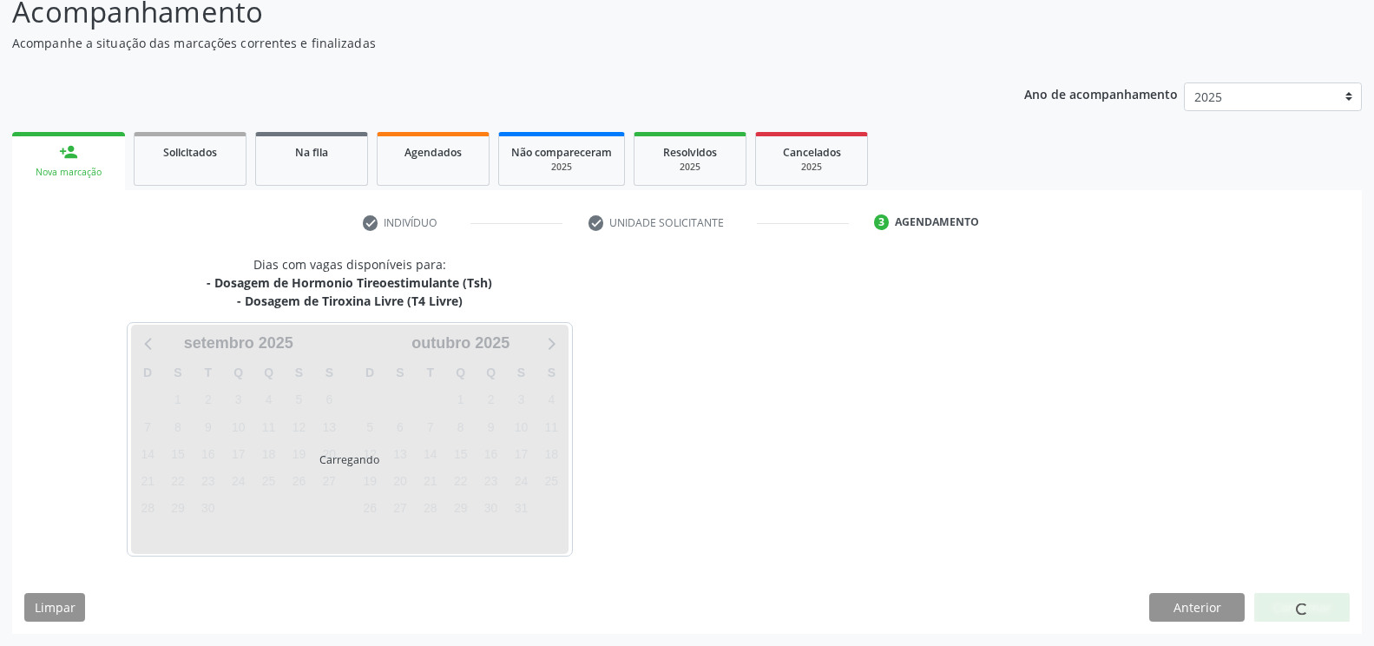
scroll to position [128, 0]
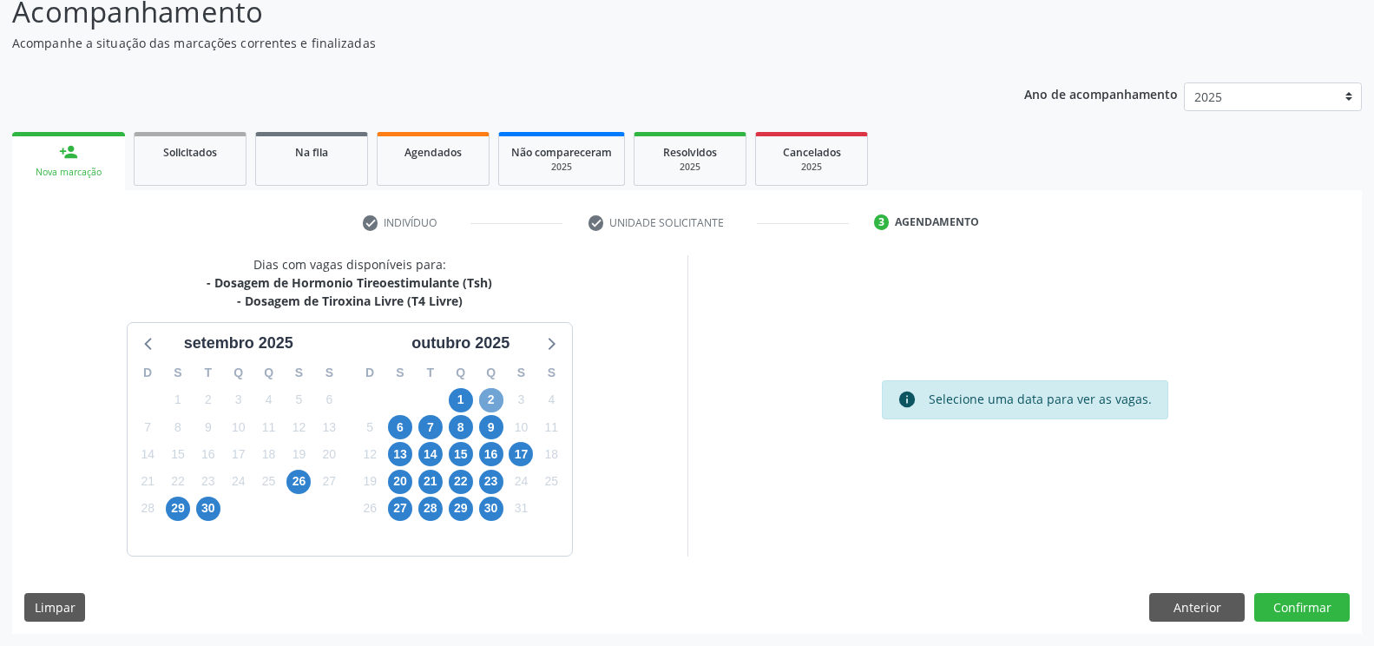
click at [494, 397] on span "2" at bounding box center [491, 400] width 24 height 24
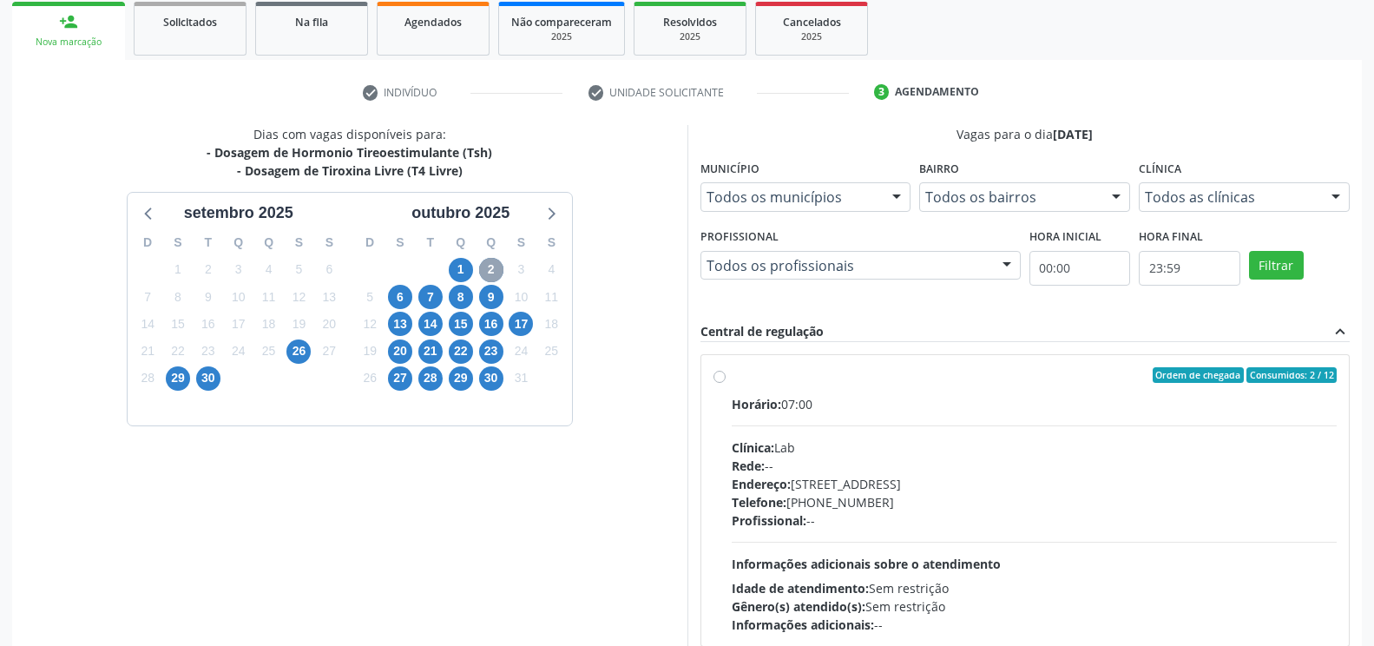
scroll to position [301, 0]
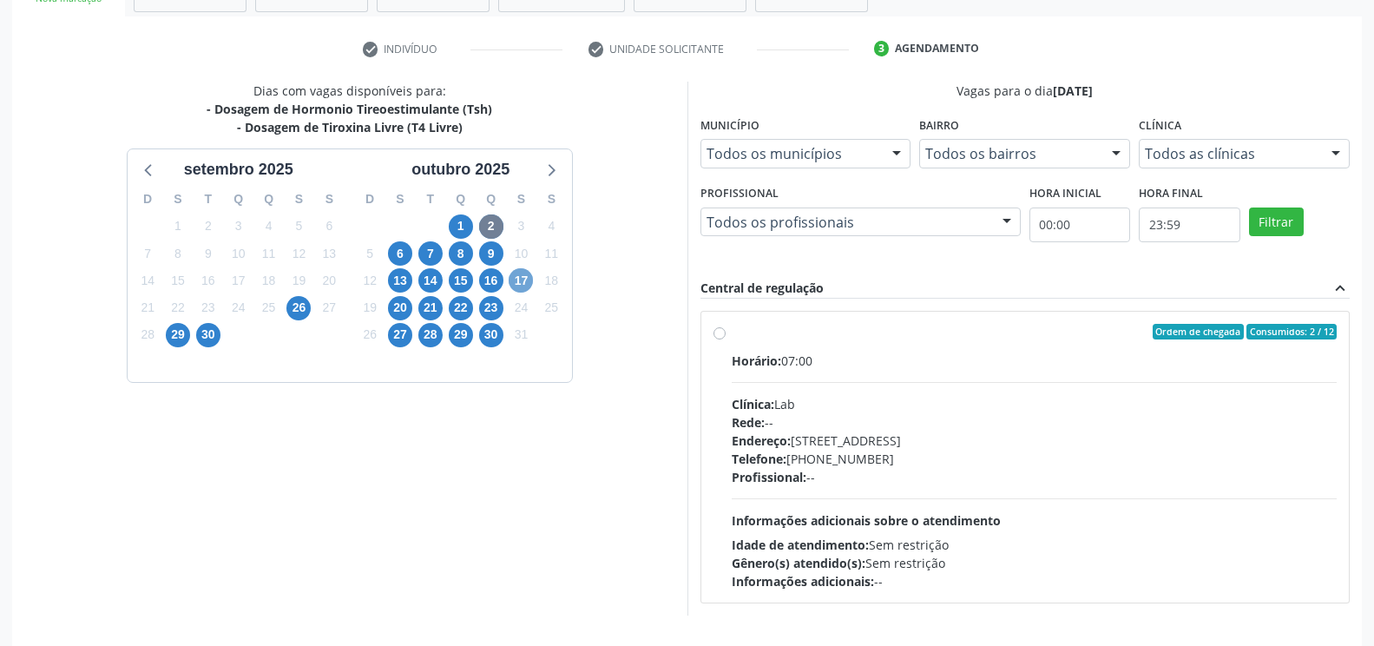
click at [516, 274] on span "17" at bounding box center [521, 280] width 24 height 24
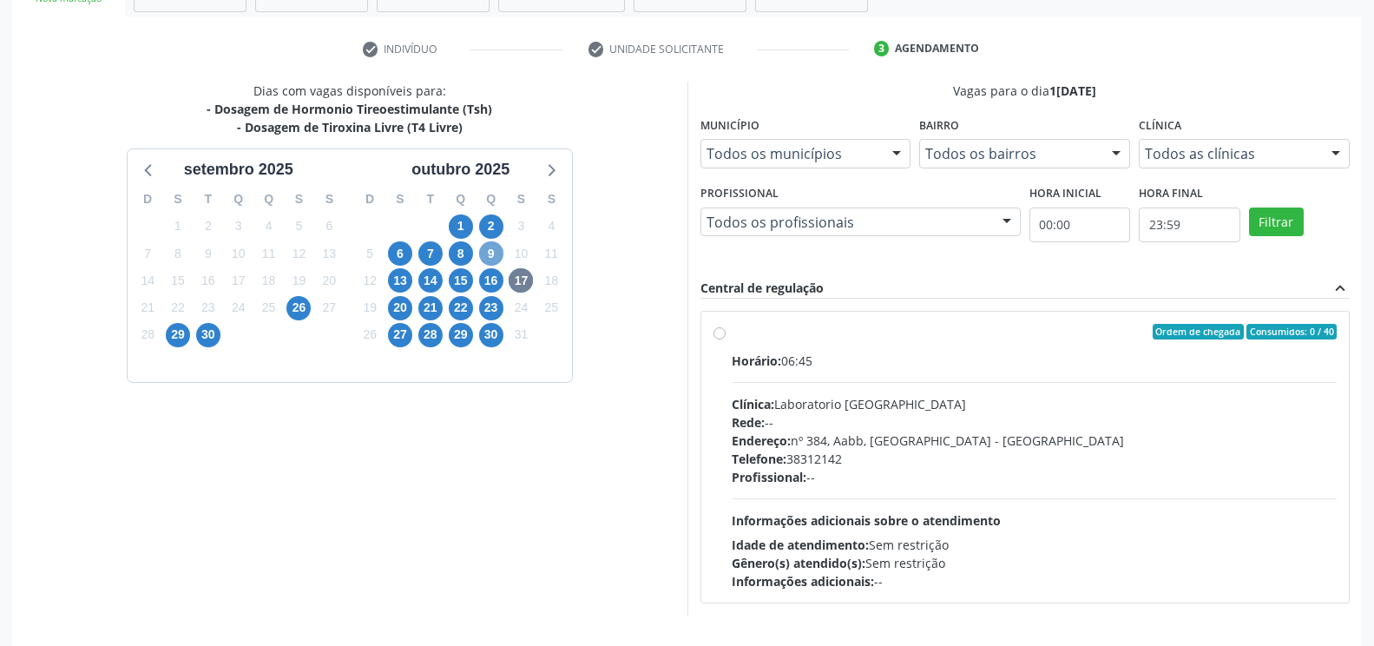
click at [491, 255] on span "9" at bounding box center [491, 253] width 24 height 24
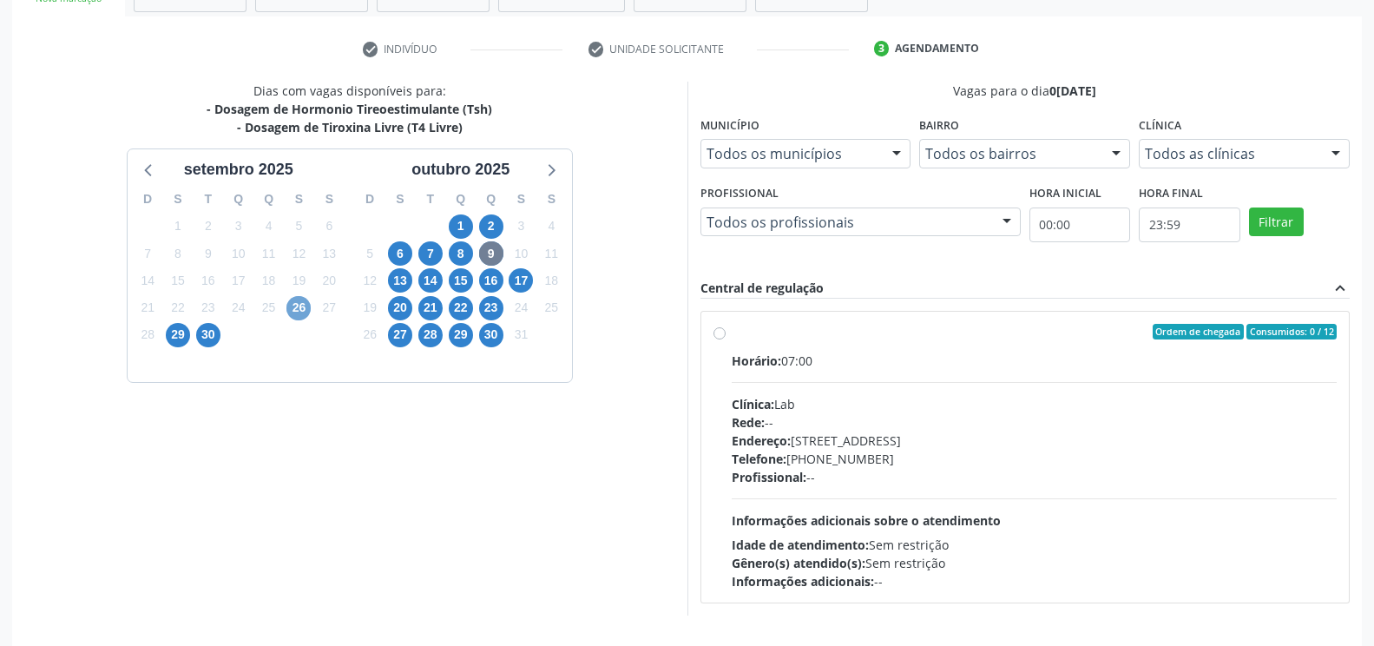
click at [293, 308] on span "26" at bounding box center [299, 308] width 24 height 24
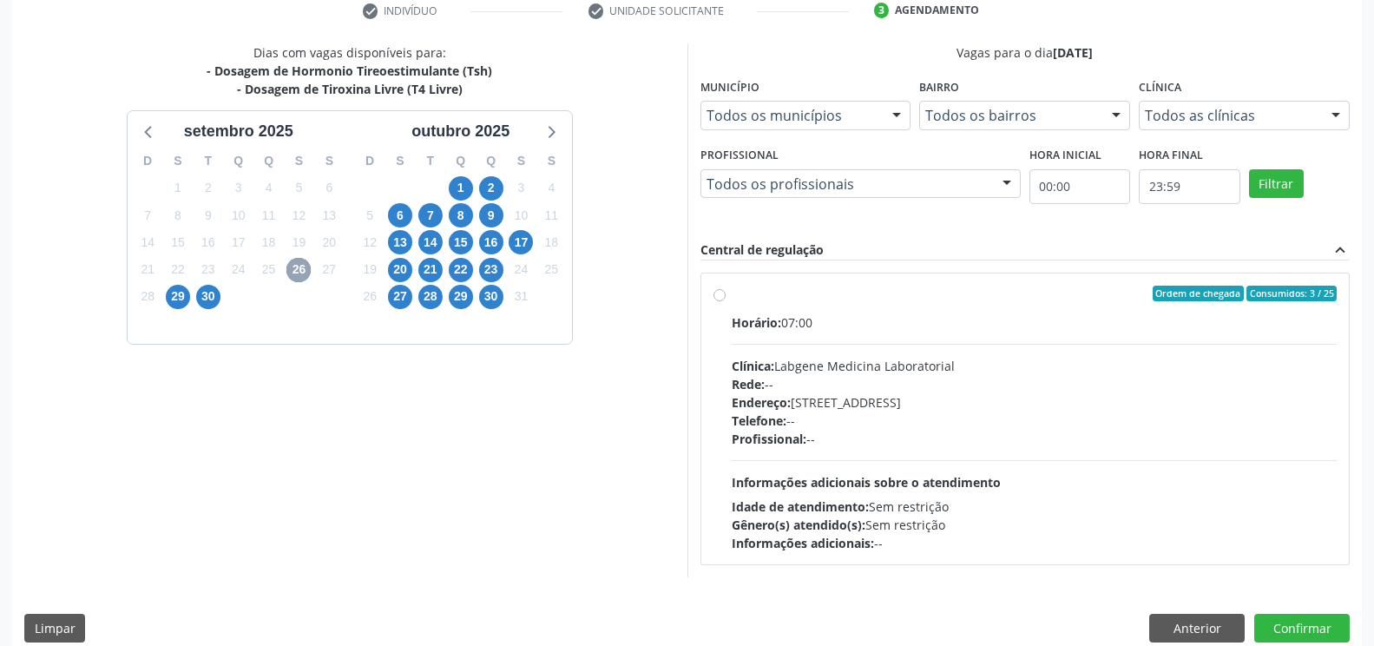
scroll to position [360, 0]
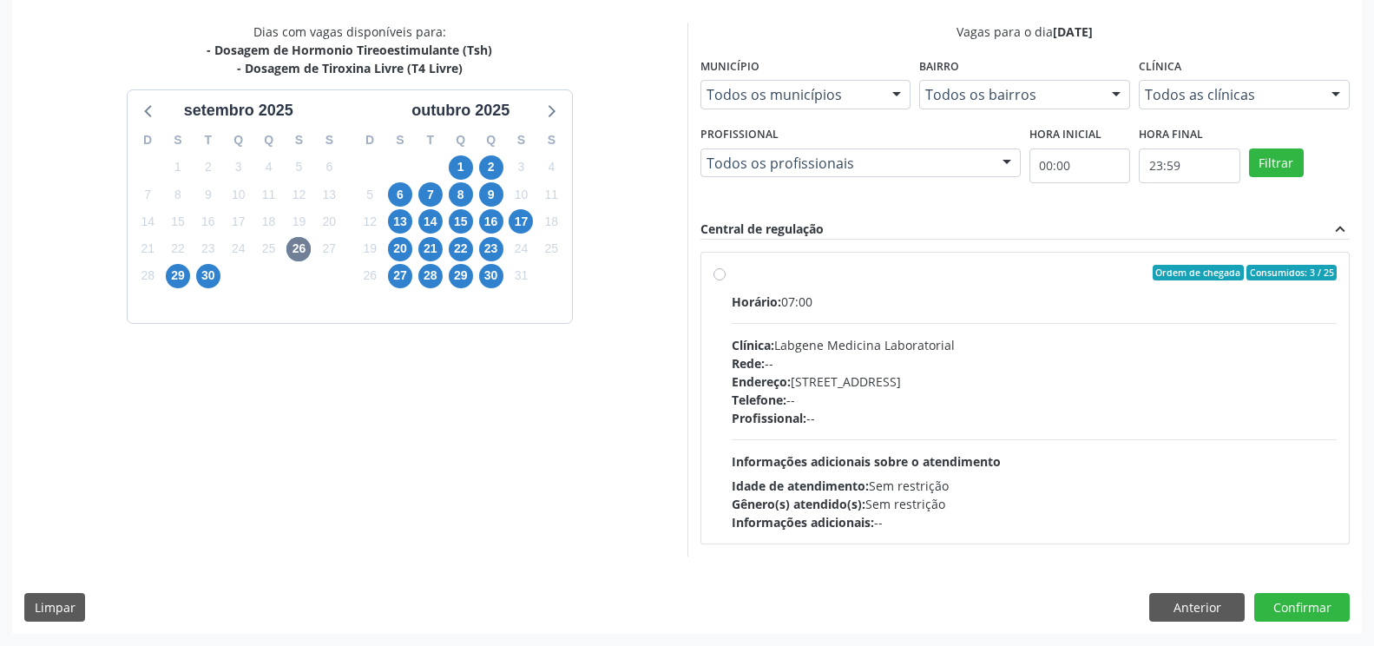
click at [755, 309] on span "Horário:" at bounding box center [756, 301] width 49 height 16
click at [726, 280] on input "Ordem de chegada Consumidos: 3 / 25 Horário: 07:00 Clínica: Labgene Medicina La…" at bounding box center [720, 273] width 12 height 16
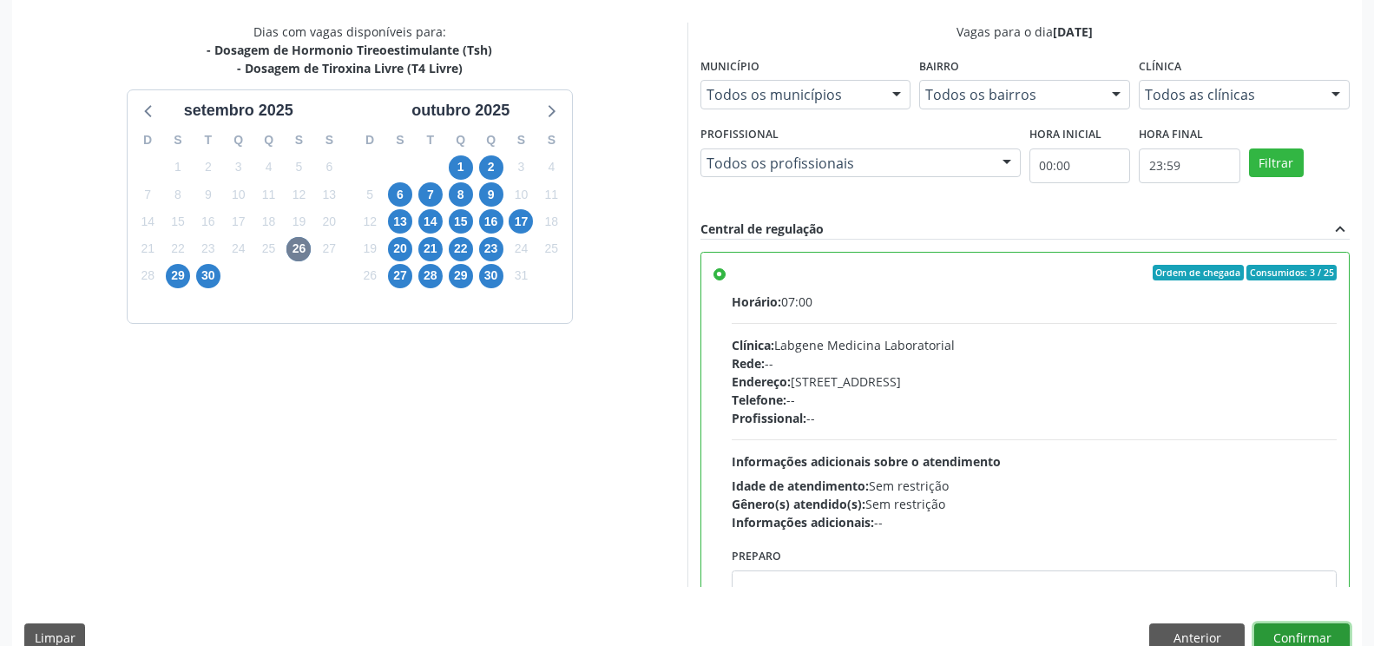
click at [1302, 638] on button "Confirmar" at bounding box center [1303, 638] width 96 height 30
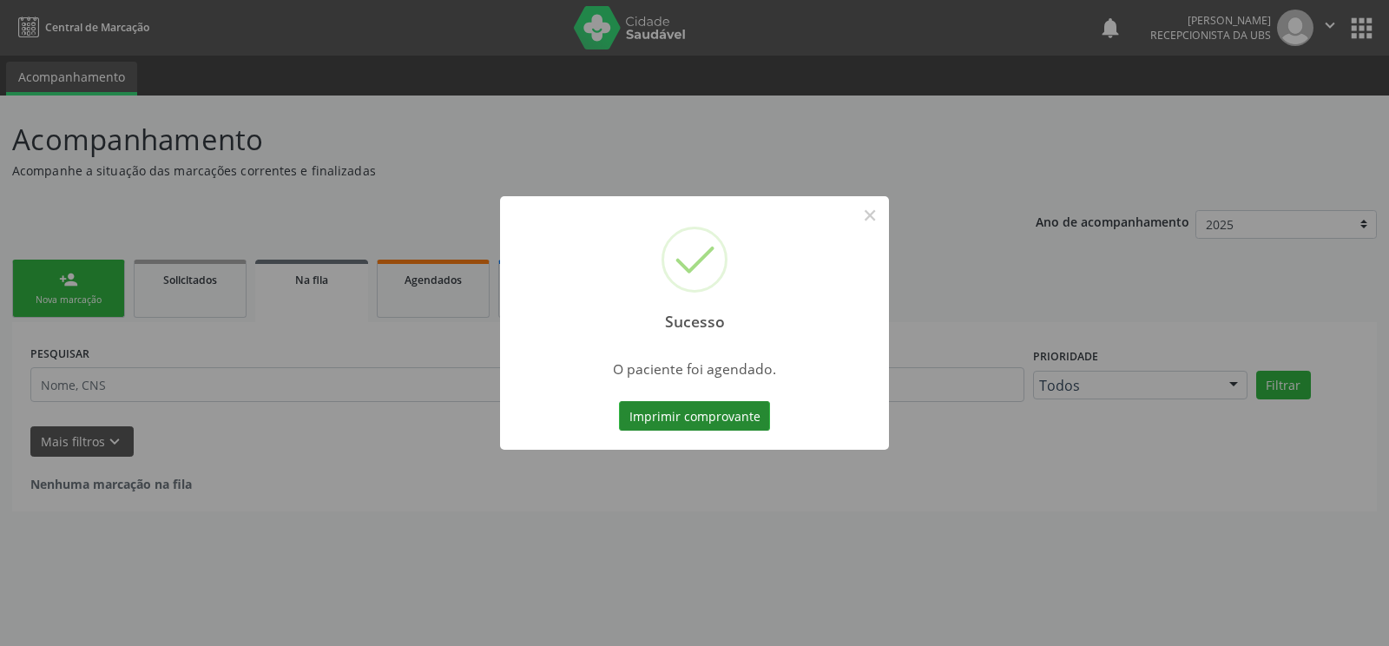
click at [723, 419] on button "Imprimir comprovante" at bounding box center [694, 416] width 151 height 30
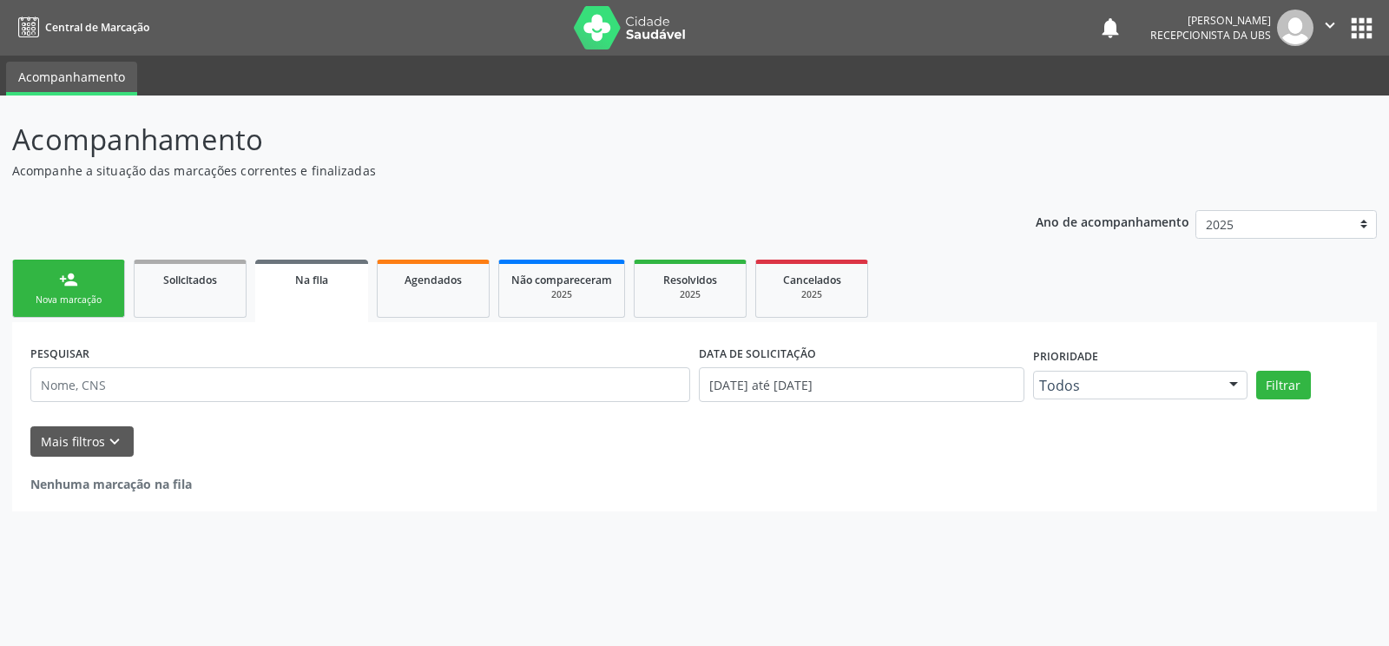
click at [96, 297] on div "Nova marcação" at bounding box center [68, 299] width 87 height 13
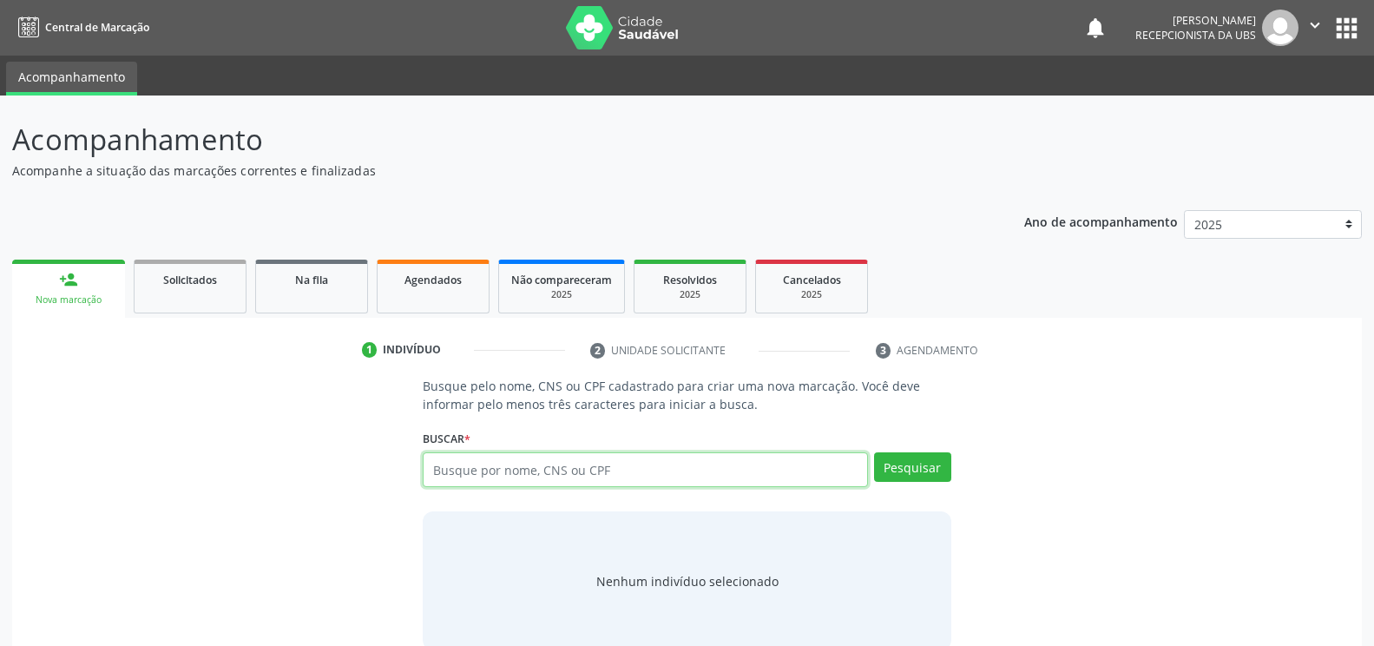
click at [557, 468] on input "text" at bounding box center [645, 469] width 445 height 35
paste input "701805235706574"
click at [930, 476] on button "Pesquisar" at bounding box center [912, 467] width 77 height 30
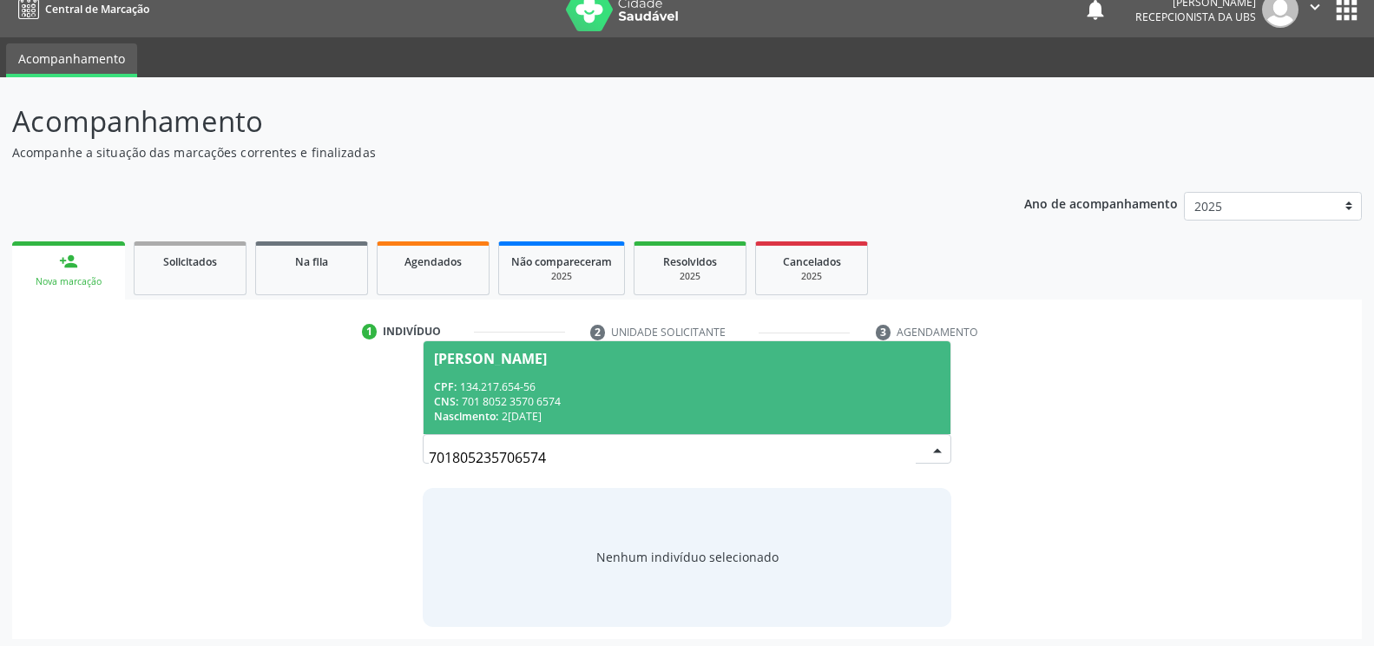
scroll to position [23, 0]
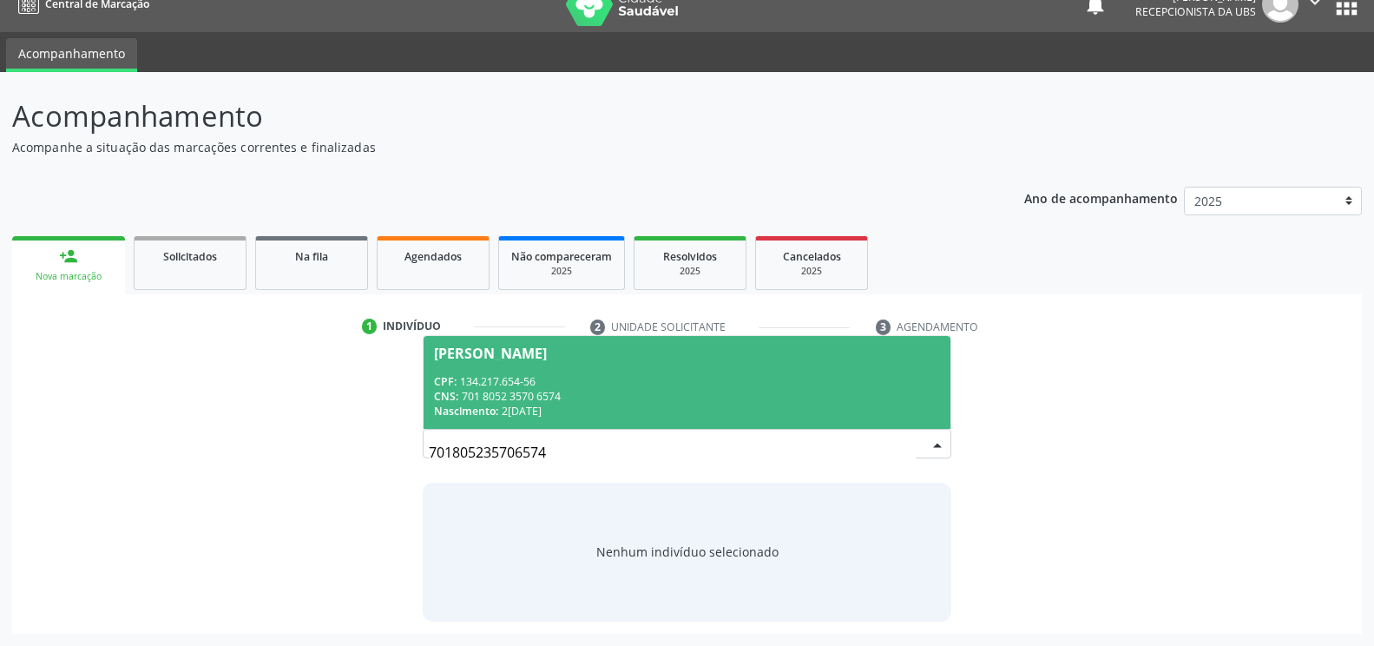
click at [639, 367] on span "Marilia Izabela Silva Paulino CPF: 134.217.654-56 CNS: 701 8052 3570 6574 Nasci…" at bounding box center [687, 382] width 526 height 93
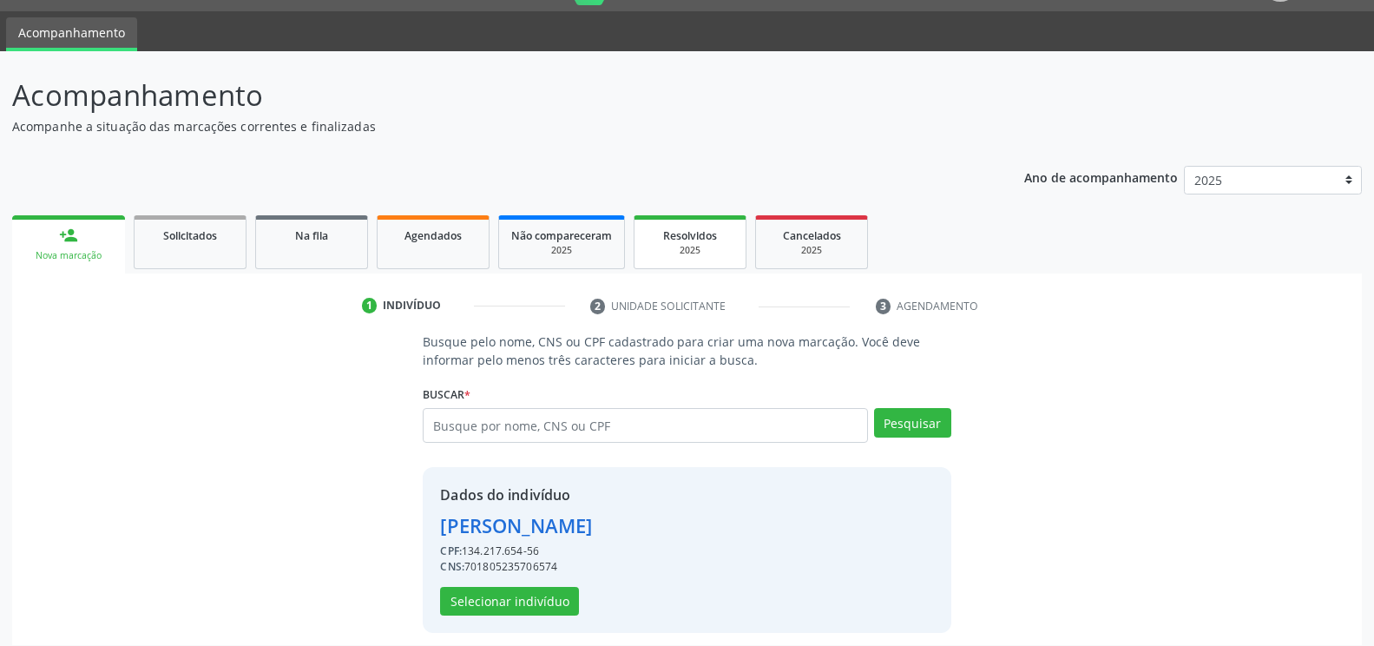
scroll to position [56, 0]
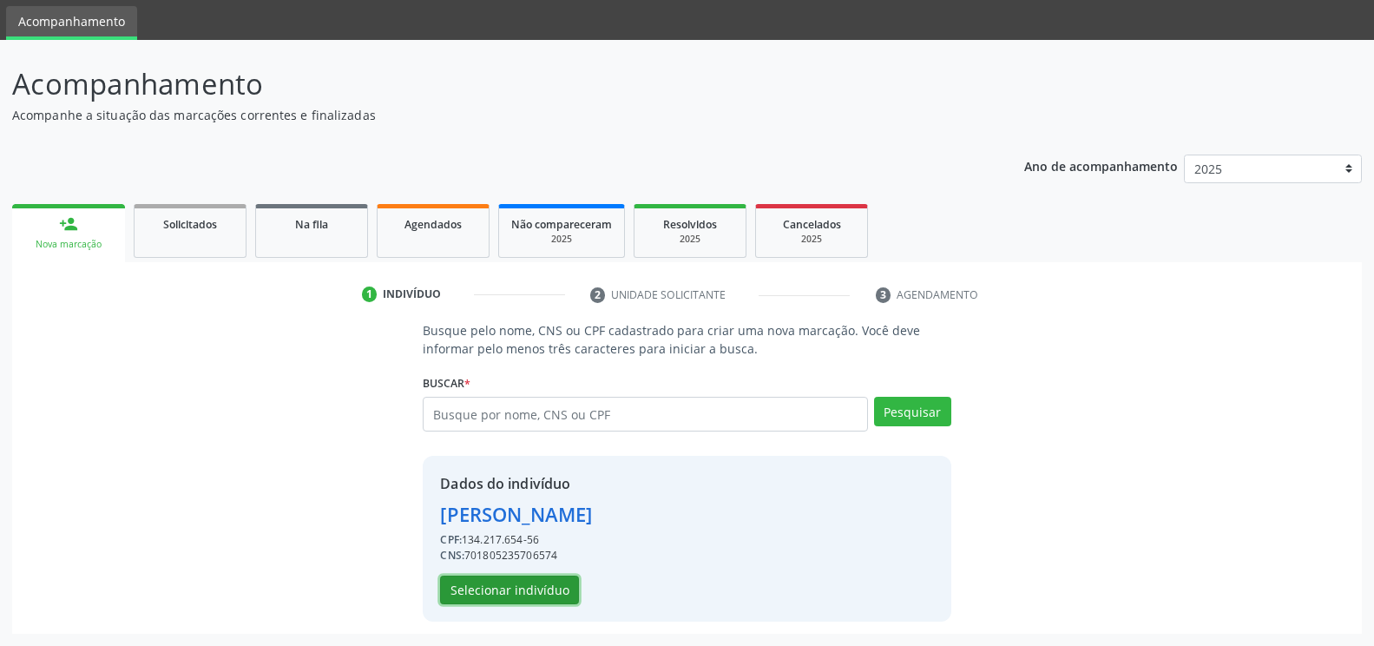
click at [496, 589] on button "Selecionar indivíduo" at bounding box center [509, 591] width 139 height 30
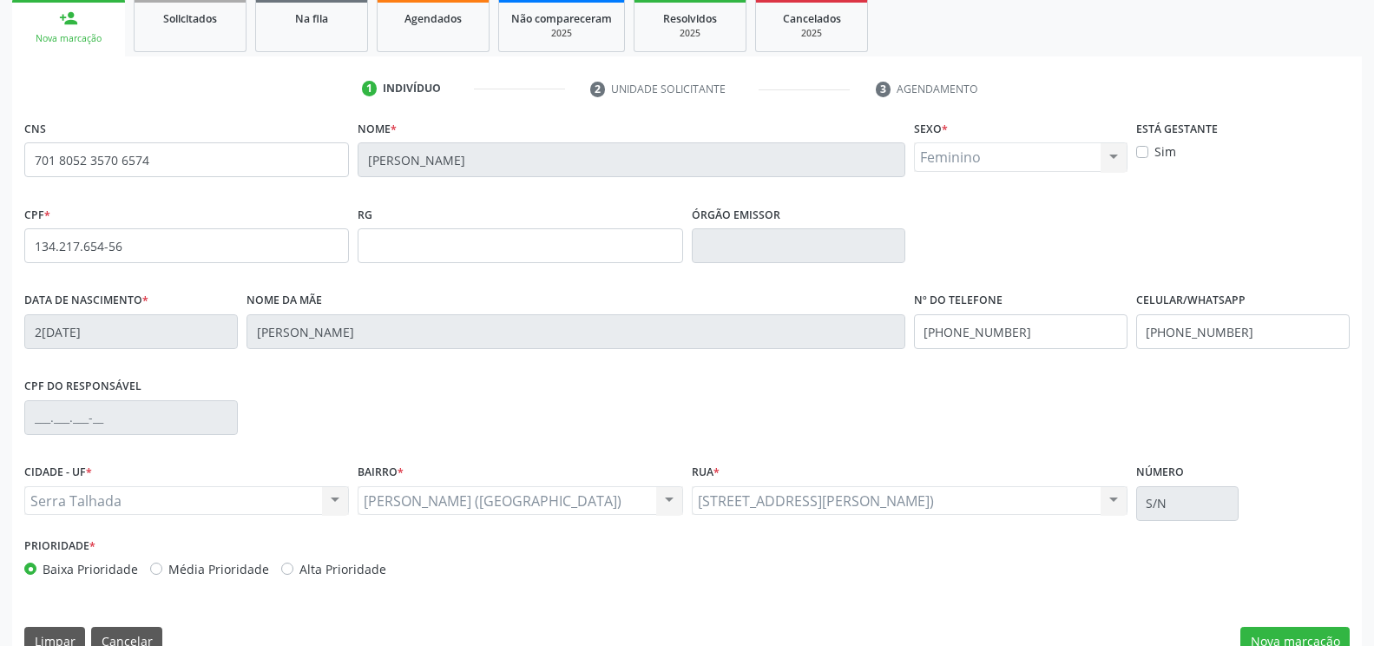
scroll to position [295, 0]
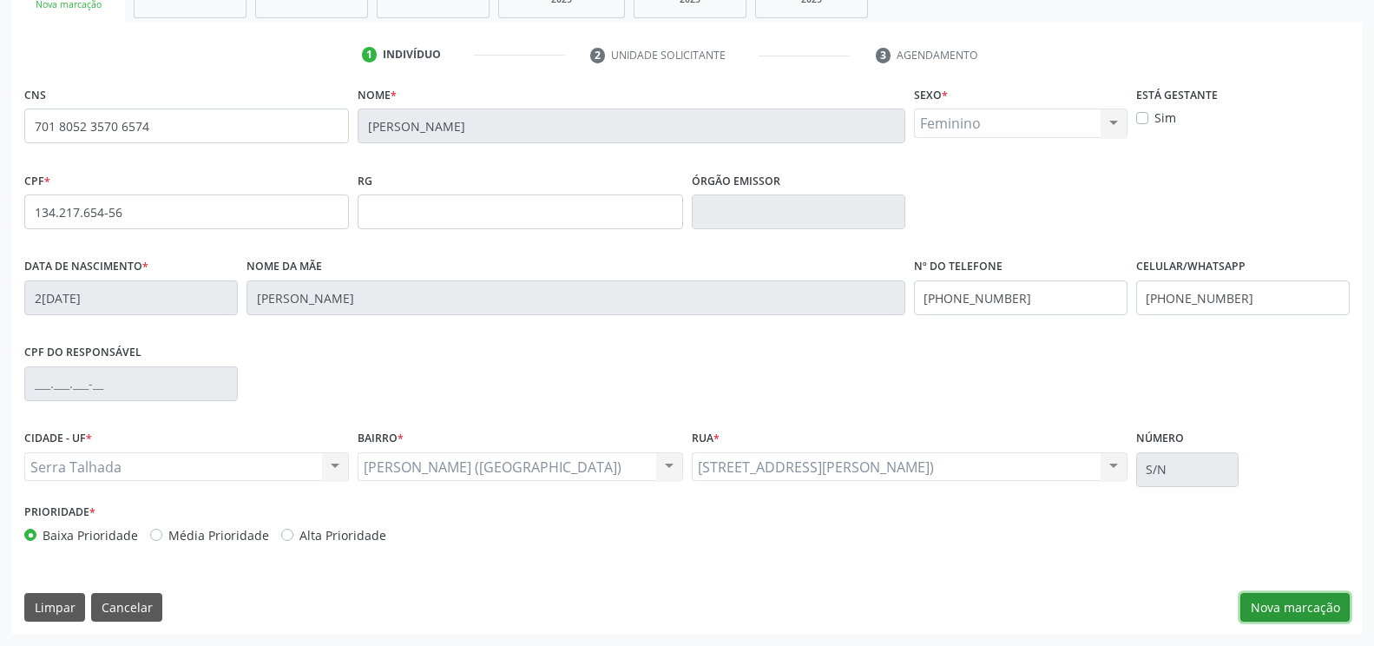
click at [1301, 608] on button "Nova marcação" at bounding box center [1295, 608] width 109 height 30
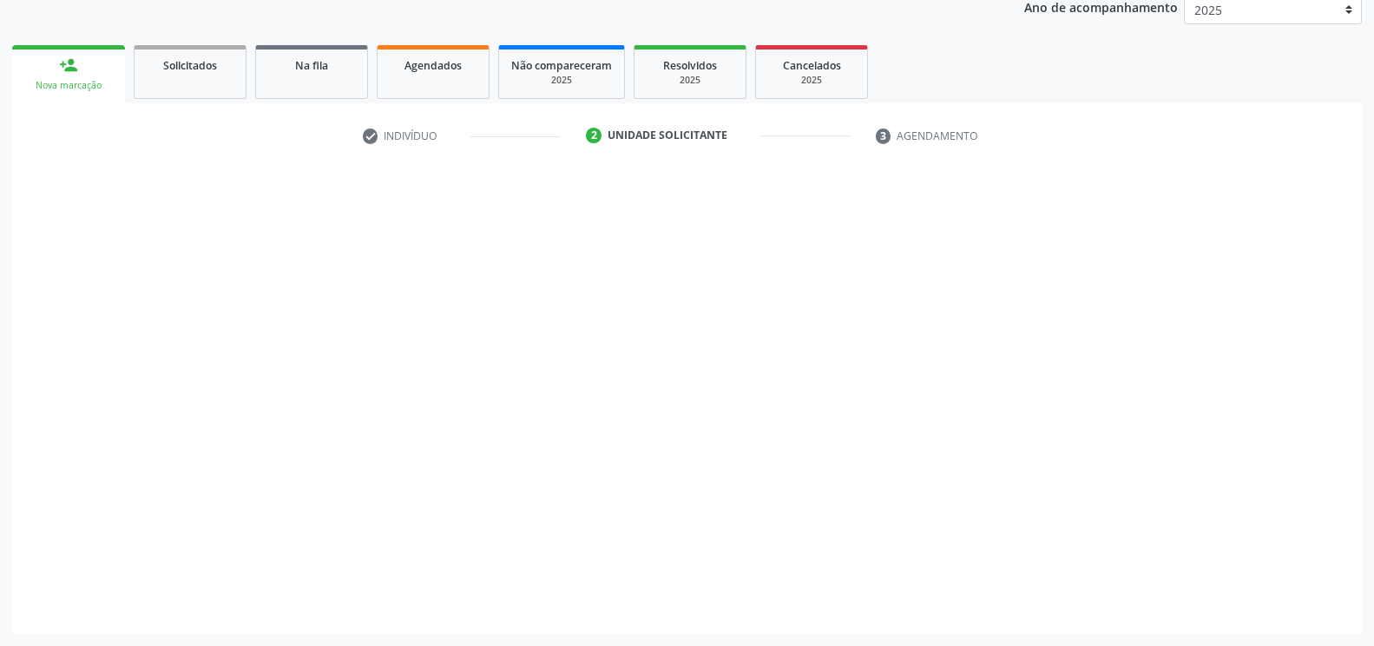
scroll to position [214, 0]
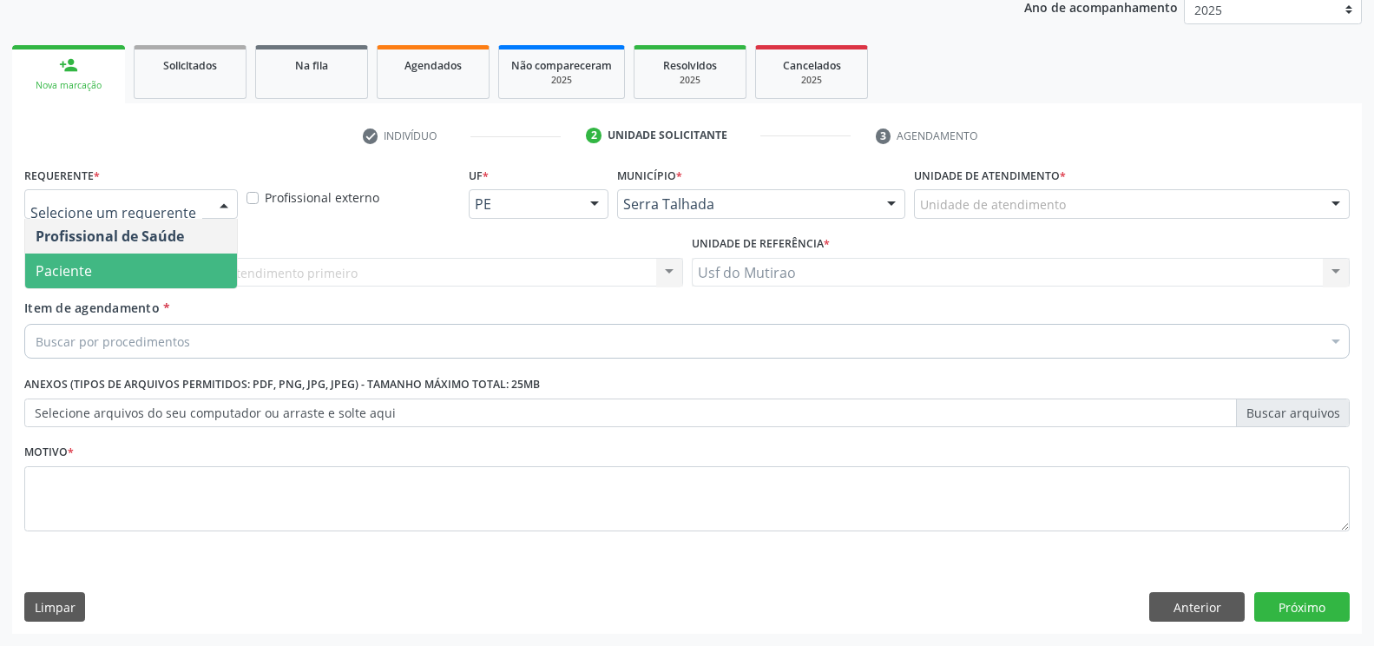
click at [78, 263] on span "Paciente" at bounding box center [64, 270] width 56 height 19
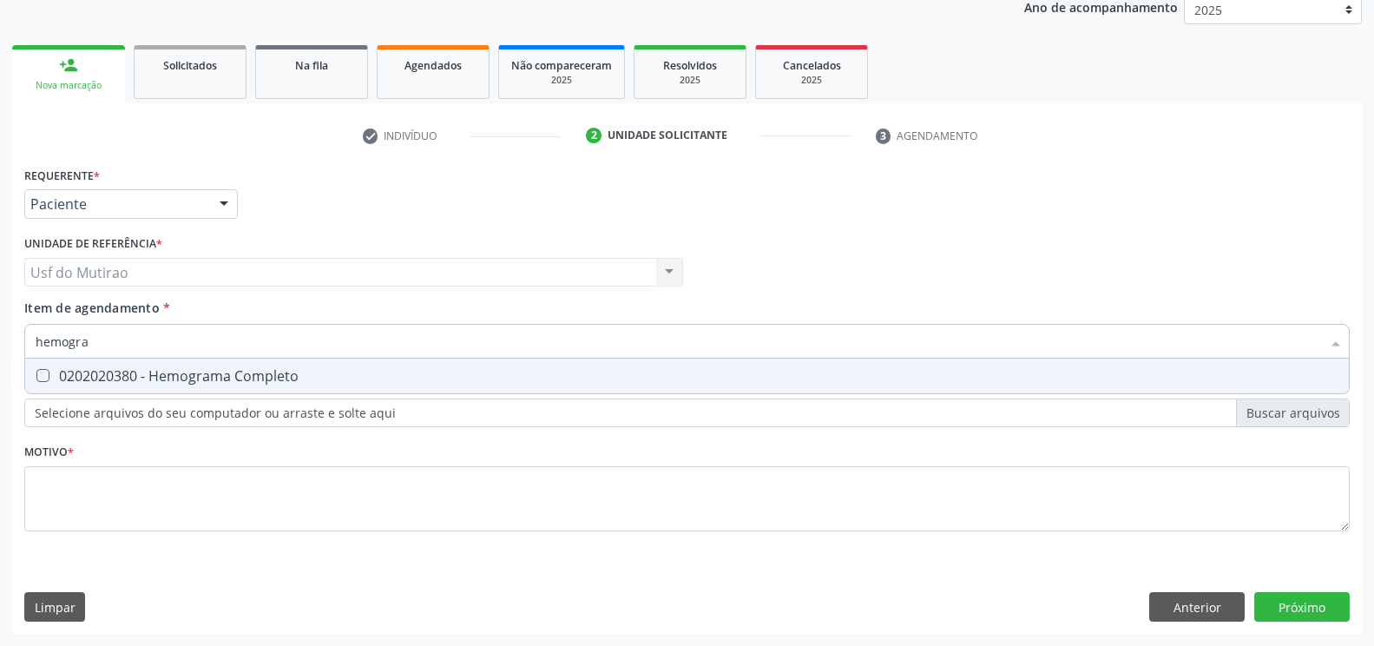
click at [165, 373] on div "0202020380 - Hemograma Completo" at bounding box center [687, 376] width 1303 height 14
drag, startPoint x: 185, startPoint y: 351, endPoint x: 0, endPoint y: 335, distance: 185.6
click at [0, 335] on div "Acompanhamento Acompanhe a situação das marcações correntes e finalizadas Relat…" at bounding box center [687, 263] width 1374 height 765
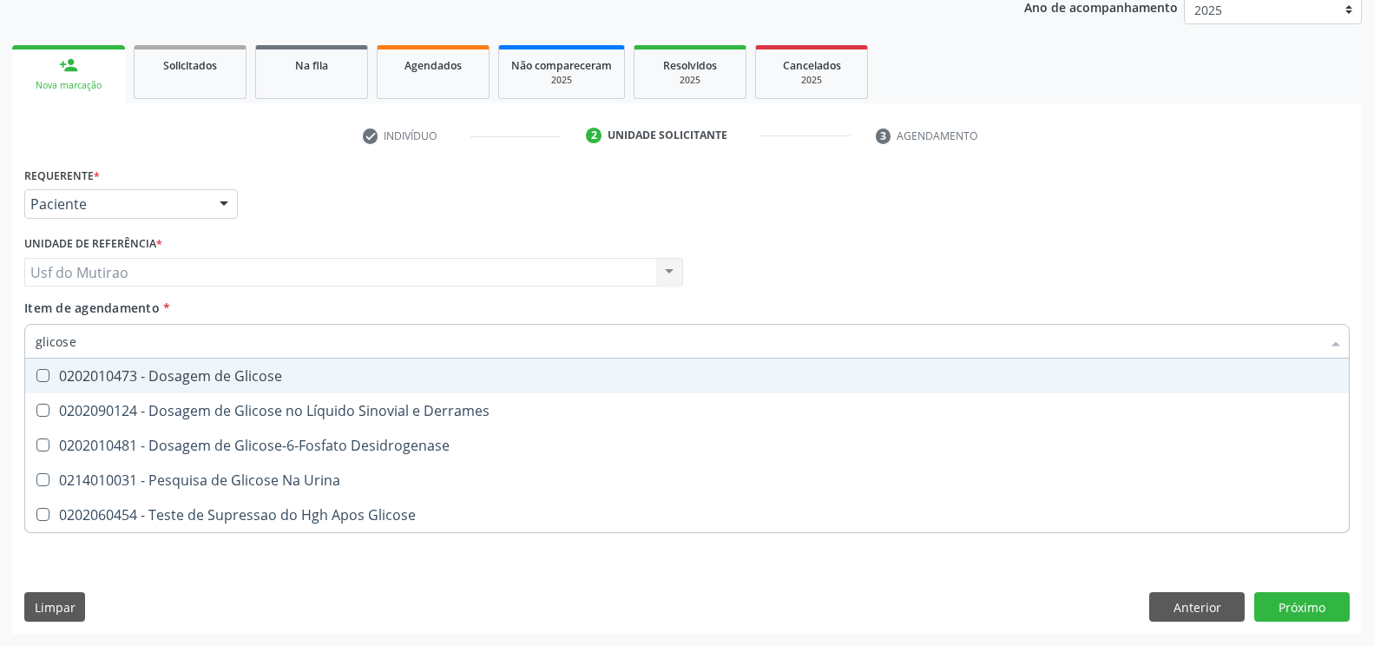
click at [162, 376] on div "0202010473 - Dosagem de Glicose" at bounding box center [687, 376] width 1303 height 14
drag, startPoint x: 226, startPoint y: 344, endPoint x: 0, endPoint y: 358, distance: 226.2
click at [0, 358] on div "Acompanhamento Acompanhe a situação das marcações correntes e finalizadas Relat…" at bounding box center [687, 263] width 1374 height 765
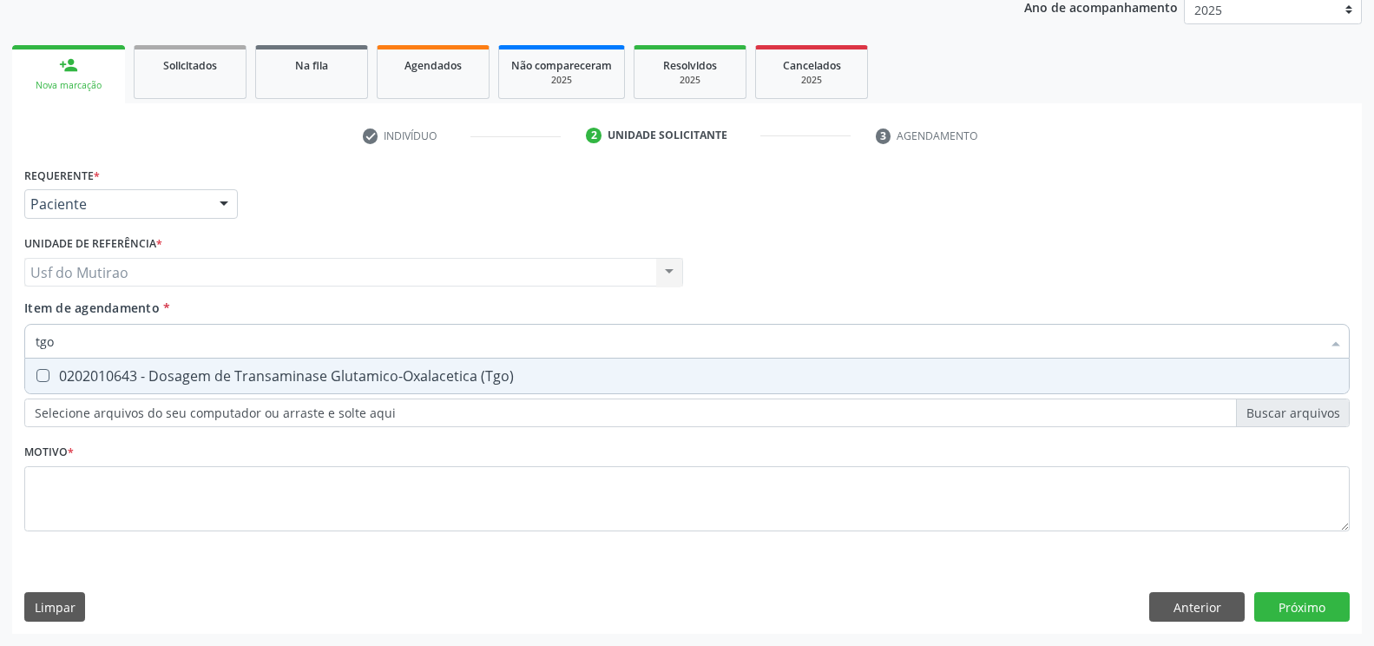
click at [86, 381] on div "0202010643 - Dosagem de Transaminase Glutamico-Oxalacetica (Tgo)" at bounding box center [687, 376] width 1303 height 14
drag, startPoint x: 89, startPoint y: 348, endPoint x: 6, endPoint y: 346, distance: 83.4
click at [6, 346] on div "Acompanhamento Acompanhe a situação das marcações correntes e finalizadas Relat…" at bounding box center [687, 263] width 1374 height 765
click at [127, 375] on div "0202010651 - Dosagem de Transaminase Glutamico-Piruvica (Tgp)" at bounding box center [687, 376] width 1303 height 14
drag, startPoint x: 135, startPoint y: 350, endPoint x: 17, endPoint y: 333, distance: 119.4
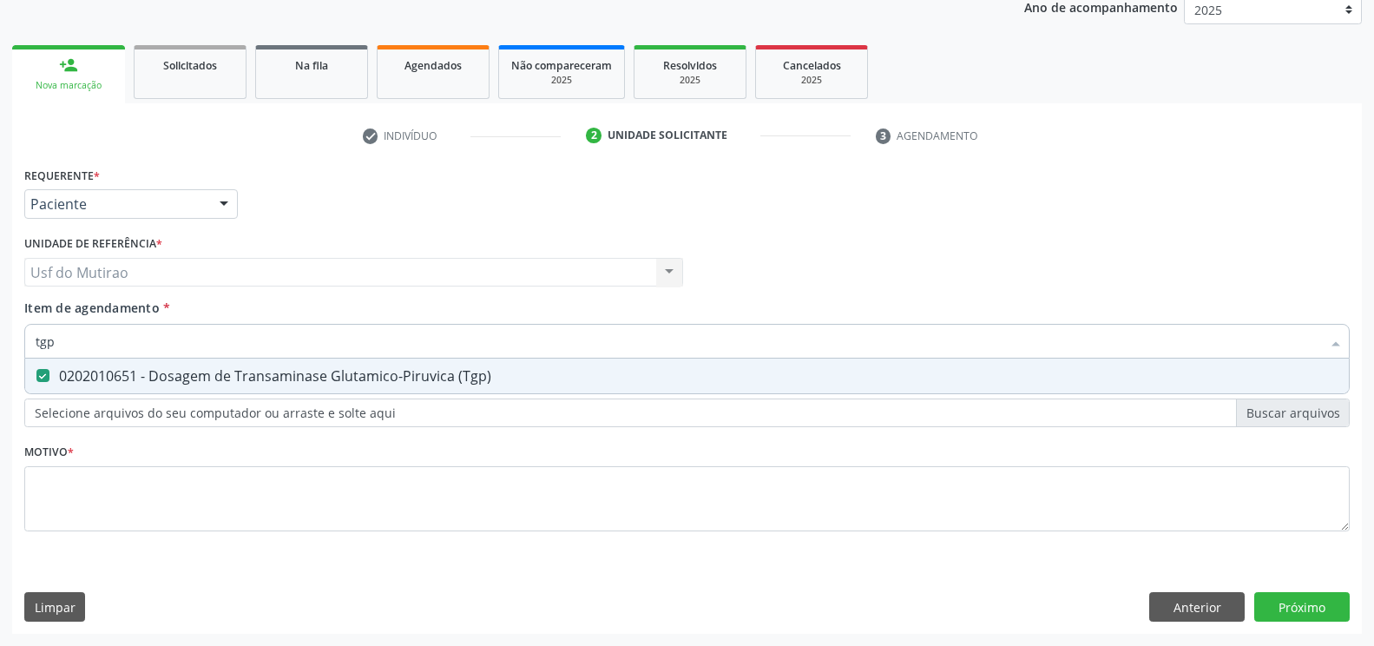
click at [17, 333] on div "Requerente * Paciente Profissional de Saúde Paciente Nenhum resultado encontrad…" at bounding box center [687, 397] width 1350 height 471
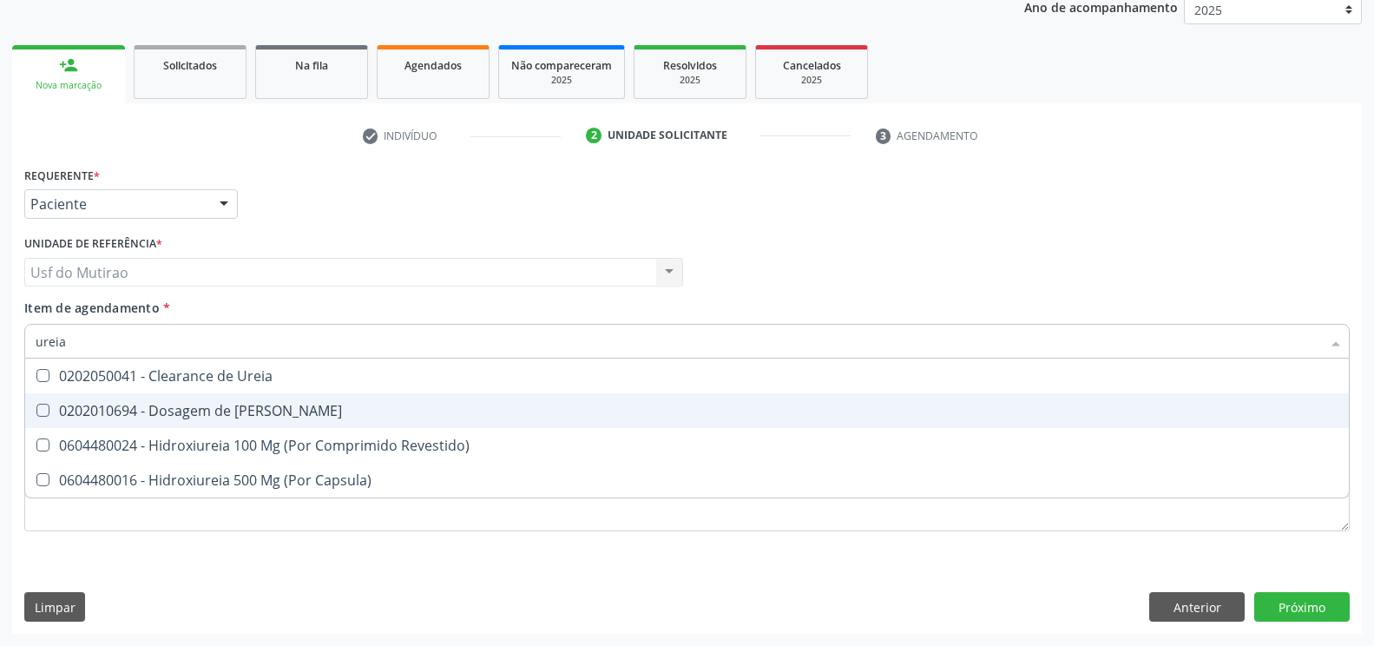
click at [107, 405] on div "0202010694 - Dosagem de Ureia" at bounding box center [687, 411] width 1303 height 14
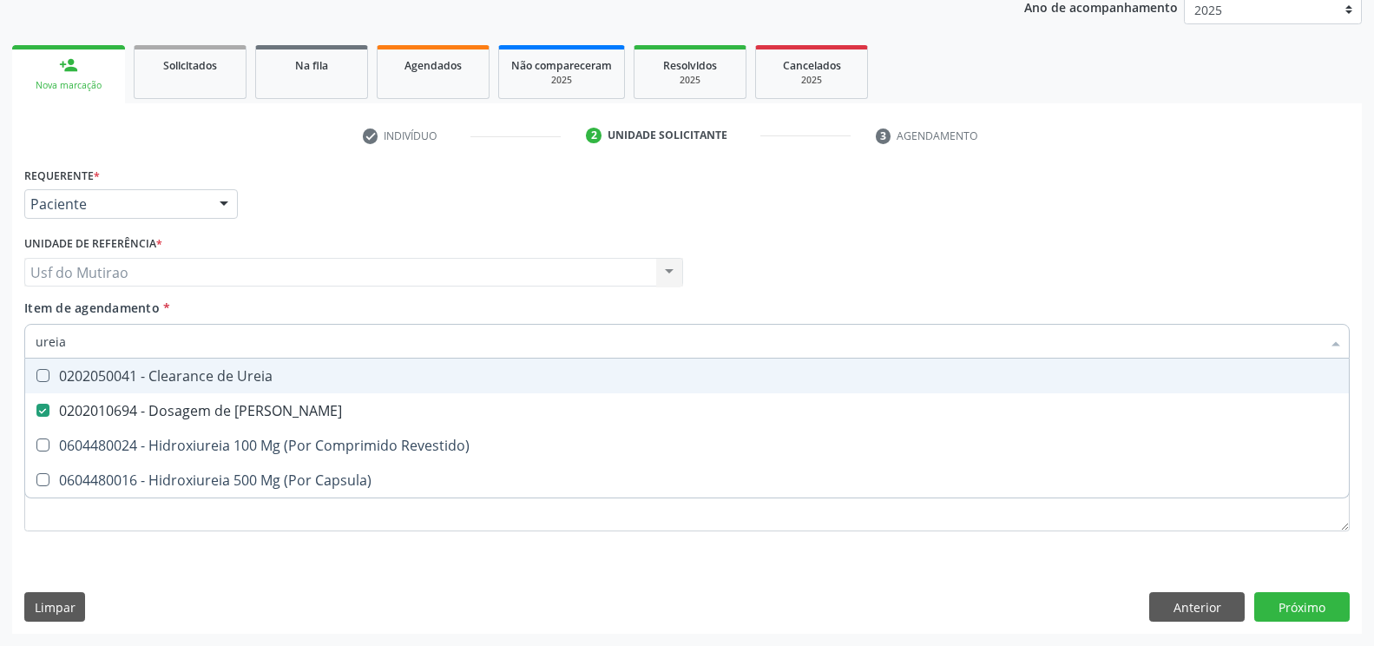
drag, startPoint x: 129, startPoint y: 334, endPoint x: 0, endPoint y: 329, distance: 128.6
click at [0, 330] on div "Acompanhamento Acompanhe a situação das marcações correntes e finalizadas Relat…" at bounding box center [687, 263] width 1374 height 765
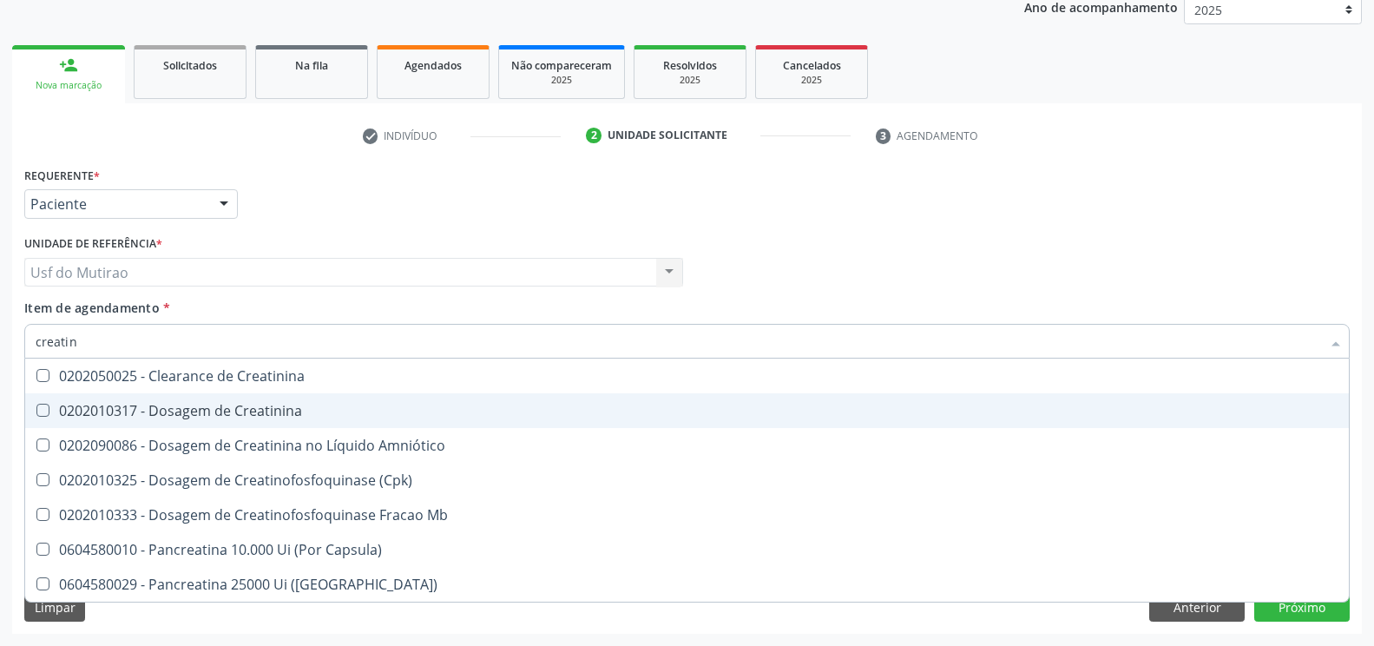
click at [163, 413] on div "0202010317 - Dosagem de Creatinina" at bounding box center [687, 411] width 1303 height 14
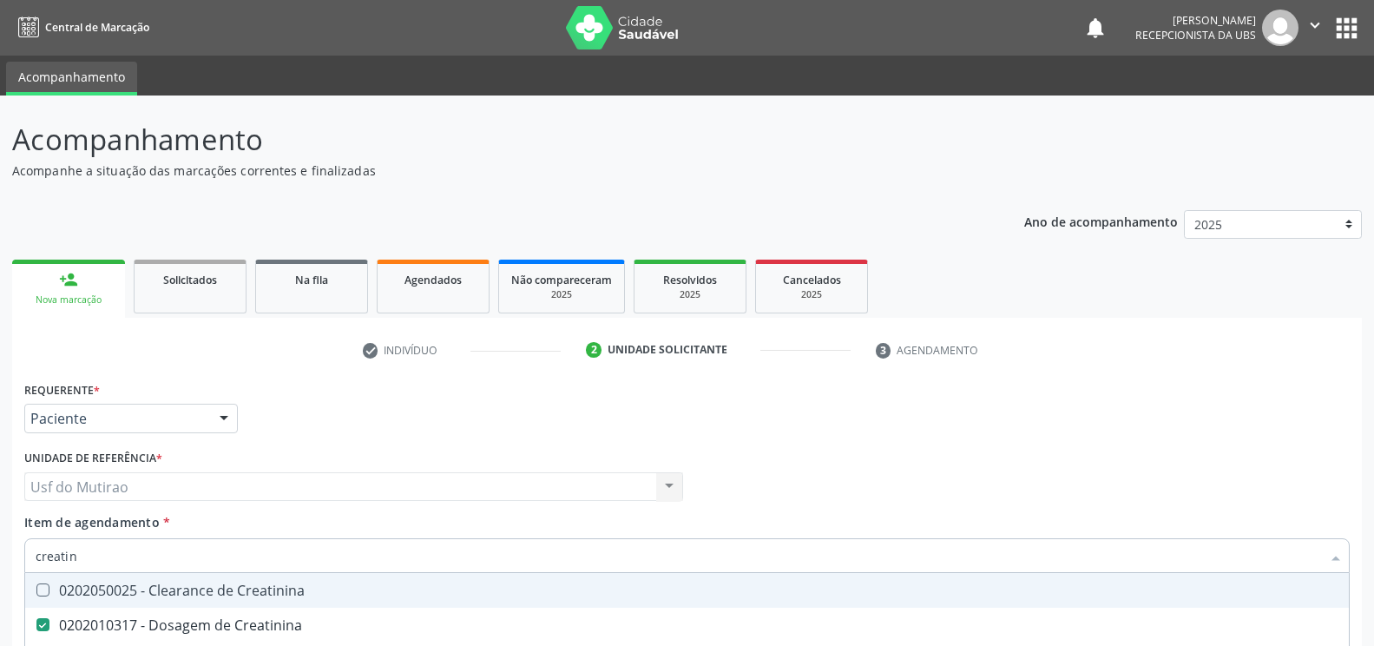
scroll to position [214, 0]
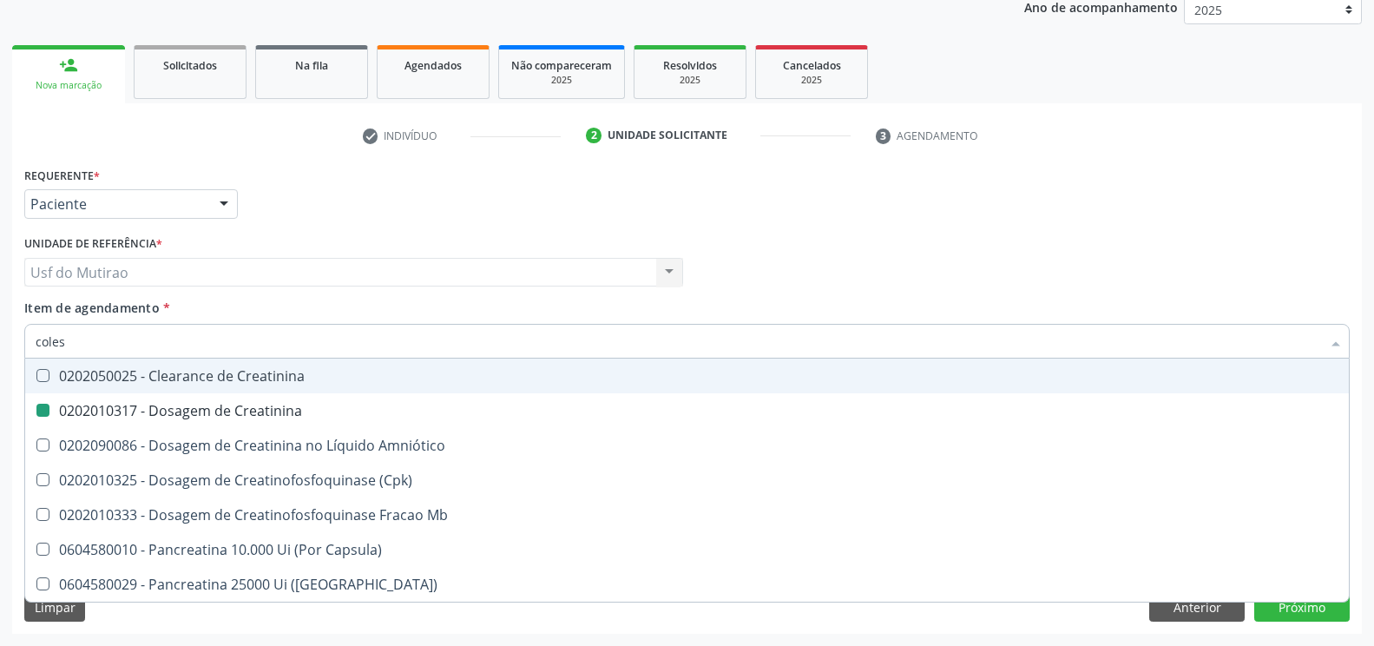
type input "colest"
checkbox Creatinina "false"
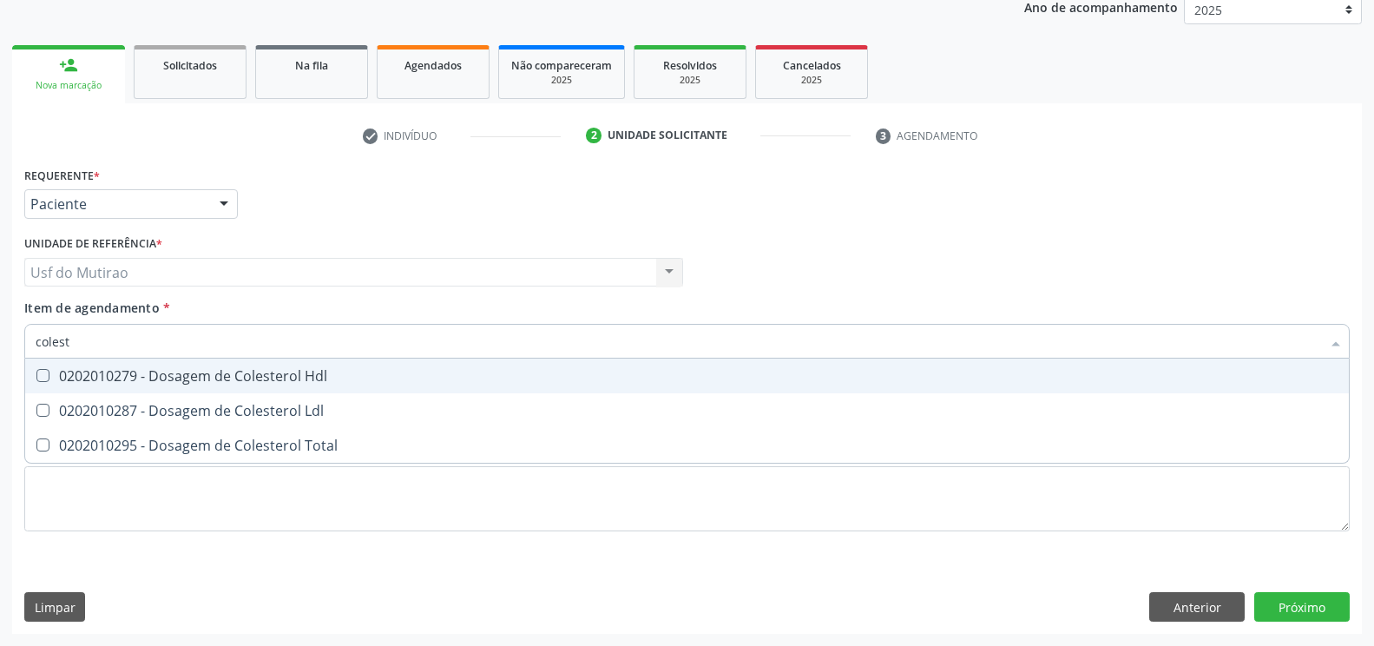
click at [87, 372] on div "0202010279 - Dosagem de Colesterol Hdl" at bounding box center [687, 376] width 1303 height 14
checkbox Hdl "true"
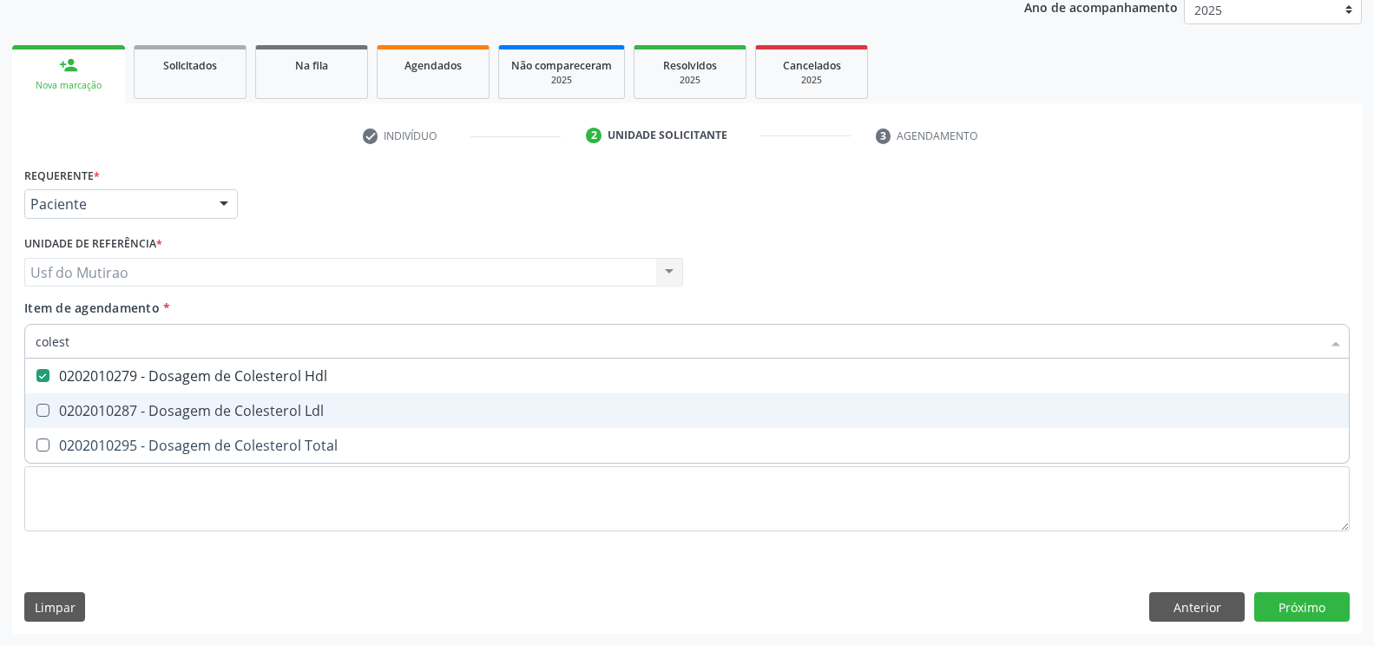
click at [90, 405] on div "0202010287 - Dosagem de Colesterol Ldl" at bounding box center [687, 411] width 1303 height 14
checkbox Ldl "true"
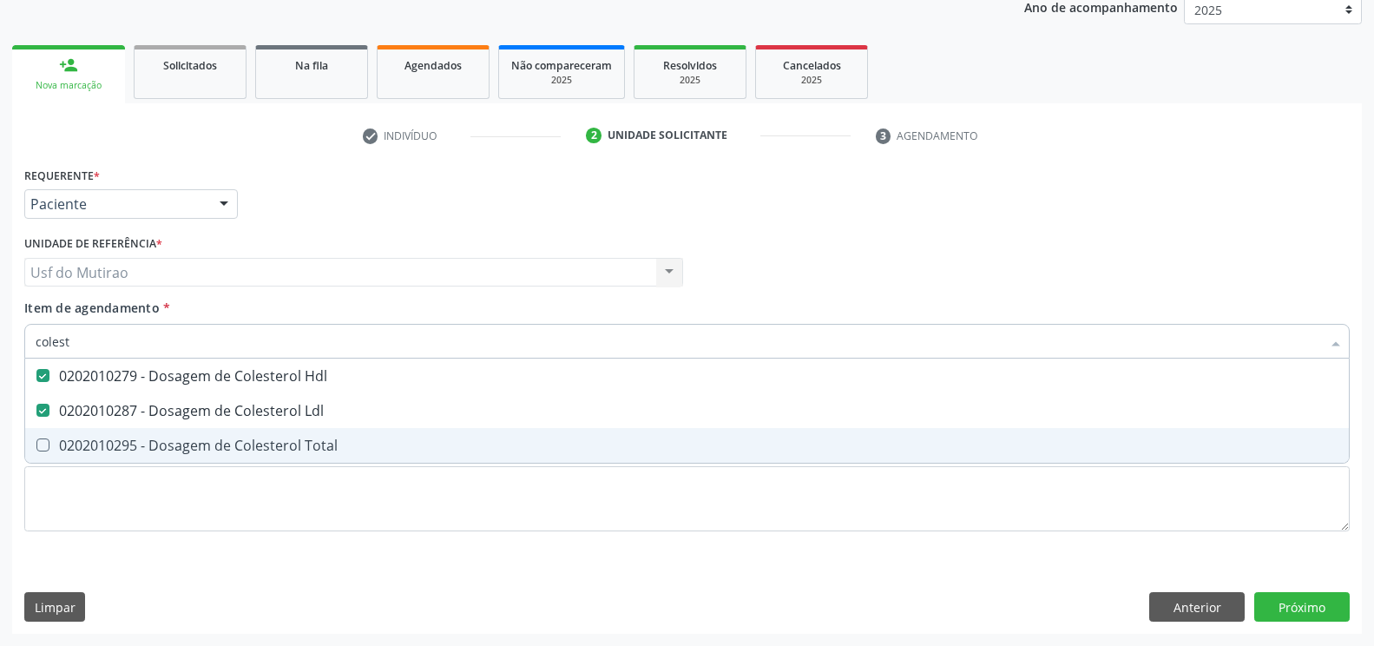
click at [92, 447] on div "0202010295 - Dosagem de Colesterol Total" at bounding box center [687, 445] width 1303 height 14
checkbox Total "true"
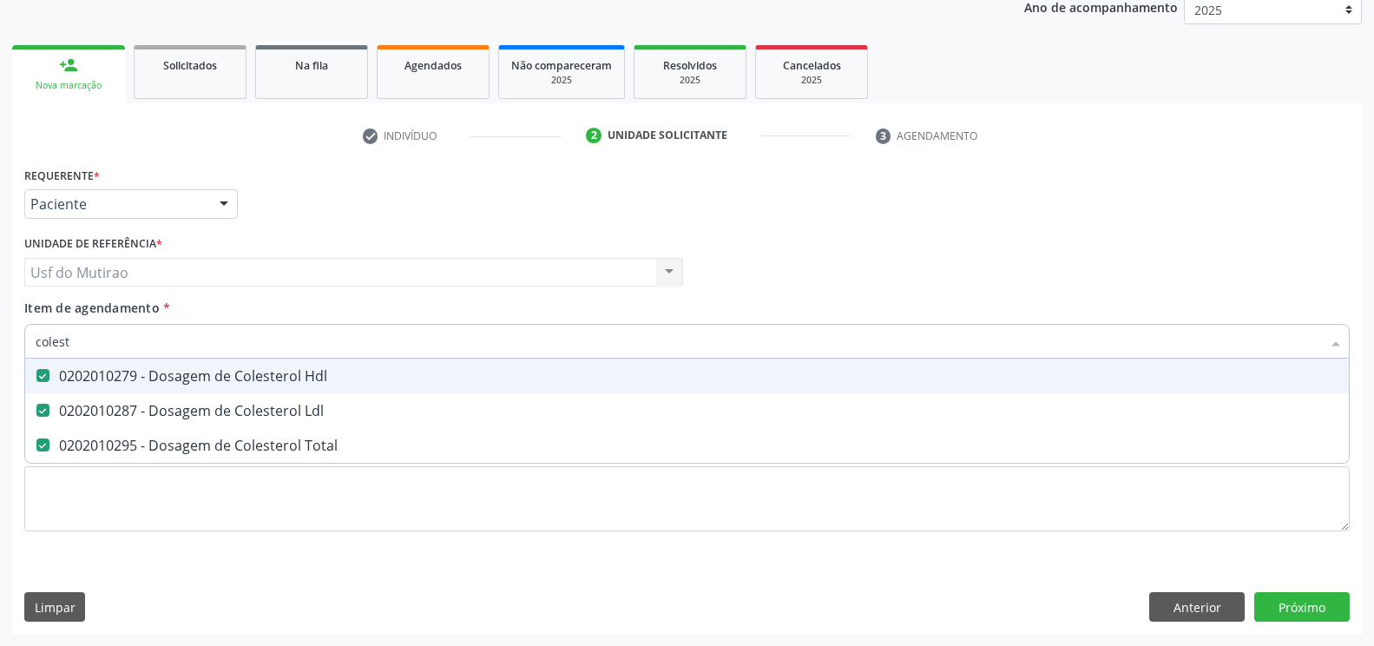
drag, startPoint x: 115, startPoint y: 342, endPoint x: 0, endPoint y: 314, distance: 118.8
click at [0, 314] on div "Acompanhamento Acompanhe a situação das marcações correntes e finalizadas Relat…" at bounding box center [687, 263] width 1374 height 765
type input "tri"
checkbox Hdl "false"
checkbox Ldl "false"
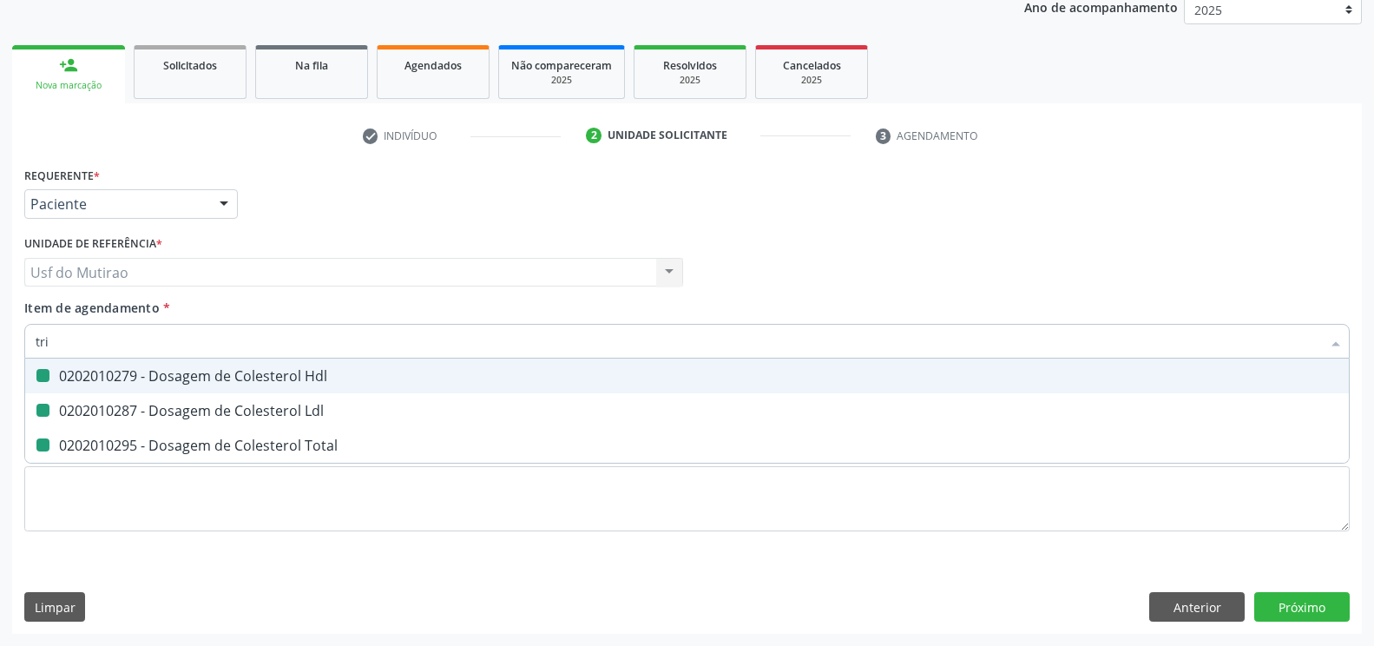
checkbox Total "false"
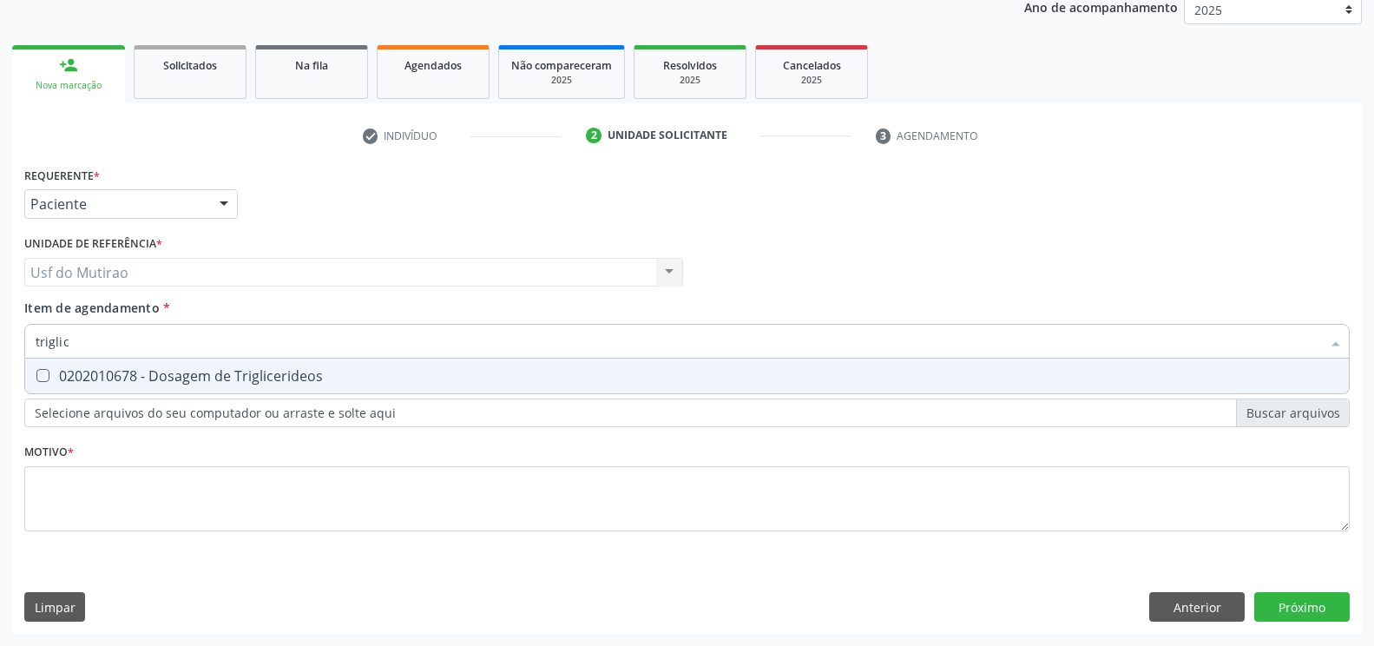
type input "triglice"
click at [122, 376] on div "0202010678 - Dosagem de Triglicerideos" at bounding box center [687, 376] width 1303 height 14
checkbox Triglicerideos "true"
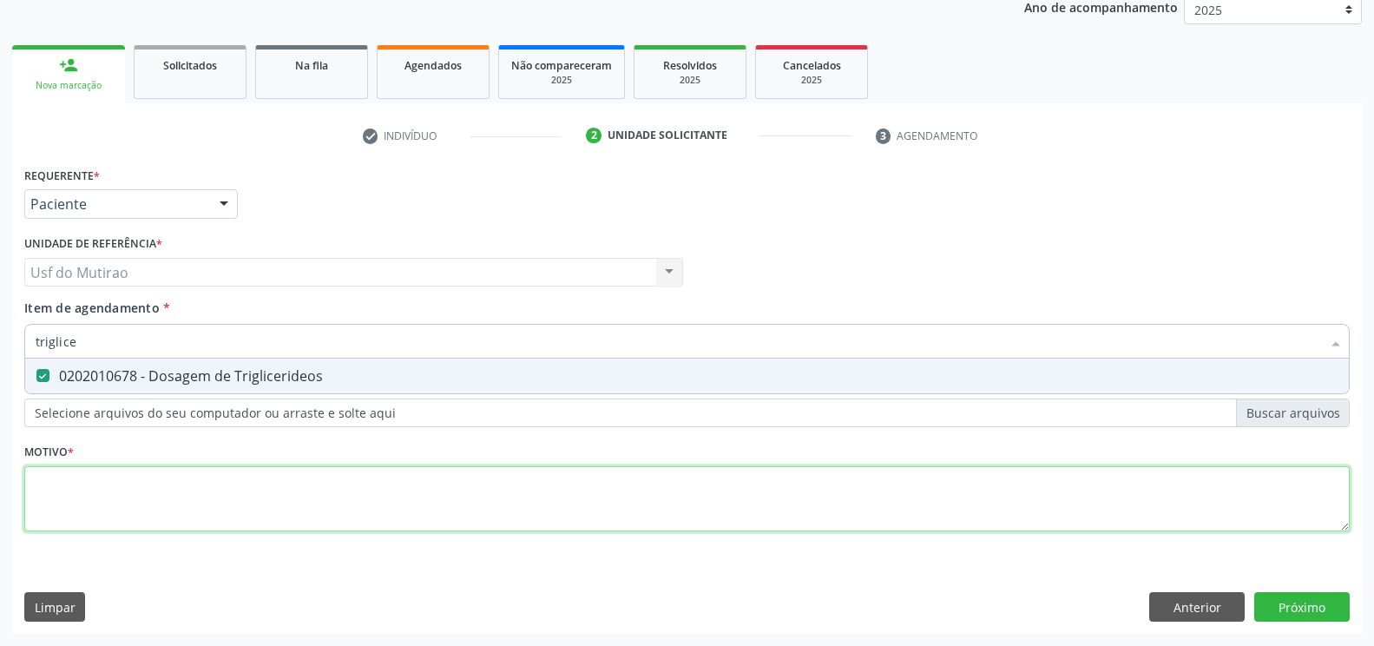
click at [131, 491] on div "Requerente * Paciente Profissional de Saúde Paciente Nenhum resultado encontrad…" at bounding box center [687, 358] width 1326 height 393
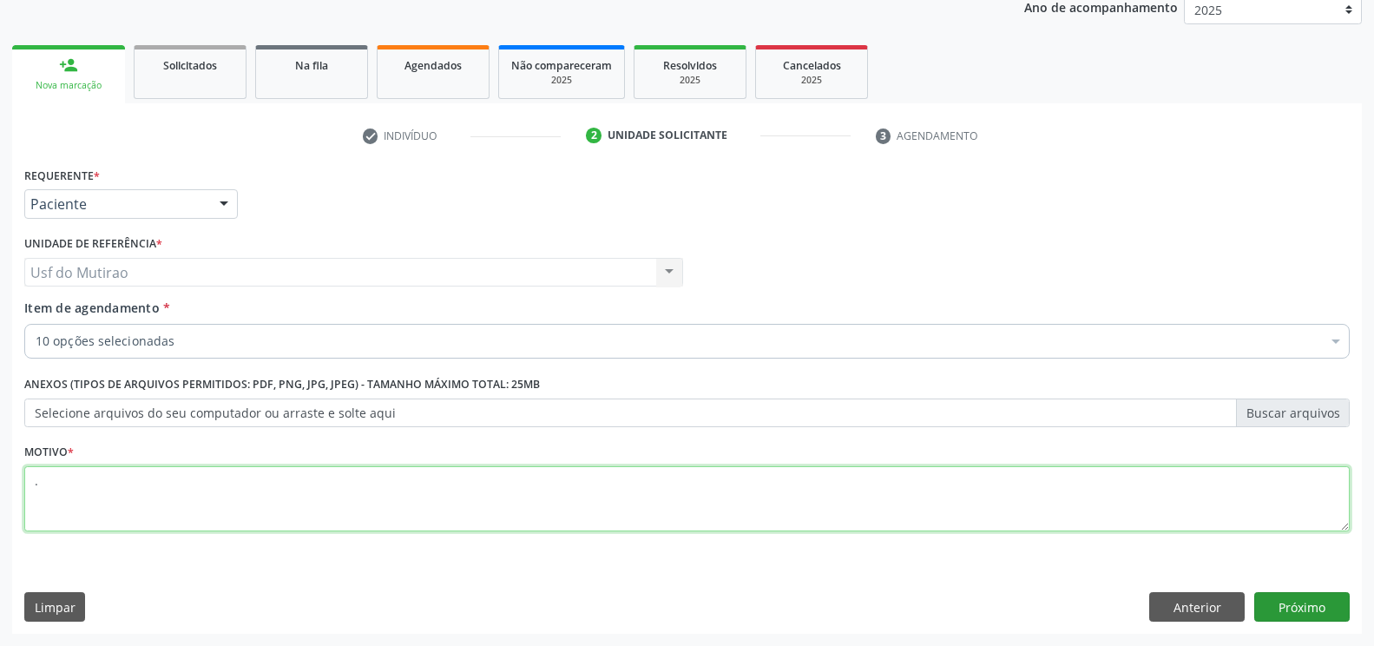
type textarea "."
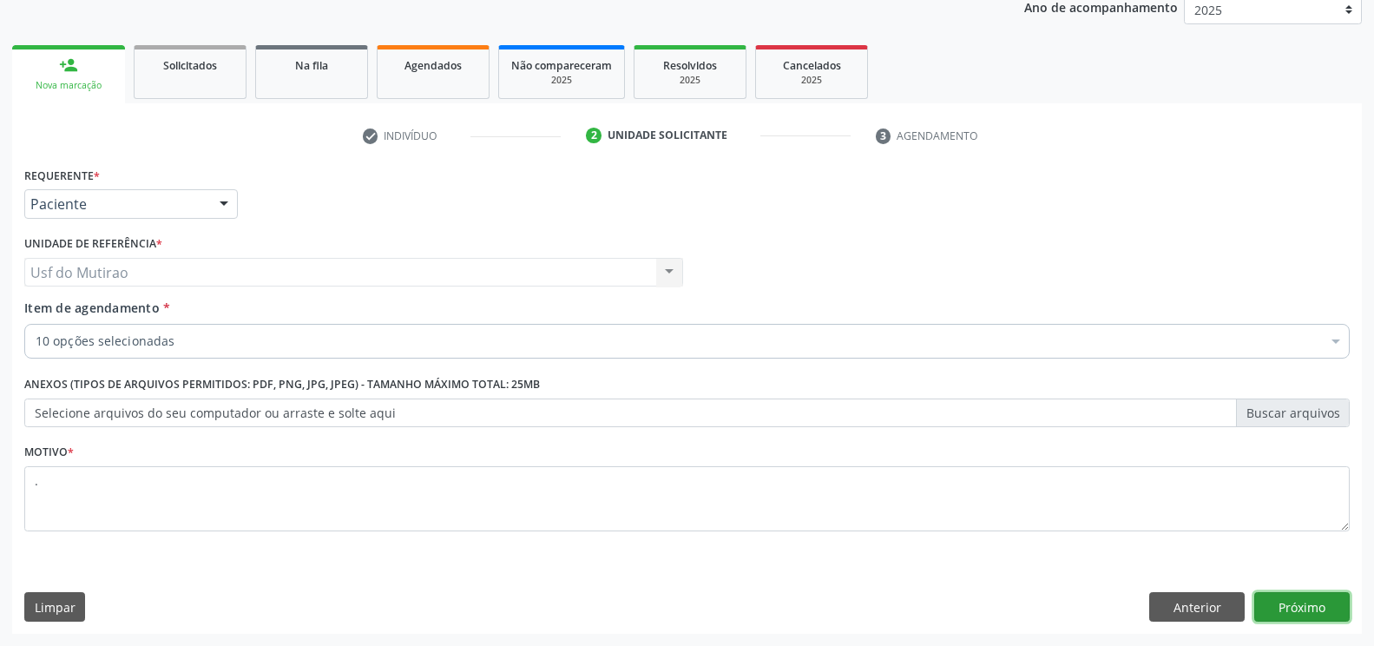
click at [1304, 606] on button "Próximo" at bounding box center [1303, 607] width 96 height 30
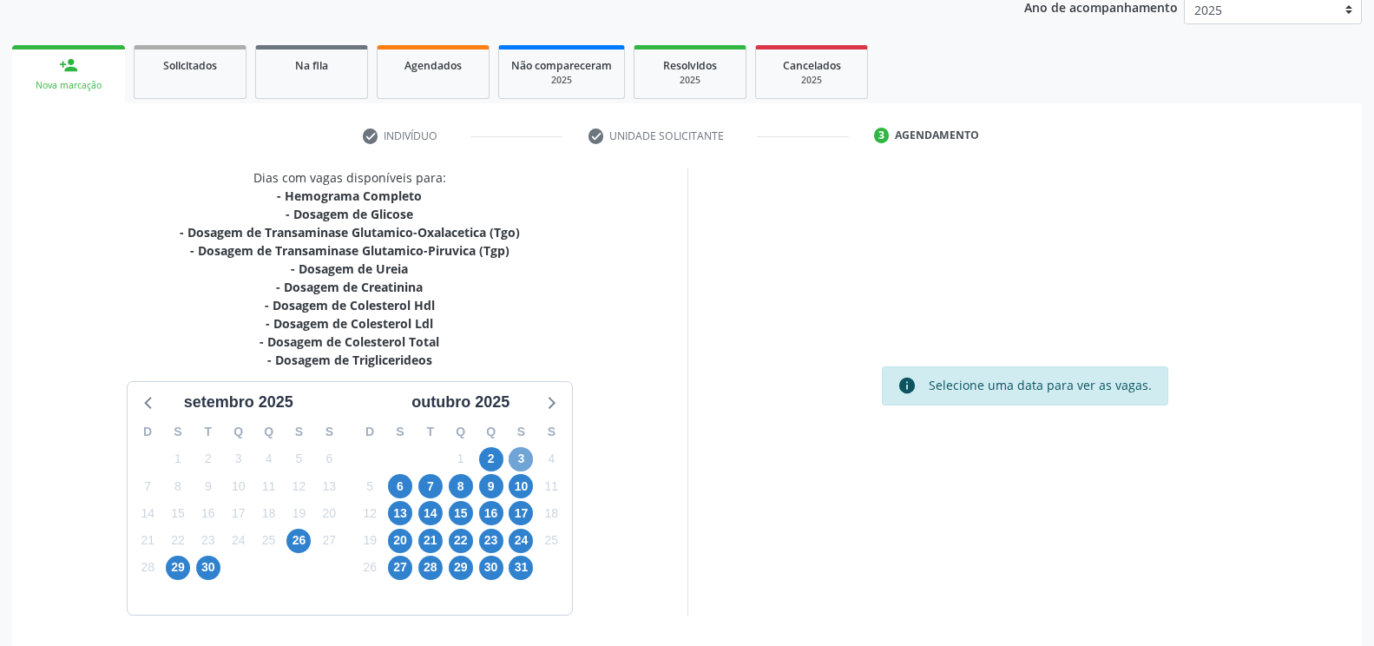
click at [518, 459] on span "3" at bounding box center [521, 459] width 24 height 24
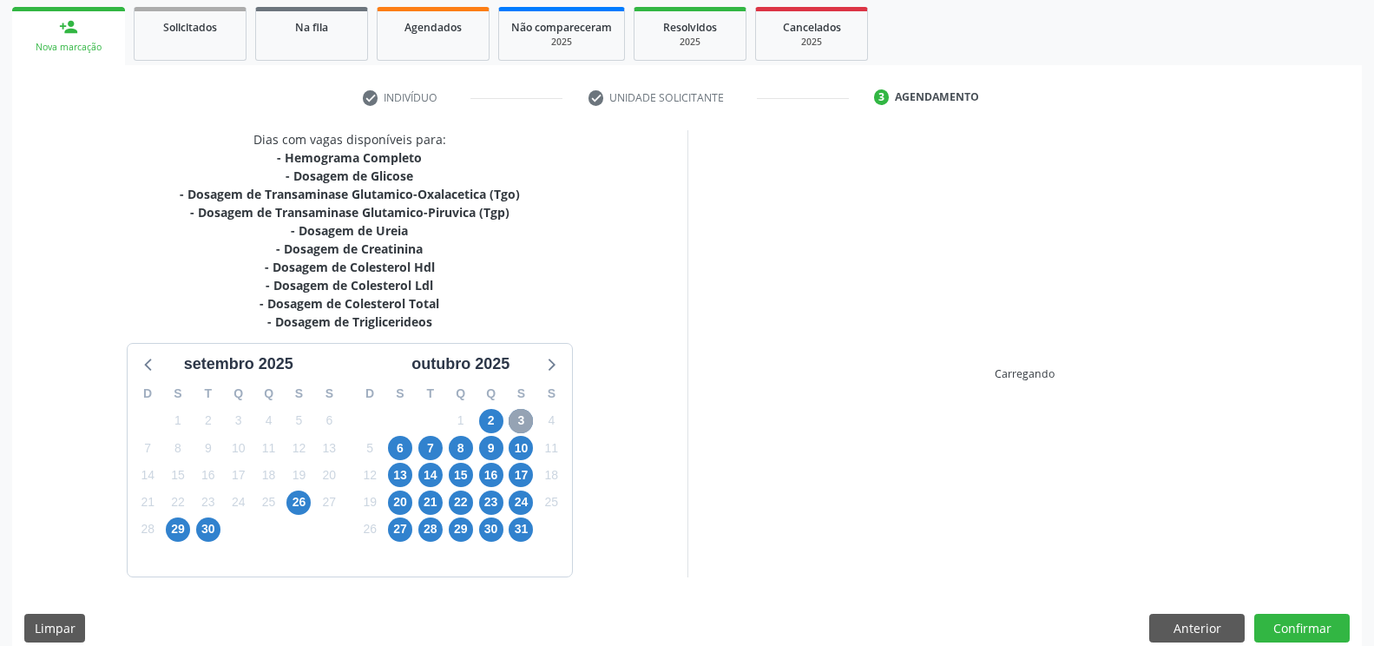
scroll to position [274, 0]
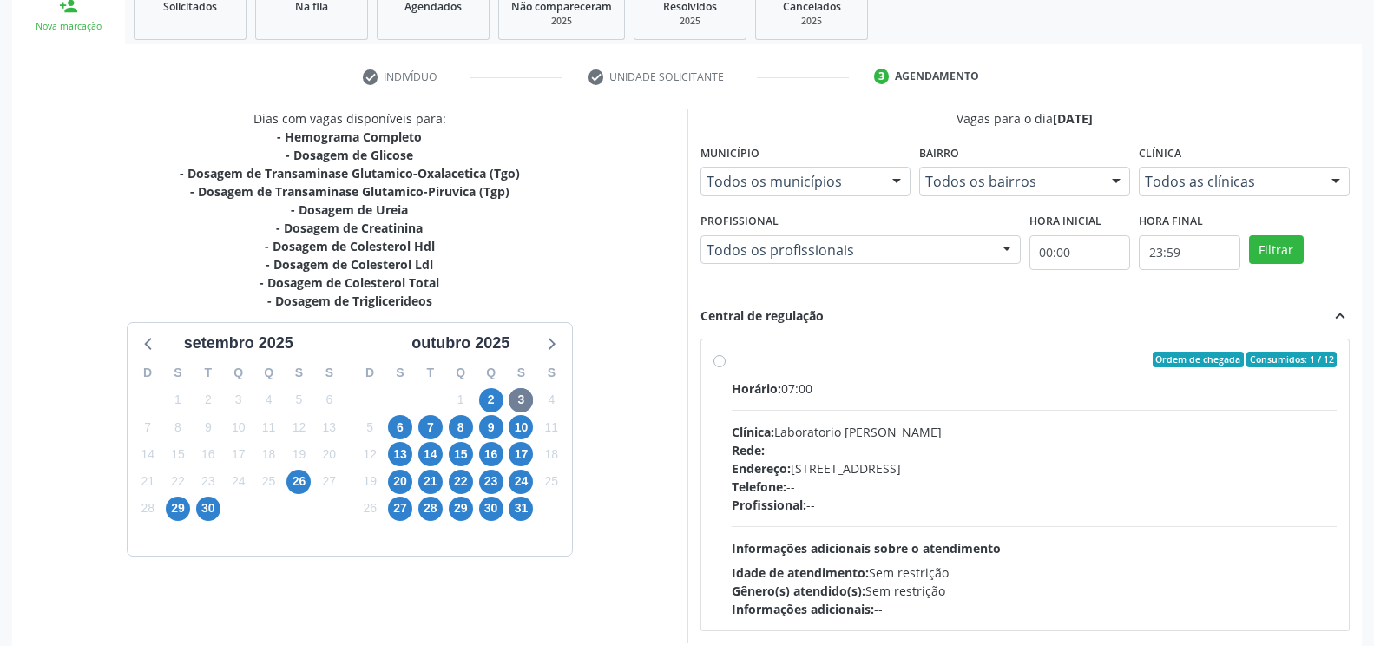
click at [790, 392] on div "Horário: 07:00" at bounding box center [1035, 388] width 606 height 18
click at [726, 367] on input "Ordem de chegada Consumidos: 1 / 12 Horário: 07:00 Clínica: Laboratorio Jose Pa…" at bounding box center [720, 360] width 12 height 16
radio input "true"
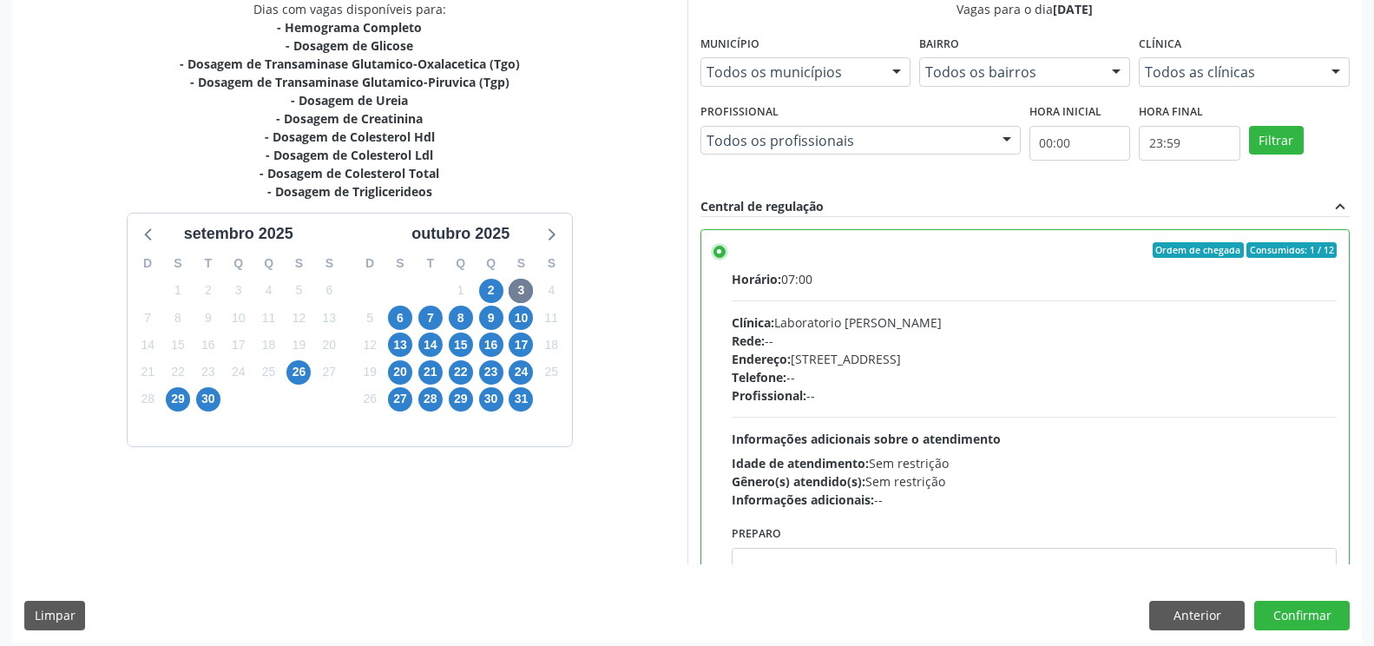
scroll to position [392, 0]
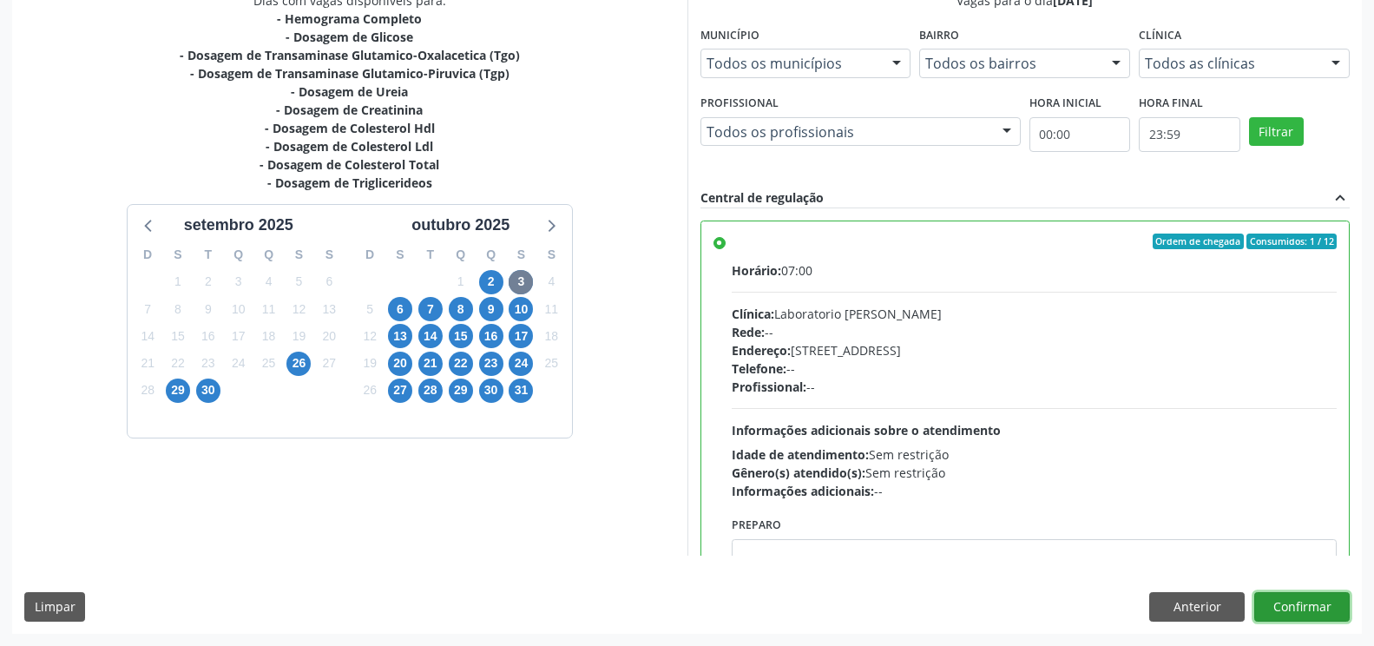
click at [1270, 607] on button "Confirmar" at bounding box center [1303, 607] width 96 height 30
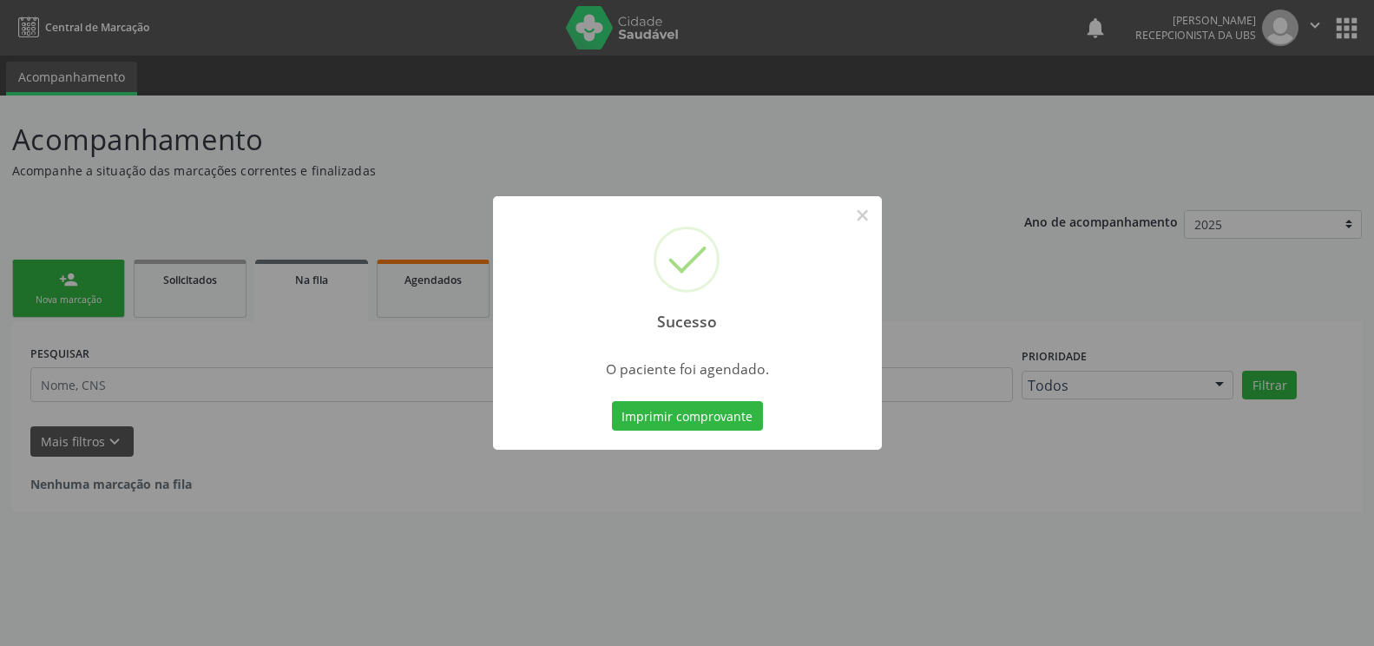
scroll to position [0, 0]
click at [725, 410] on button "Imprimir comprovante" at bounding box center [694, 416] width 151 height 30
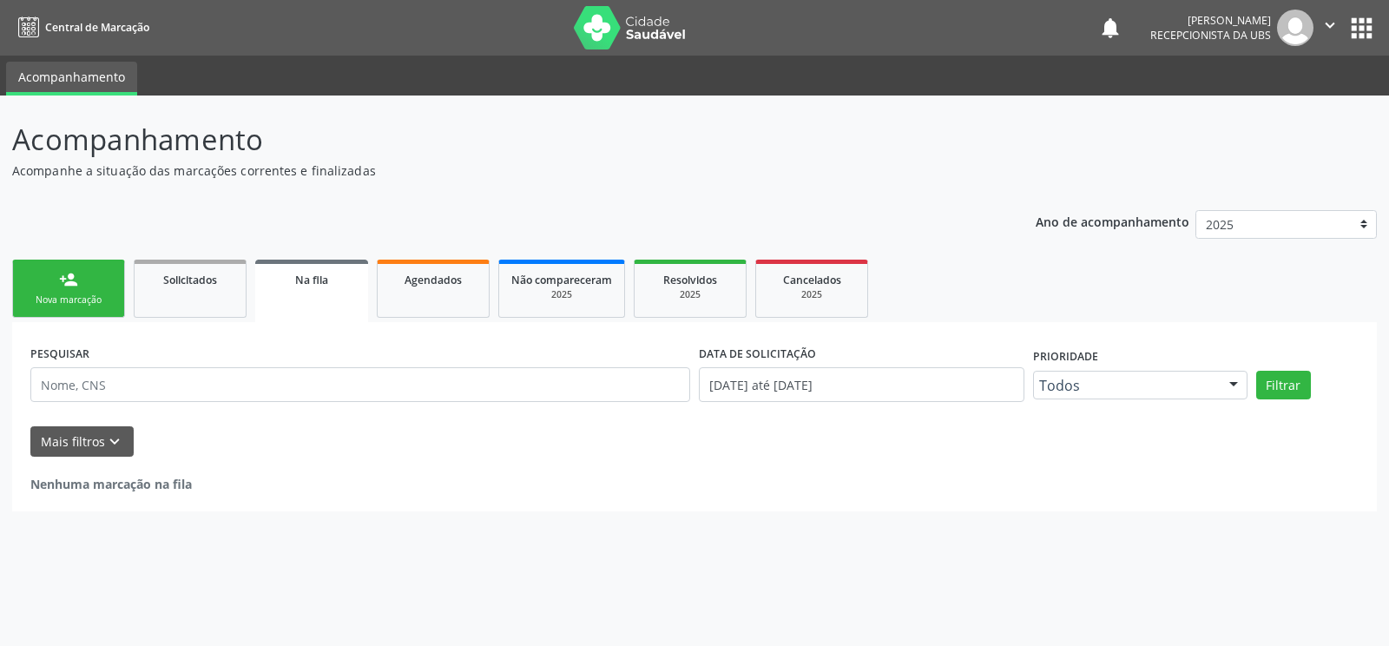
click at [59, 293] on link "person_add Nova marcação" at bounding box center [68, 289] width 113 height 58
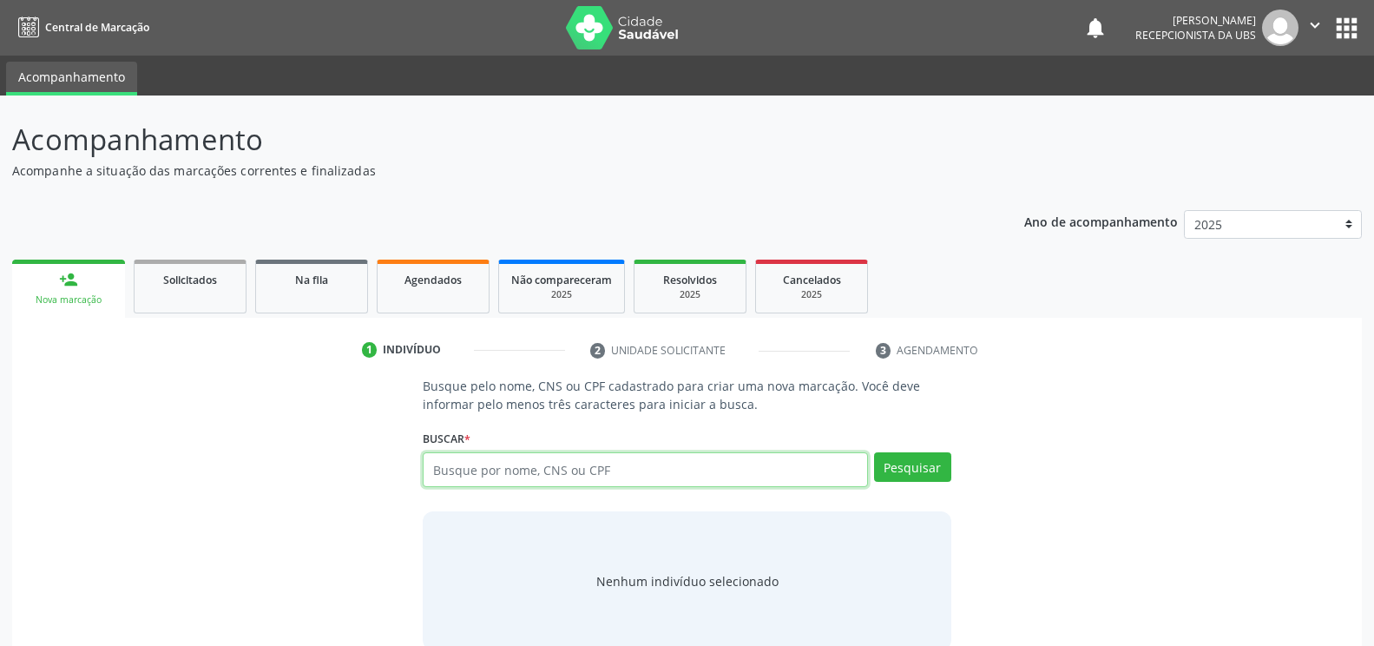
click at [463, 468] on input "text" at bounding box center [645, 469] width 445 height 35
paste input "701805235706574"
type input "701805235706574"
click at [922, 471] on button "Pesquisar" at bounding box center [912, 467] width 77 height 30
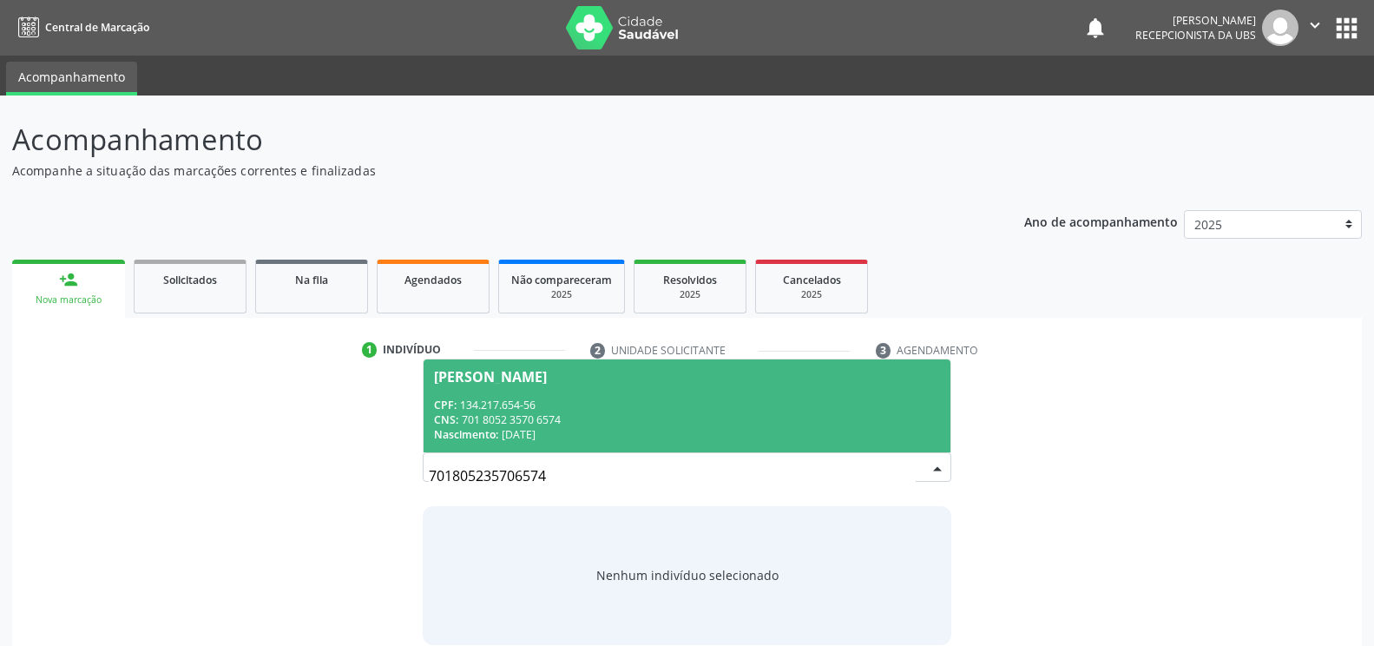
click at [694, 407] on div "CPF: 134.217.654-56" at bounding box center [686, 405] width 505 height 15
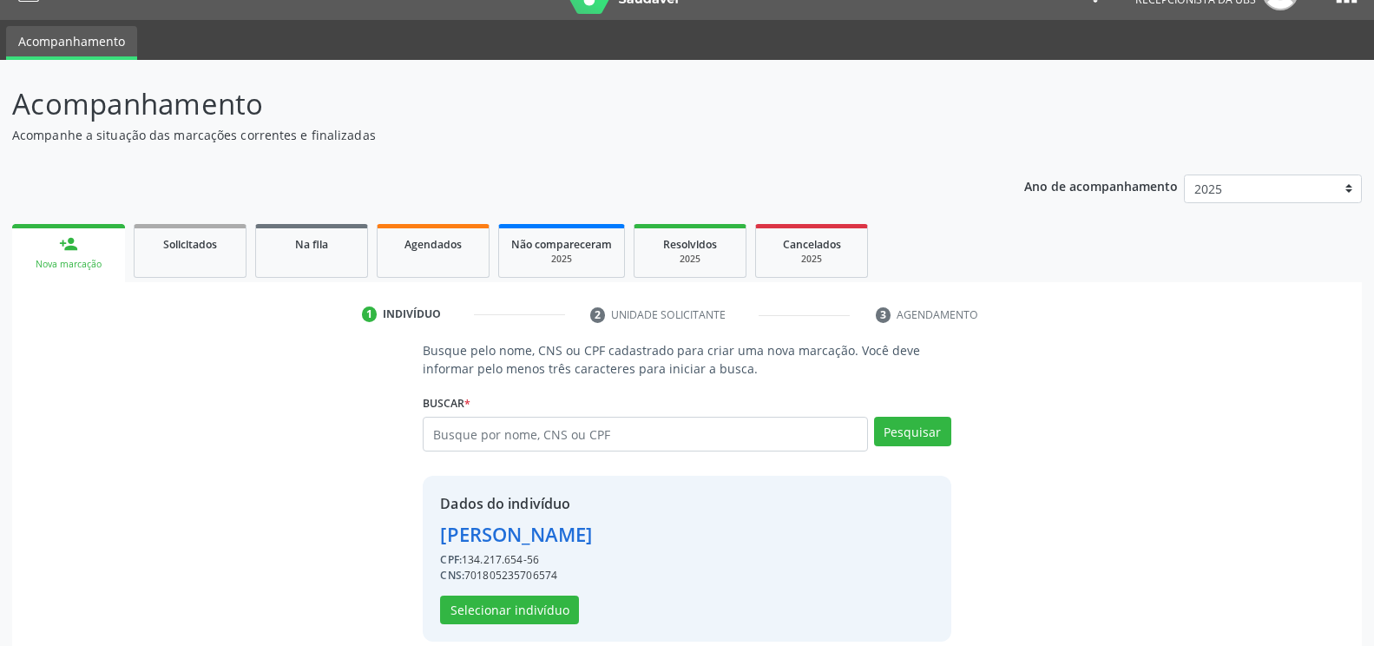
scroll to position [56, 0]
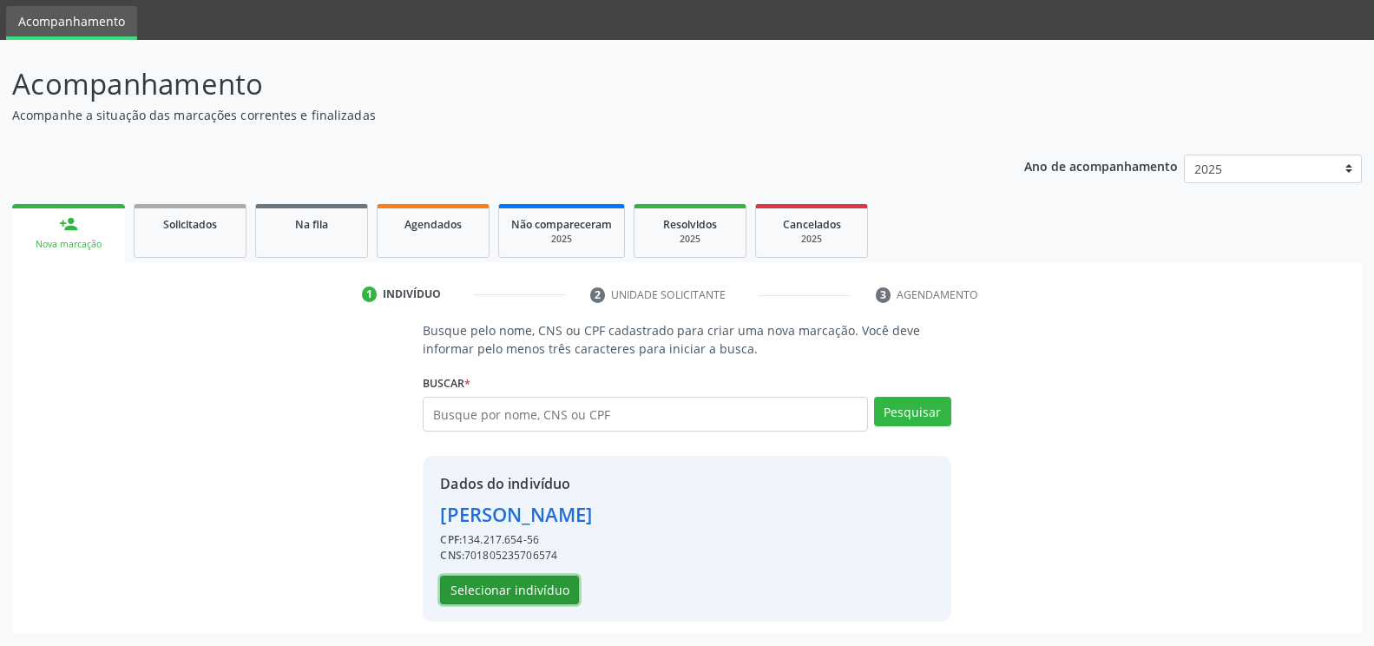
click at [538, 586] on button "Selecionar indivíduo" at bounding box center [509, 591] width 139 height 30
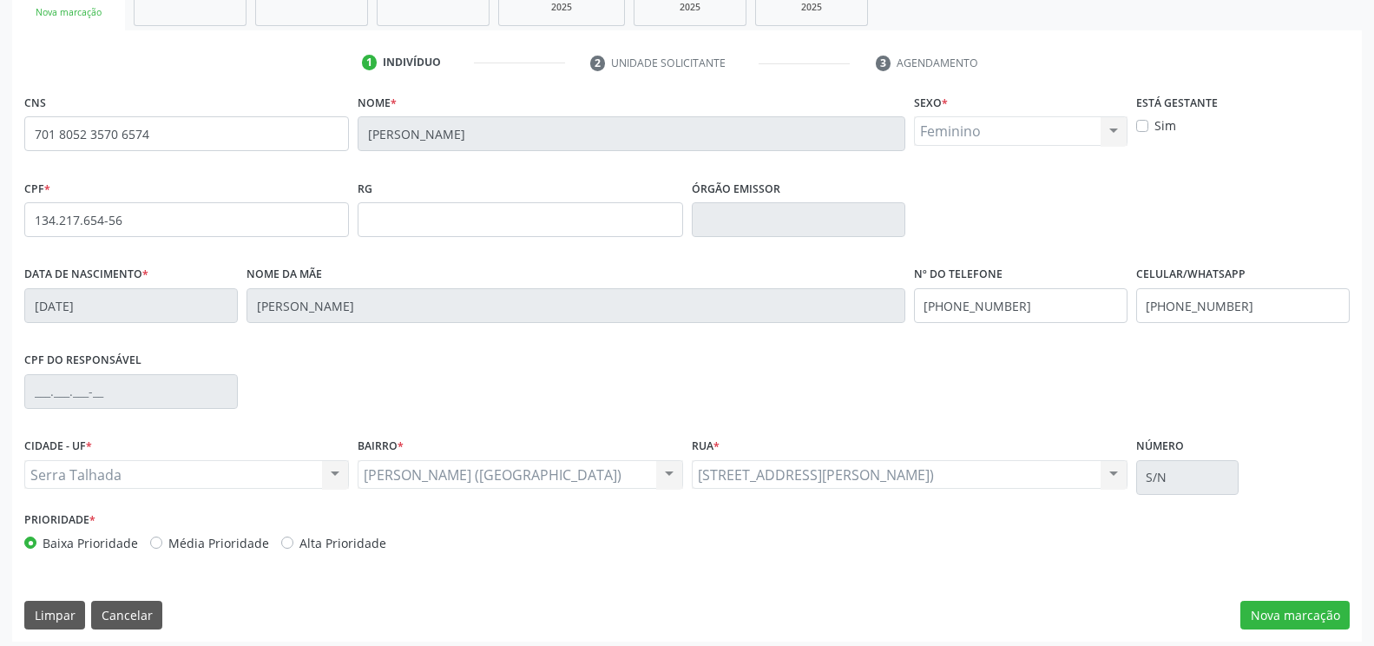
scroll to position [295, 0]
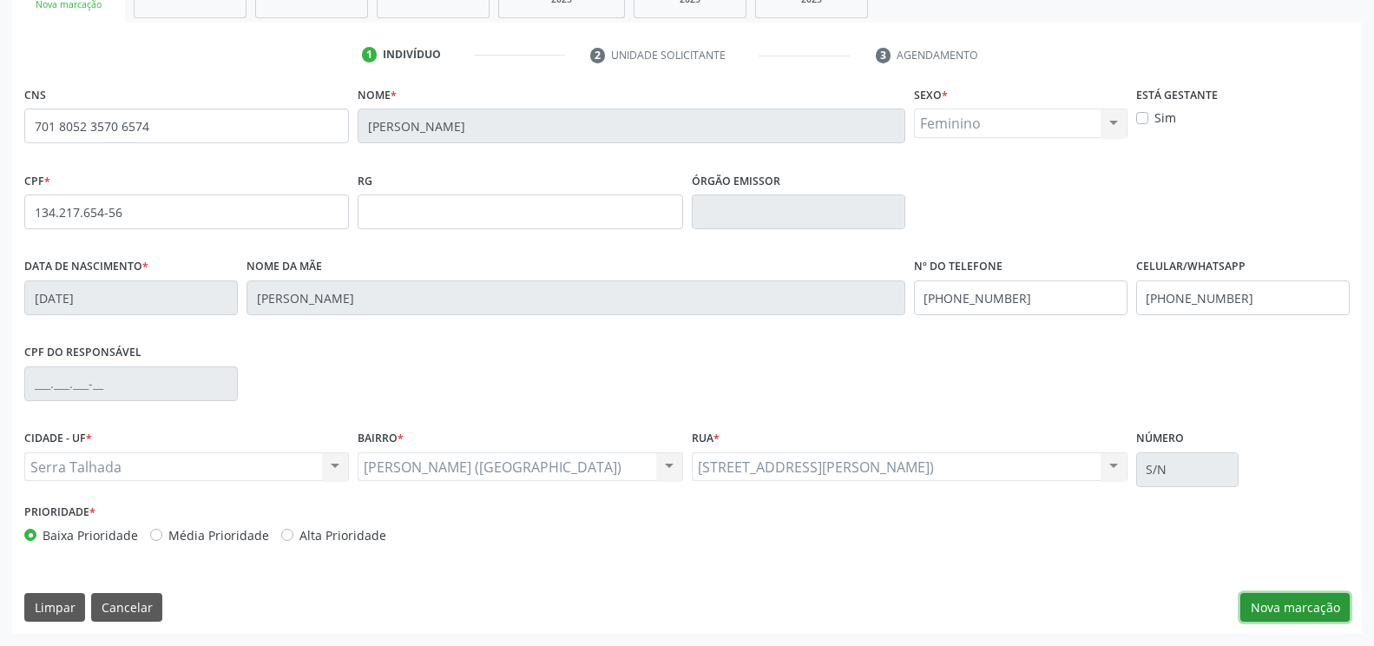
click at [1282, 603] on button "Nova marcação" at bounding box center [1295, 608] width 109 height 30
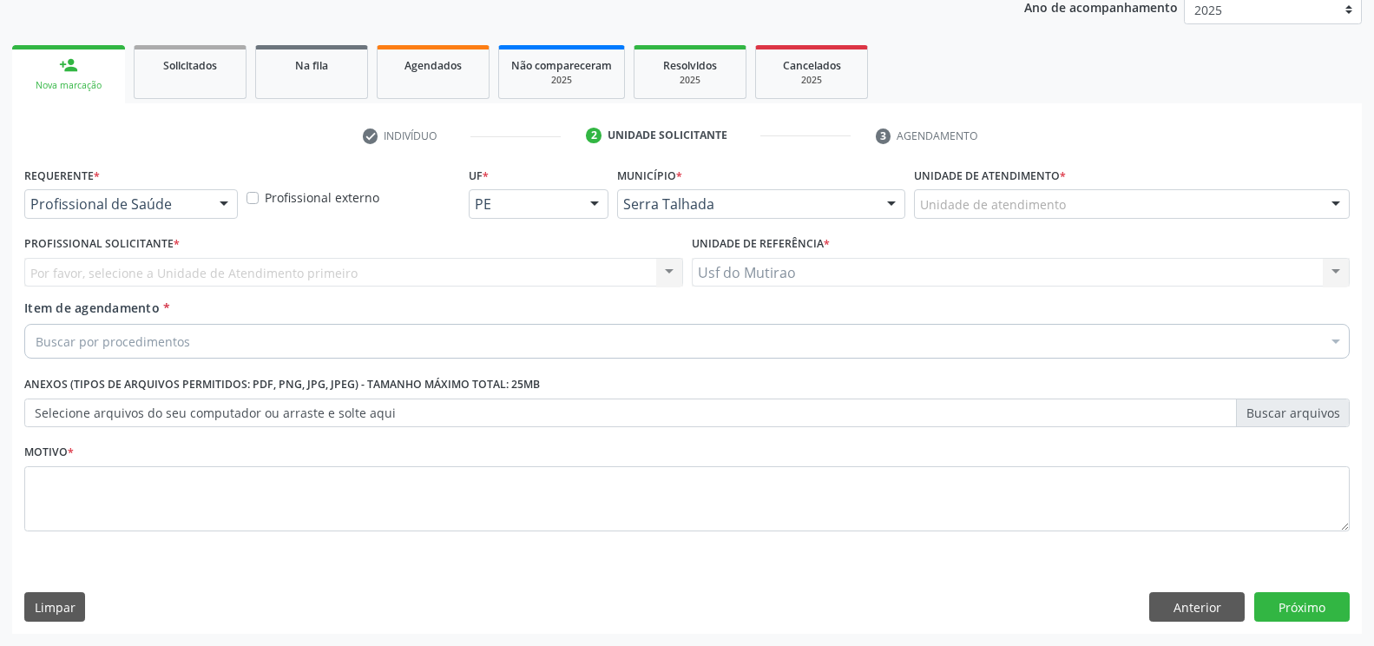
scroll to position [214, 0]
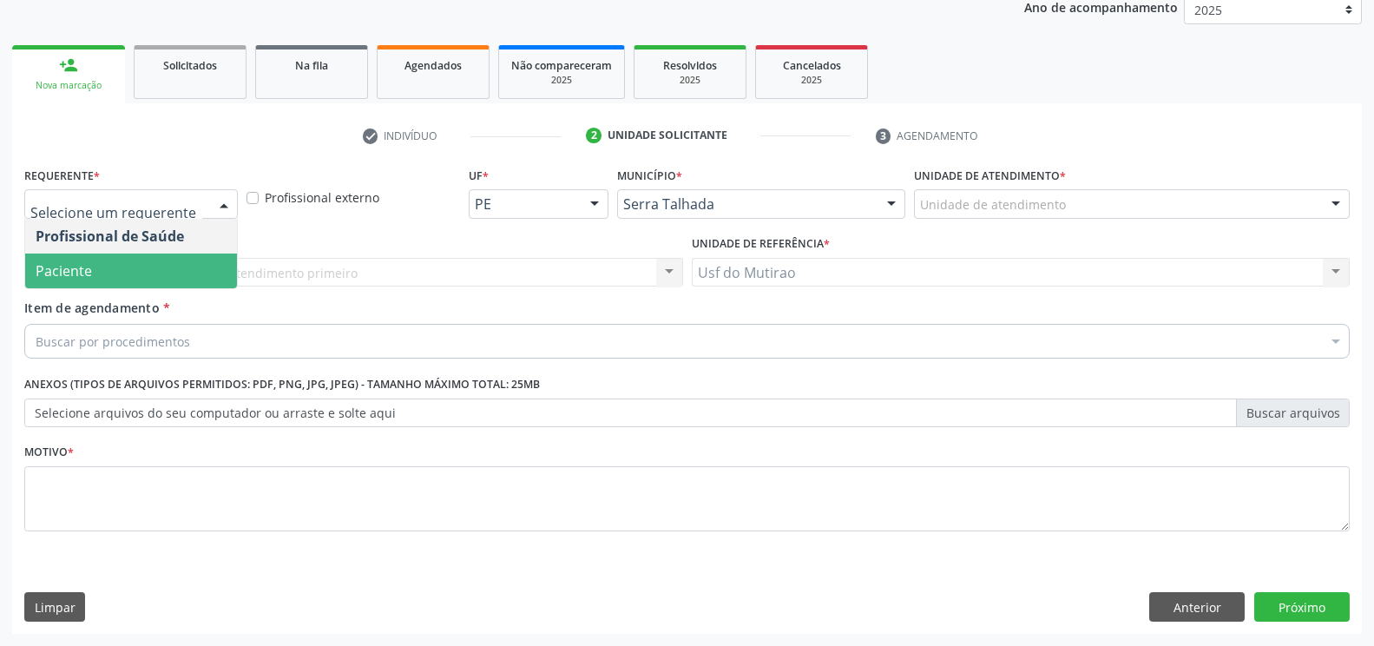
click at [82, 268] on span "Paciente" at bounding box center [64, 270] width 56 height 19
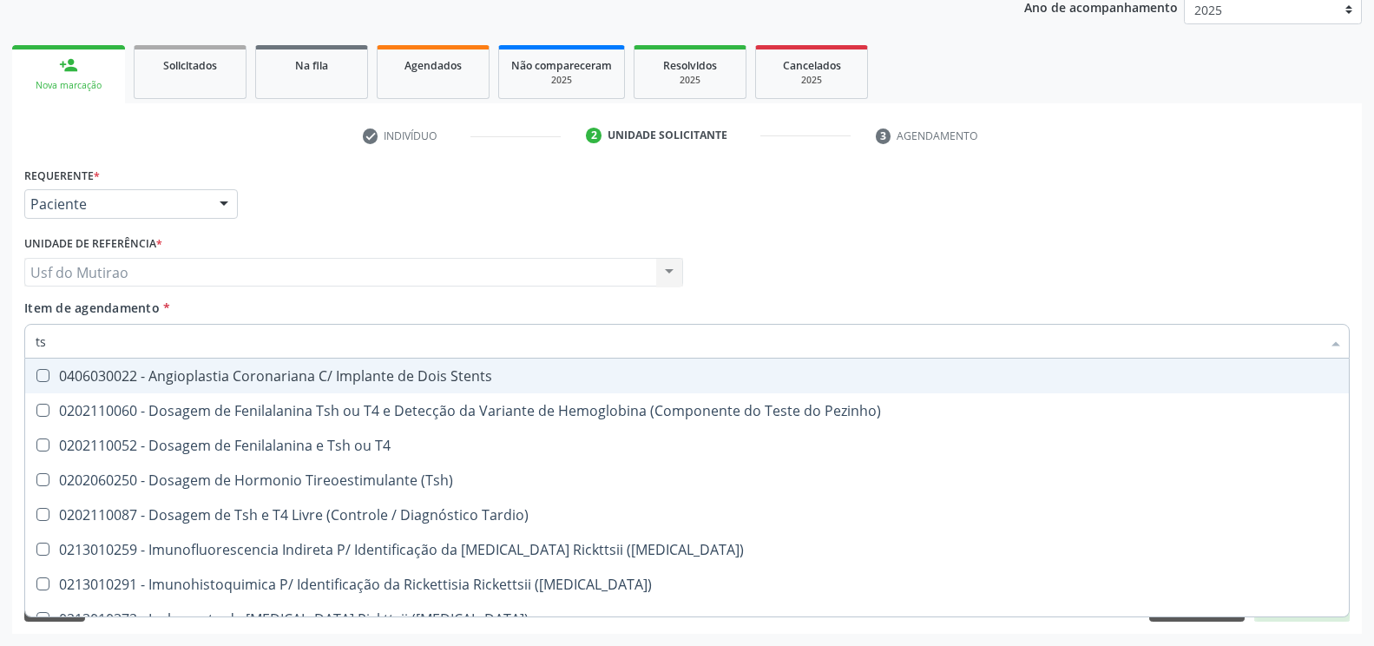
type input "tsh"
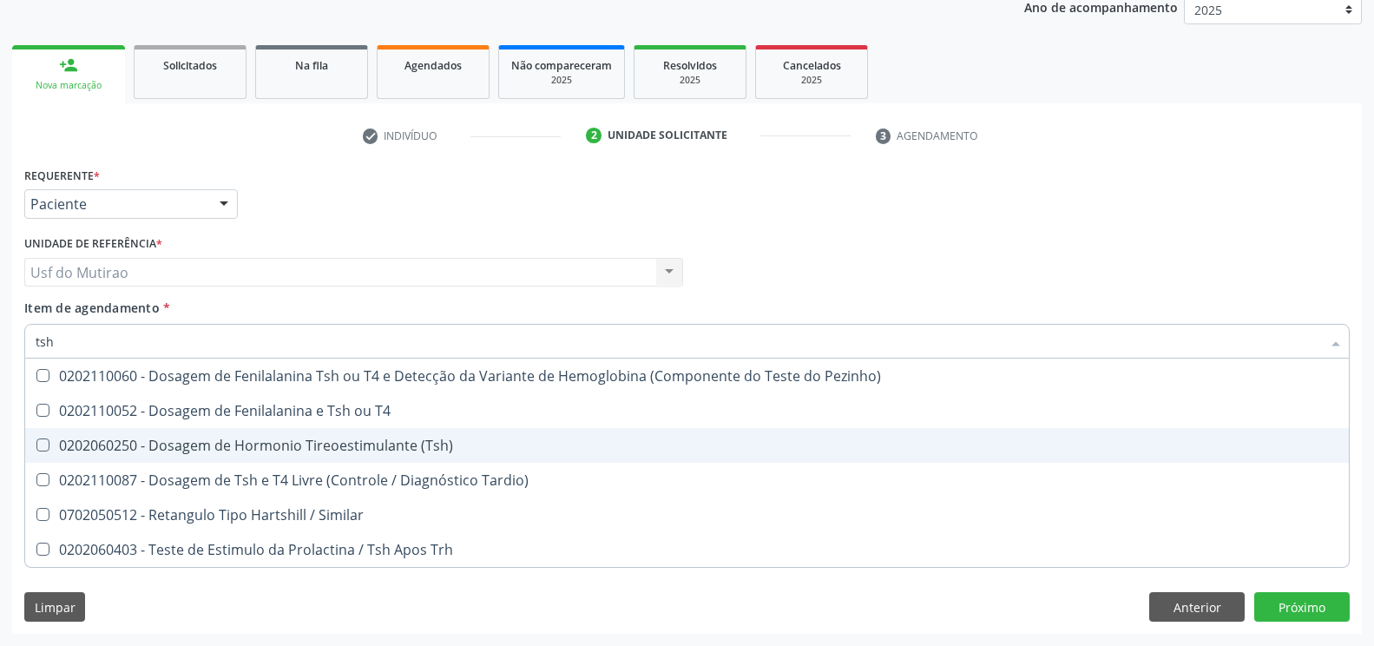
click at [217, 447] on div "0202060250 - Dosagem de Hormonio Tireoestimulante (Tsh)" at bounding box center [687, 445] width 1303 height 14
checkbox \(Tsh\) "true"
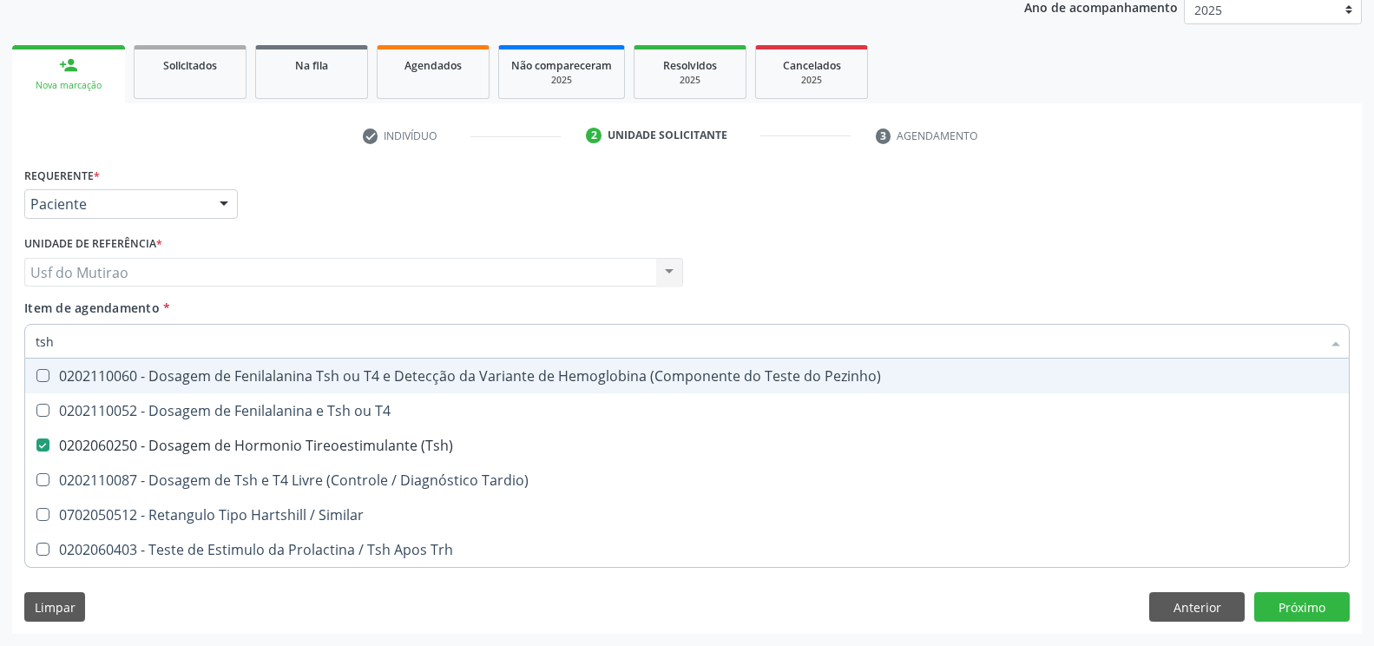
drag, startPoint x: 266, startPoint y: 351, endPoint x: 23, endPoint y: 350, distance: 242.3
click at [23, 350] on div "Item de agendamento * tsh Desfazer seleção 0202110060 - Dosagem de Fenilalanina…" at bounding box center [687, 332] width 1335 height 67
type input "t4"
checkbox \(Tsh\) "false"
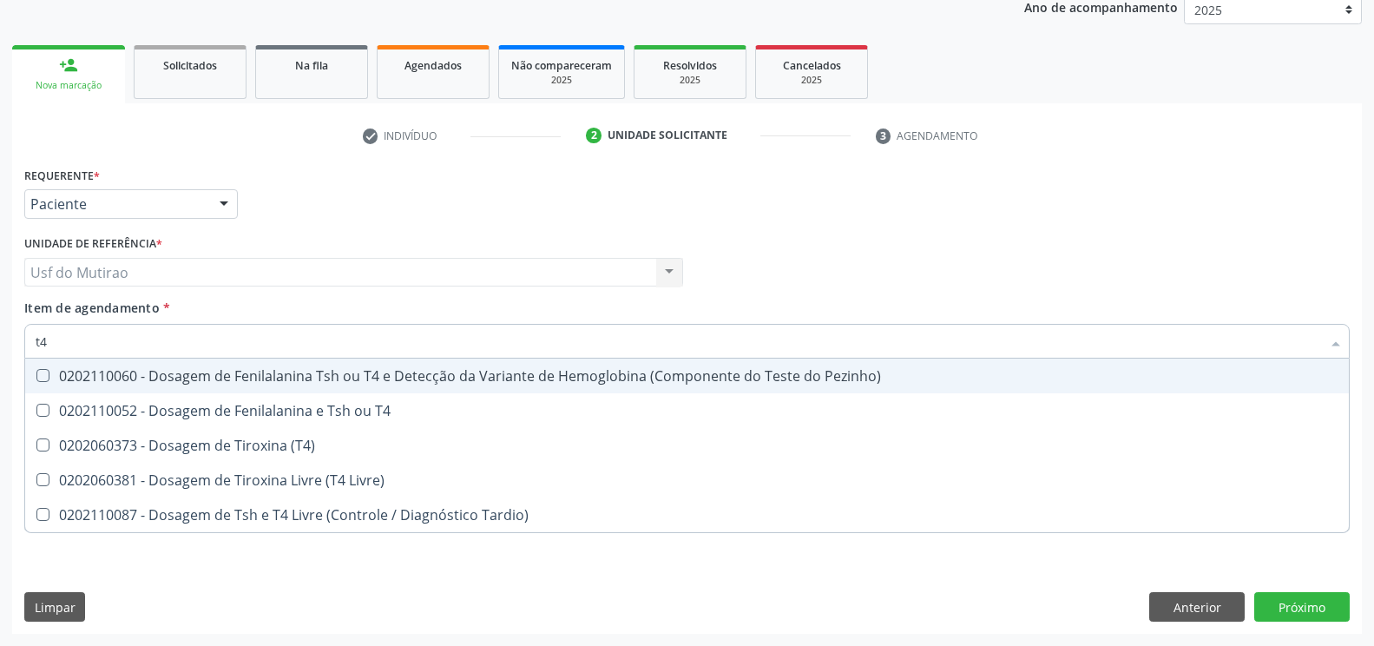
type input "t4 l"
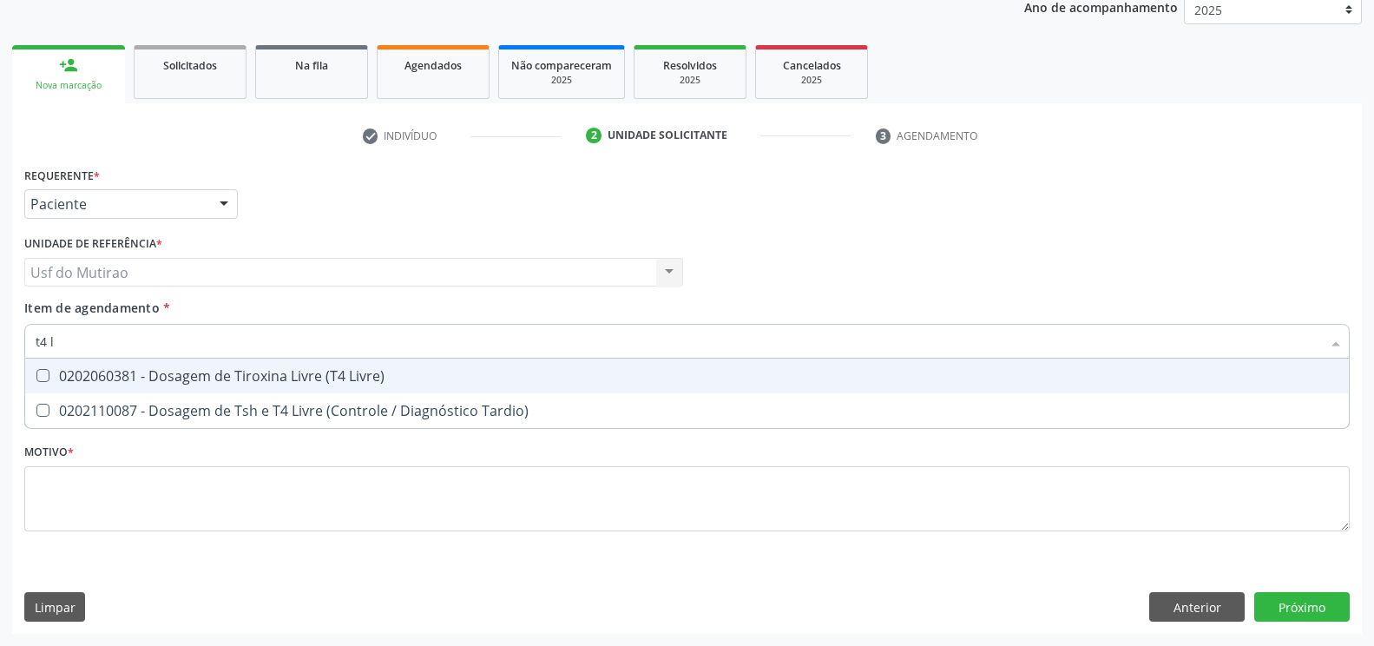
click at [155, 369] on div "0202060381 - Dosagem de Tiroxina Livre (T4 Livre)" at bounding box center [687, 376] width 1303 height 14
checkbox Livre\) "true"
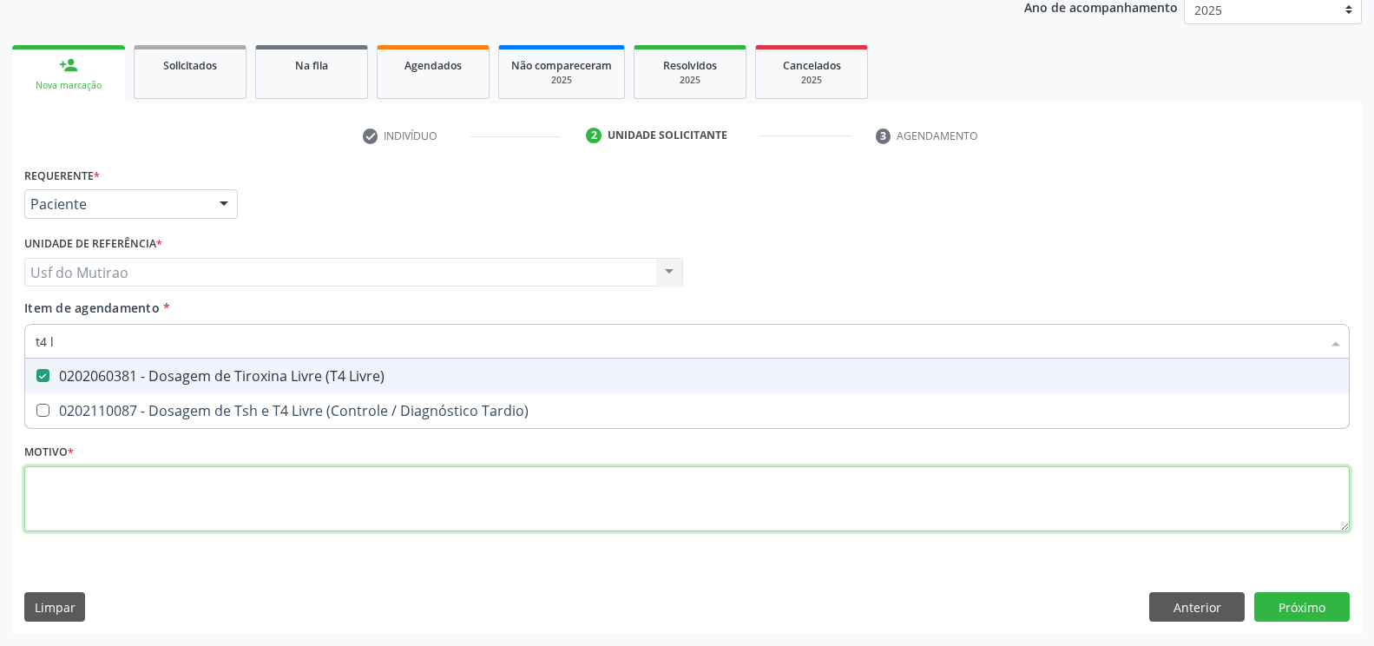
click at [168, 480] on div "Requerente * Paciente Profissional de Saúde Paciente Nenhum resultado encontrad…" at bounding box center [687, 358] width 1326 height 393
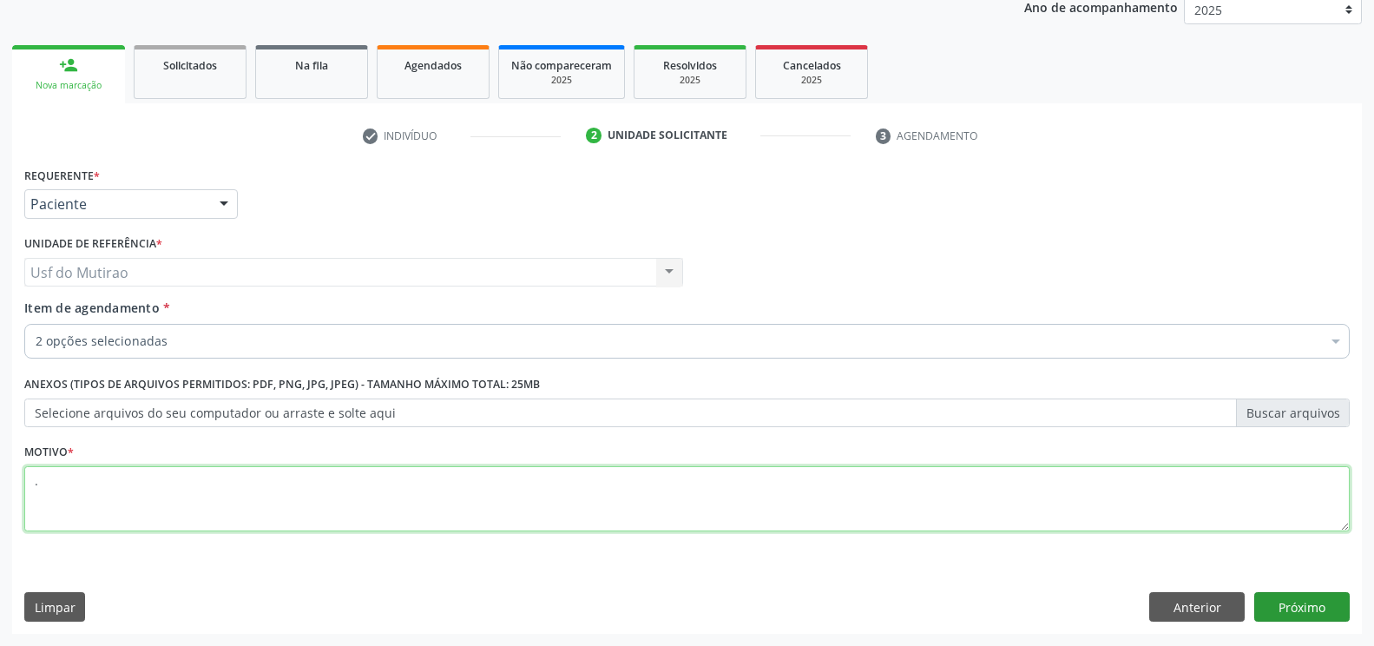
type textarea "."
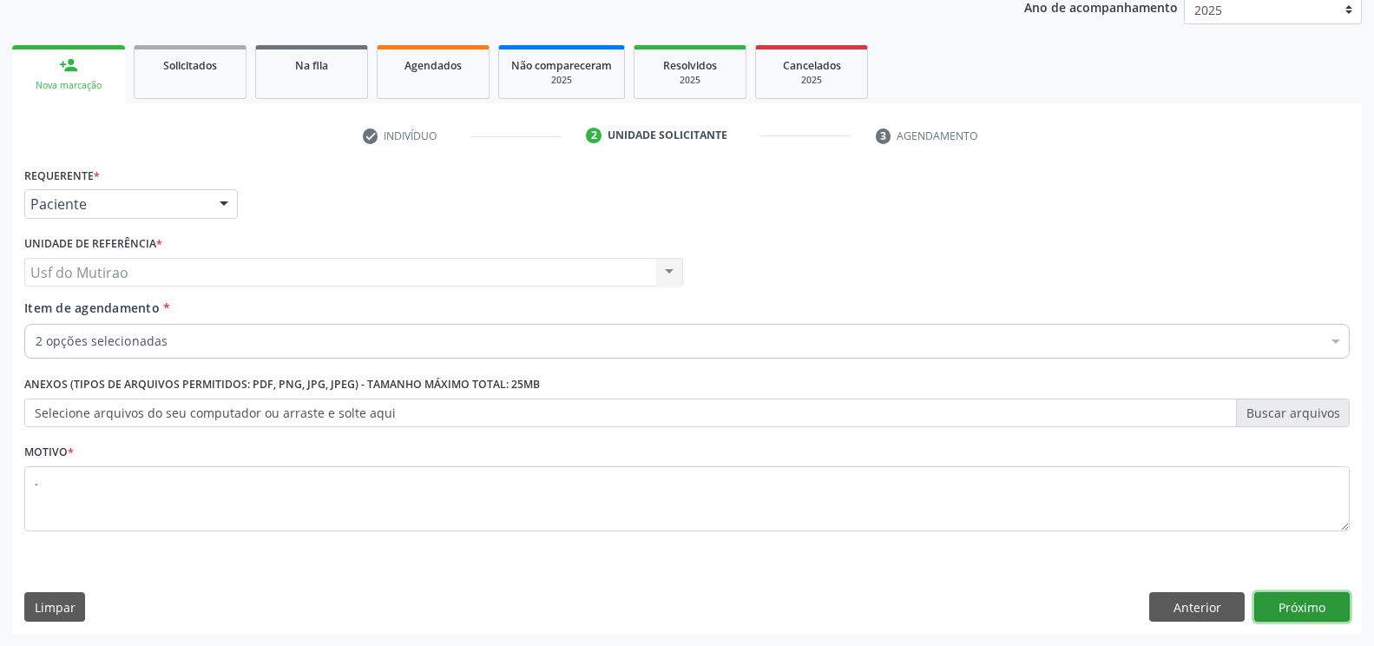
click at [1308, 602] on button "Próximo" at bounding box center [1303, 607] width 96 height 30
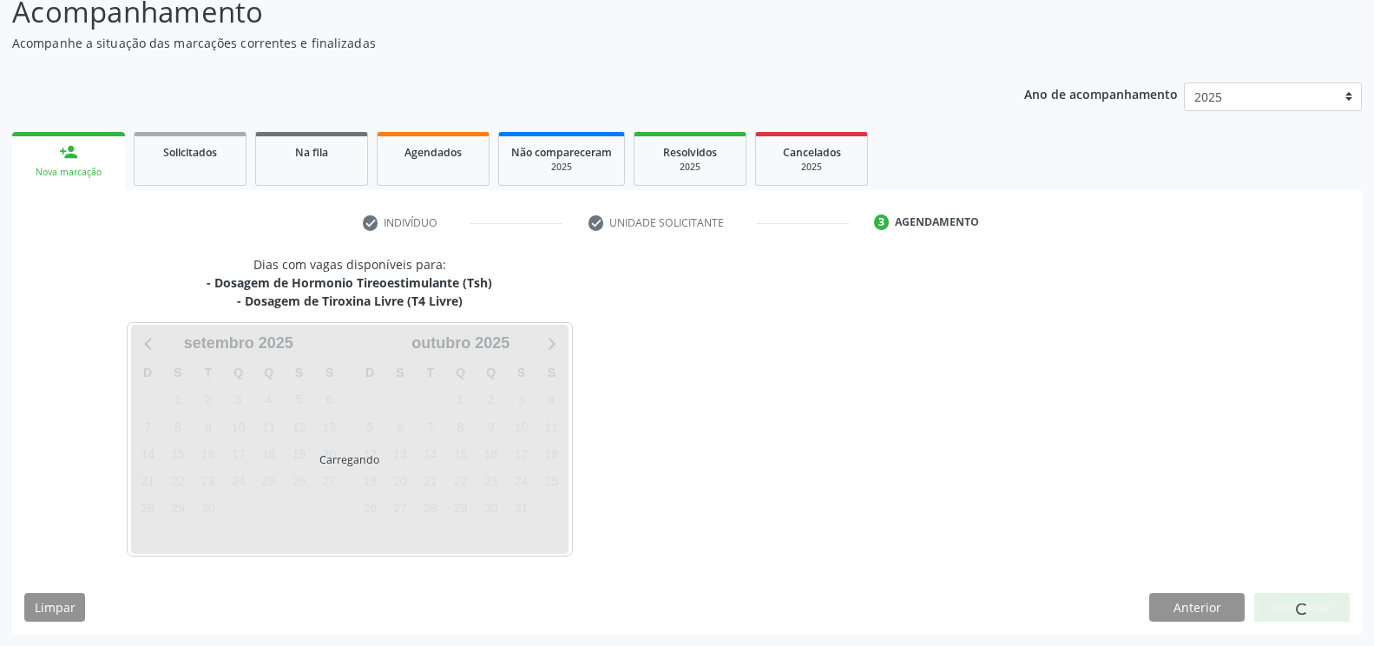
scroll to position [128, 0]
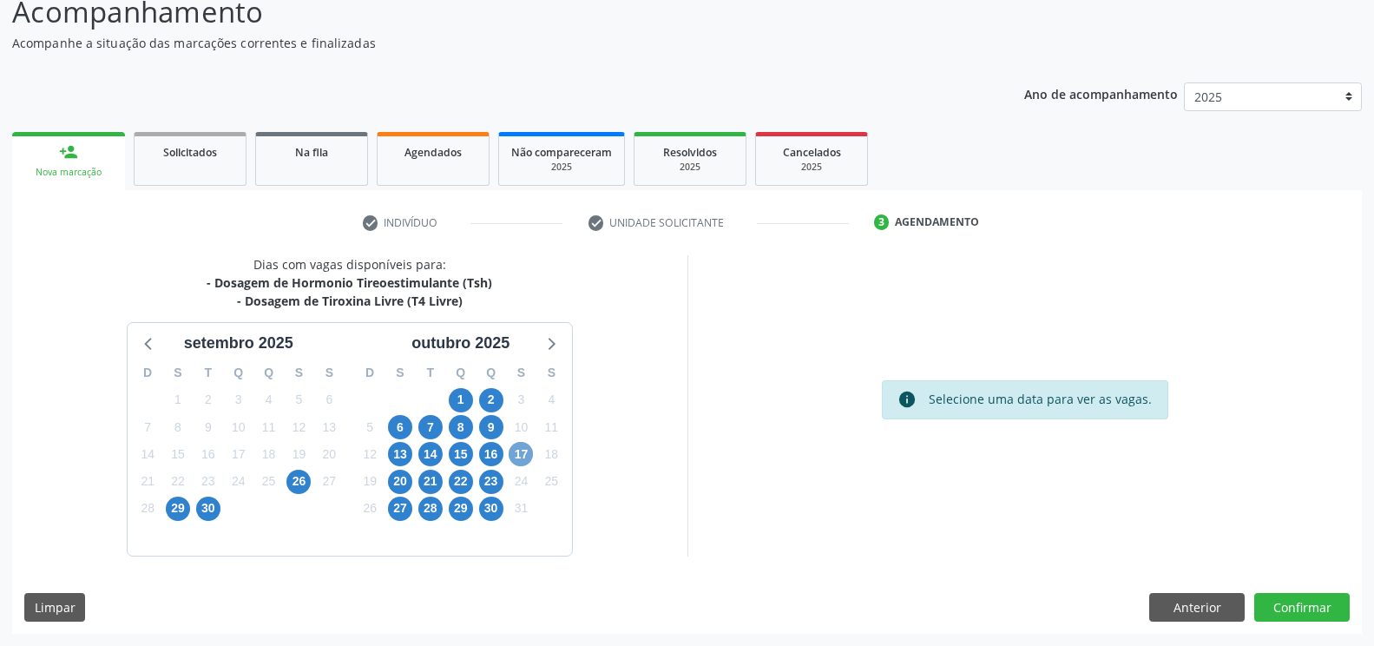
click at [519, 451] on span "17" at bounding box center [521, 454] width 24 height 24
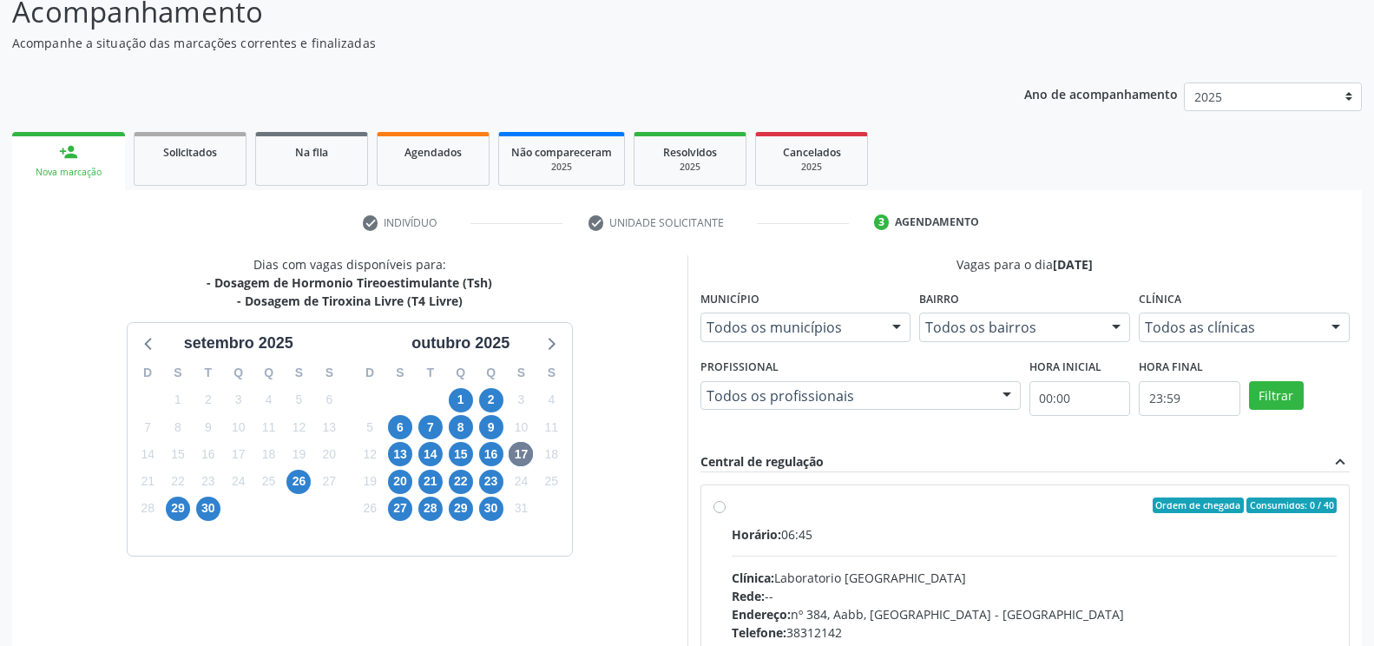
click at [311, 480] on div "26" at bounding box center [299, 481] width 24 height 27
click at [304, 483] on span "26" at bounding box center [299, 482] width 24 height 24
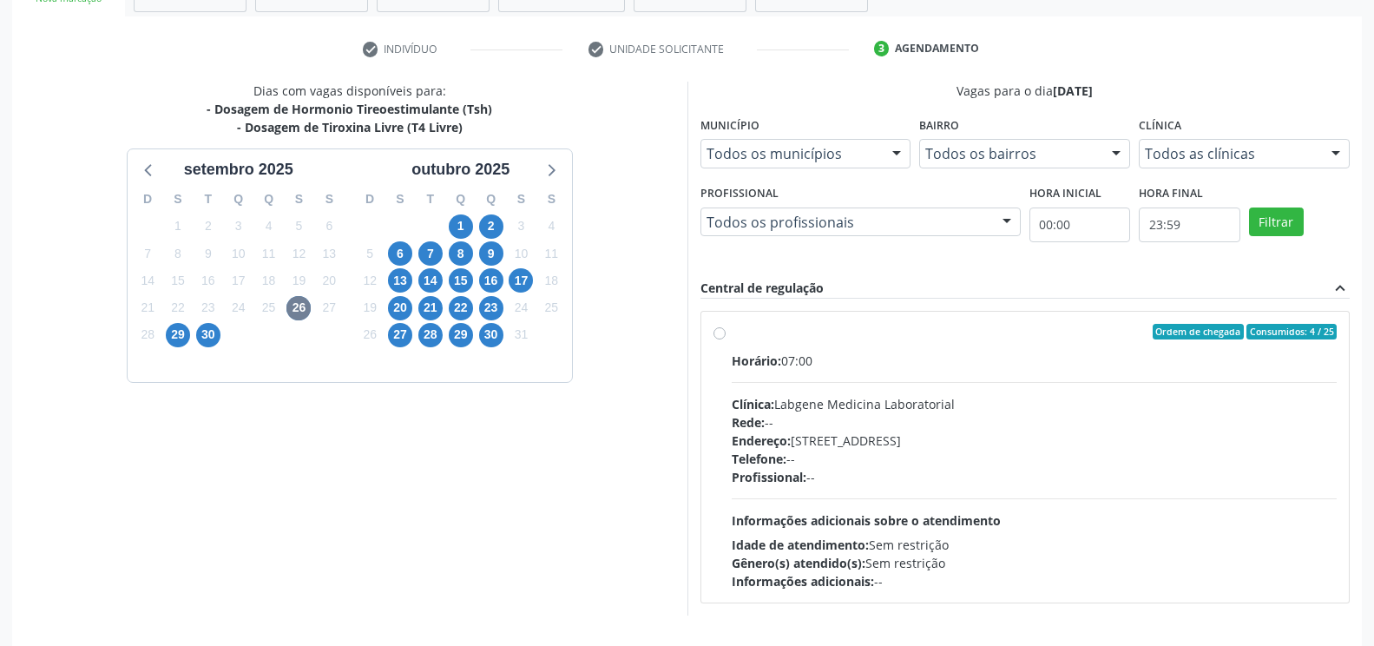
click at [795, 417] on div "Rede: --" at bounding box center [1035, 422] width 606 height 18
click at [726, 339] on input "Ordem de chegada Consumidos: 4 / 25 Horário: 07:00 Clínica: Labgene Medicina La…" at bounding box center [720, 332] width 12 height 16
radio input "true"
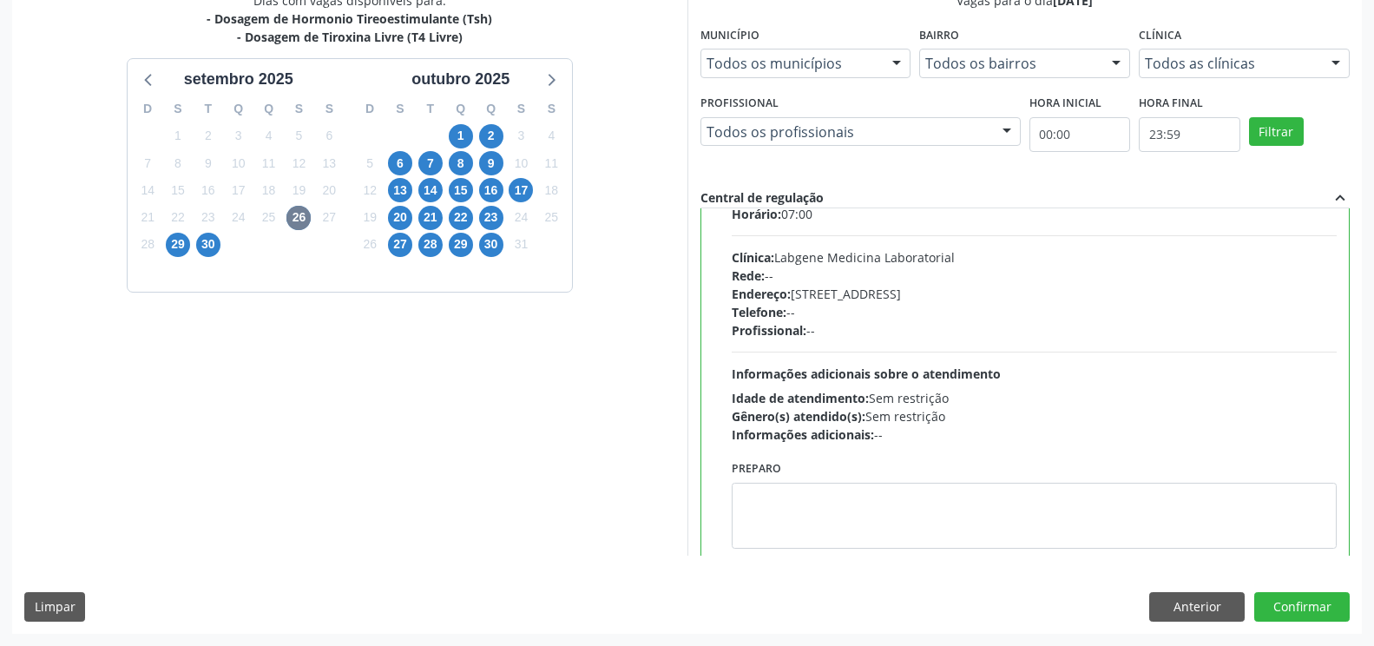
scroll to position [86, 0]
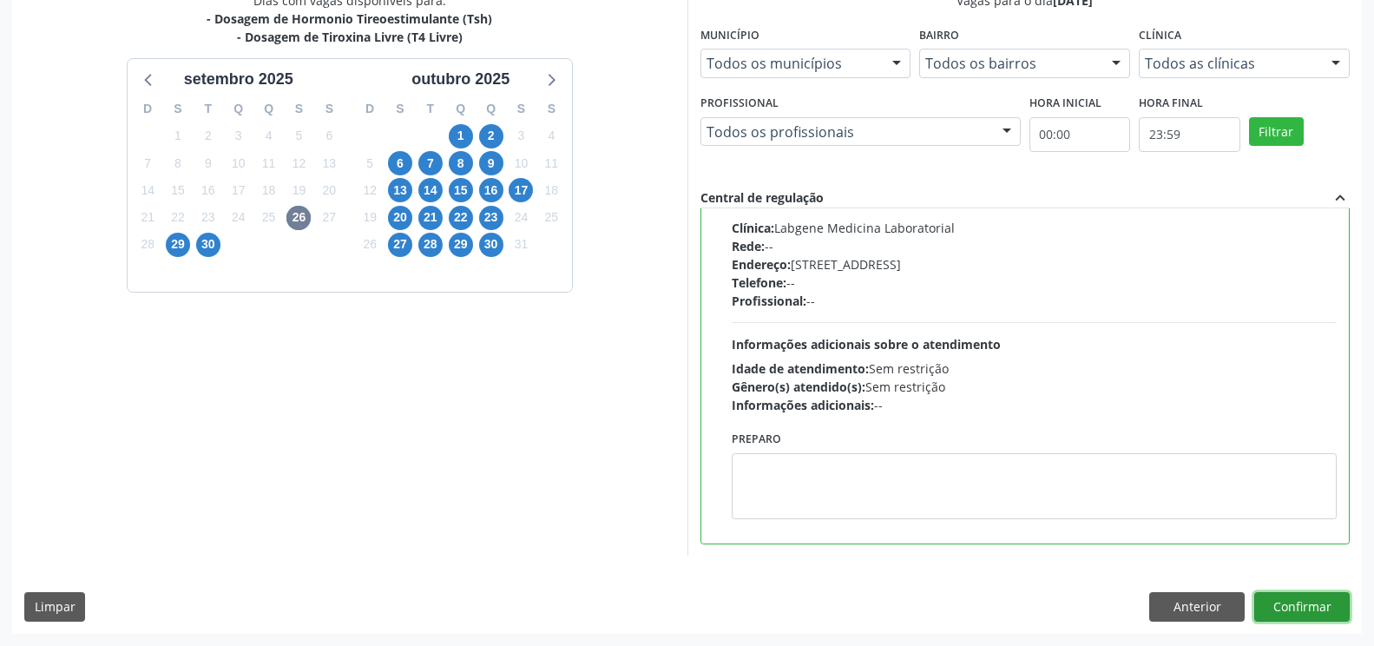
click at [1264, 610] on button "Confirmar" at bounding box center [1303, 607] width 96 height 30
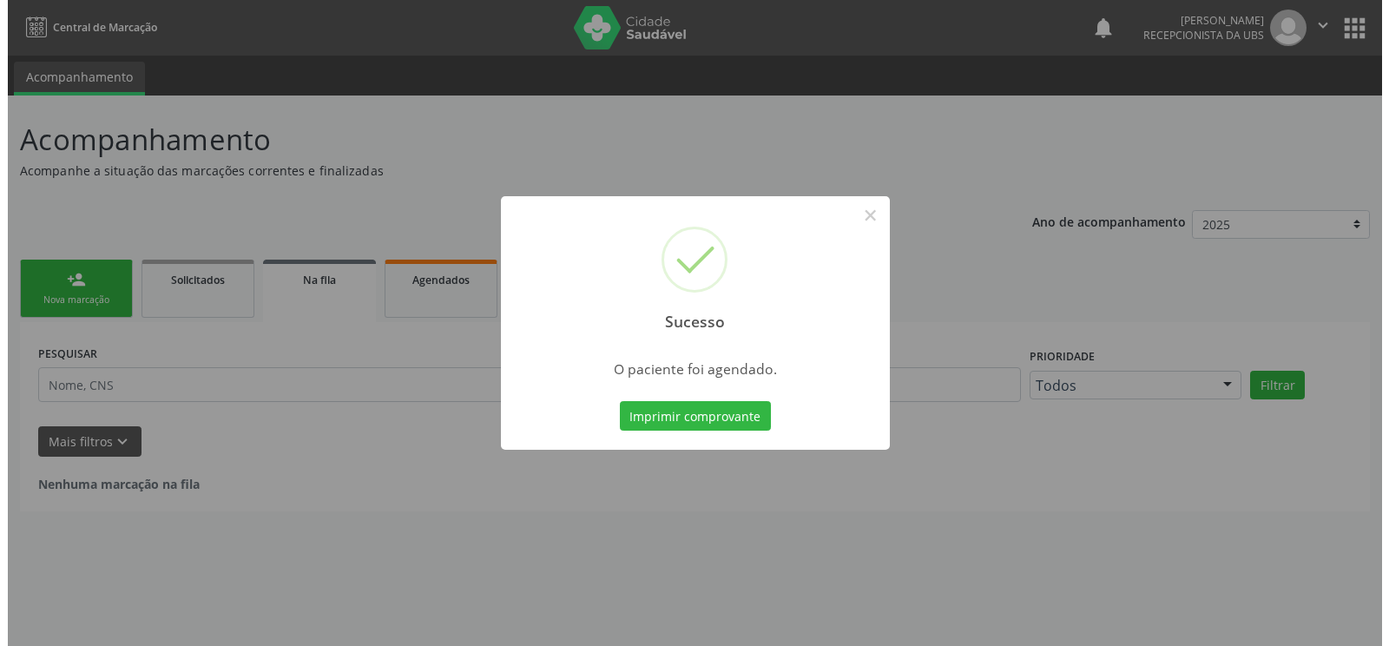
scroll to position [0, 0]
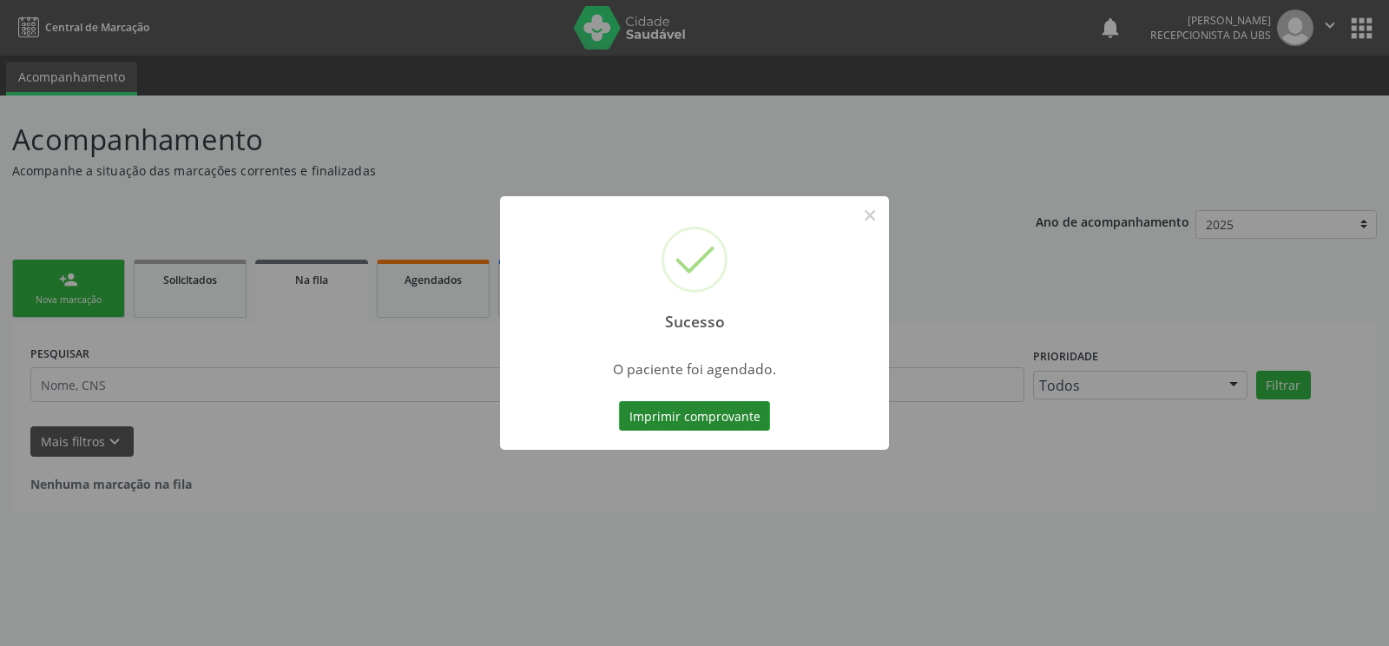
click at [751, 420] on button "Imprimir comprovante" at bounding box center [694, 416] width 151 height 30
